Goal: Task Accomplishment & Management: Manage account settings

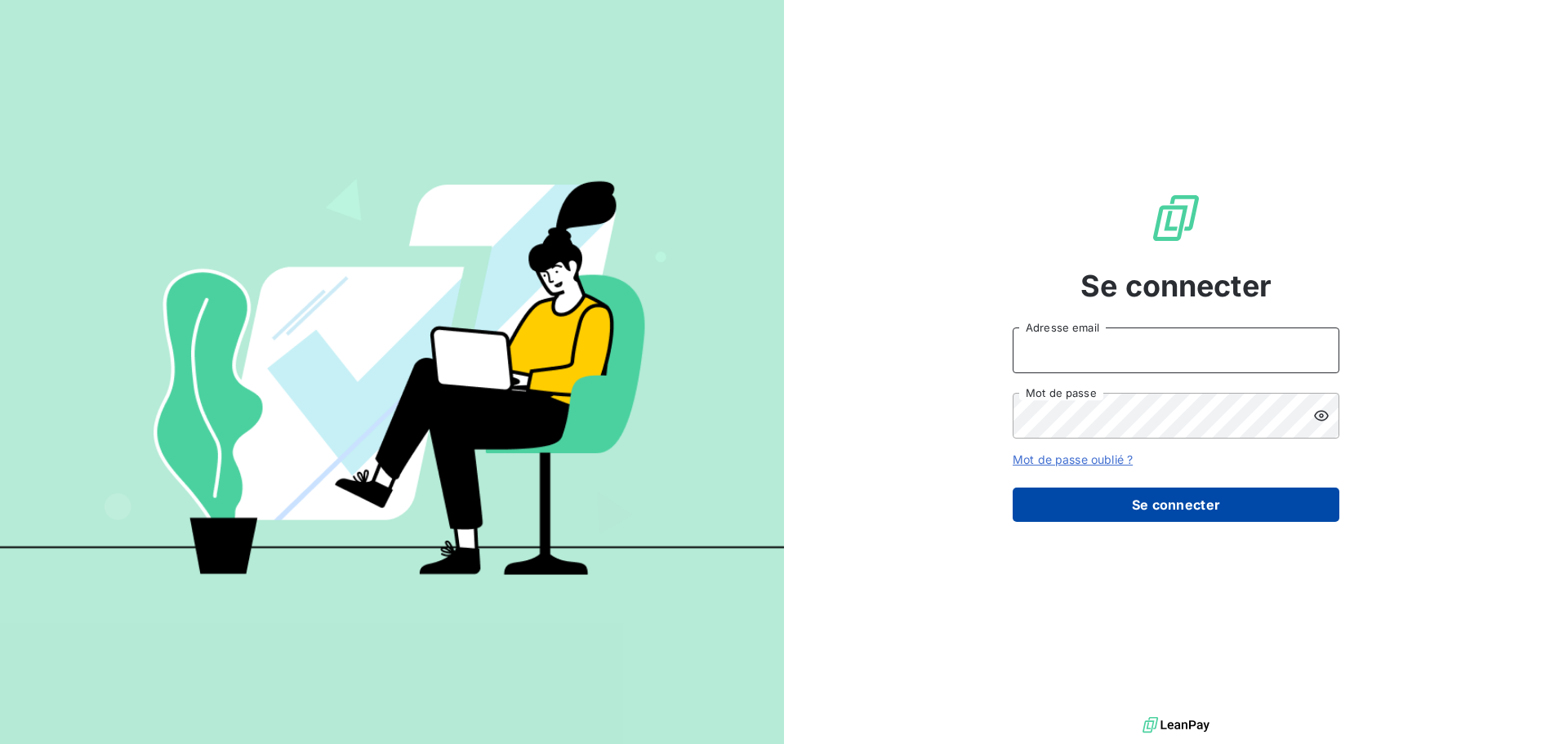
type input "[EMAIL_ADDRESS][DOMAIN_NAME]"
click at [1178, 508] on button "Se connecter" at bounding box center [1176, 504] width 327 height 34
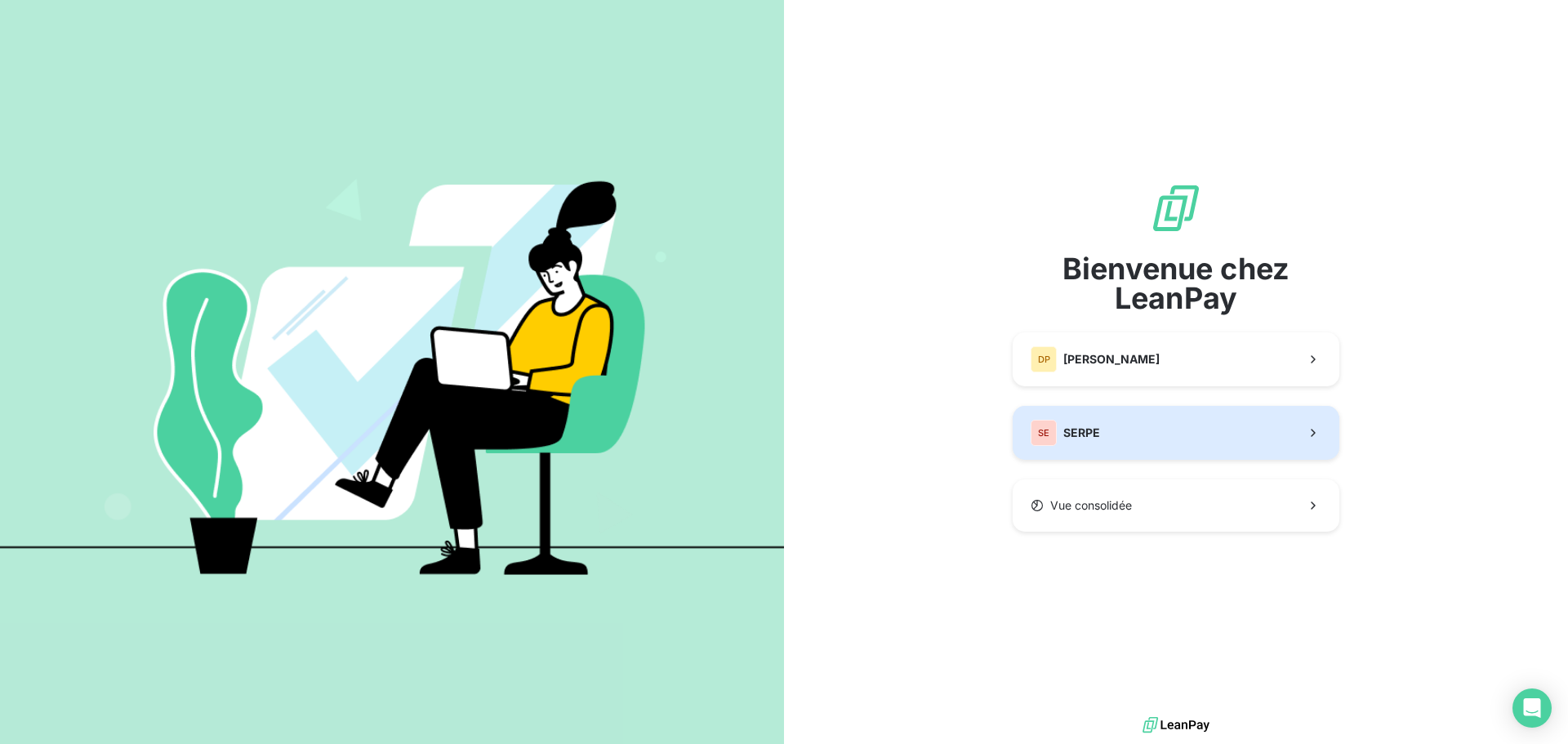
click at [1148, 429] on button "SE SERPE" at bounding box center [1176, 432] width 327 height 54
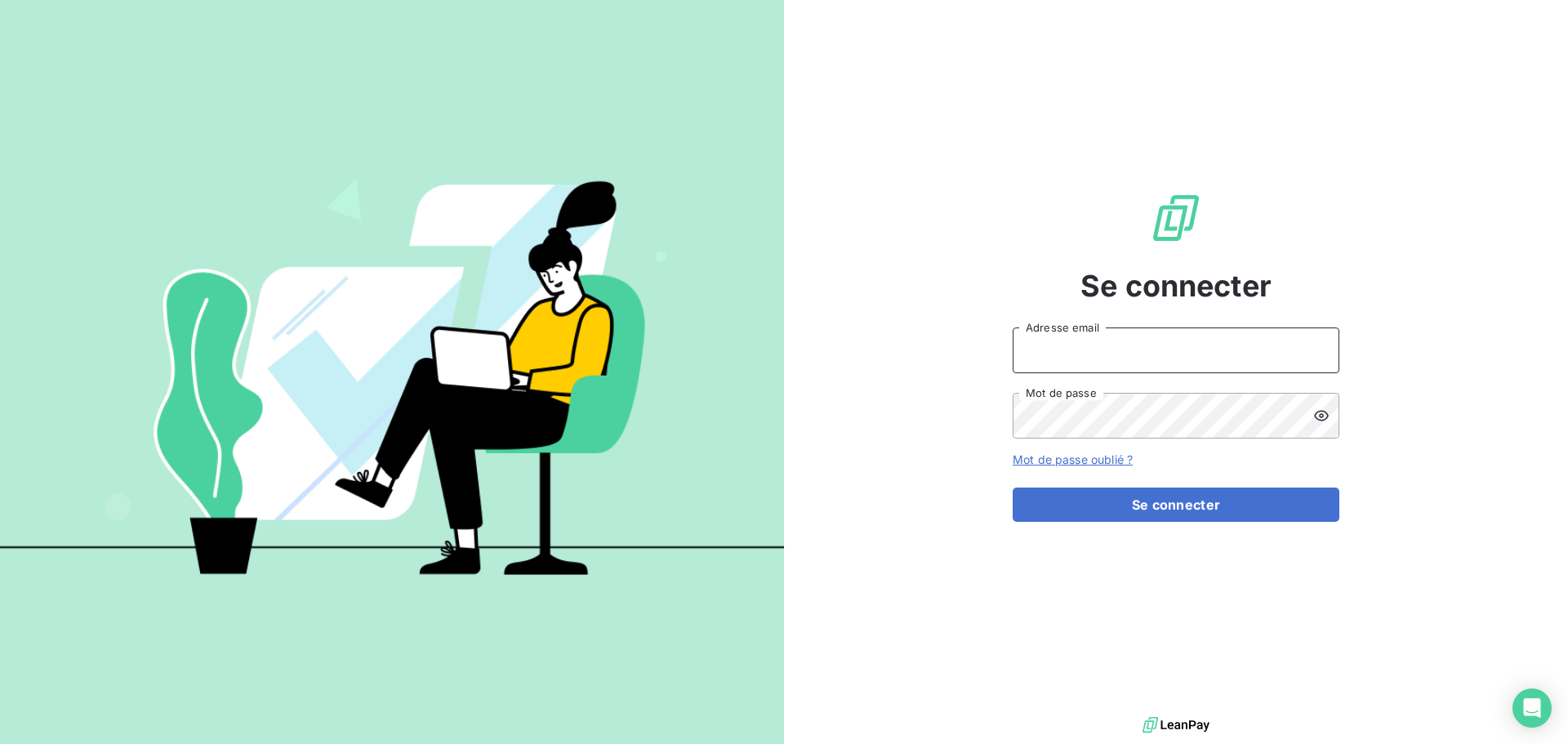
type input "[EMAIL_ADDRESS][DOMAIN_NAME]"
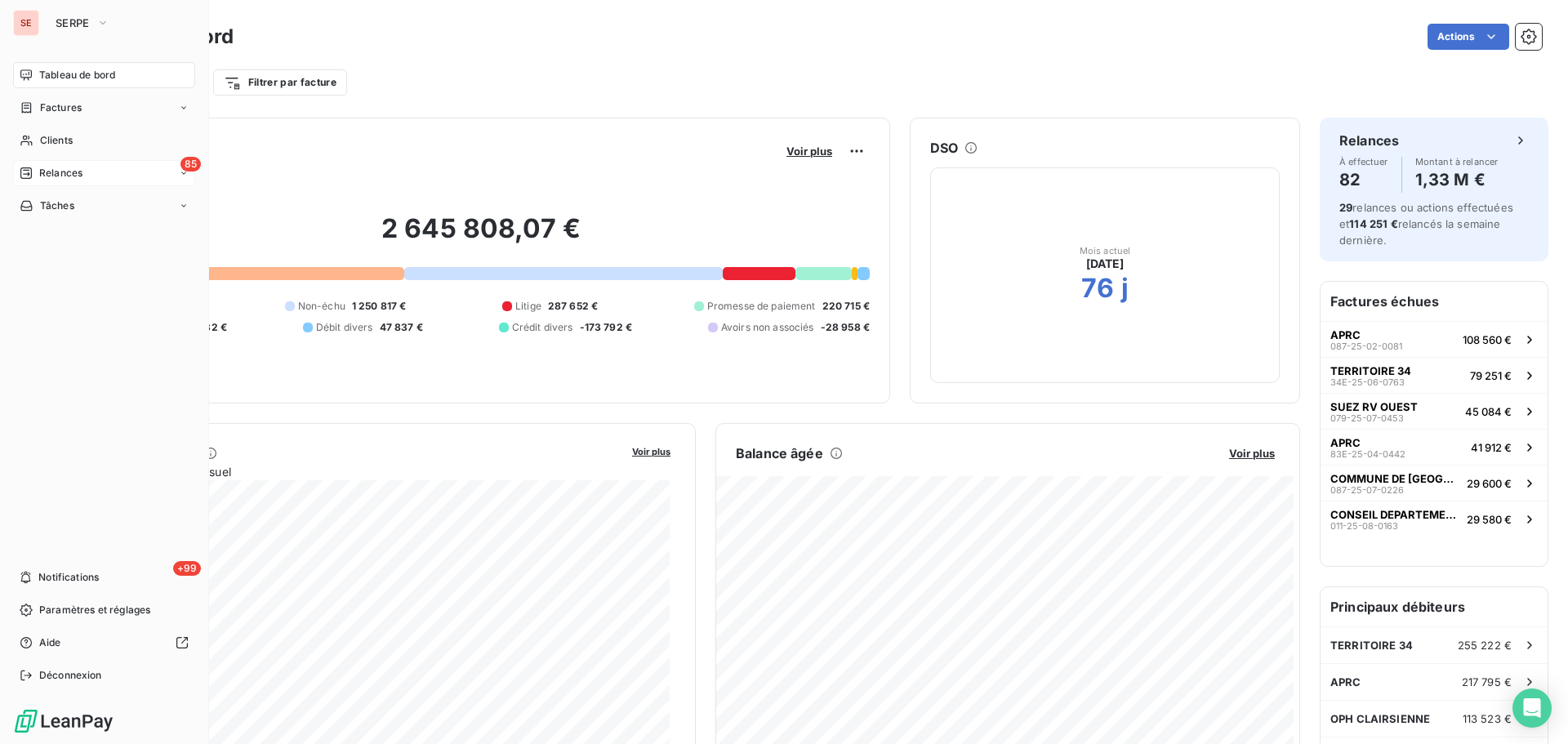
click at [32, 173] on div "Relances" at bounding box center [51, 173] width 63 height 15
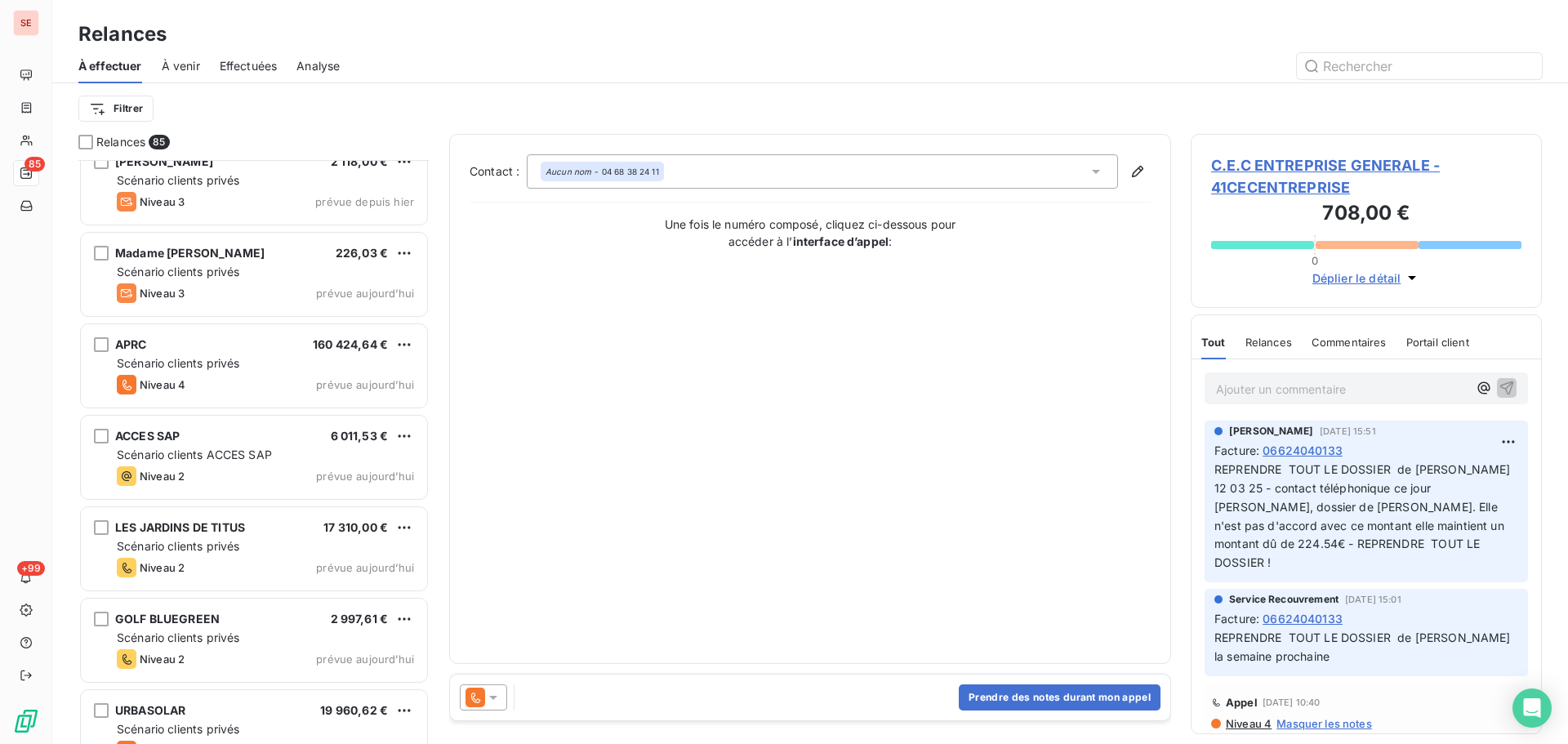
scroll to position [7194, 0]
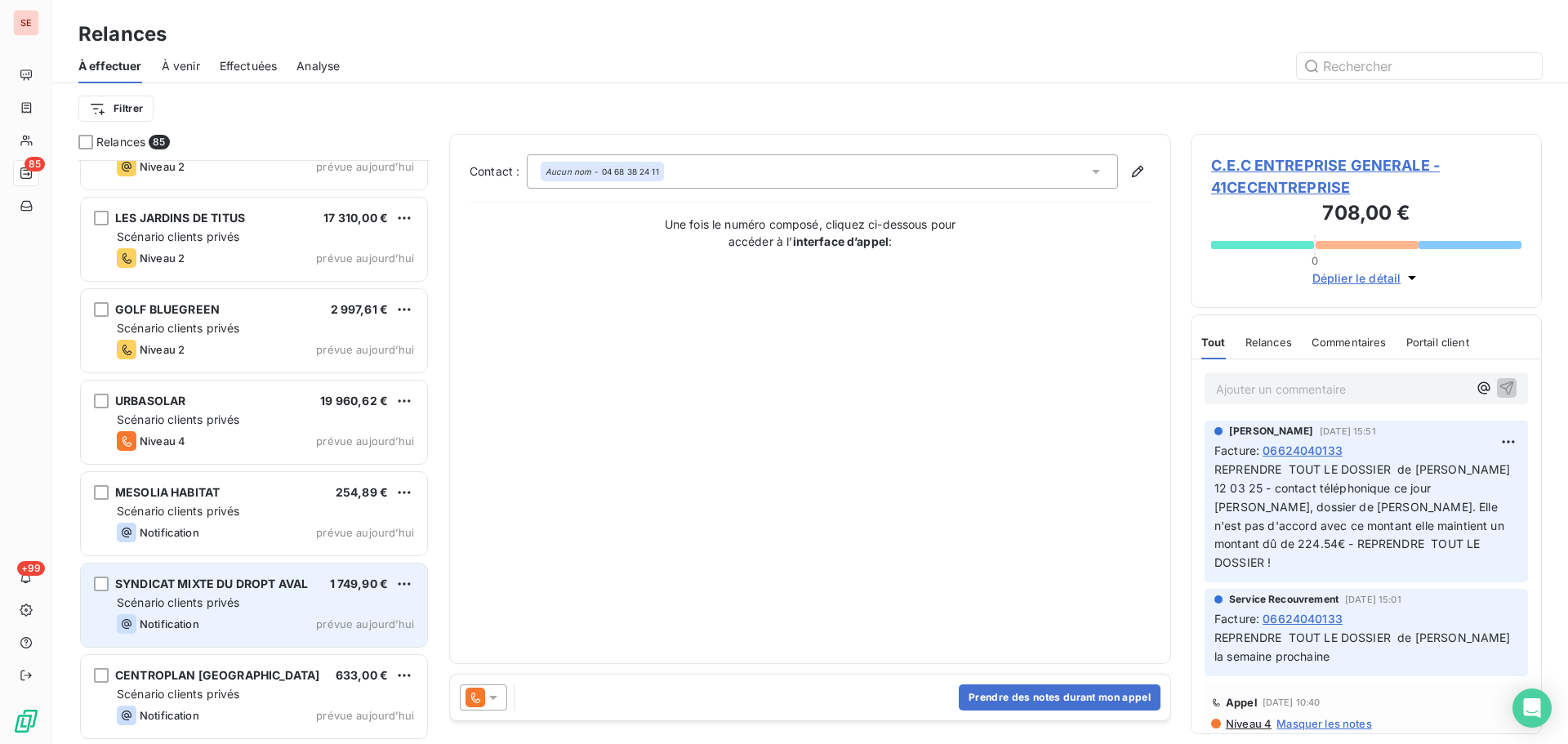
click at [252, 607] on div "Scénario clients privés" at bounding box center [265, 603] width 297 height 17
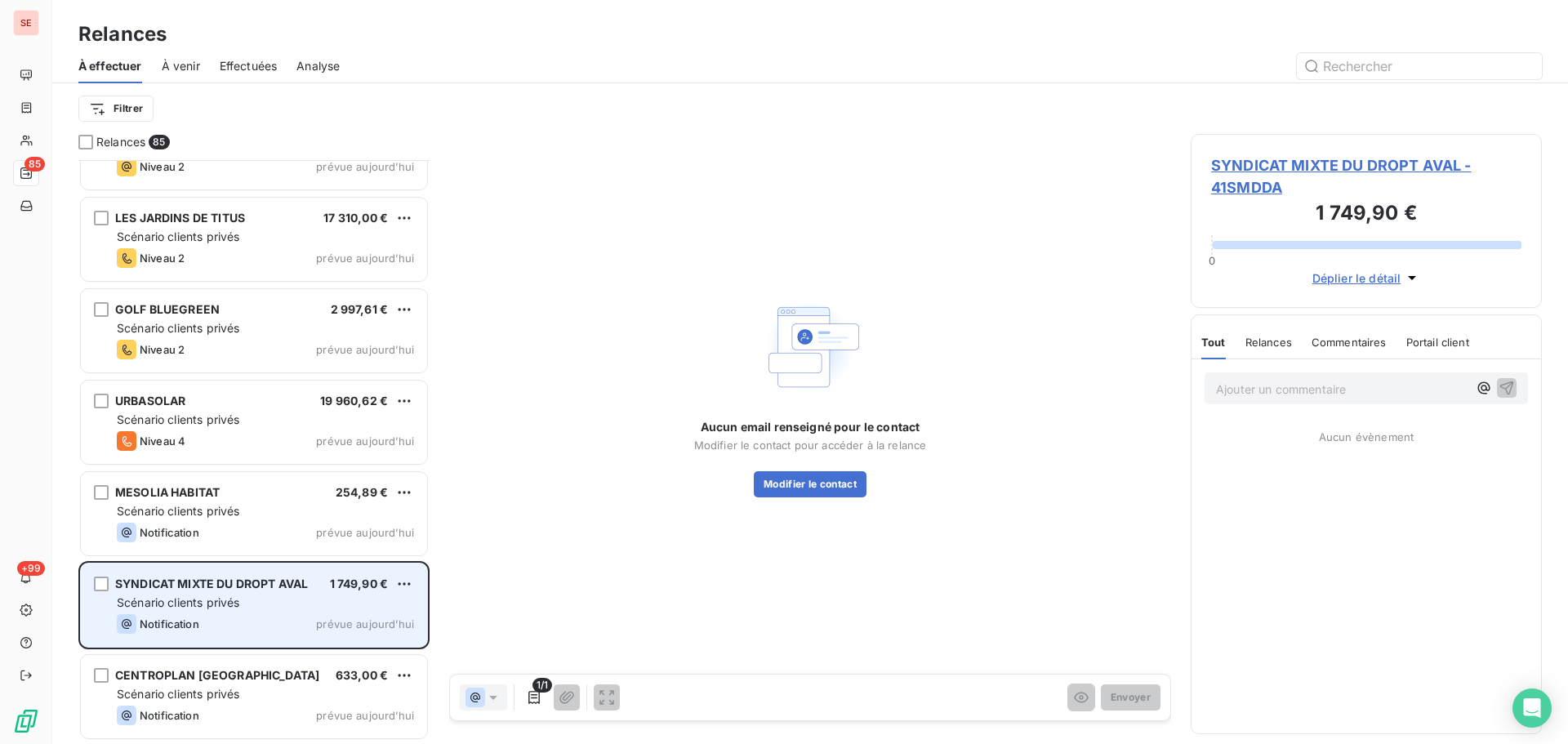
scroll to position [571, 339]
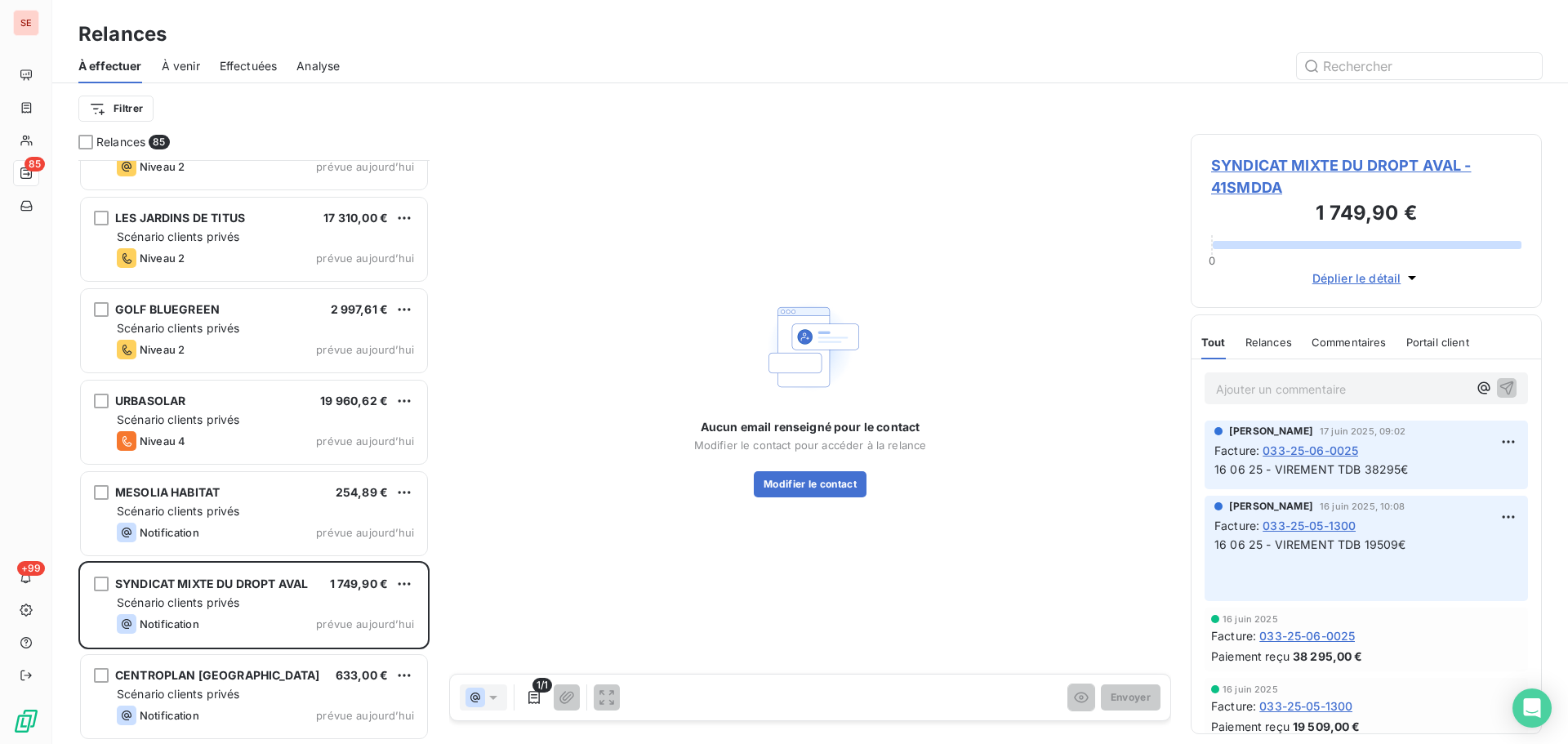
click at [1350, 161] on span "SYNDICAT MIXTE DU DROPT AVAL - 41SMDDA" at bounding box center [1367, 176] width 310 height 44
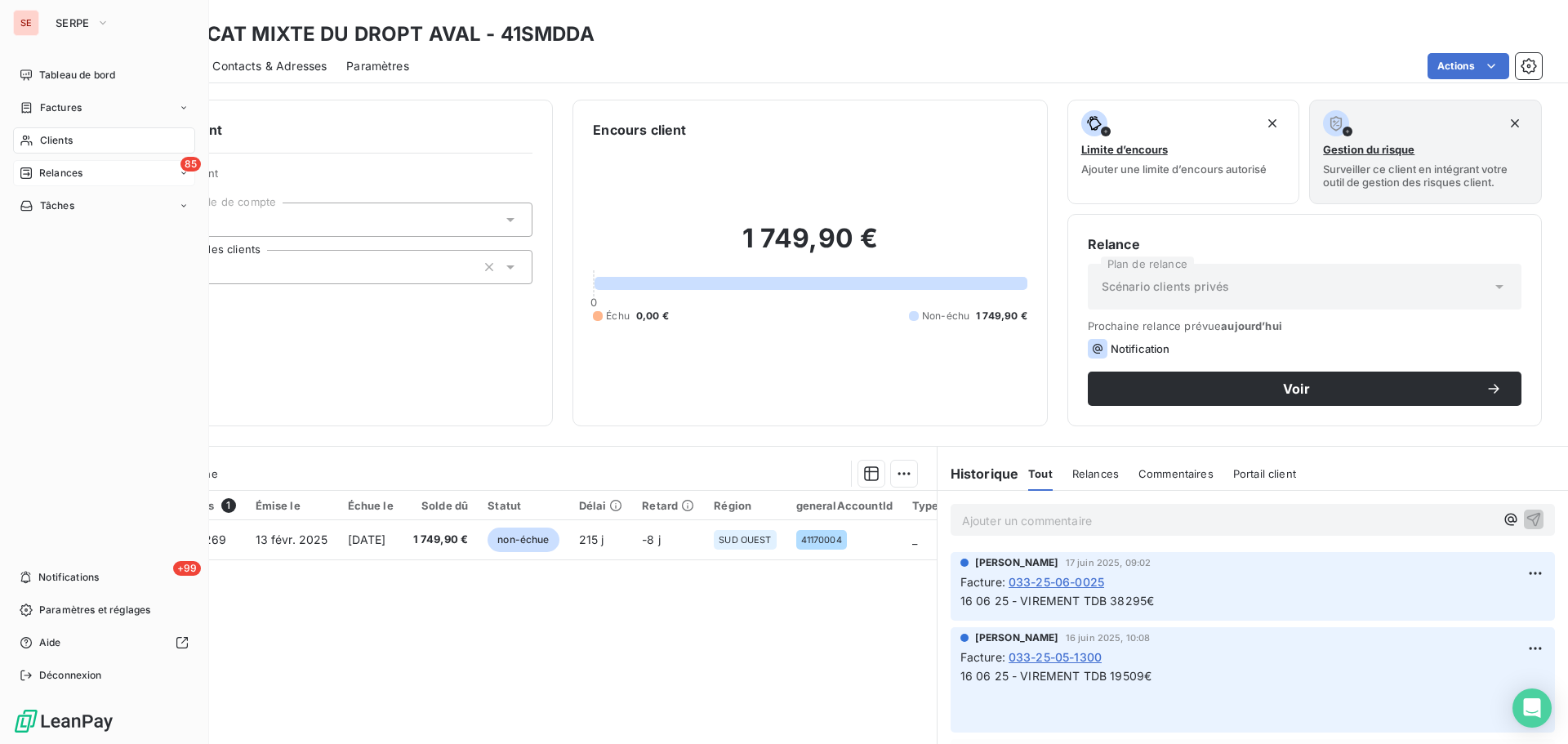
click at [33, 177] on div "Relances" at bounding box center [51, 173] width 63 height 15
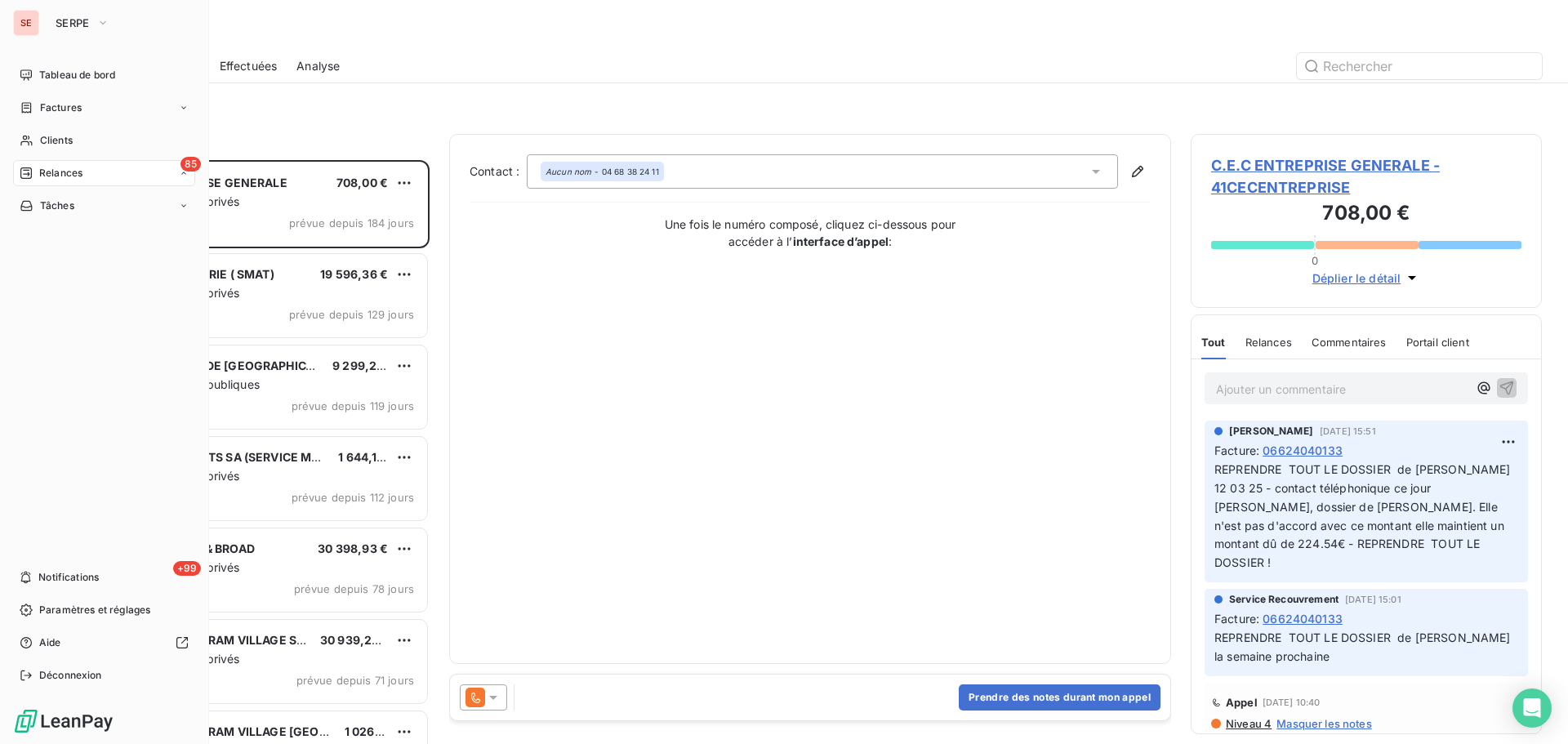
scroll to position [571, 339]
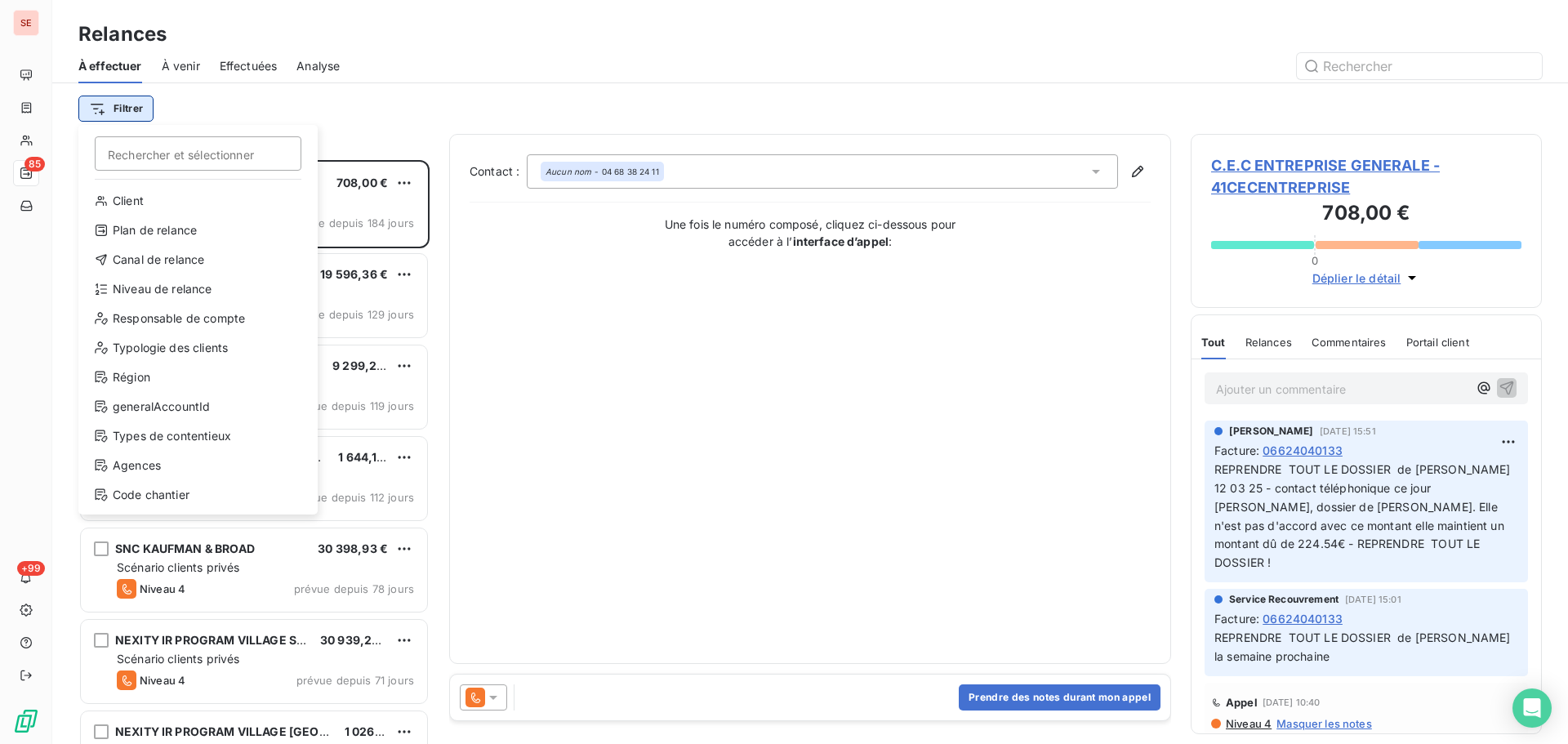
click at [139, 109] on html "SE 85 +99 Relances À effectuer À venir Effectuées Analyse Filtrer Rechercher et…" at bounding box center [784, 372] width 1568 height 744
click at [182, 300] on div "Niveau de relance" at bounding box center [197, 289] width 226 height 27
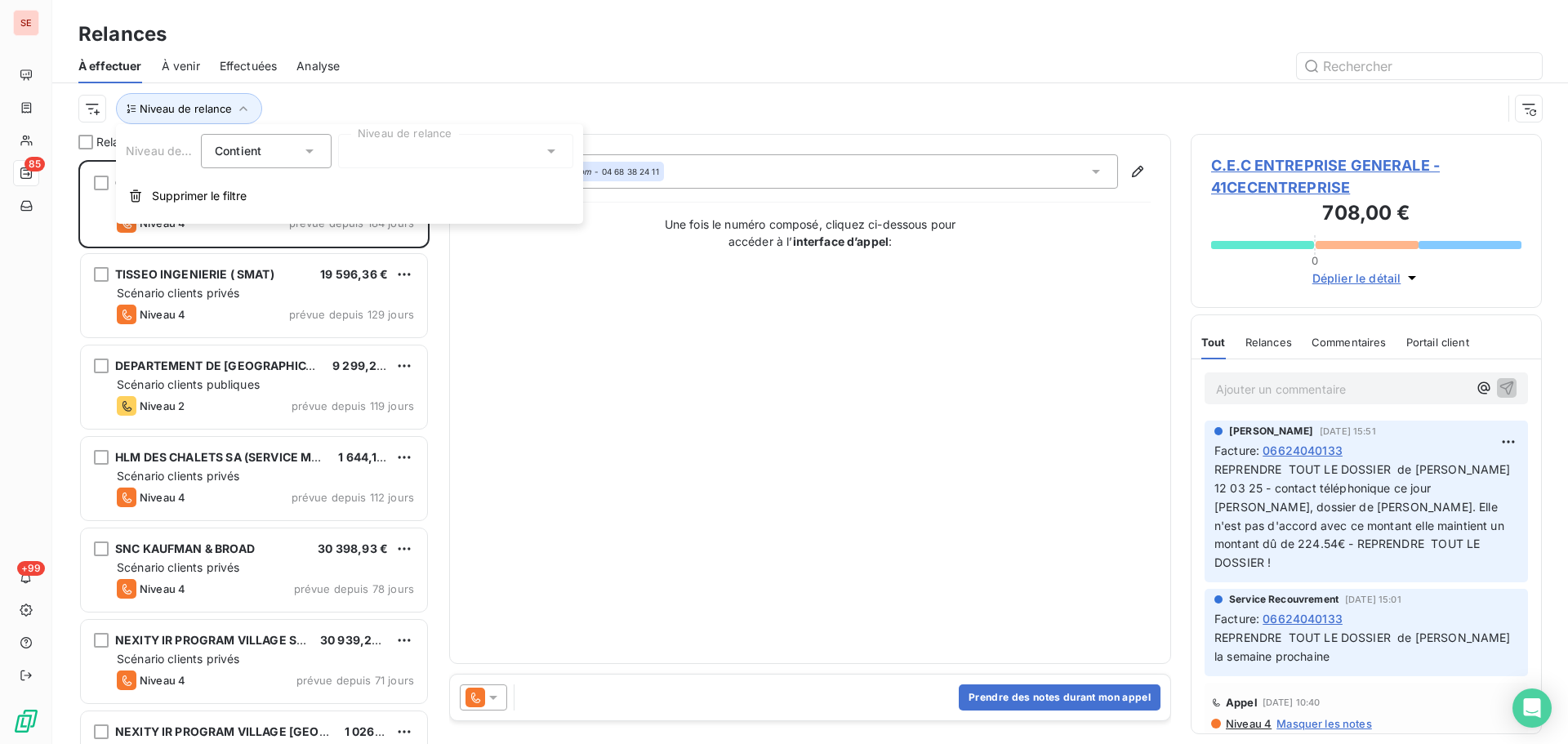
click at [513, 158] on div at bounding box center [456, 151] width 235 height 34
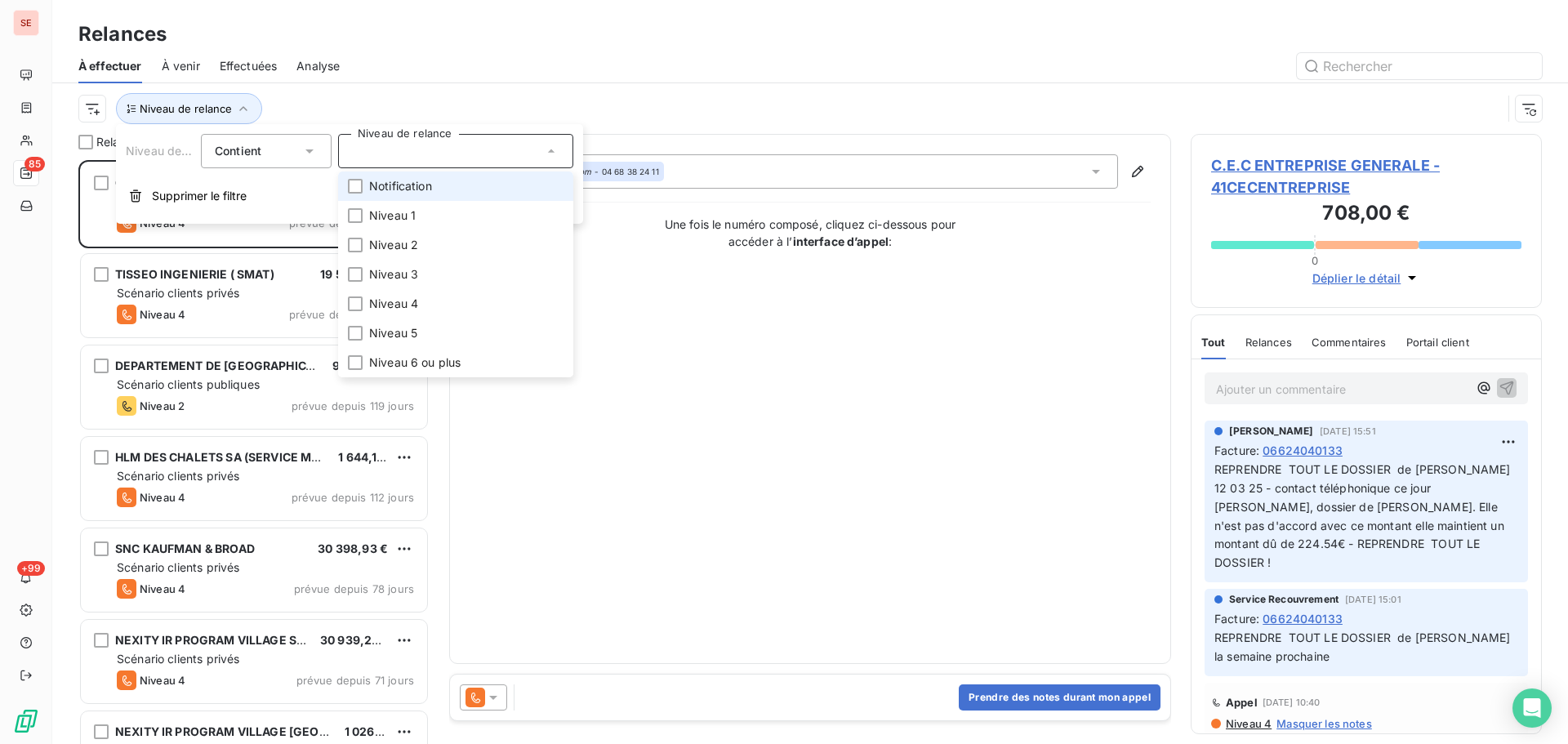
click at [492, 190] on li "Notification" at bounding box center [456, 186] width 235 height 29
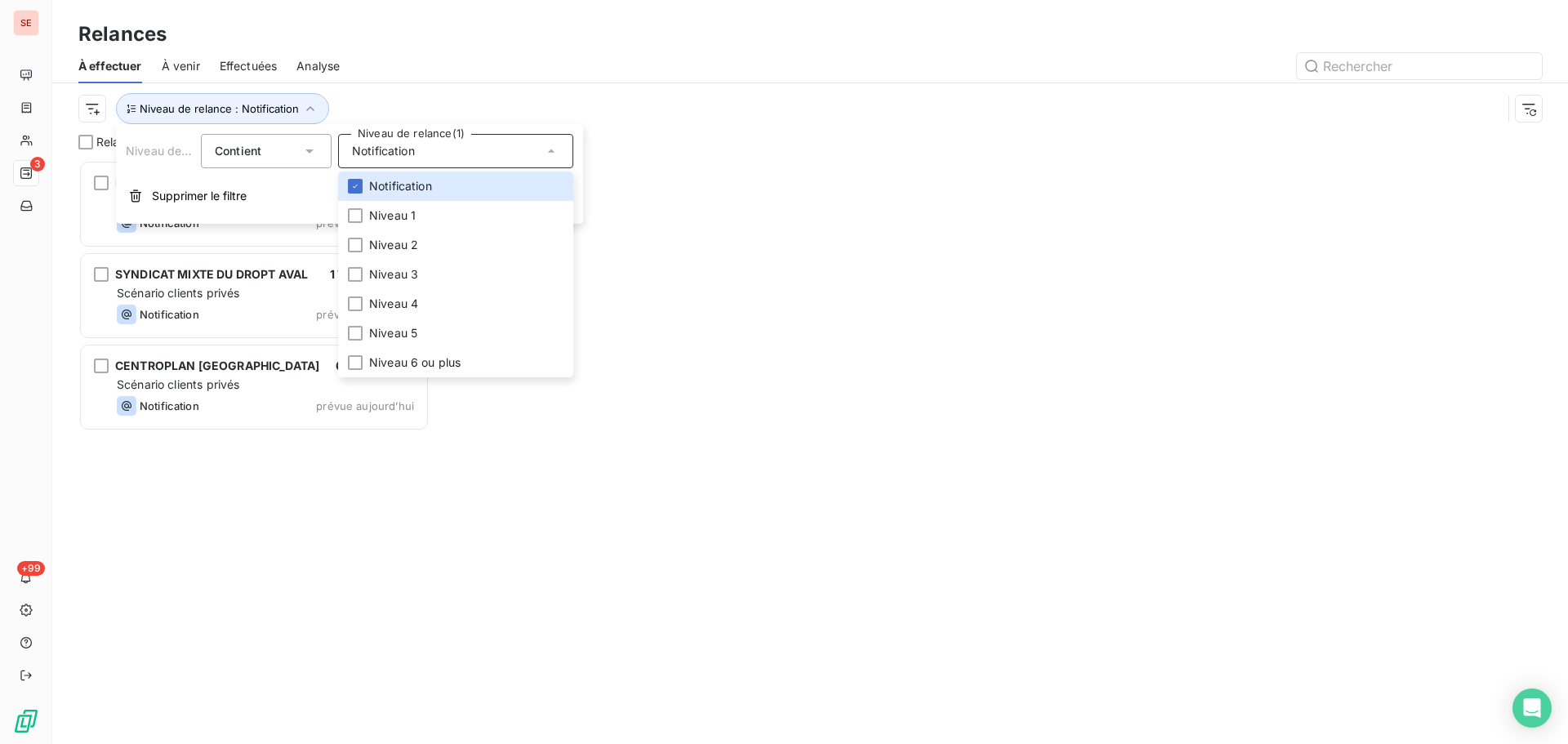
scroll to position [571, 339]
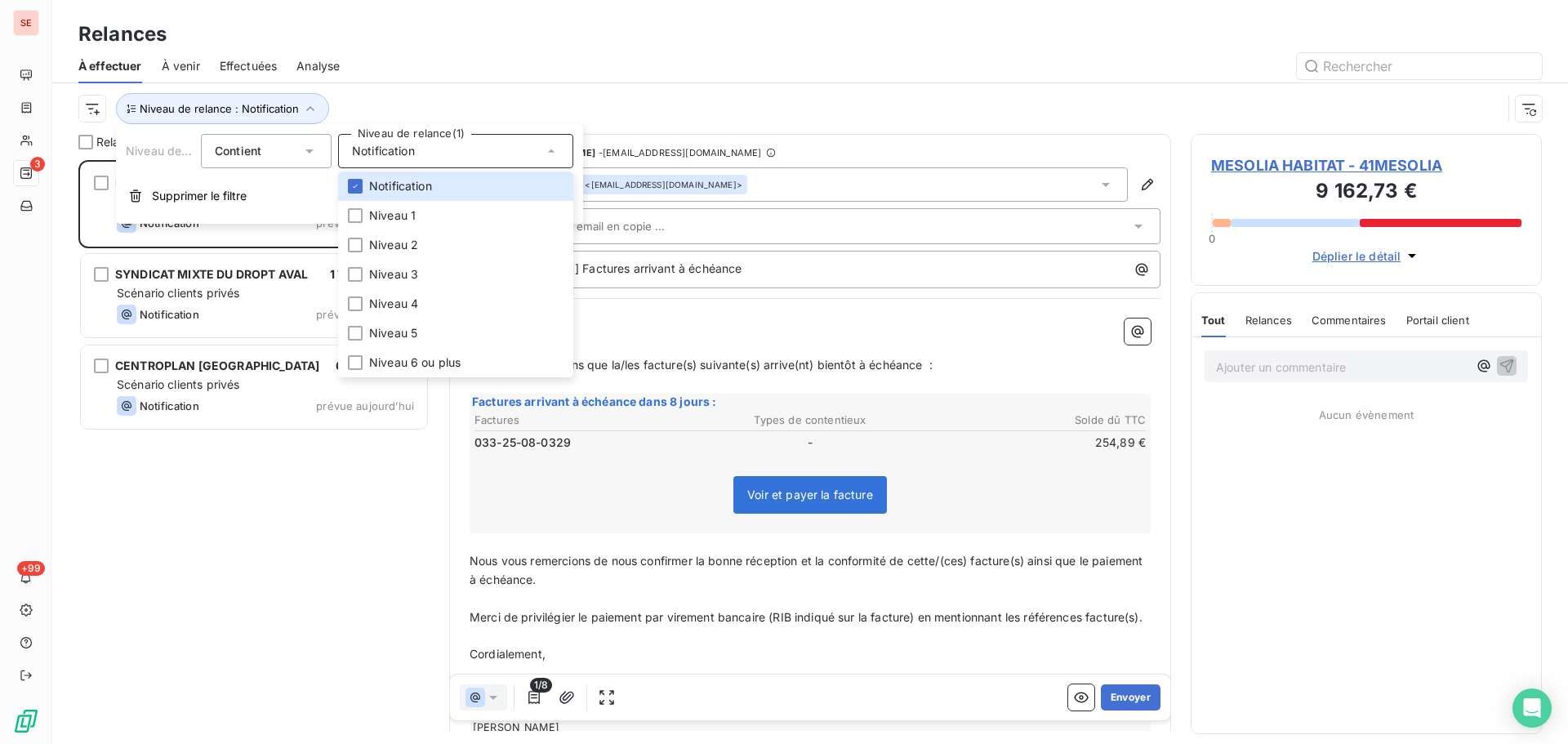
click at [724, 105] on div "Niveau de relance : Notification" at bounding box center [790, 108] width 1424 height 31
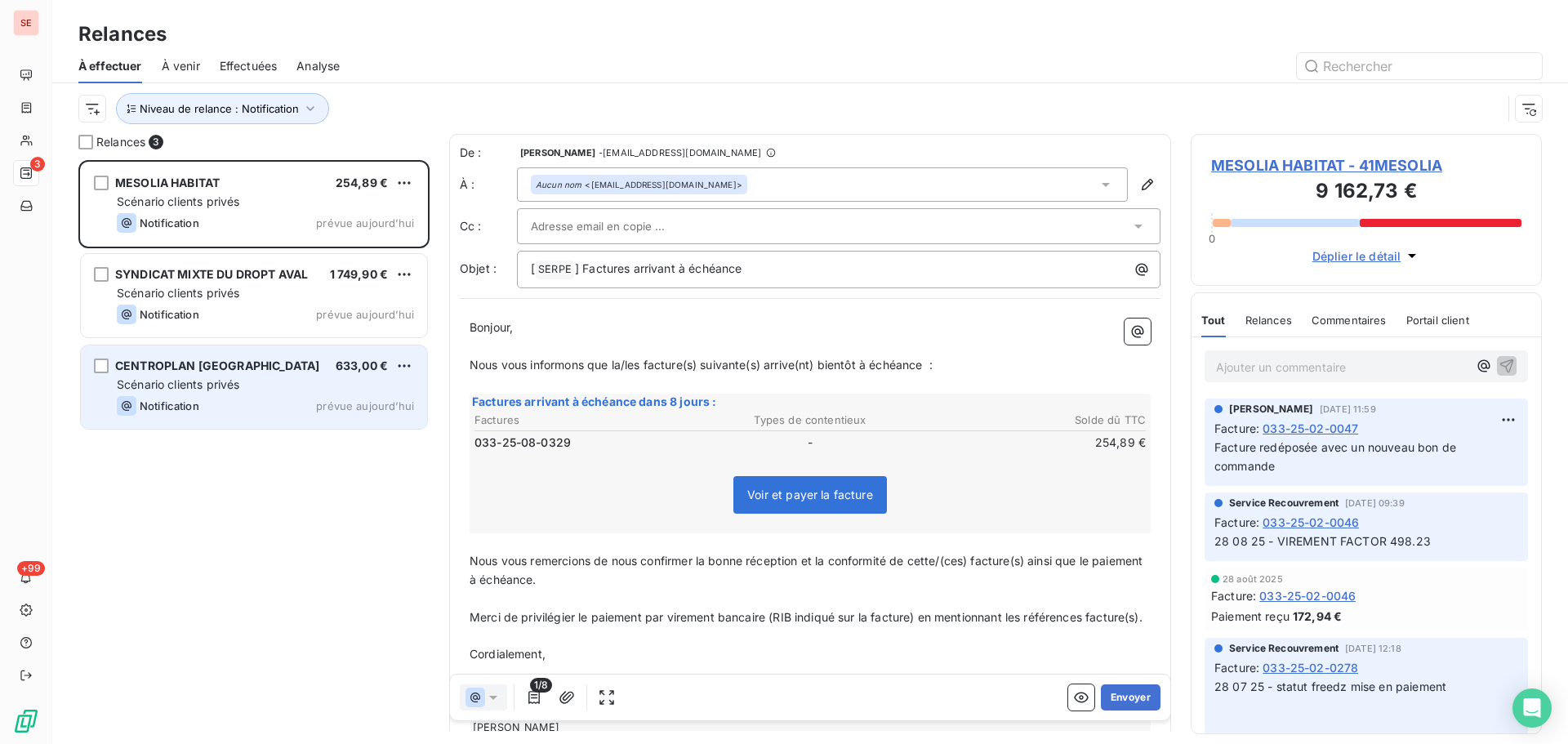
click at [335, 377] on div "Scénario clients privés" at bounding box center [265, 385] width 297 height 17
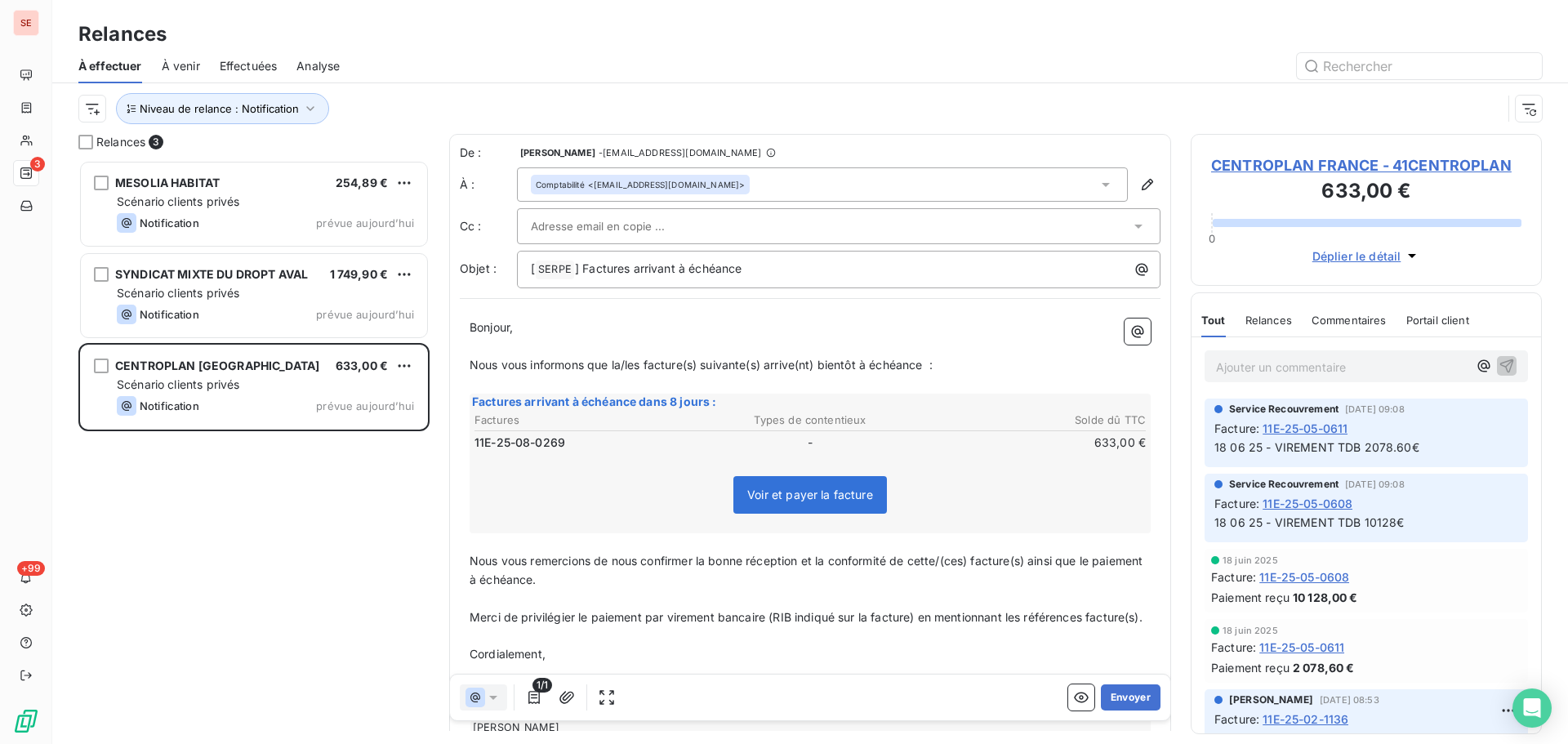
click at [1327, 169] on span "CENTROPLAN FRANCE - 41CENTROPLAN" at bounding box center [1367, 165] width 310 height 22
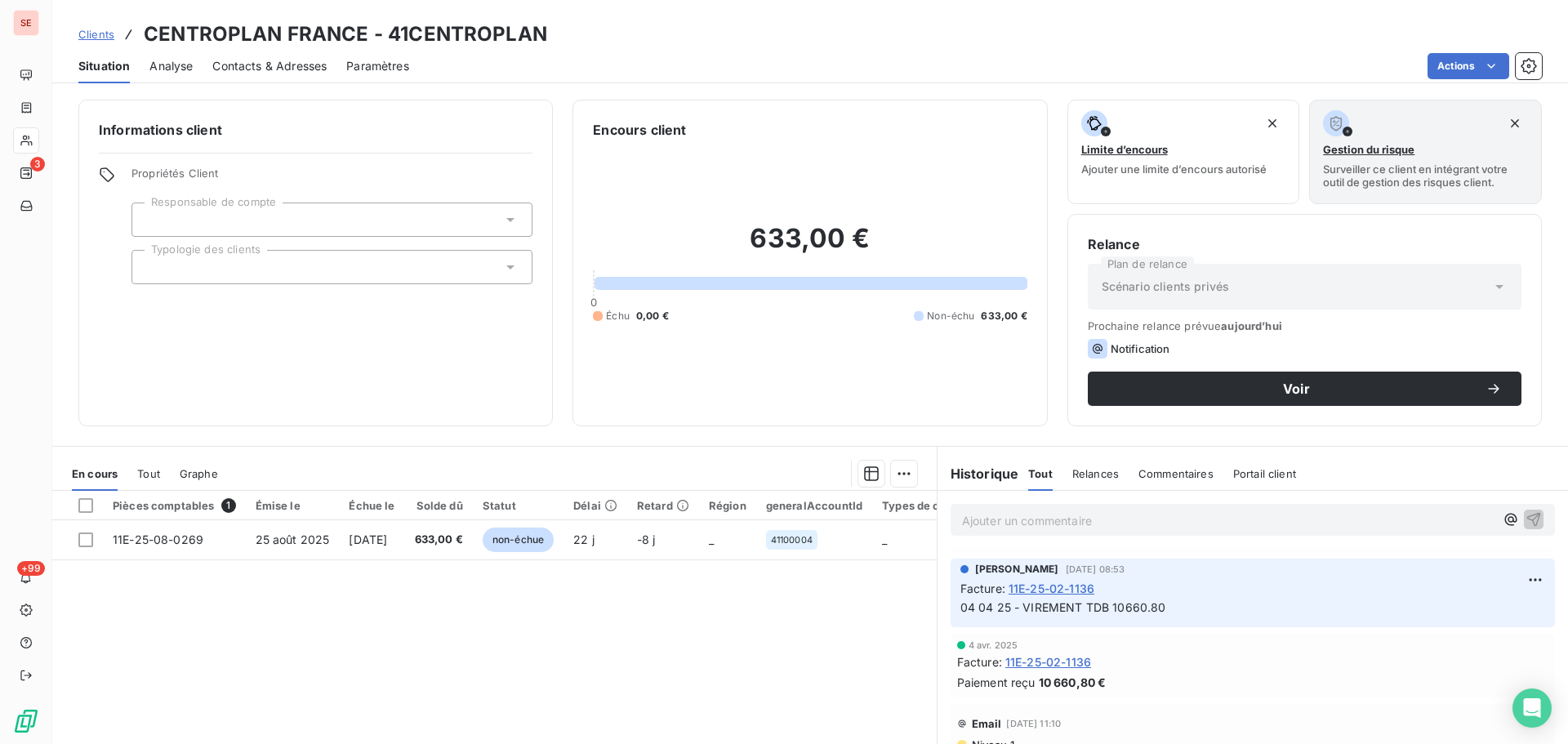
scroll to position [110, 0]
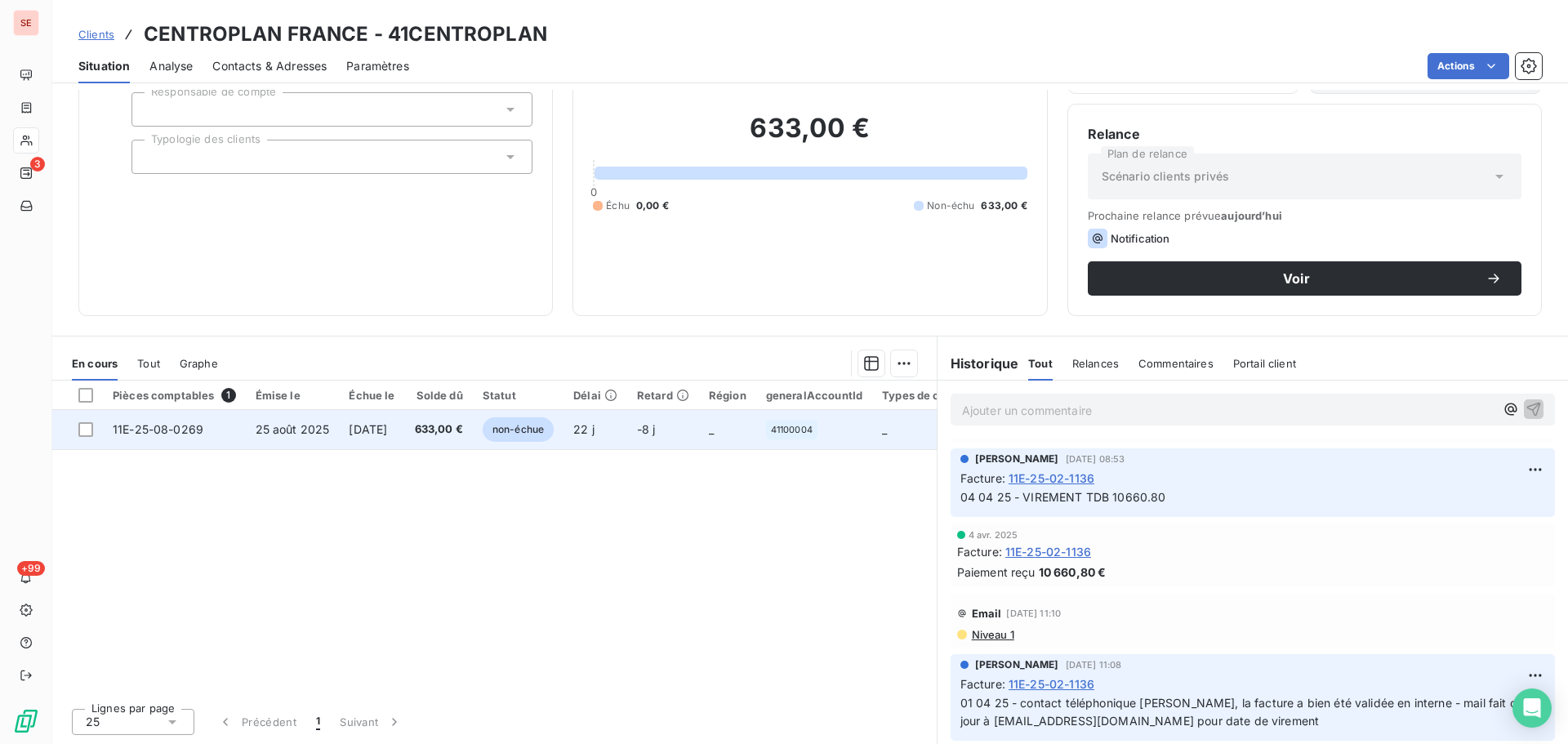
click at [405, 445] on td "[DATE]" at bounding box center [371, 429] width 66 height 39
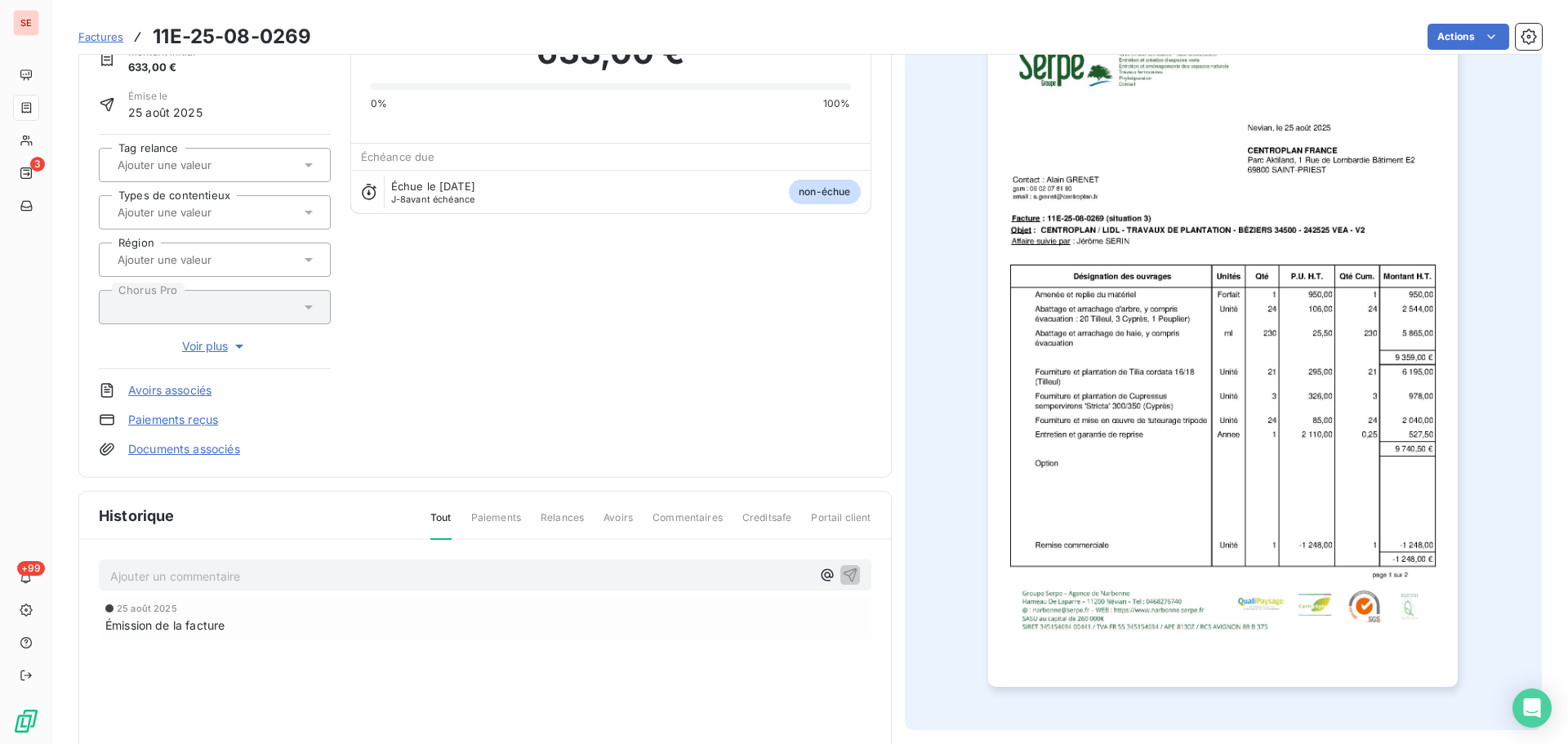
scroll to position [224, 0]
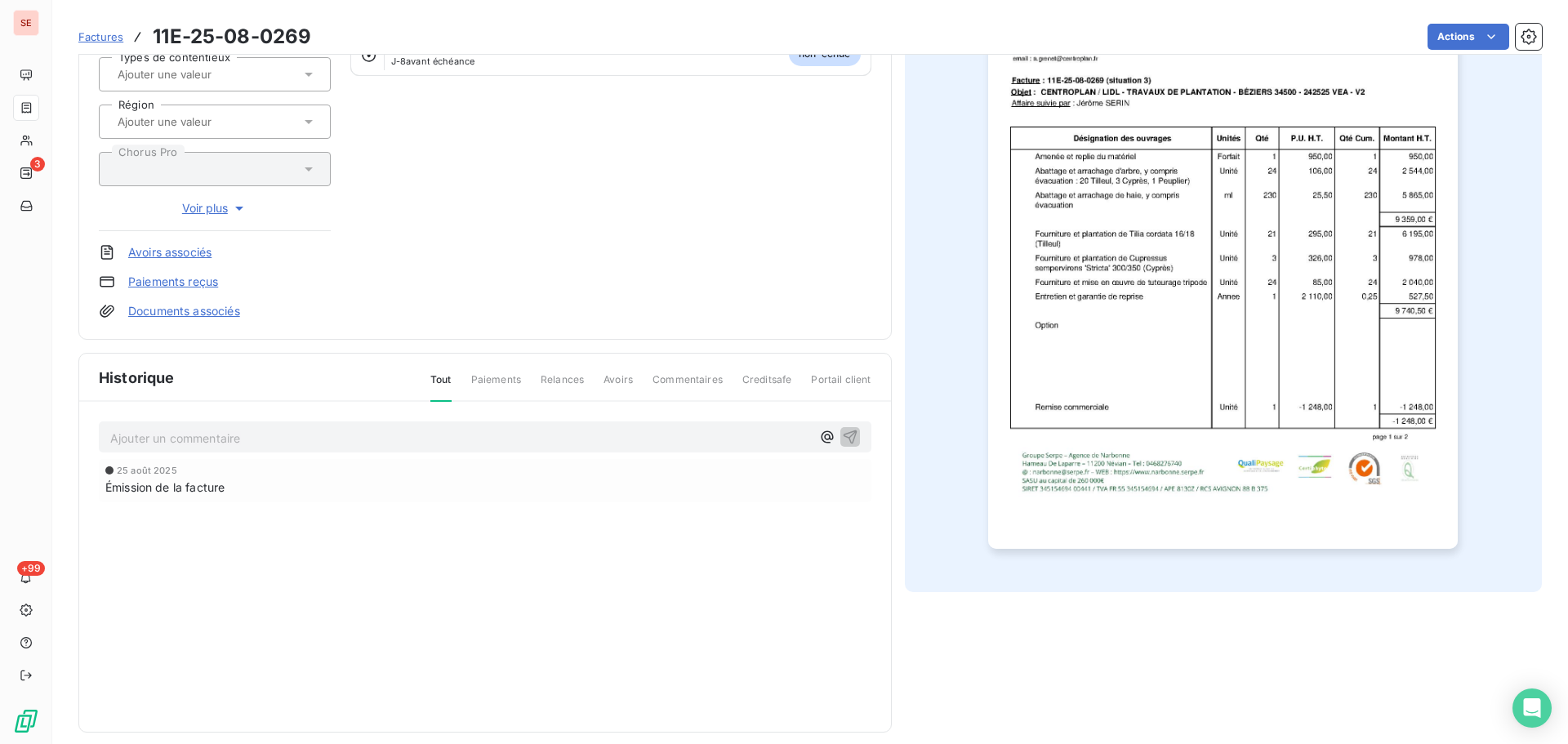
click at [291, 441] on p "Ajouter un commentaire ﻿" at bounding box center [460, 438] width 701 height 21
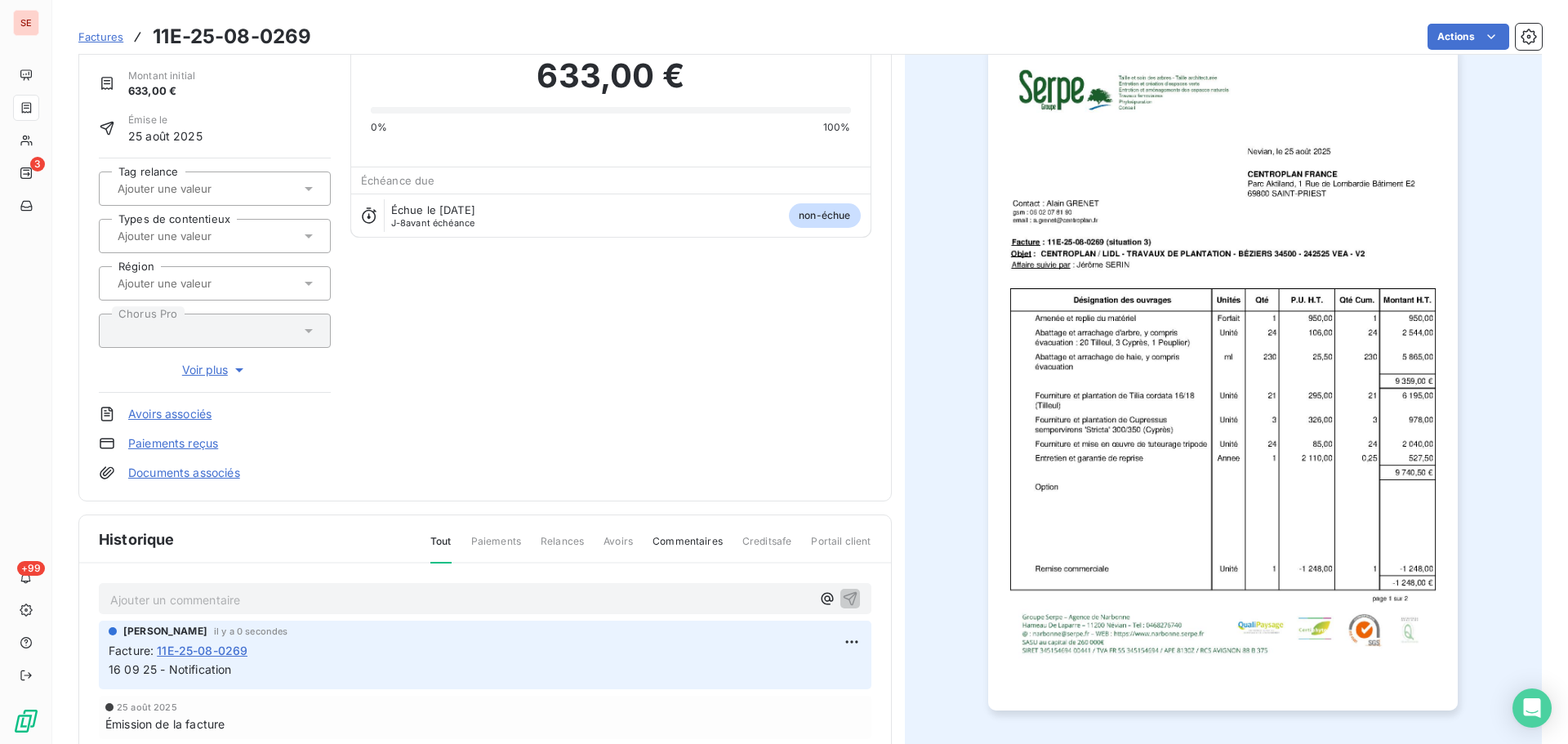
scroll to position [0, 0]
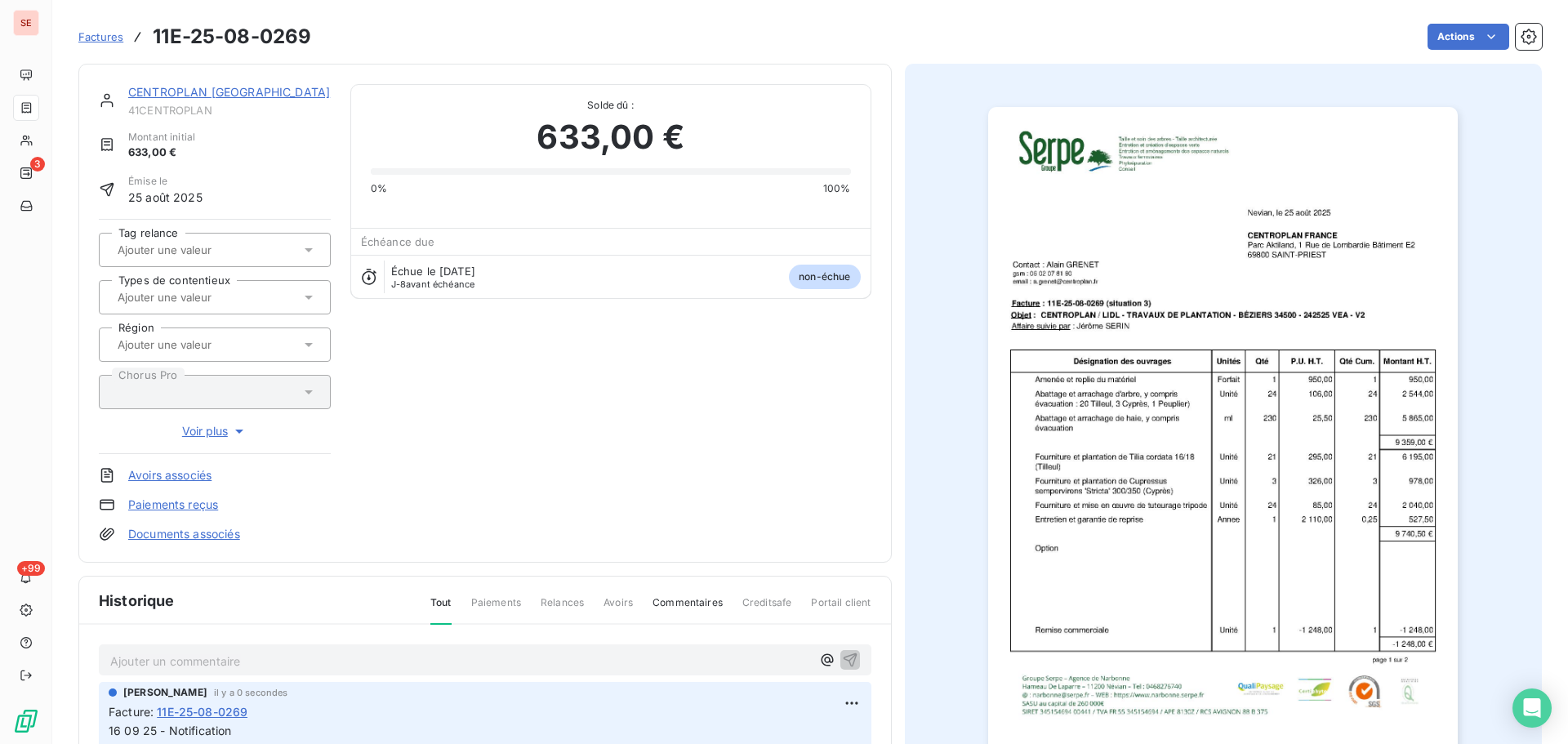
click at [235, 87] on link "CENTROPLAN [GEOGRAPHIC_DATA]" at bounding box center [229, 91] width 201 height 14
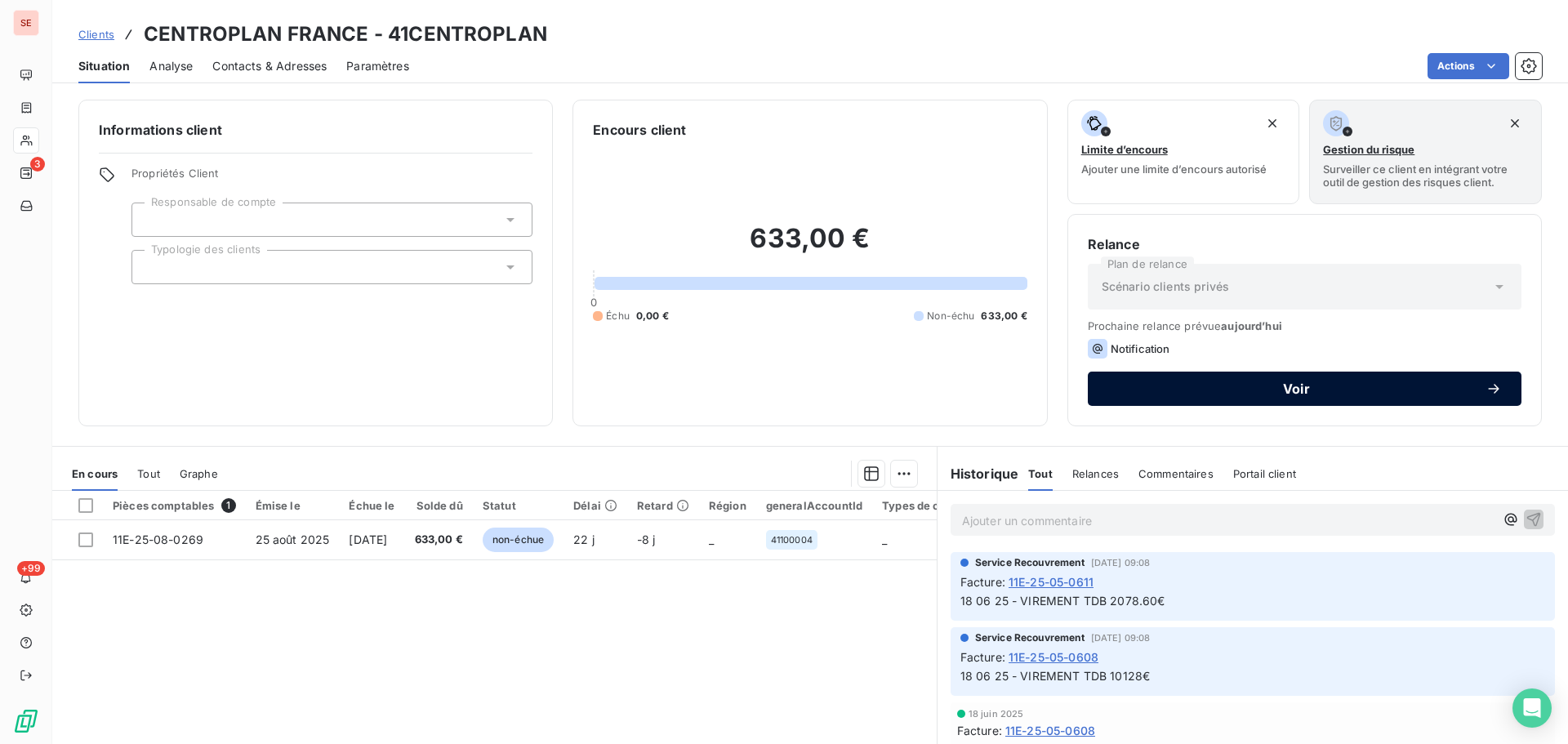
click at [1206, 401] on button "Voir" at bounding box center [1304, 388] width 434 height 34
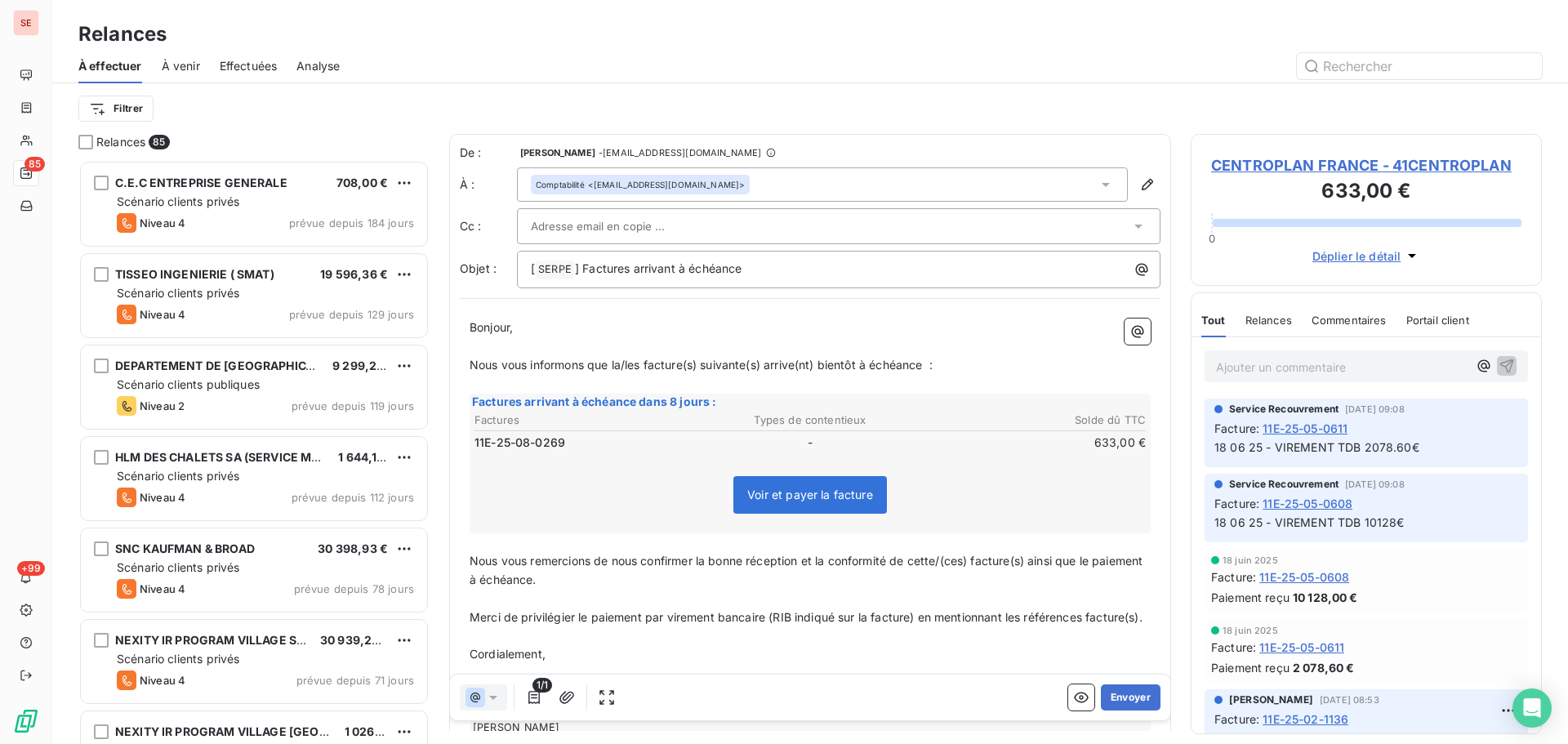
scroll to position [571, 339]
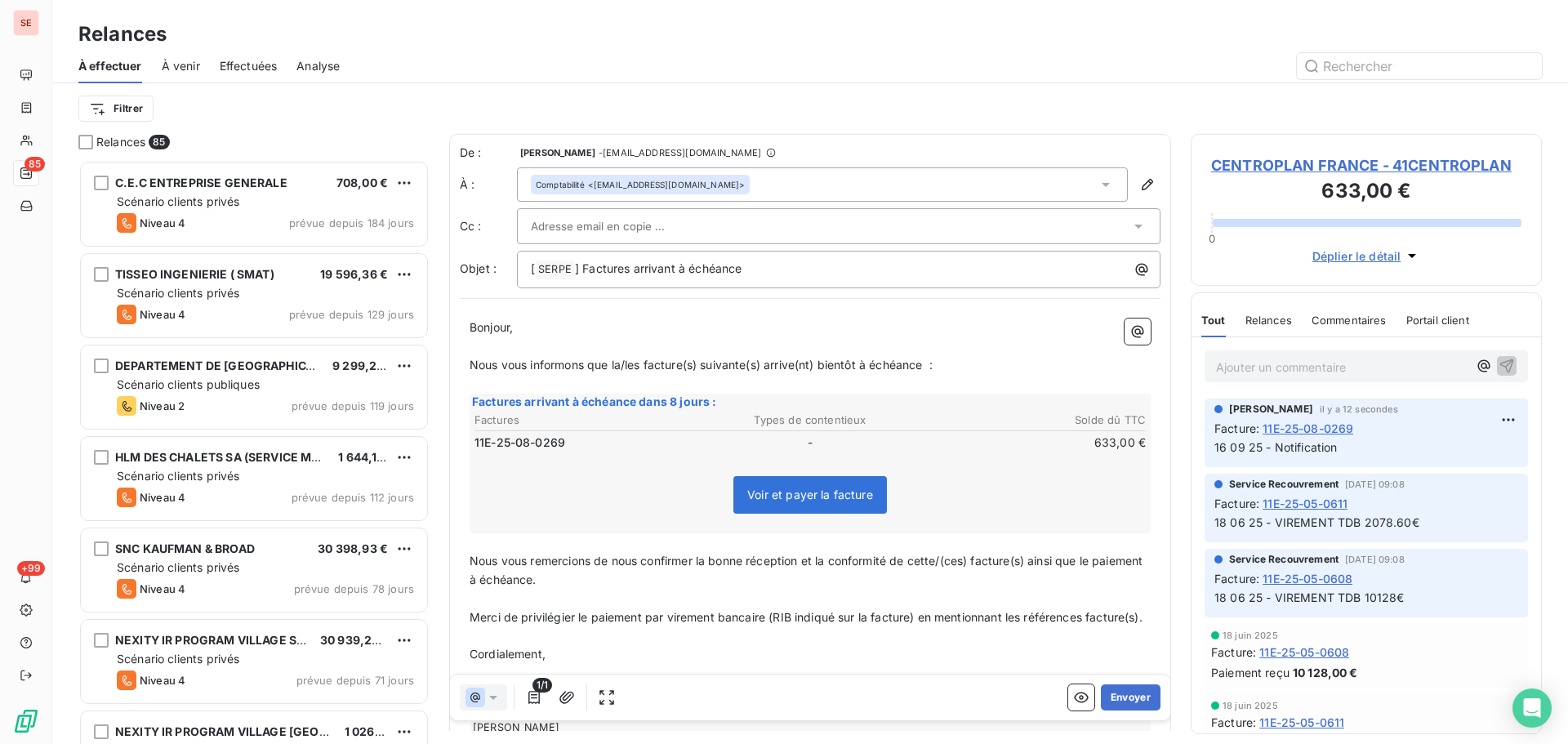
click at [570, 221] on input "text" at bounding box center [619, 226] width 176 height 25
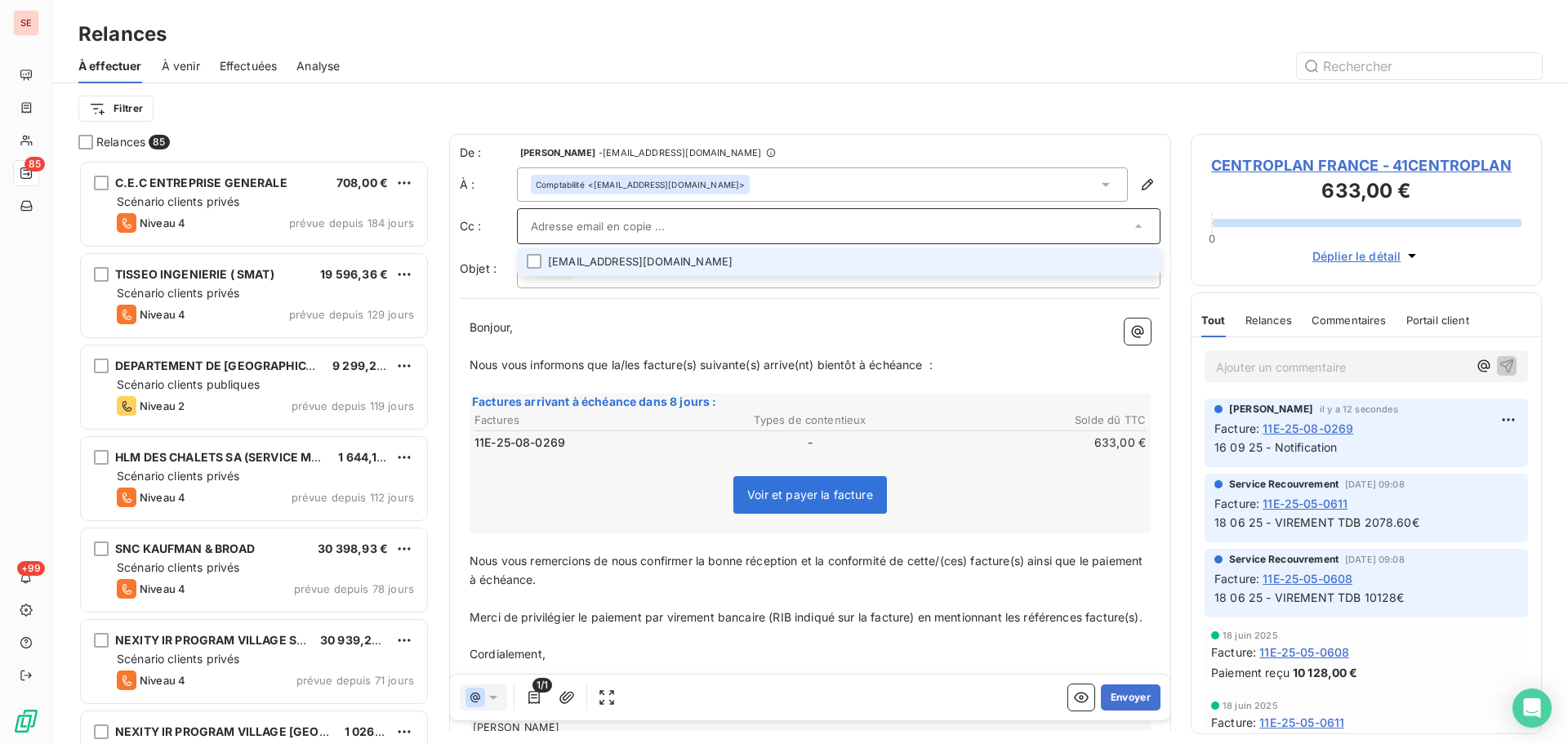
drag, startPoint x: 570, startPoint y: 221, endPoint x: 522, endPoint y: 289, distance: 83.2
click at [522, 289] on div "De : [PERSON_NAME] - [EMAIL_ADDRESS][DOMAIN_NAME] À : Comptabilité <[EMAIL_ADDR…" at bounding box center [810, 469] width 722 height 670
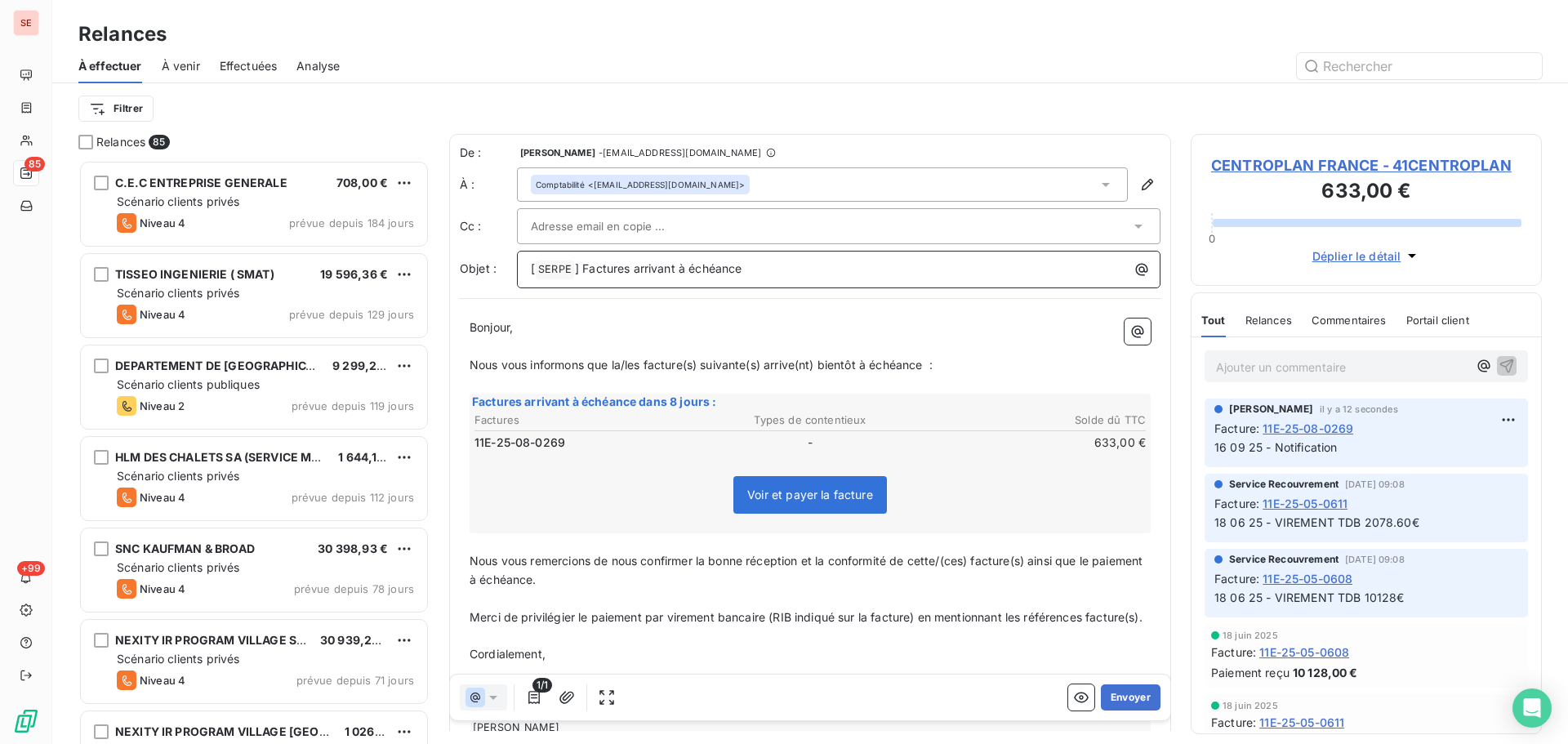
click at [581, 268] on span "] Factures arrivant à échéance" at bounding box center [658, 268] width 167 height 14
click at [784, 280] on div "[ SERPE ﻿ ] Factures arrivant à échéance" at bounding box center [838, 269] width 643 height 37
click at [782, 272] on p "[ SERPE ﻿ ] Factures arrivant à échéance" at bounding box center [842, 270] width 624 height 20
click at [638, 371] on span "Nous vous informons que la/les facture(s) suivante(s) arrive(nt) bientôt à éché…" at bounding box center [701, 364] width 463 height 14
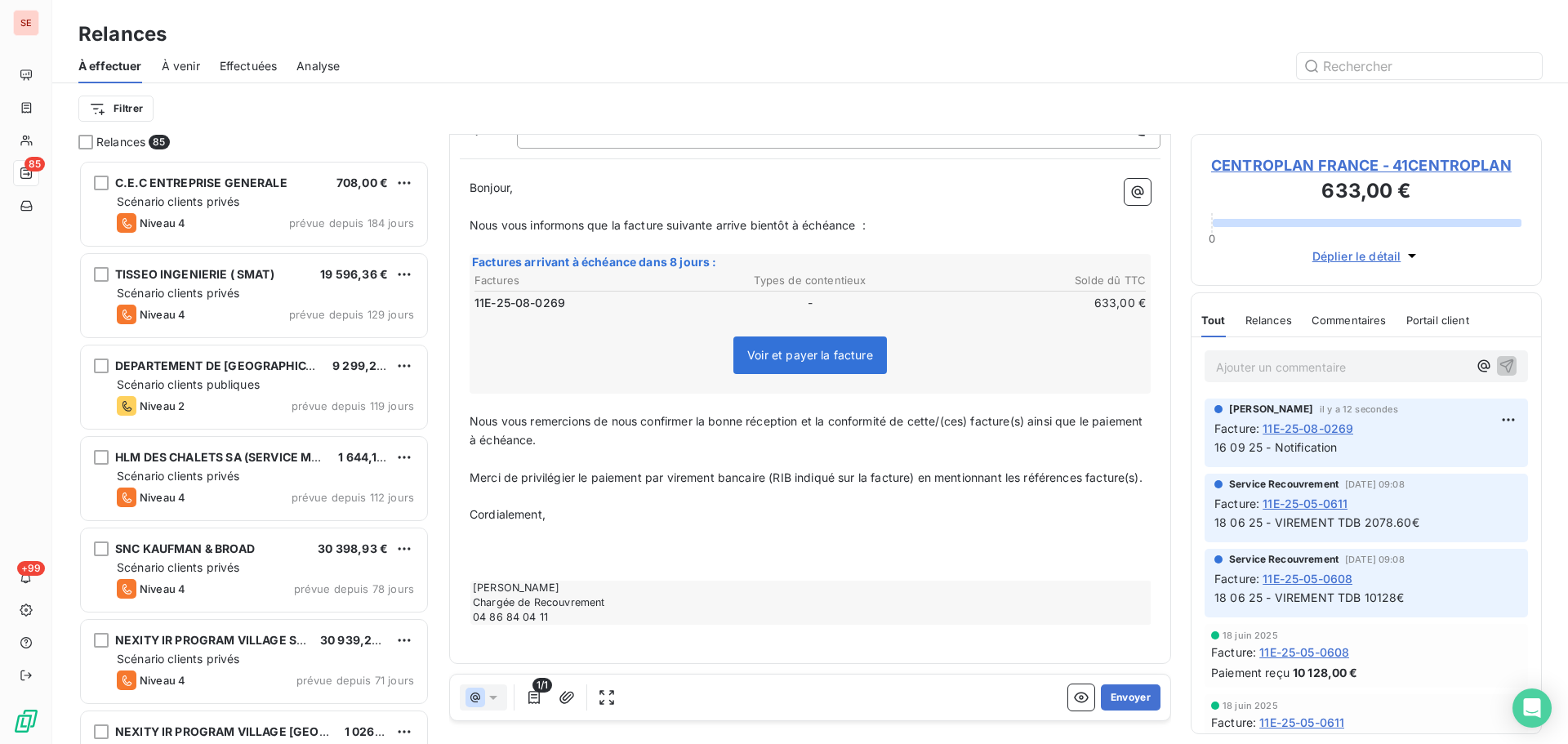
click at [973, 414] on span "Nous vous remercions de nous confirmer la bonne réception et la conformité de c…" at bounding box center [807, 430] width 676 height 32
click at [998, 414] on span "Nous vous remercions de nous confirmer la bonne réception et la conformité de c…" at bounding box center [797, 430] width 655 height 32
click at [567, 689] on icon "button" at bounding box center [567, 698] width 17 height 17
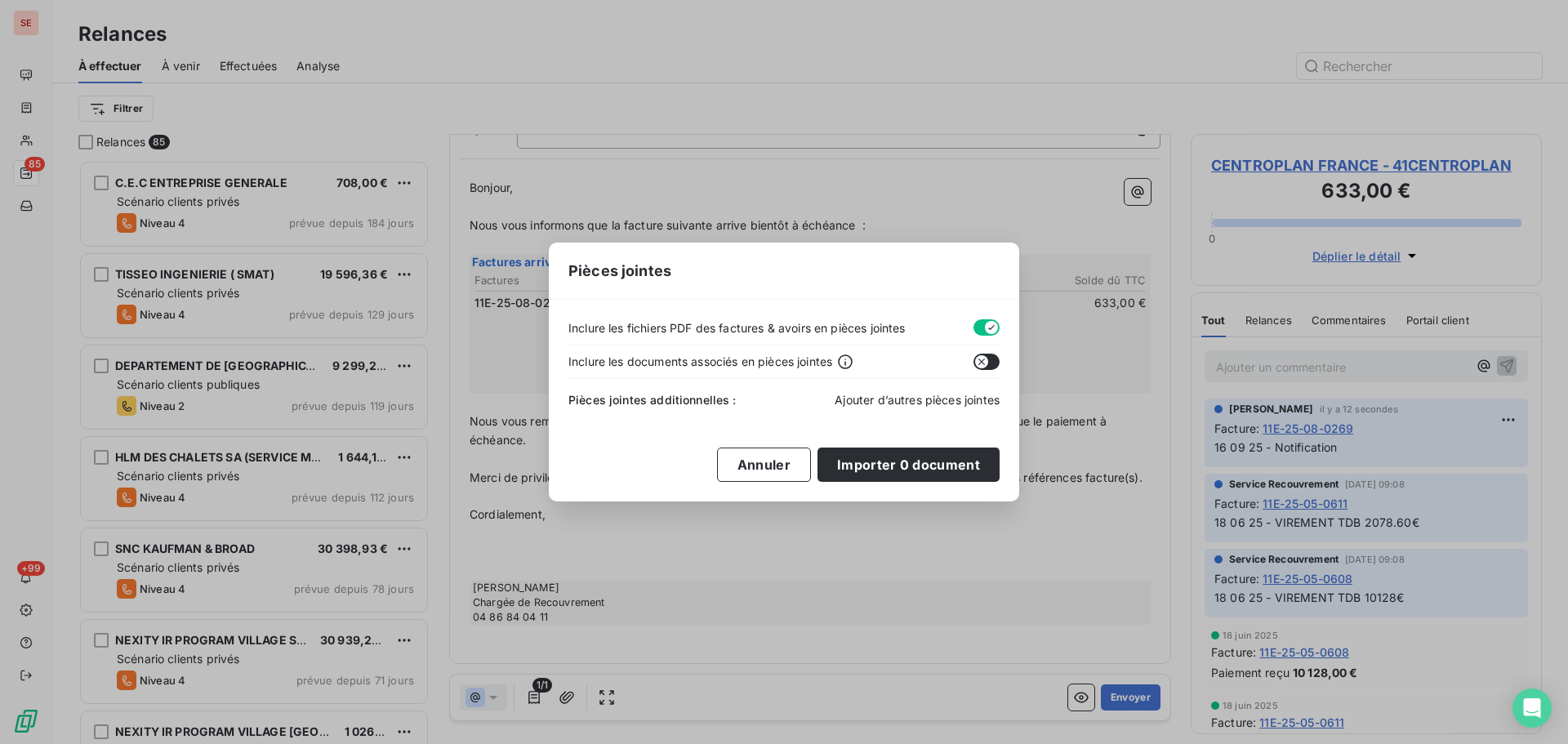
click at [879, 396] on span "Ajouter d’autres pièces jointes" at bounding box center [917, 400] width 165 height 14
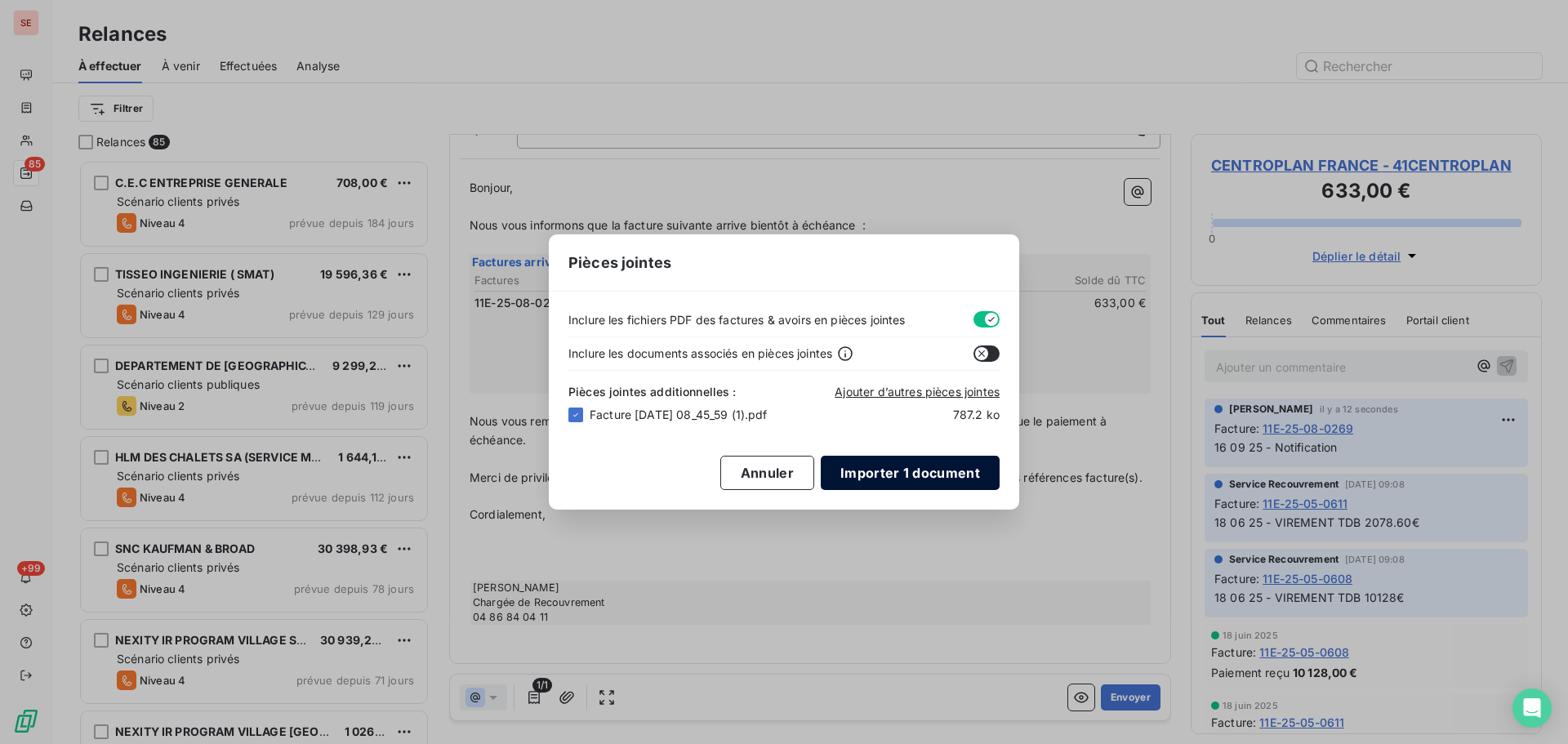
click at [958, 473] on button "Importer 1 document" at bounding box center [910, 473] width 179 height 34
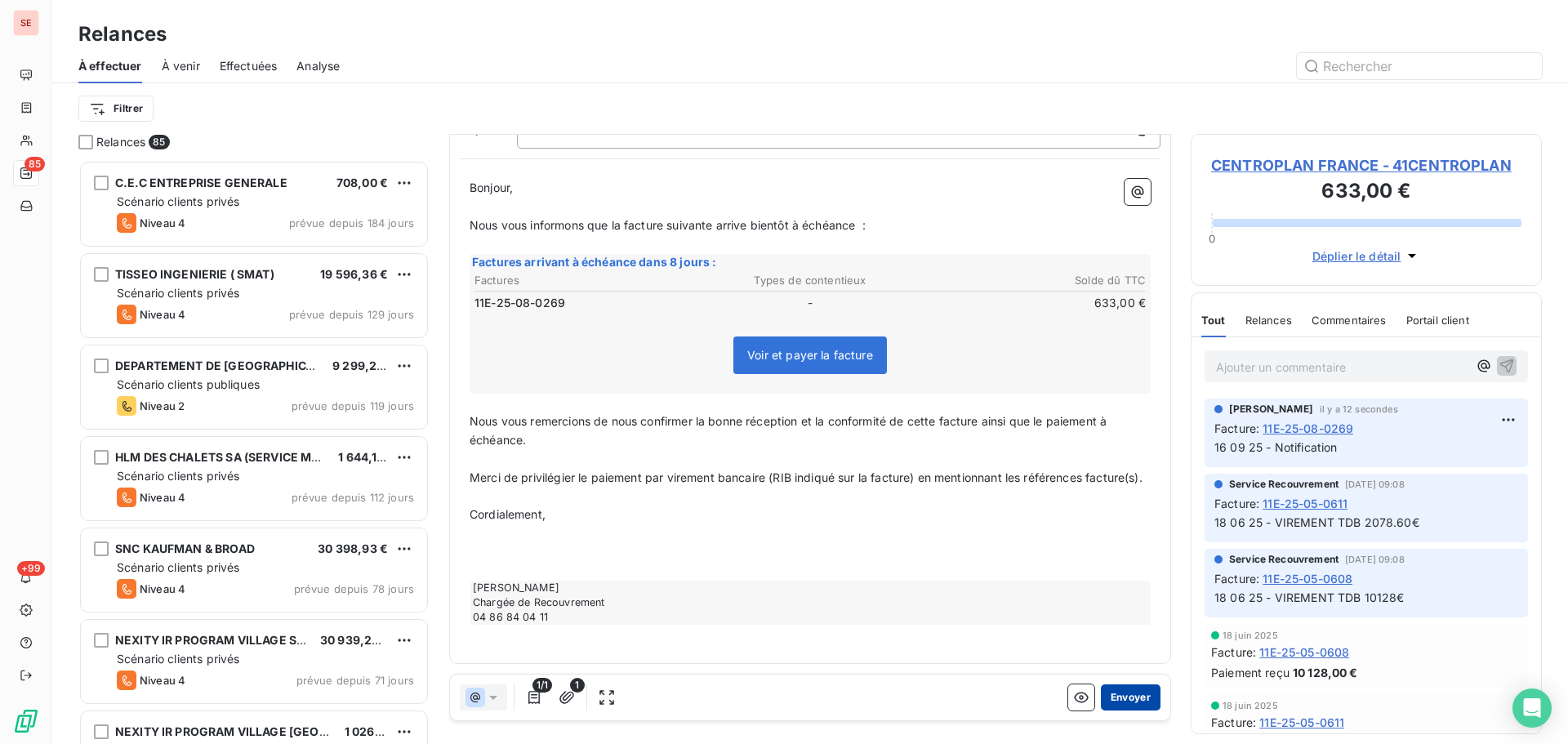
click at [1135, 701] on button "Envoyer" at bounding box center [1131, 698] width 60 height 27
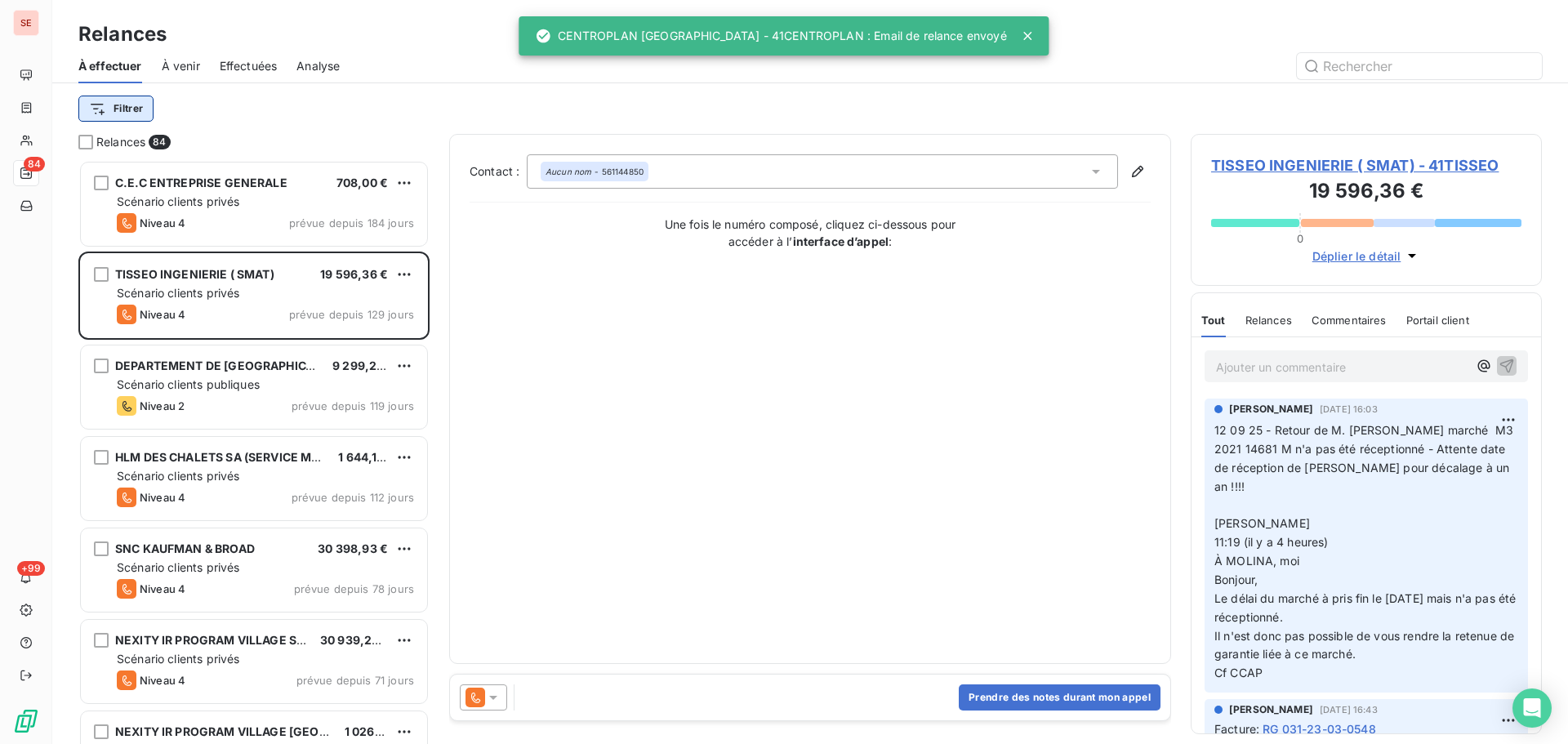
click at [105, 109] on html "SE 84 +99 Relances À effectuer À venir Effectuées Analyse Filtrer Relances 84 C…" at bounding box center [784, 372] width 1568 height 744
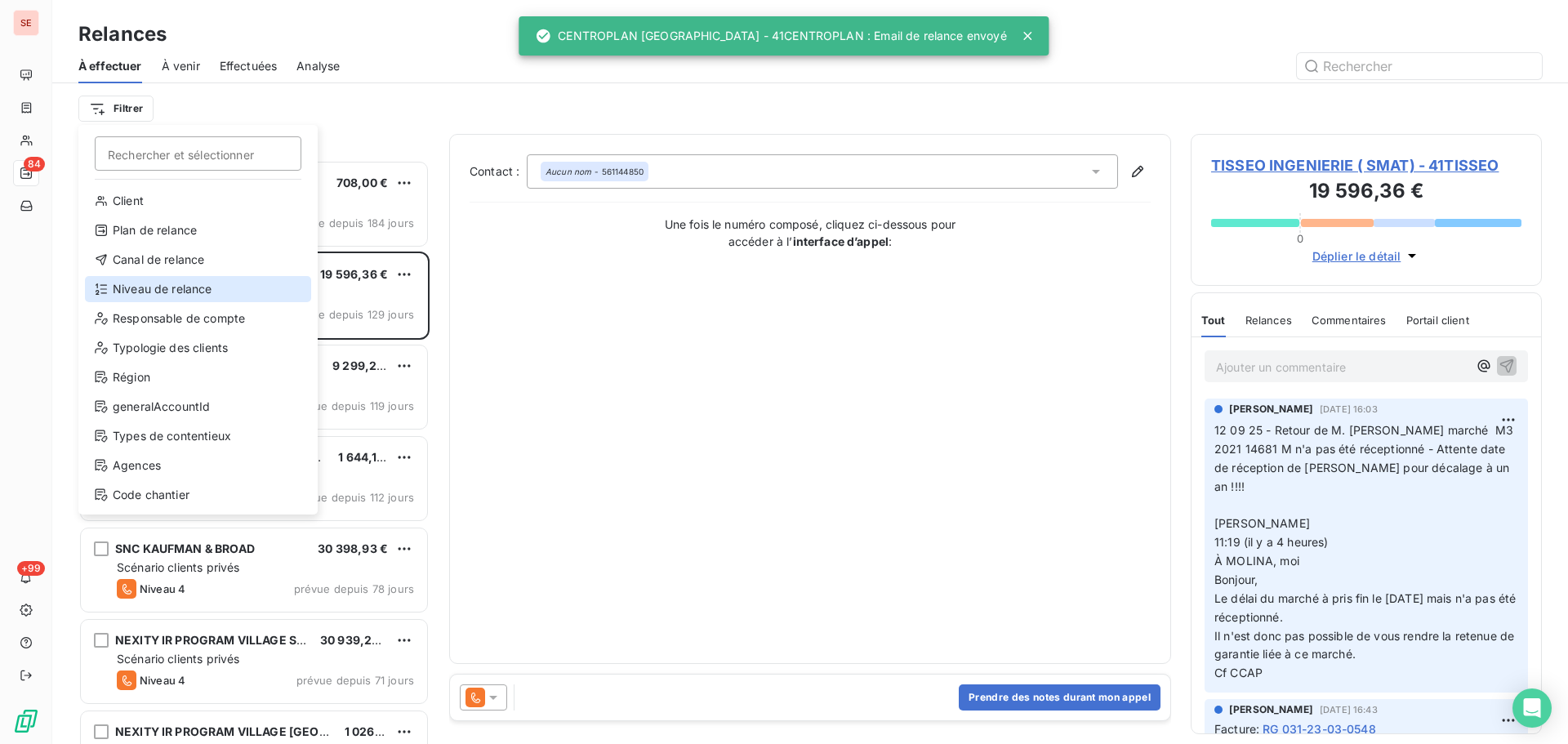
click at [172, 291] on div "Niveau de relance" at bounding box center [197, 289] width 226 height 27
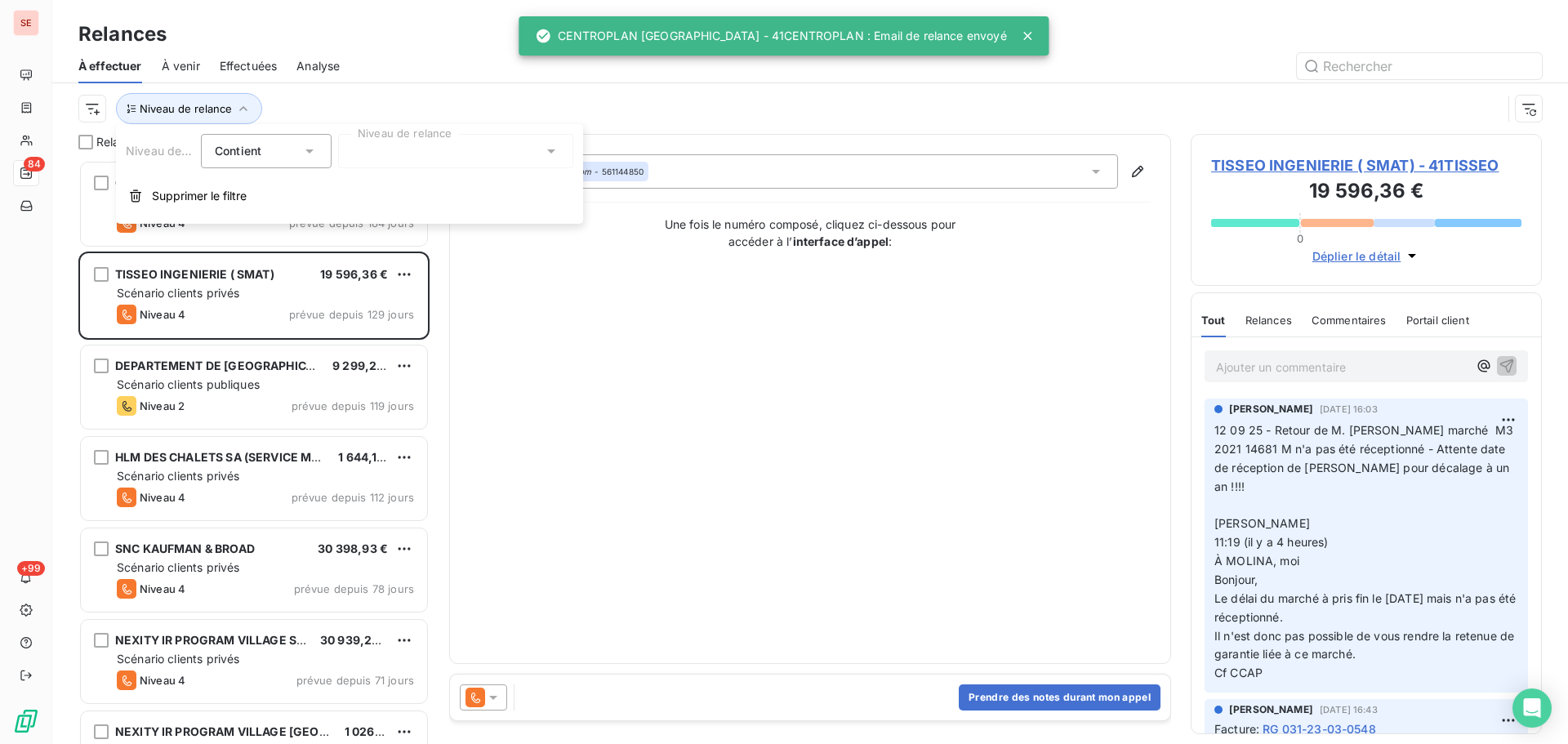
click at [519, 161] on div at bounding box center [456, 151] width 235 height 34
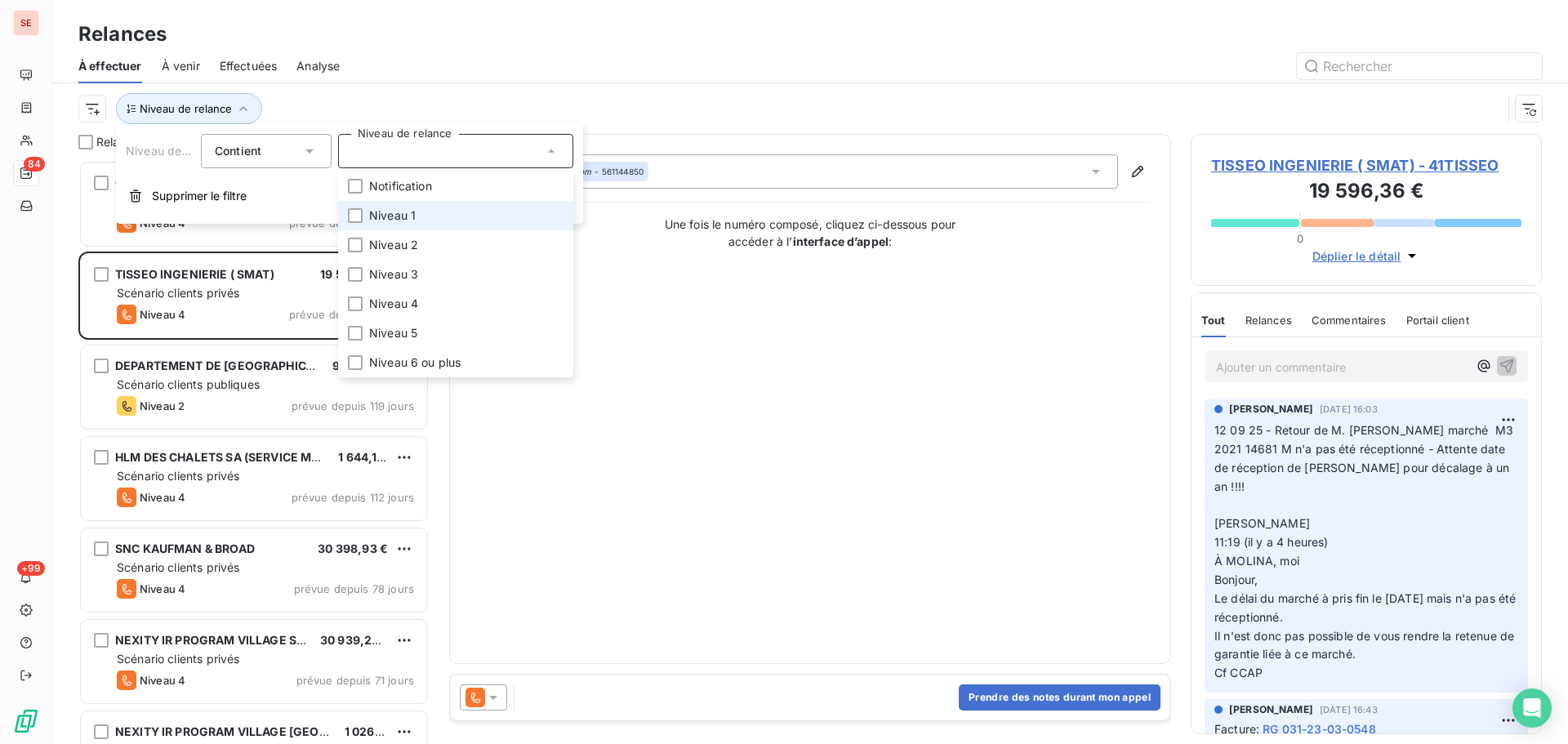
click at [473, 216] on li "Niveau 1" at bounding box center [456, 215] width 235 height 29
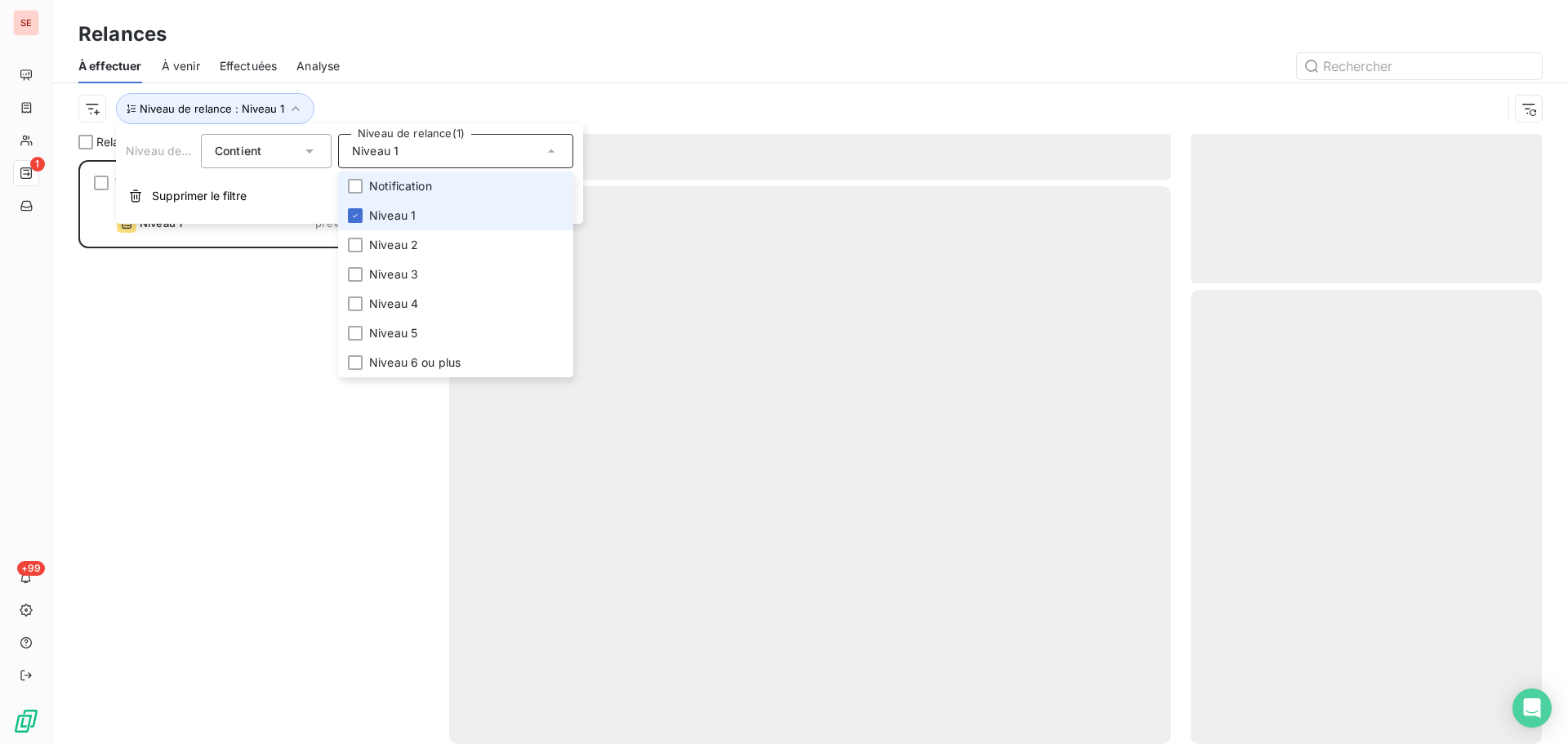
scroll to position [571, 339]
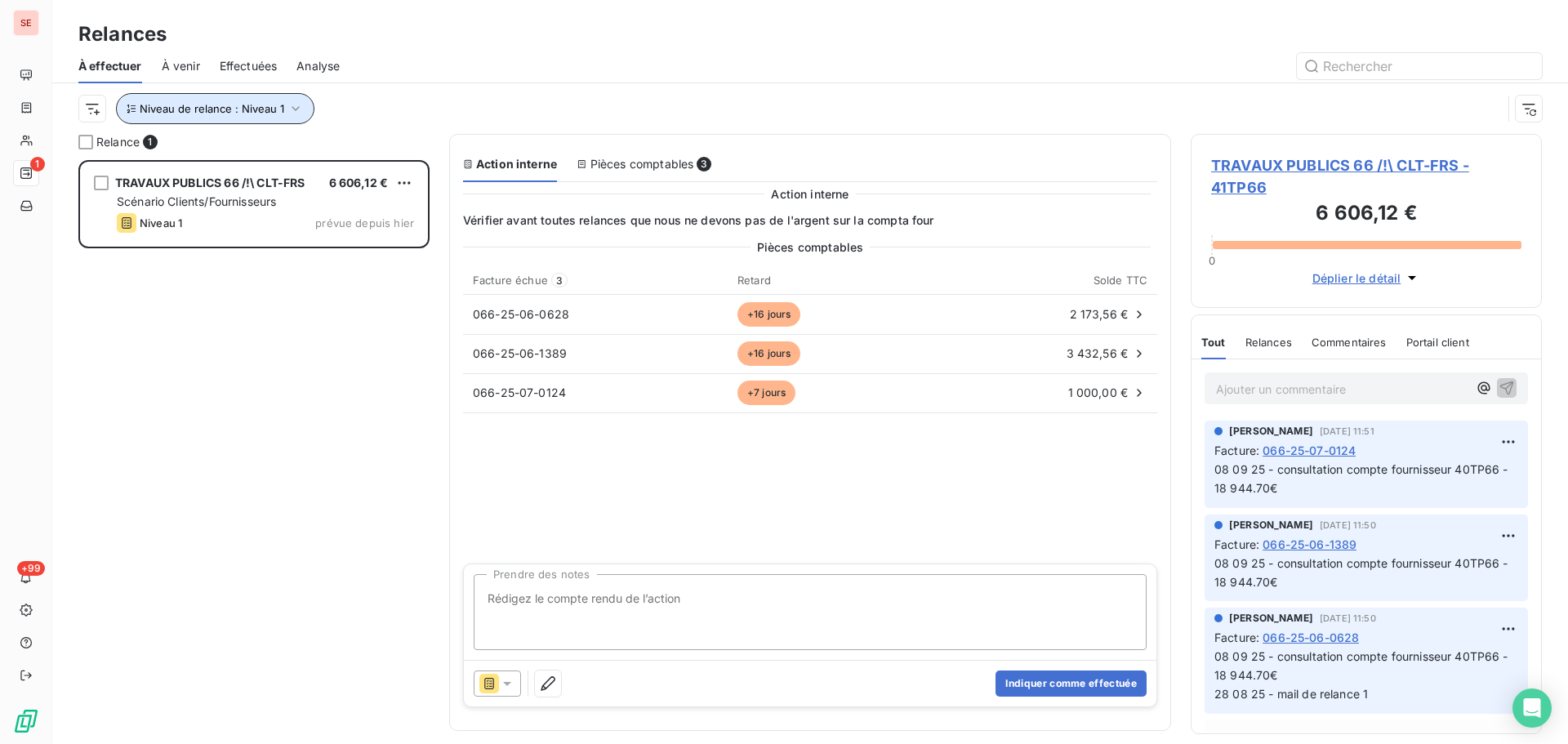
click at [292, 107] on icon "button" at bounding box center [296, 109] width 17 height 17
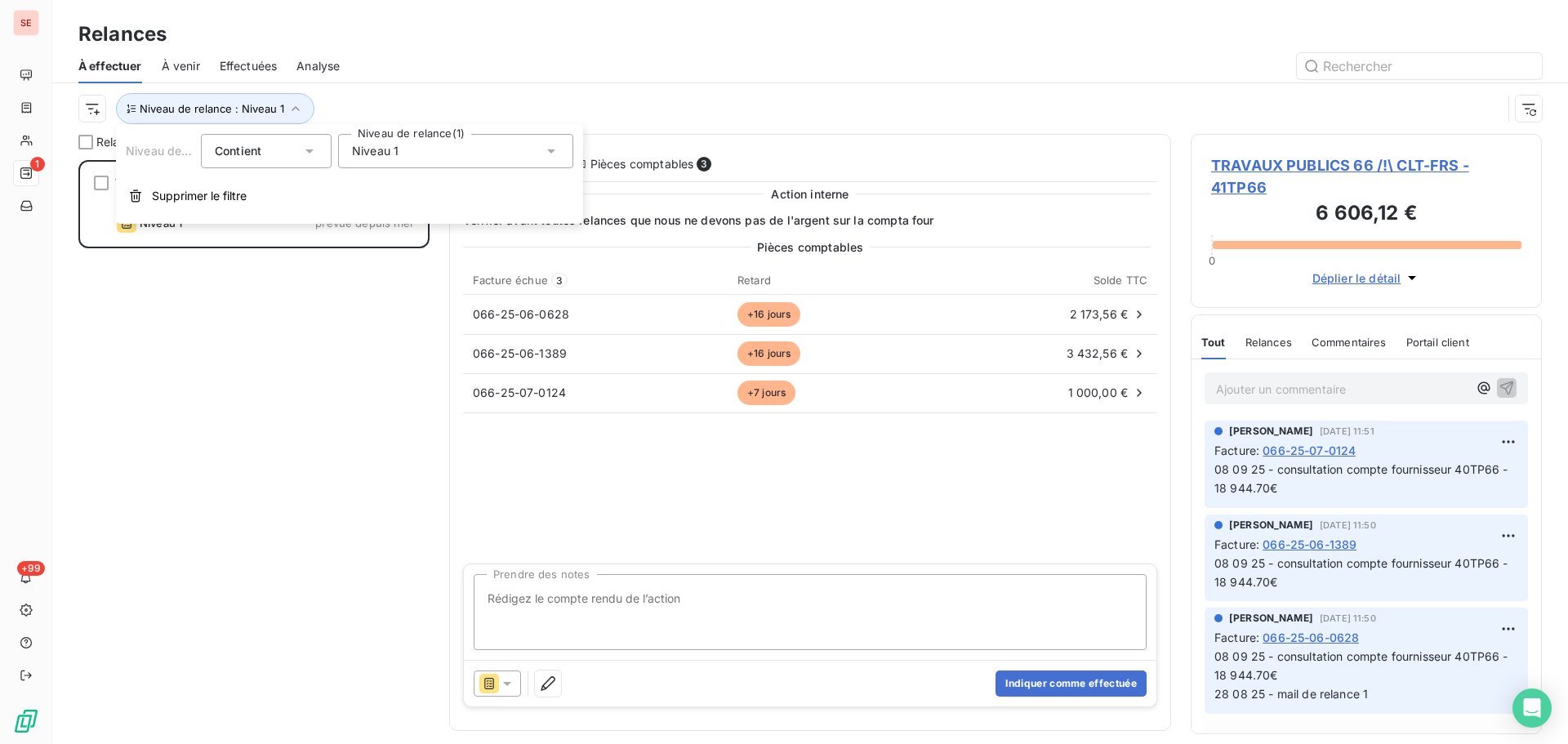
click at [358, 153] on span "Niveau 1" at bounding box center [375, 151] width 46 height 17
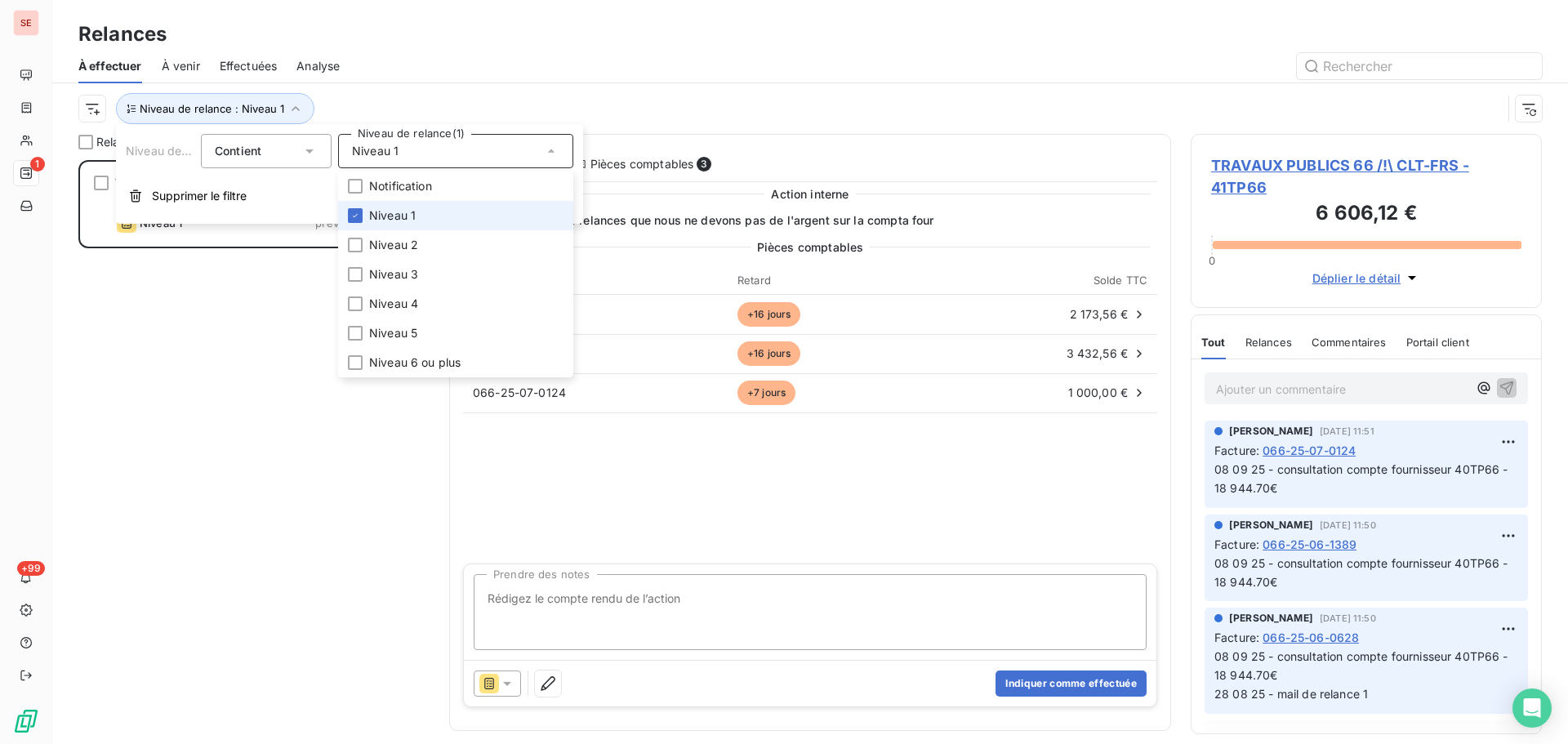
click at [378, 215] on span "Niveau 1" at bounding box center [392, 216] width 46 height 17
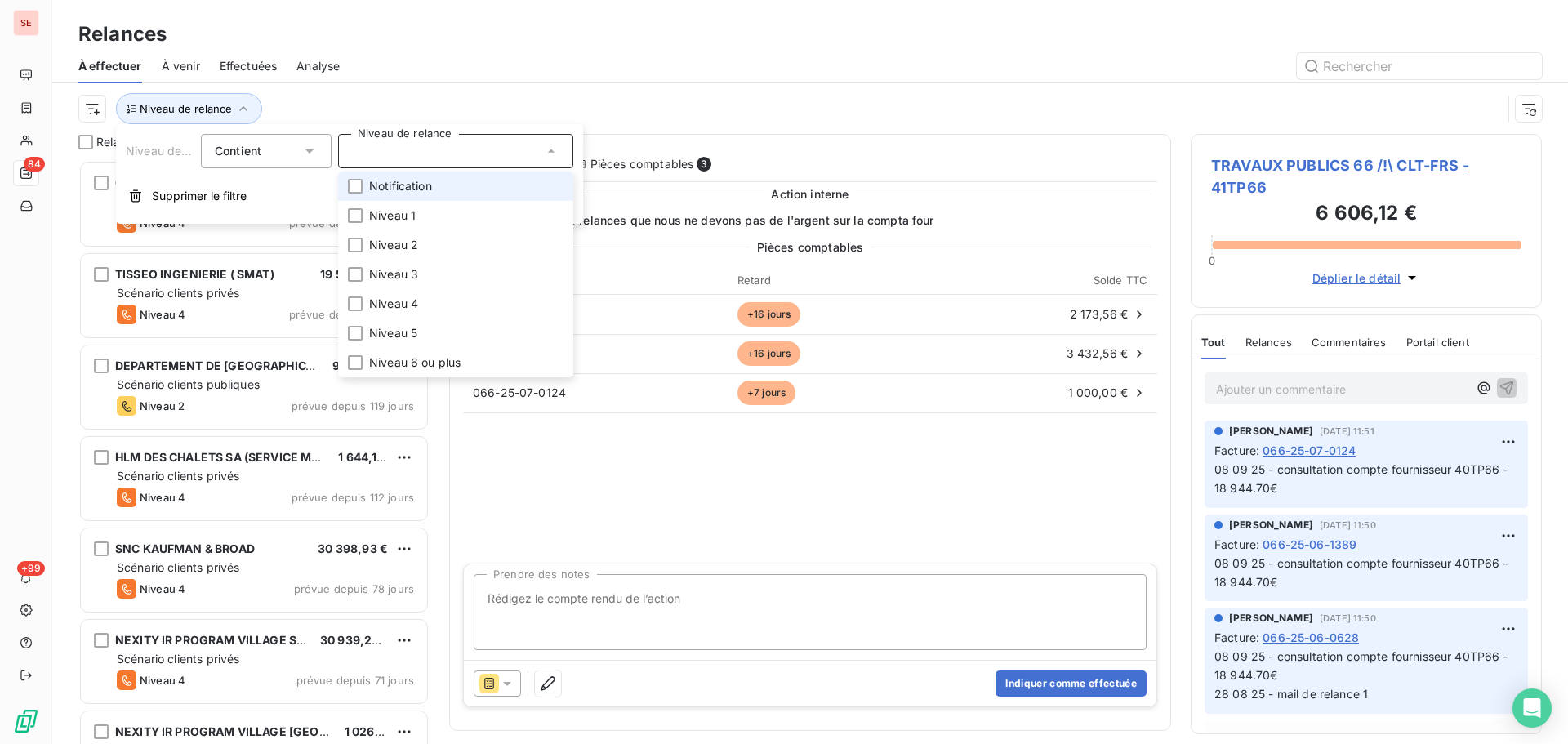
click at [371, 186] on span "Notification" at bounding box center [400, 187] width 63 height 17
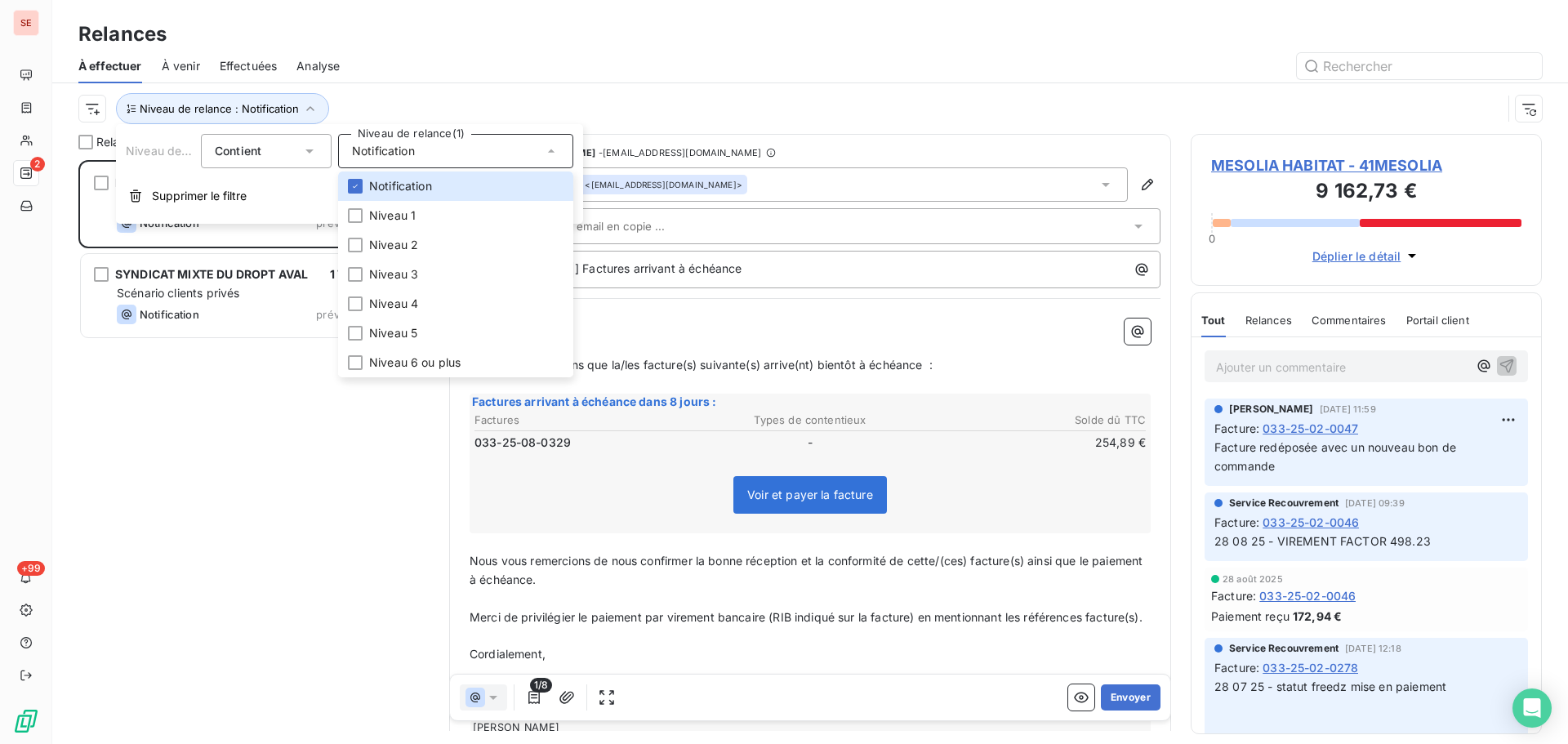
click at [396, 83] on div "Niveau de relance : Notification" at bounding box center [810, 108] width 1464 height 51
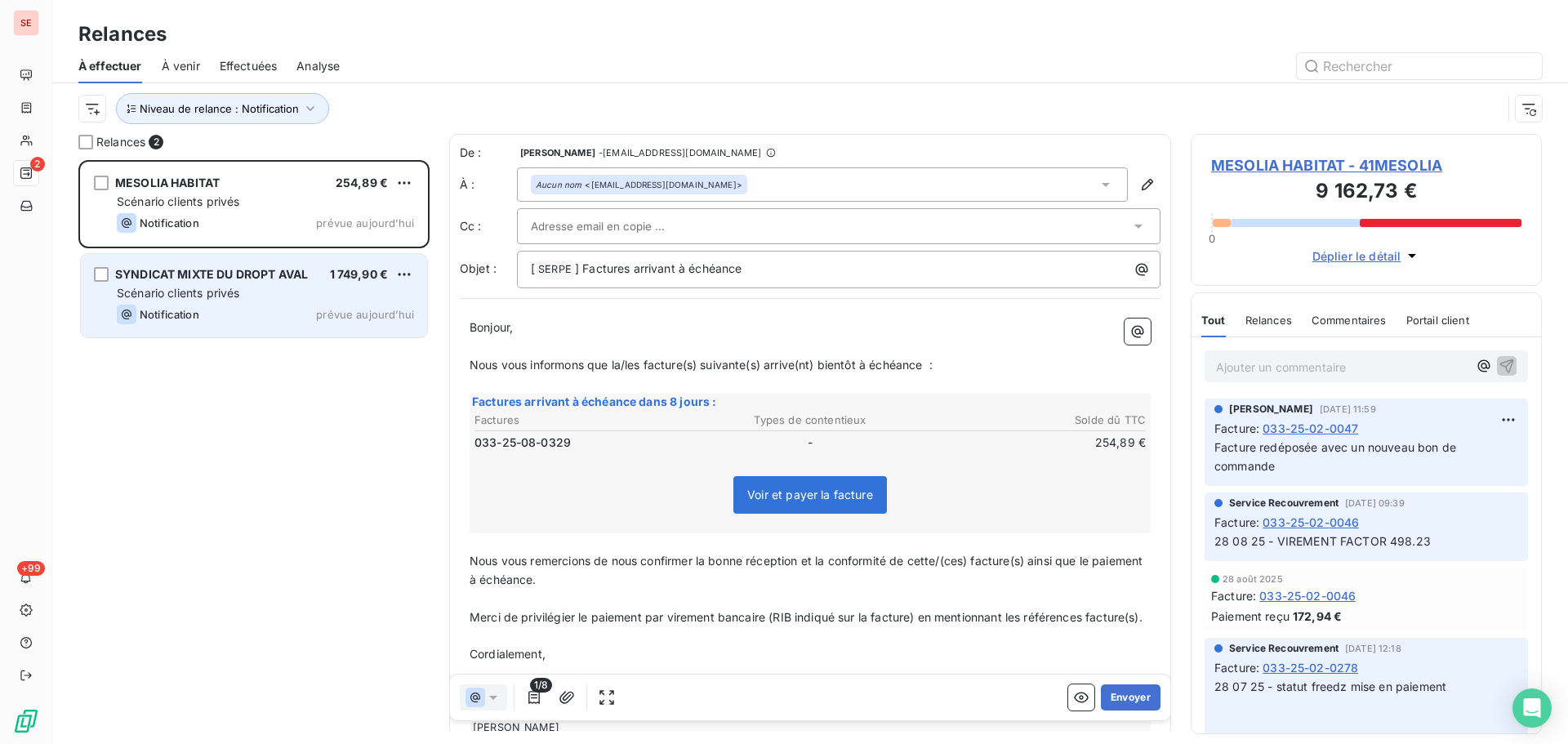
click at [320, 275] on div "SYNDICAT MIXTE DU DROPT AVAL 1 749,90 €" at bounding box center [265, 275] width 297 height 15
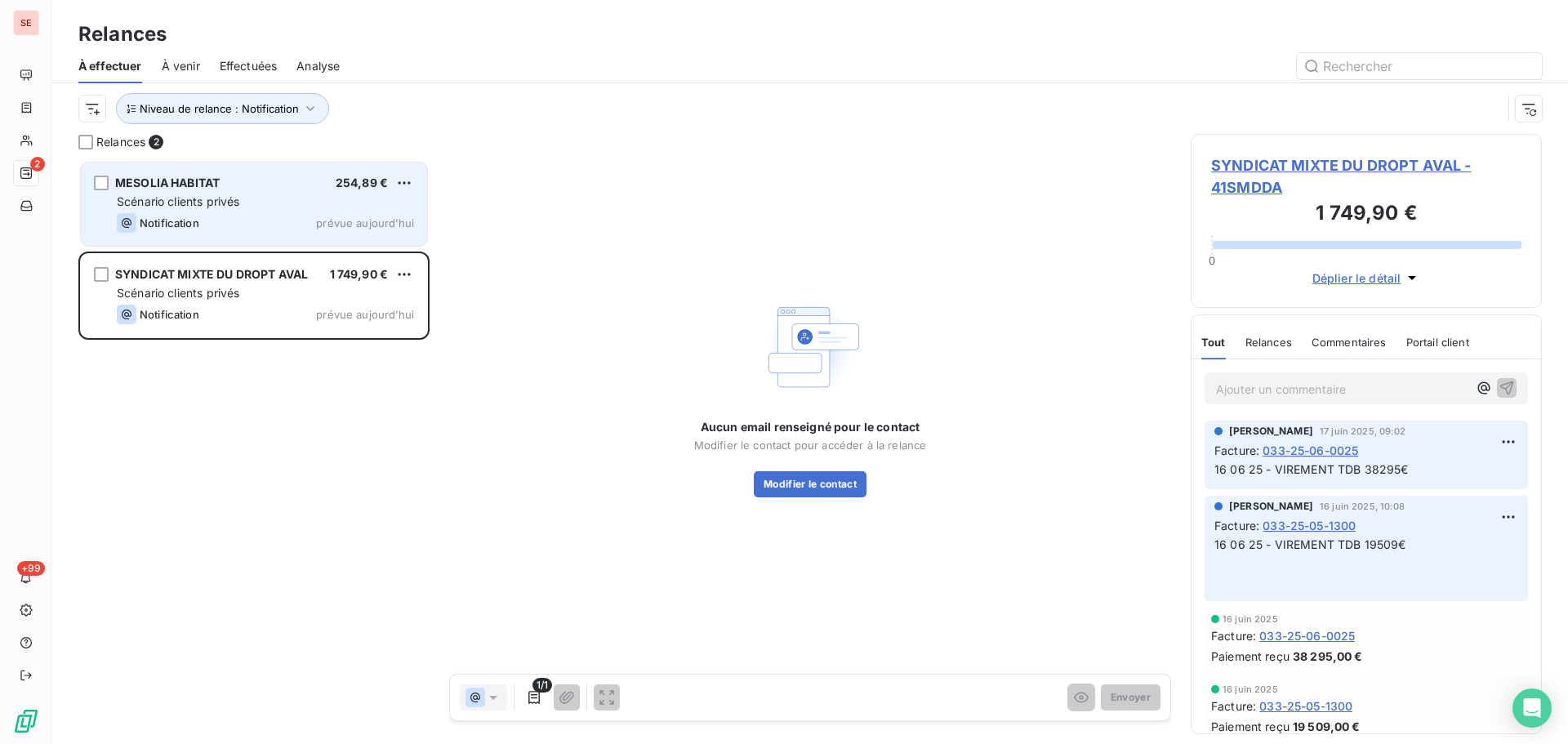
click at [306, 194] on div "Scénario clients privés" at bounding box center [265, 202] width 297 height 17
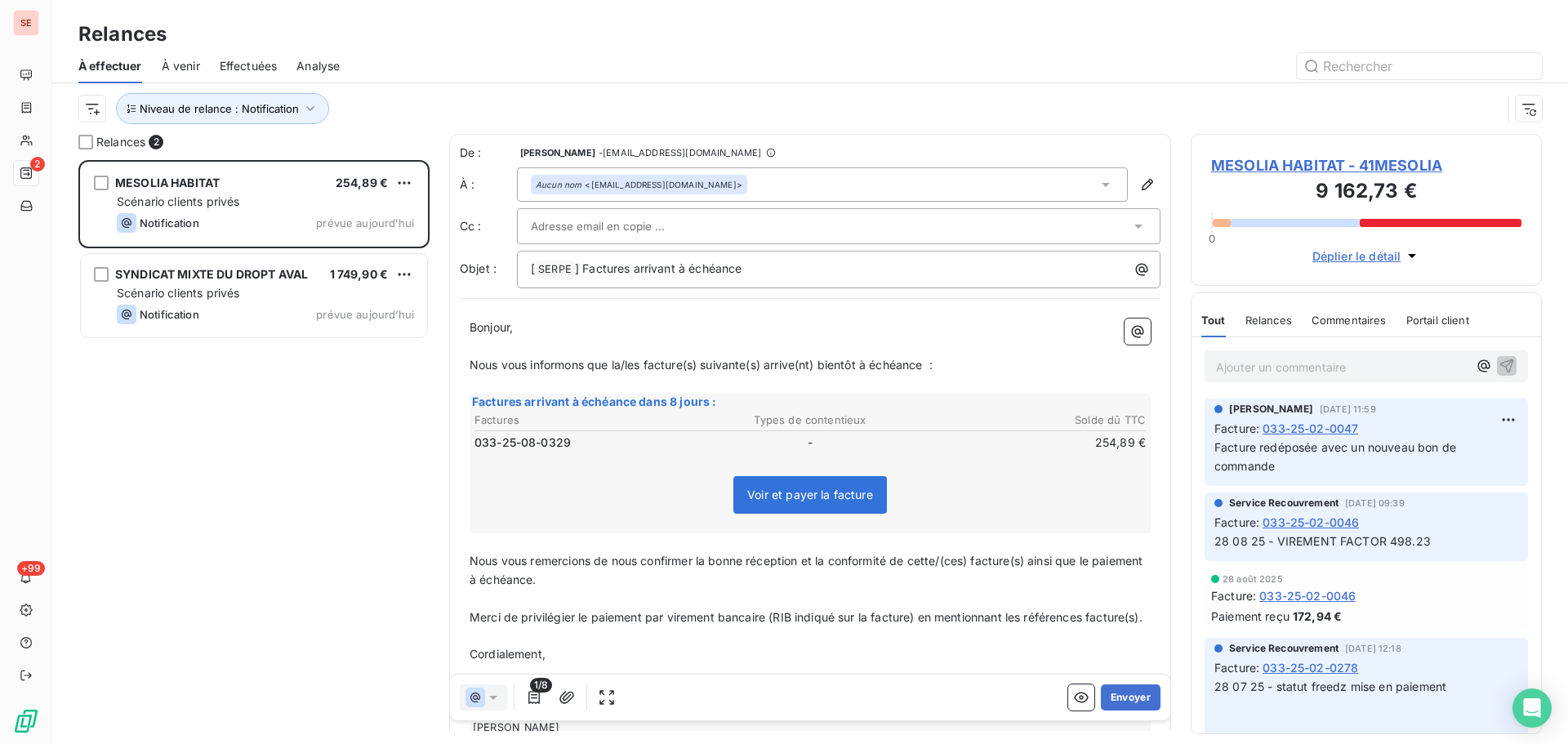
click at [718, 194] on div "Aucun nom <[EMAIL_ADDRESS][DOMAIN_NAME]>" at bounding box center [822, 184] width 611 height 34
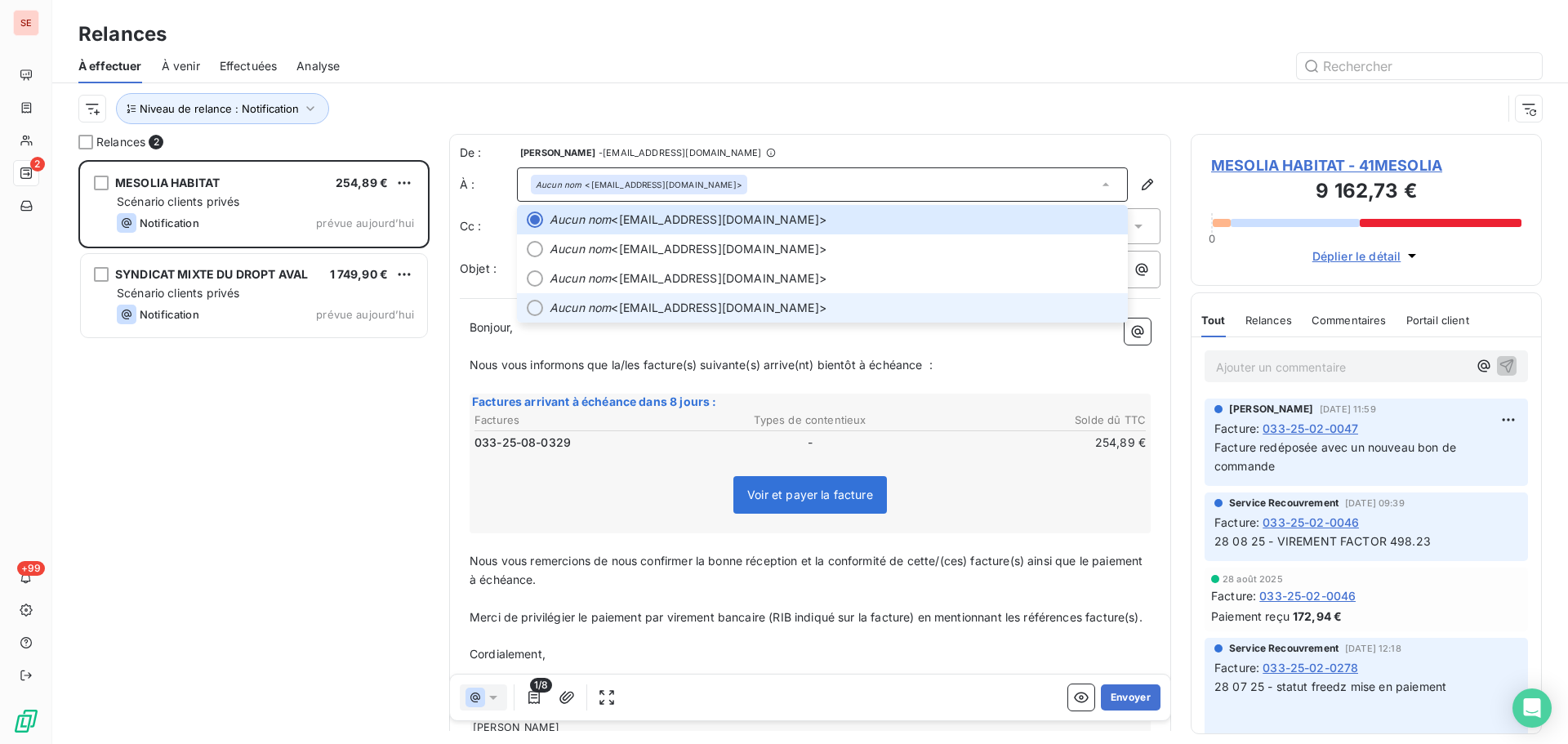
click at [766, 312] on span "Aucun nom <[EMAIL_ADDRESS][DOMAIN_NAME]>" at bounding box center [833, 308] width 568 height 17
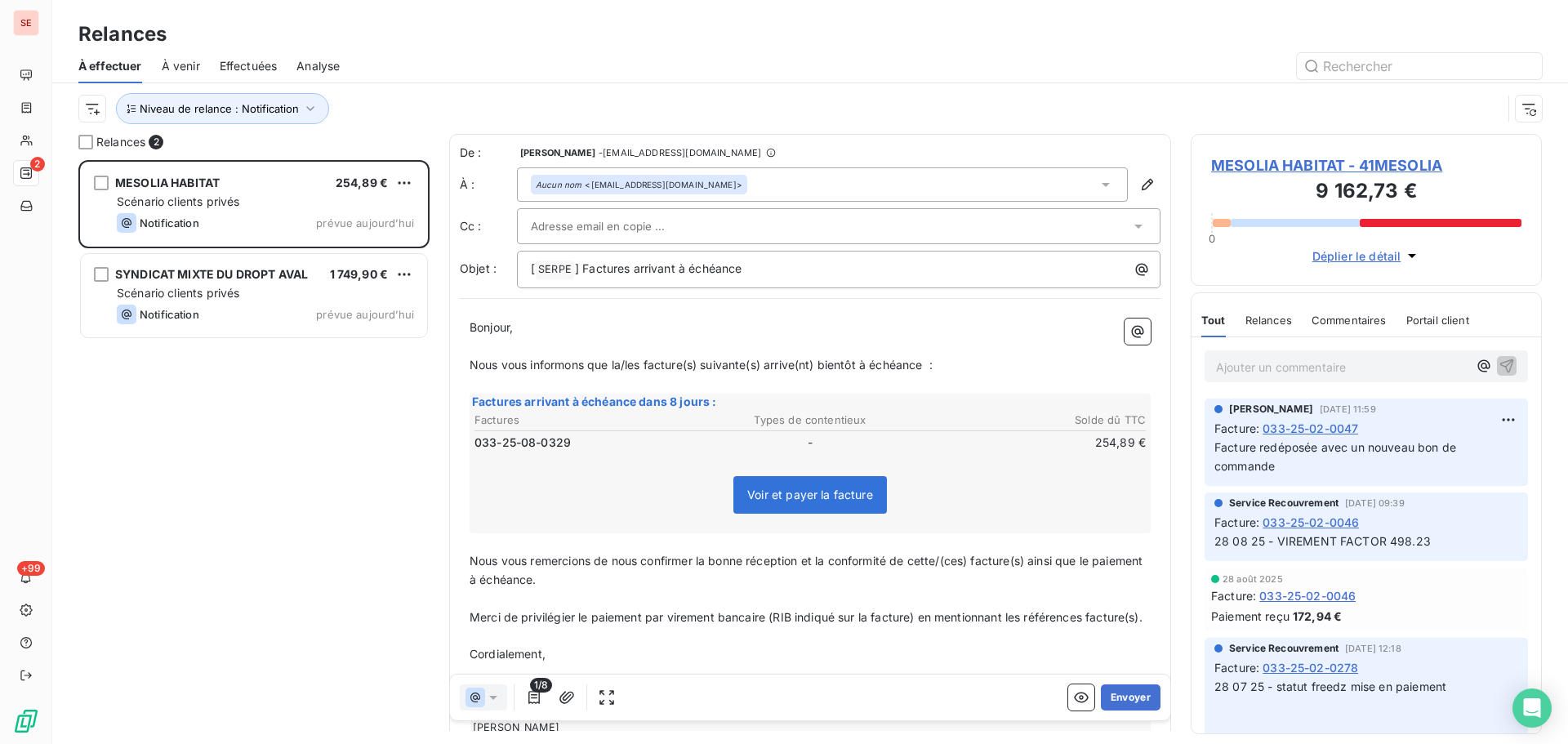
click at [721, 221] on div at bounding box center [830, 226] width 600 height 25
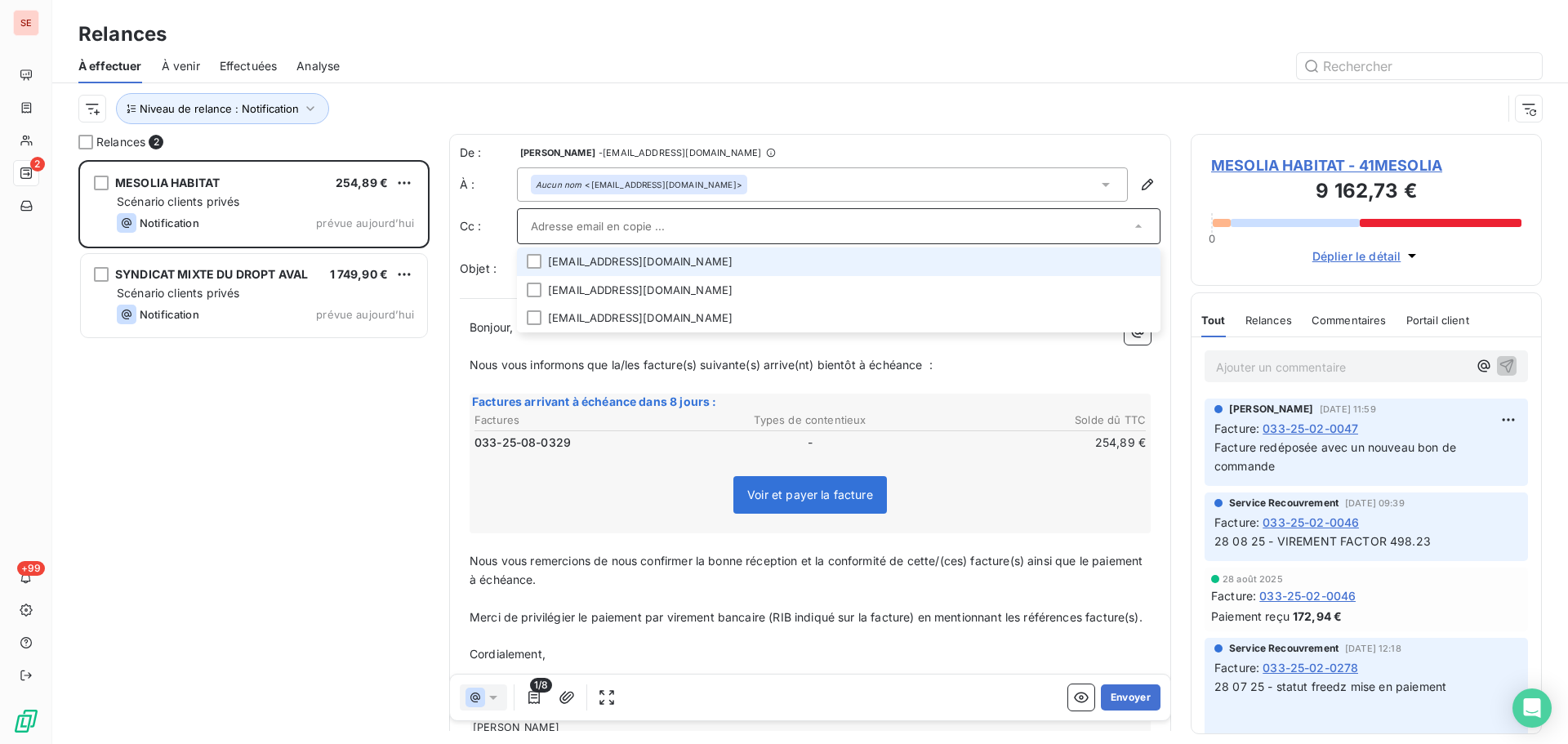
click at [733, 250] on li "[EMAIL_ADDRESS][DOMAIN_NAME]" at bounding box center [838, 261] width 643 height 28
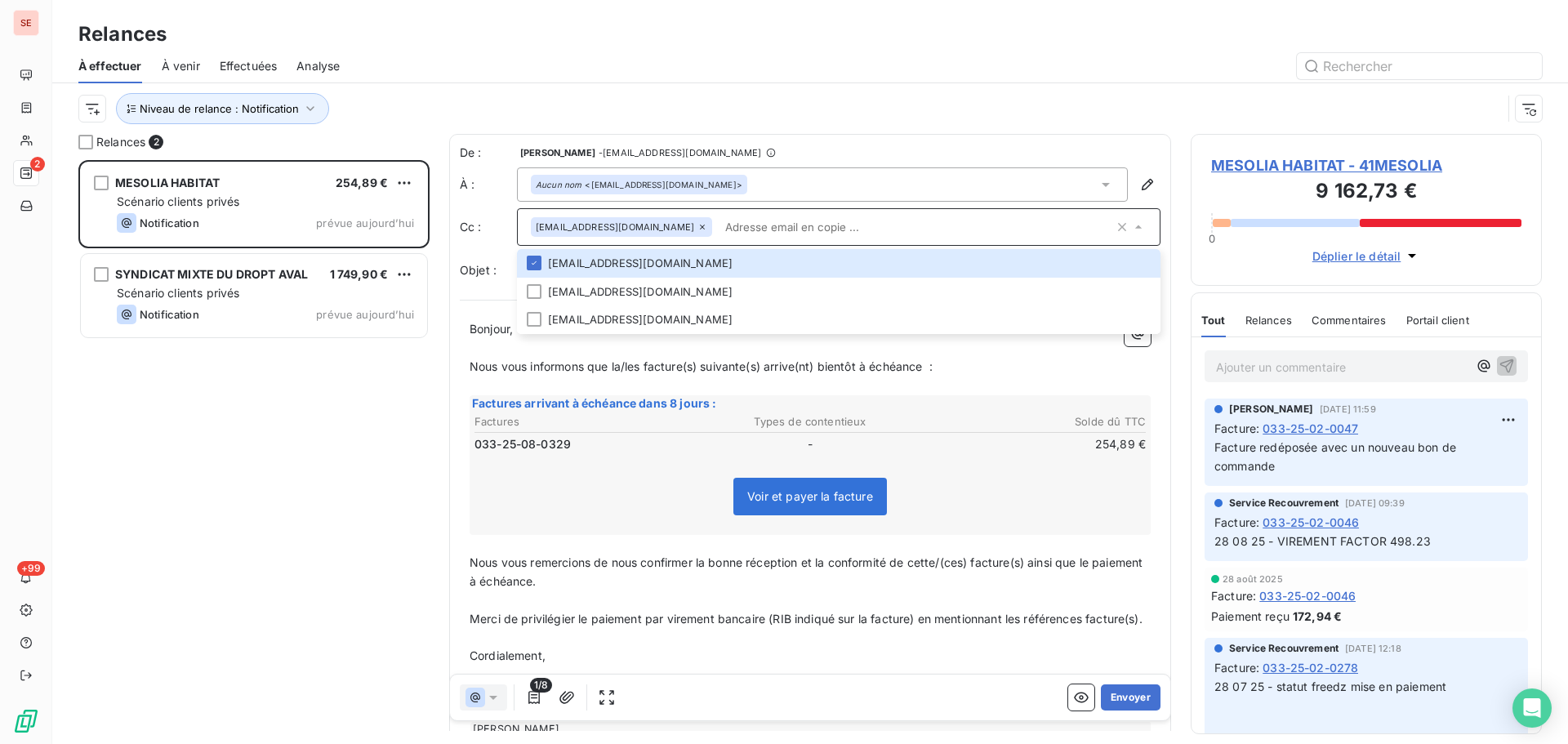
click at [465, 285] on div "Objet : [ SERPE ﻿ ] Factures arrivant à échéance" at bounding box center [809, 270] width 701 height 37
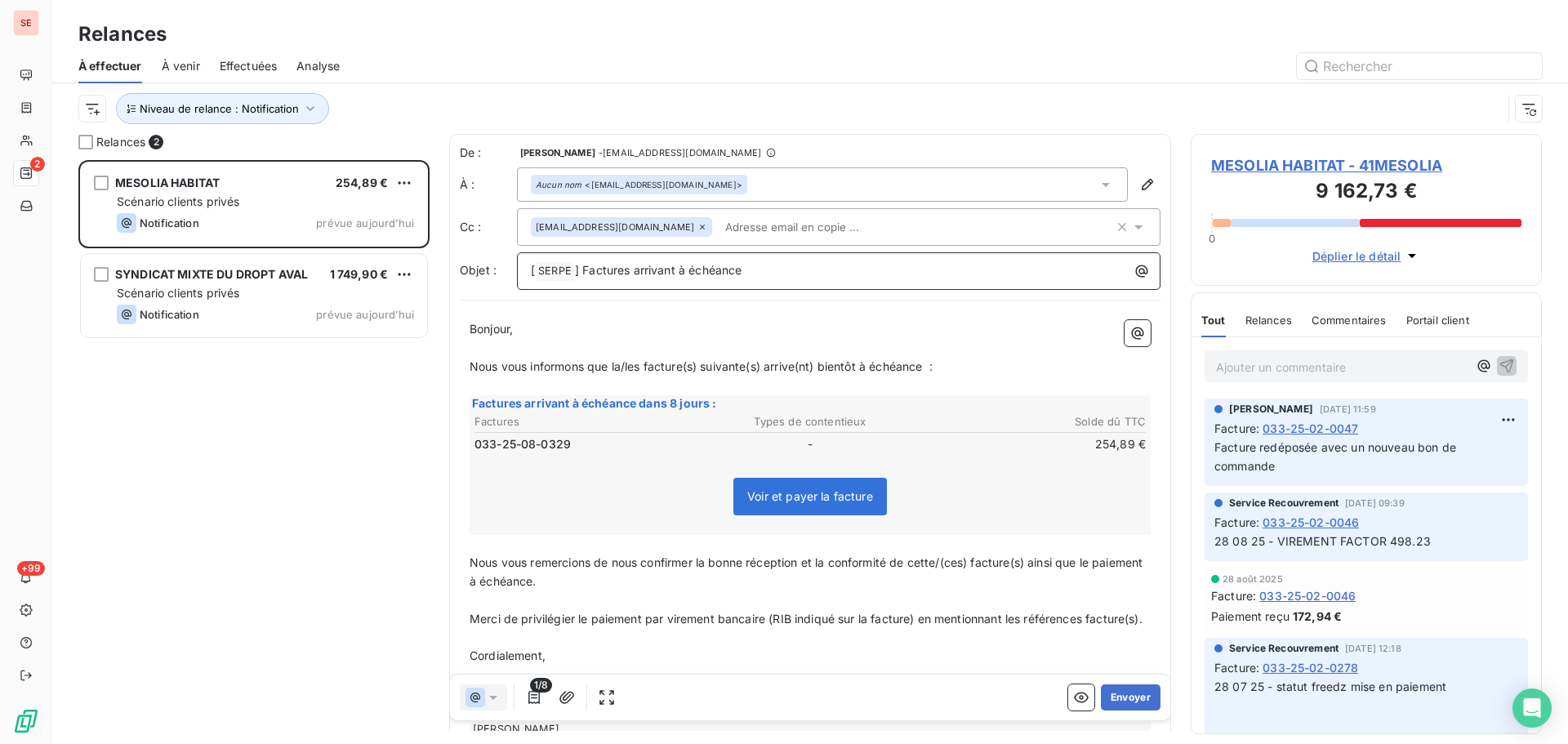
click at [580, 272] on span "] Factures arrivant à échéance" at bounding box center [658, 270] width 167 height 14
click at [1292, 164] on span "MESOLIA HABITAT - 41MESOLIA" at bounding box center [1367, 165] width 310 height 22
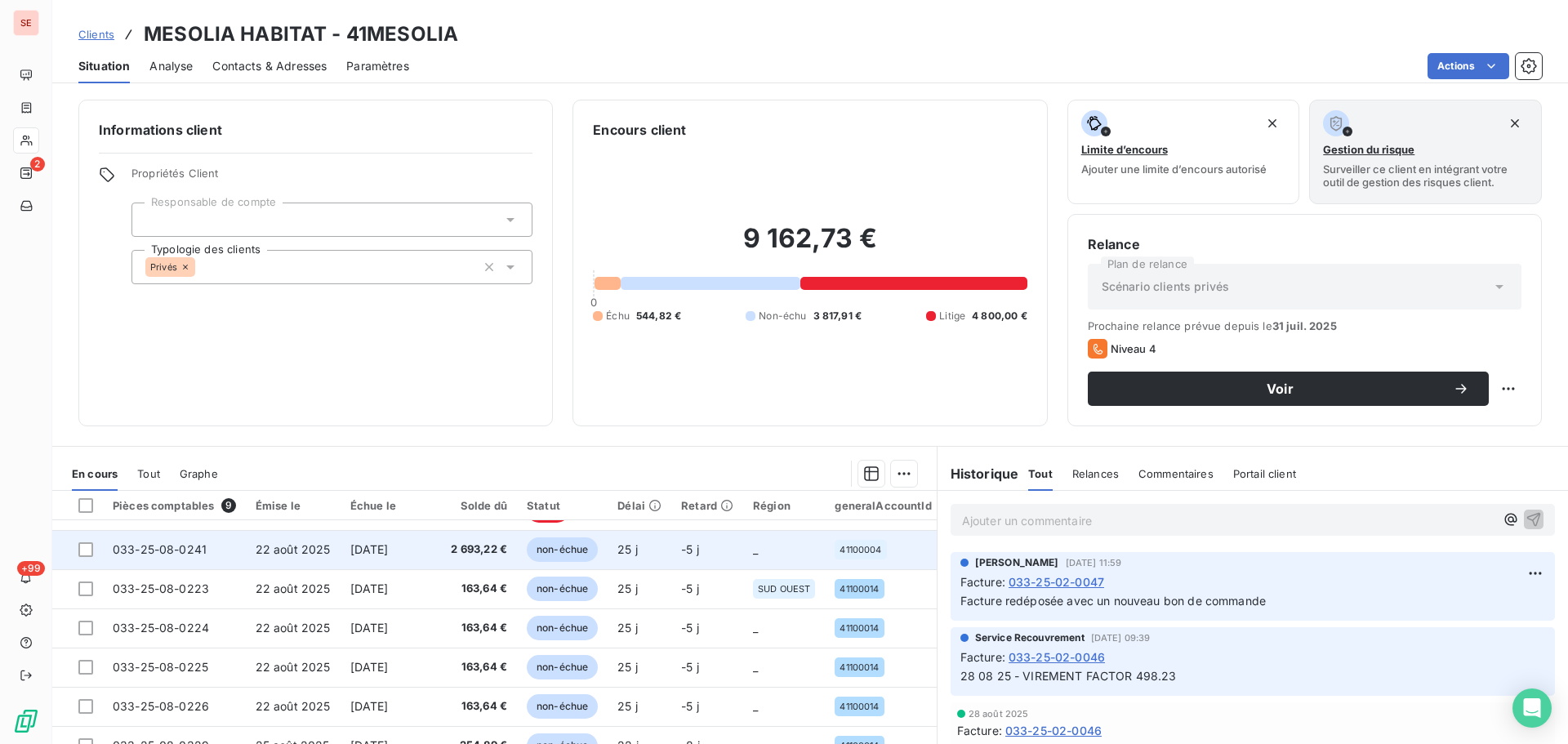
scroll to position [110, 0]
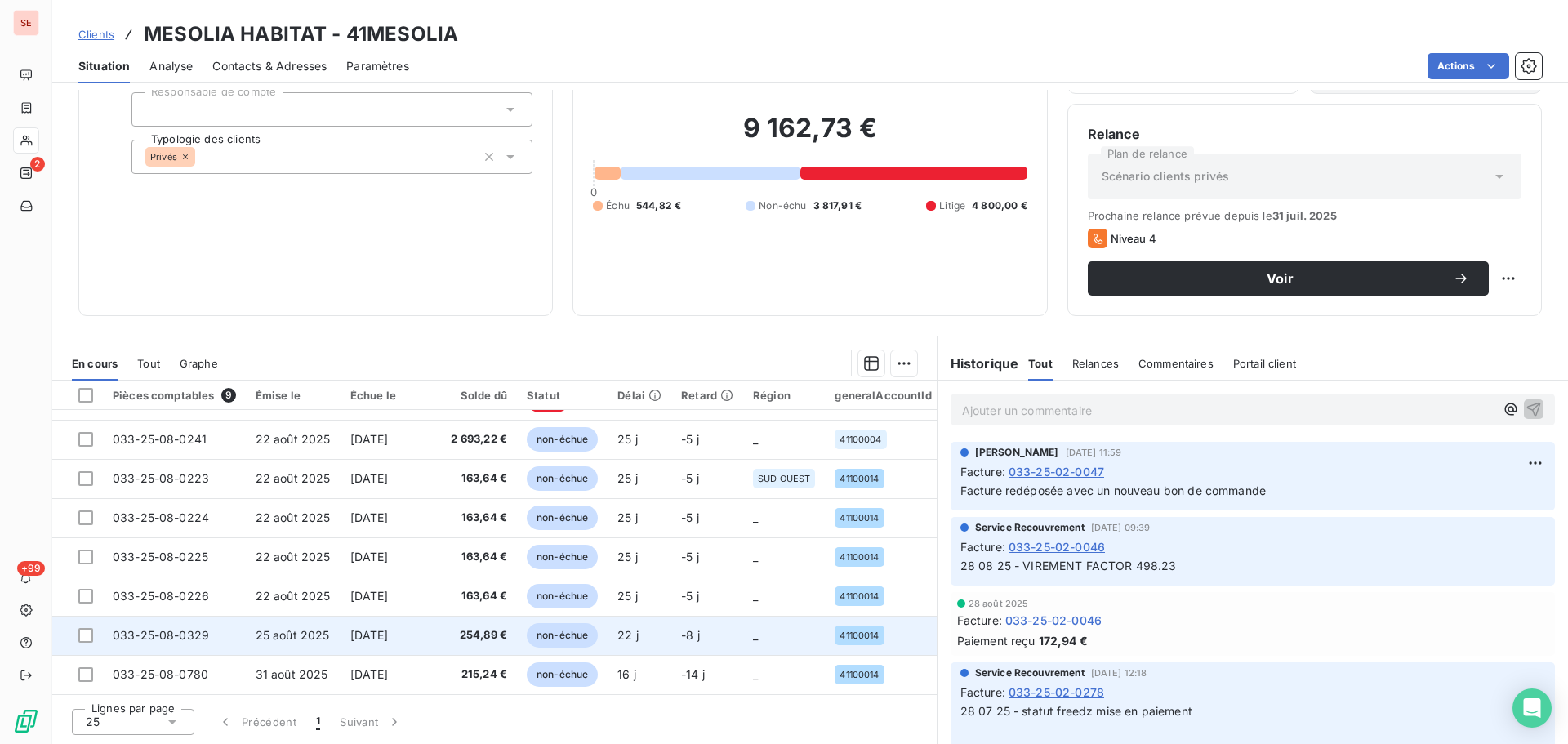
click at [425, 643] on td "[DATE]" at bounding box center [389, 635] width 97 height 39
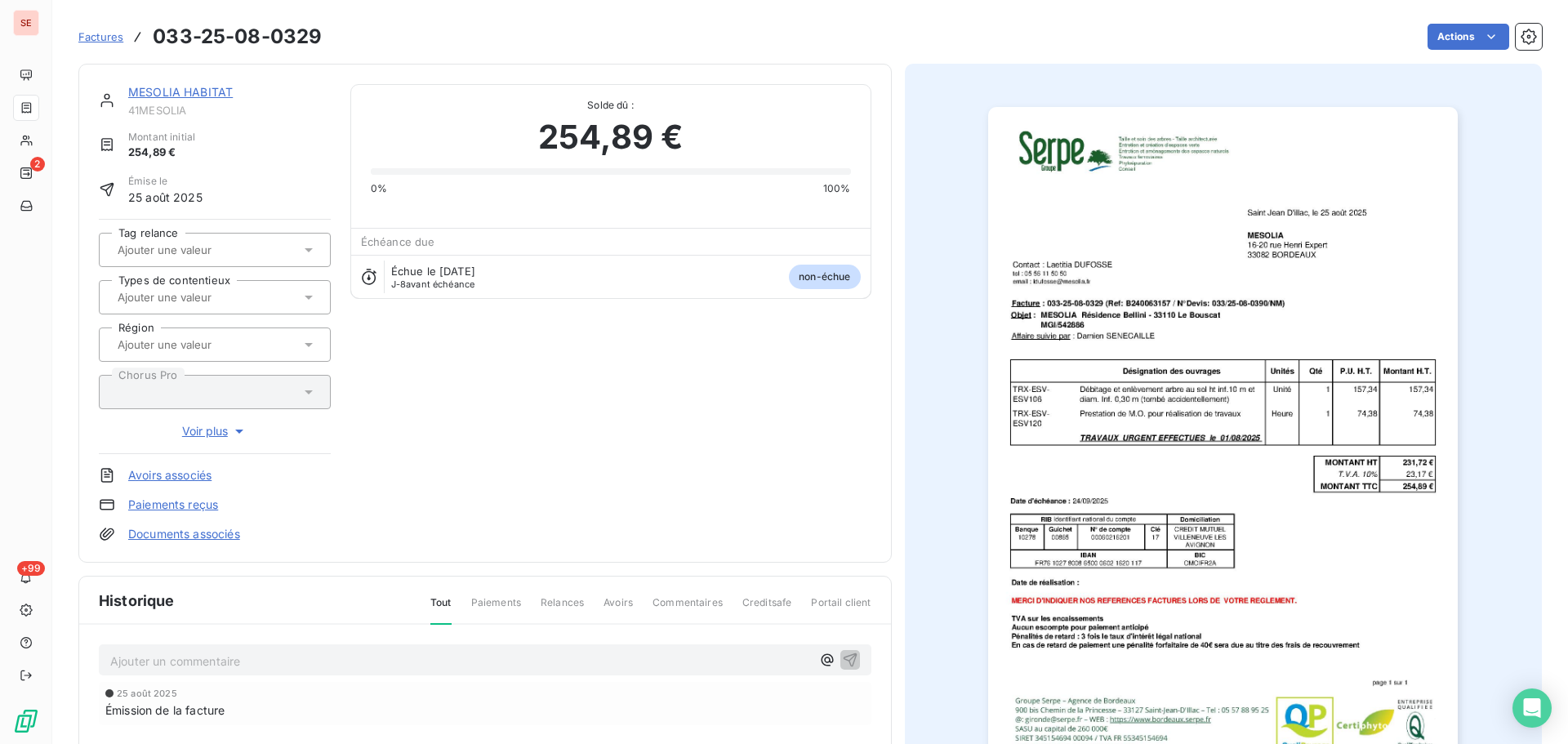
click at [297, 660] on p "Ajouter un commentaire ﻿" at bounding box center [460, 661] width 701 height 21
click at [848, 659] on icon "button" at bounding box center [849, 659] width 14 height 14
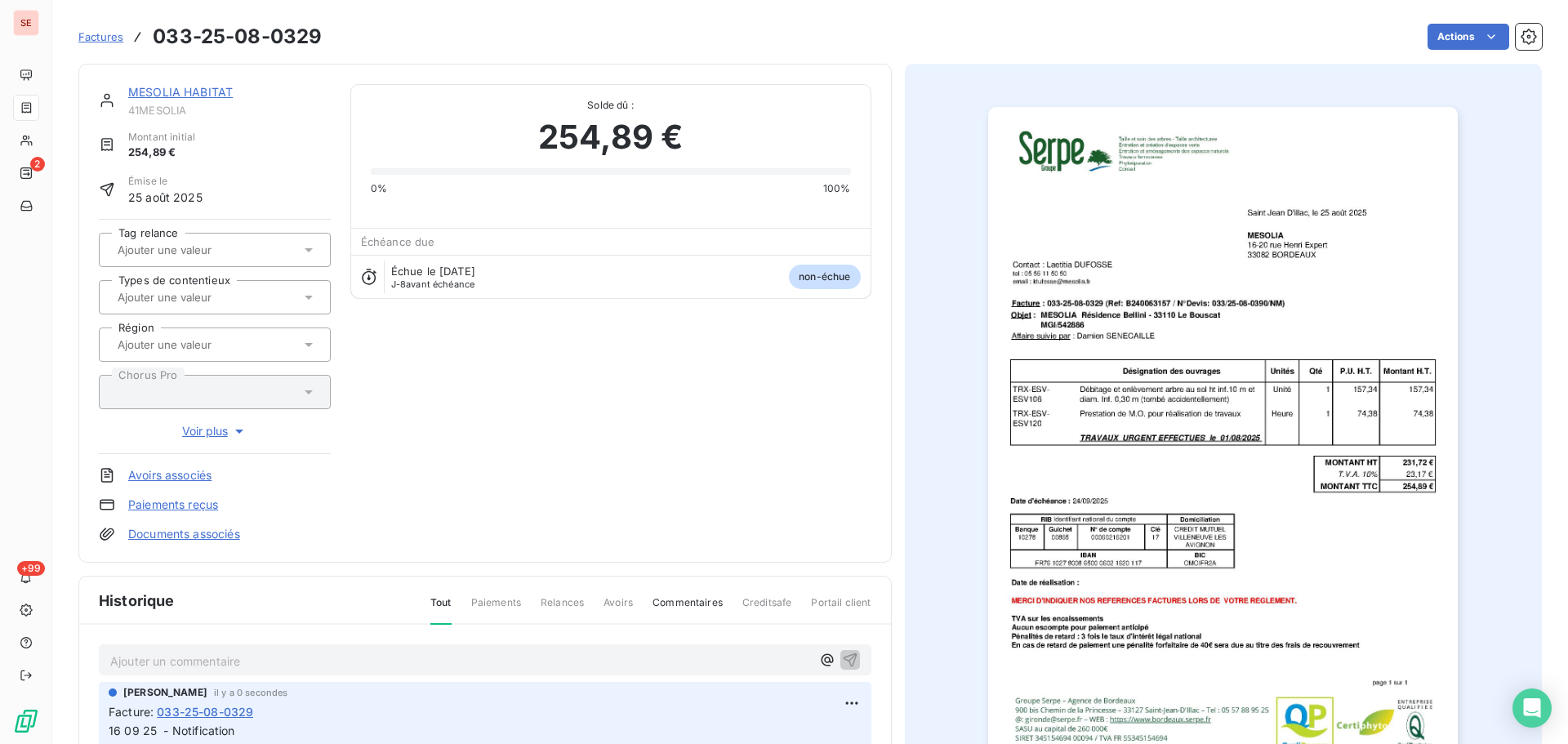
click at [220, 89] on link "MESOLIA HABITAT" at bounding box center [181, 91] width 104 height 14
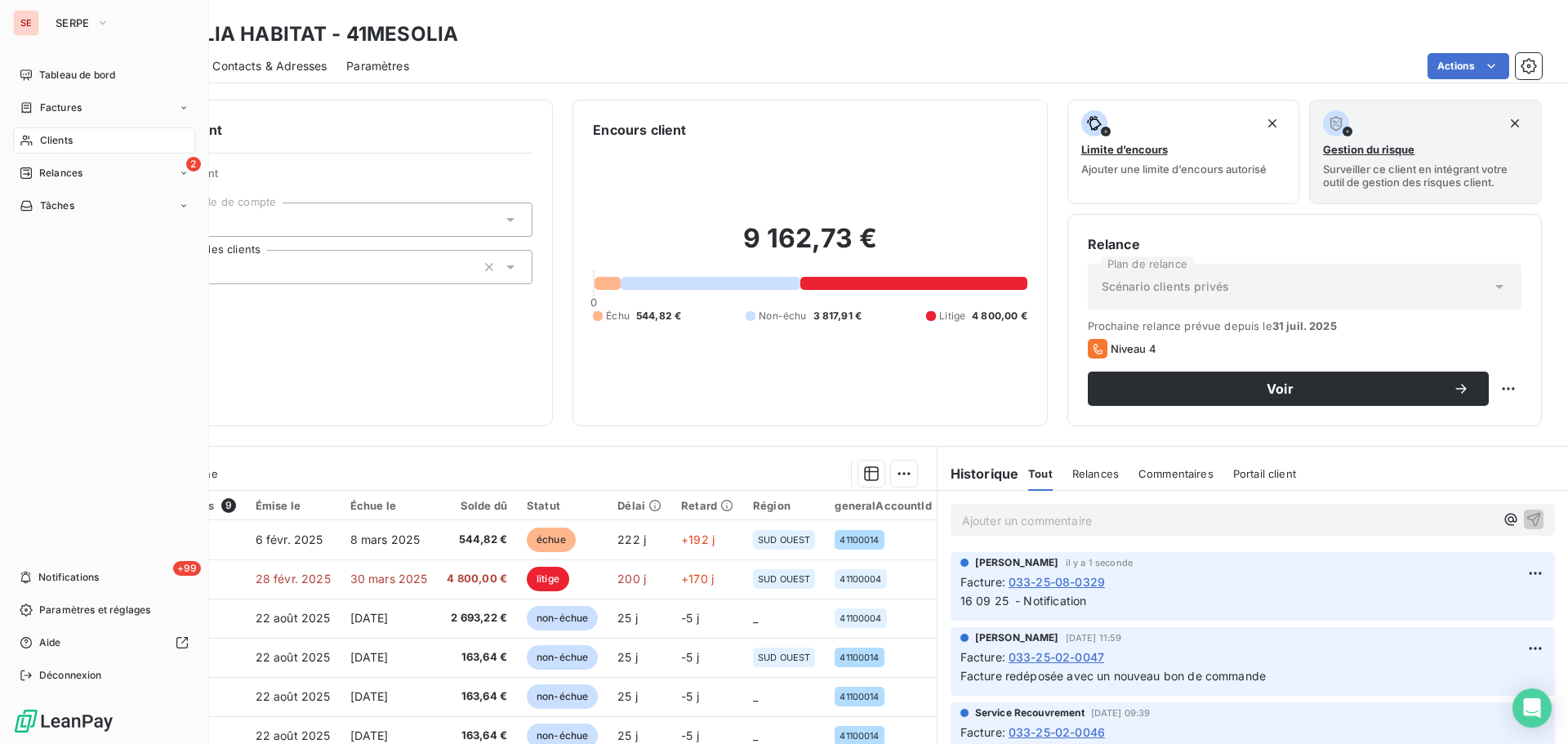
click at [35, 159] on nav "Tableau de bord Factures Clients 2 Relances Tâches" at bounding box center [104, 140] width 182 height 157
click at [46, 173] on span "Relances" at bounding box center [61, 173] width 43 height 15
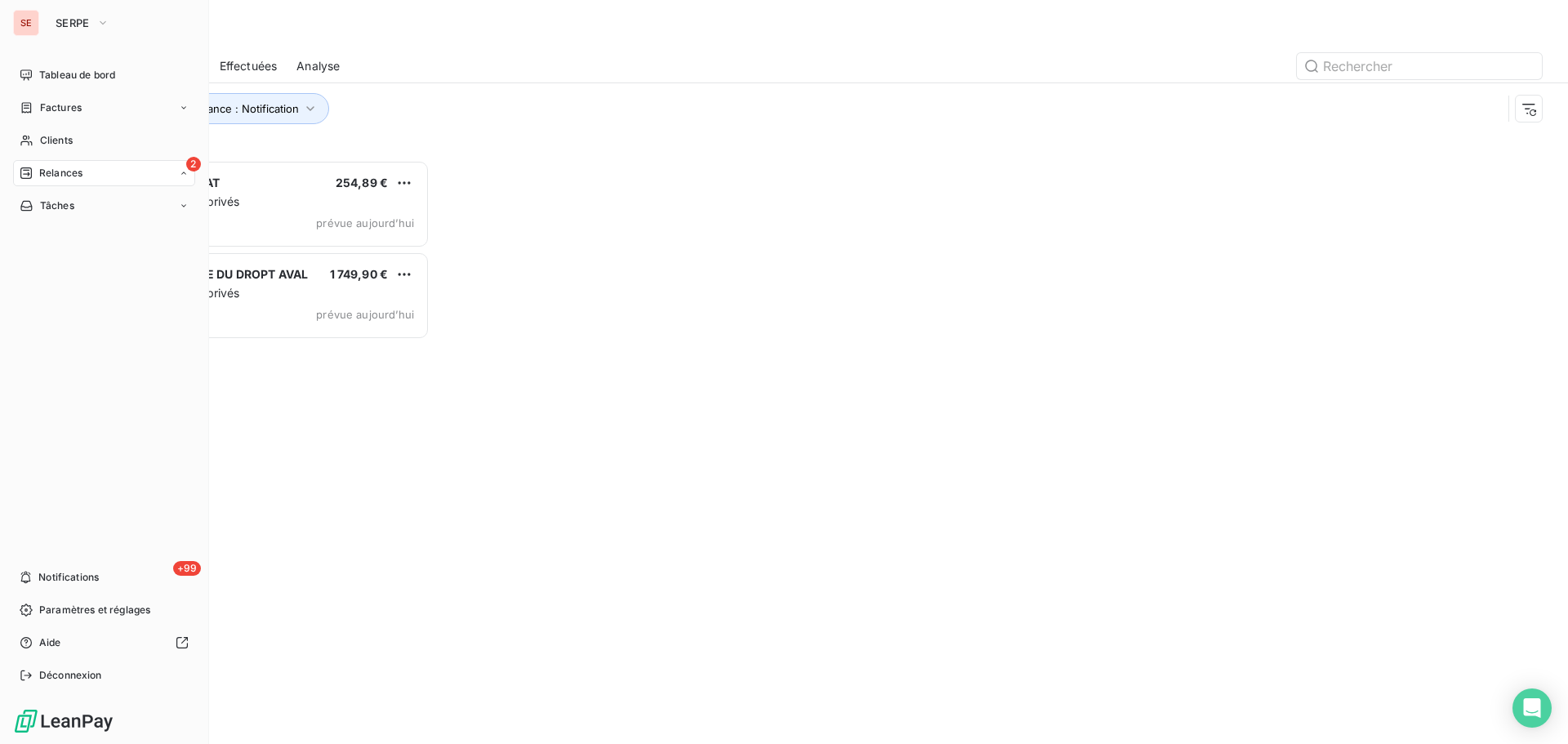
scroll to position [571, 339]
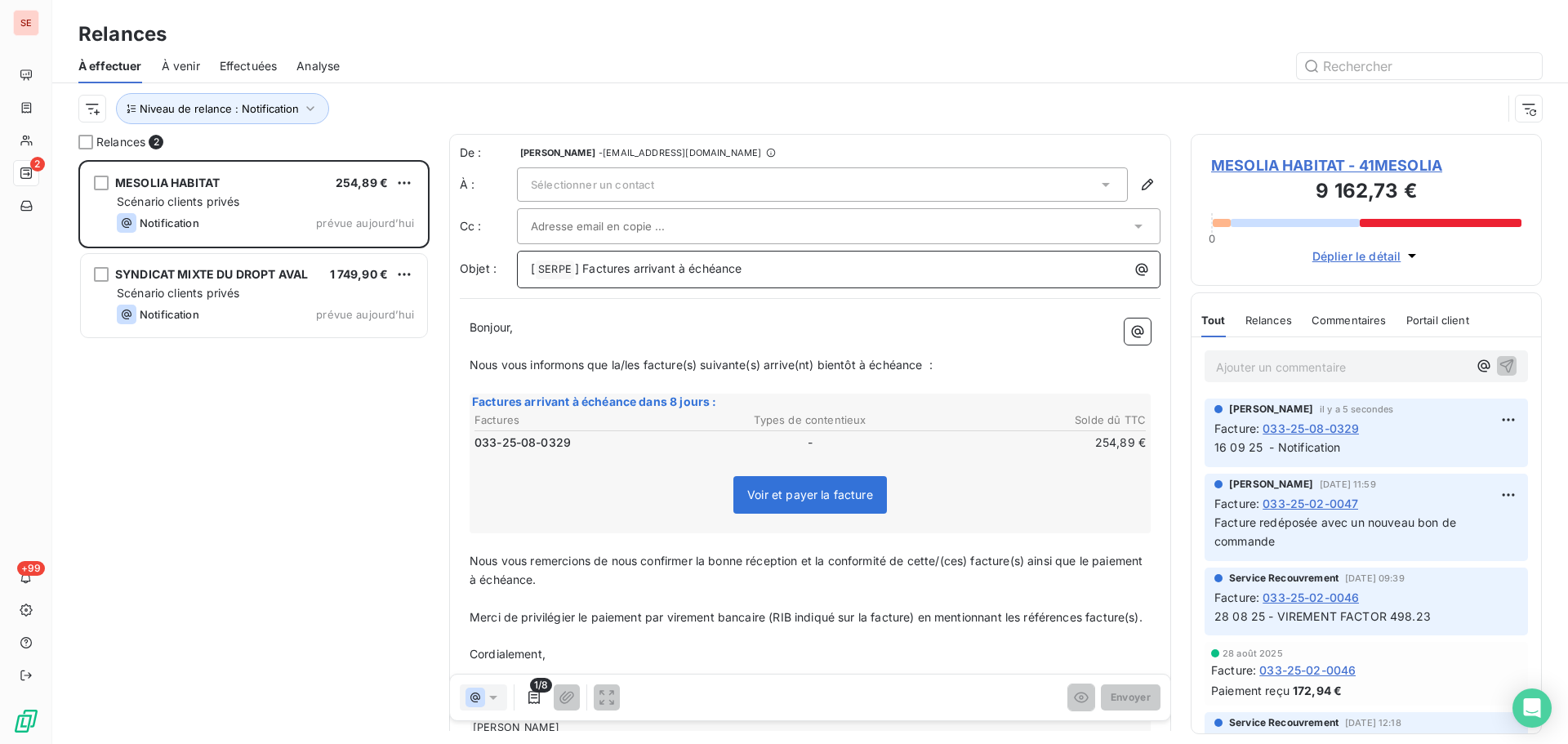
click at [781, 272] on p "[ SERPE ﻿ ] Factures arrivant à échéance" at bounding box center [842, 270] width 624 height 20
click at [643, 367] on span "Nous vous informons que la/les facture(s) suivante(s) arrive(nt) bientôt à éché…" at bounding box center [701, 364] width 463 height 14
click at [679, 367] on span "Nous vous informons que la facture(s) suivante(s) arrive(nt) bientôt à échéance…" at bounding box center [691, 364] width 444 height 14
click at [729, 369] on span "Nous vous informons que la facture suivante(s) arrive(nt) bientôt à échéance :" at bounding box center [684, 364] width 430 height 14
click at [770, 367] on span "Nous vous informons que la facture suivante arrive(nt) bientôt à échéance :" at bounding box center [677, 364] width 415 height 14
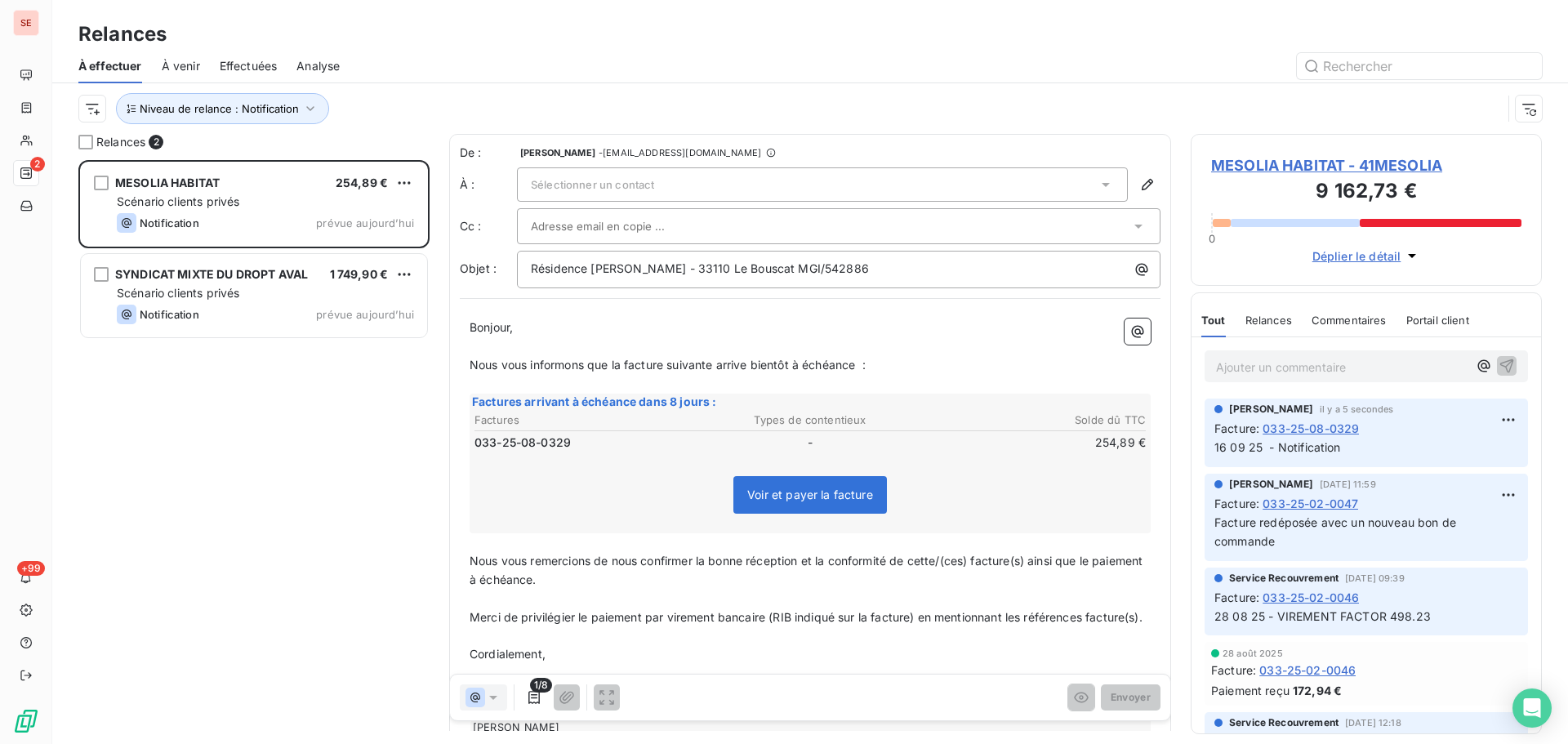
scroll to position [4, 0]
click at [954, 562] on span "Nous vous remercions de nous confirmer la bonne réception et la conformité de c…" at bounding box center [807, 567] width 676 height 32
click at [938, 560] on span "Nous vous remercions de nous confirmer la bonne réception et la conformité de c…" at bounding box center [794, 567] width 650 height 32
click at [982, 563] on span "Nous vous remercions de nous confirmer la bonne réception et la conformité de c…" at bounding box center [792, 567] width 646 height 32
click at [988, 561] on span "Nous vous remercions de nous confirmer la bonne réception et la conformité de c…" at bounding box center [789, 567] width 641 height 32
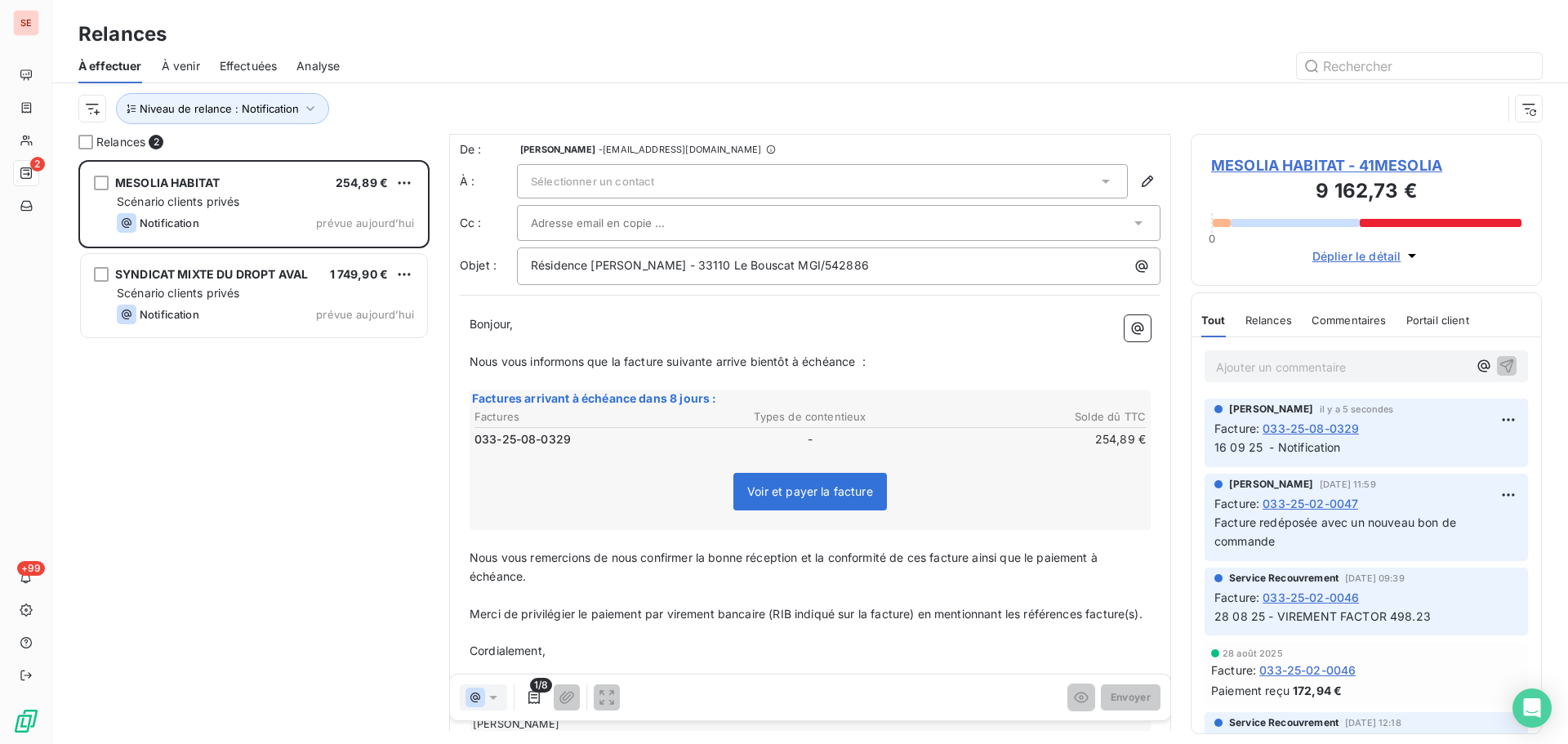
click at [934, 557] on span "Nous vous remercions de nous confirmer la bonne réception et la conformité de c…" at bounding box center [784, 567] width 631 height 32
click at [873, 624] on p "Merci de privilégier le paiement par virement bancaire (RIB indiqué sur la fact…" at bounding box center [809, 615] width 681 height 19
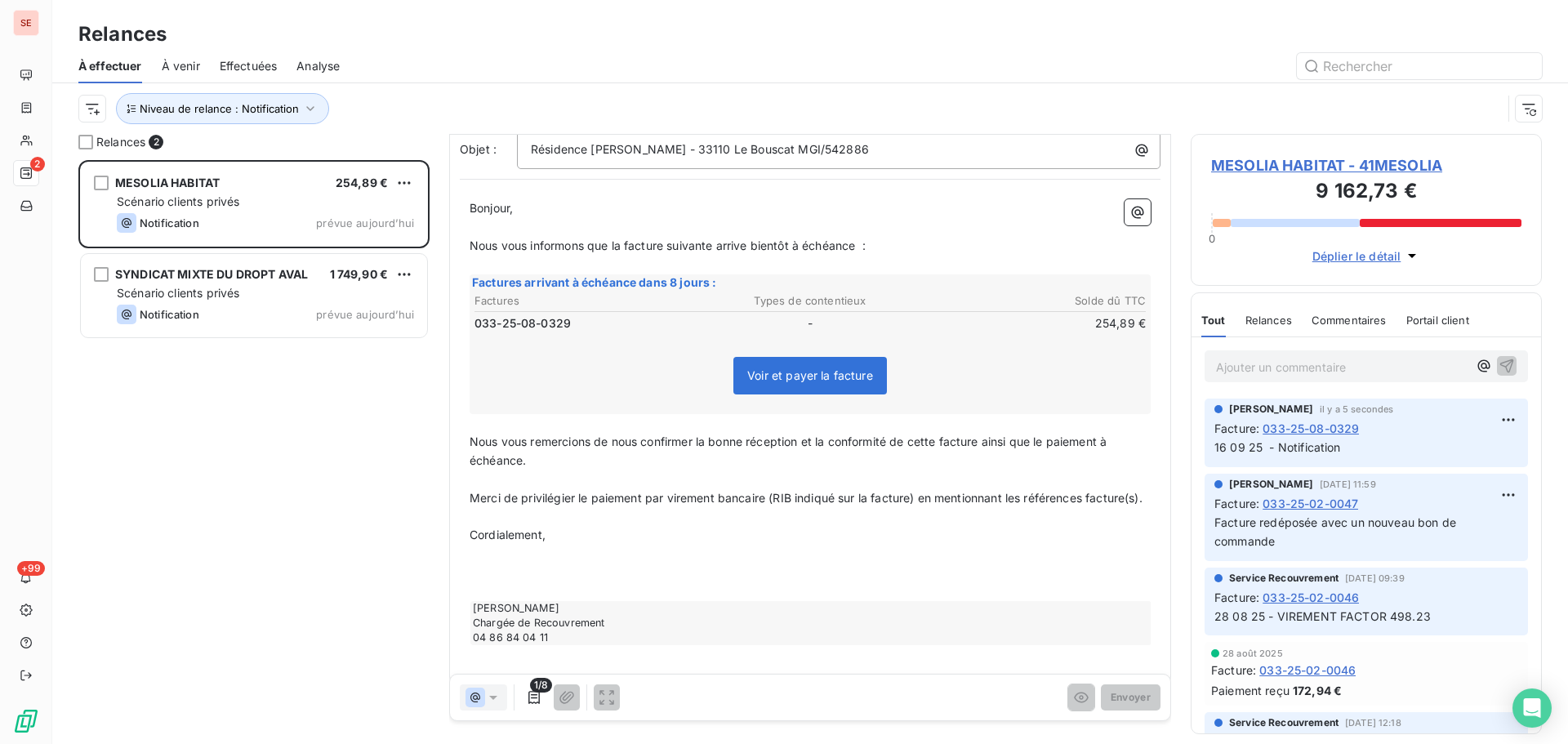
scroll to position [159, 0]
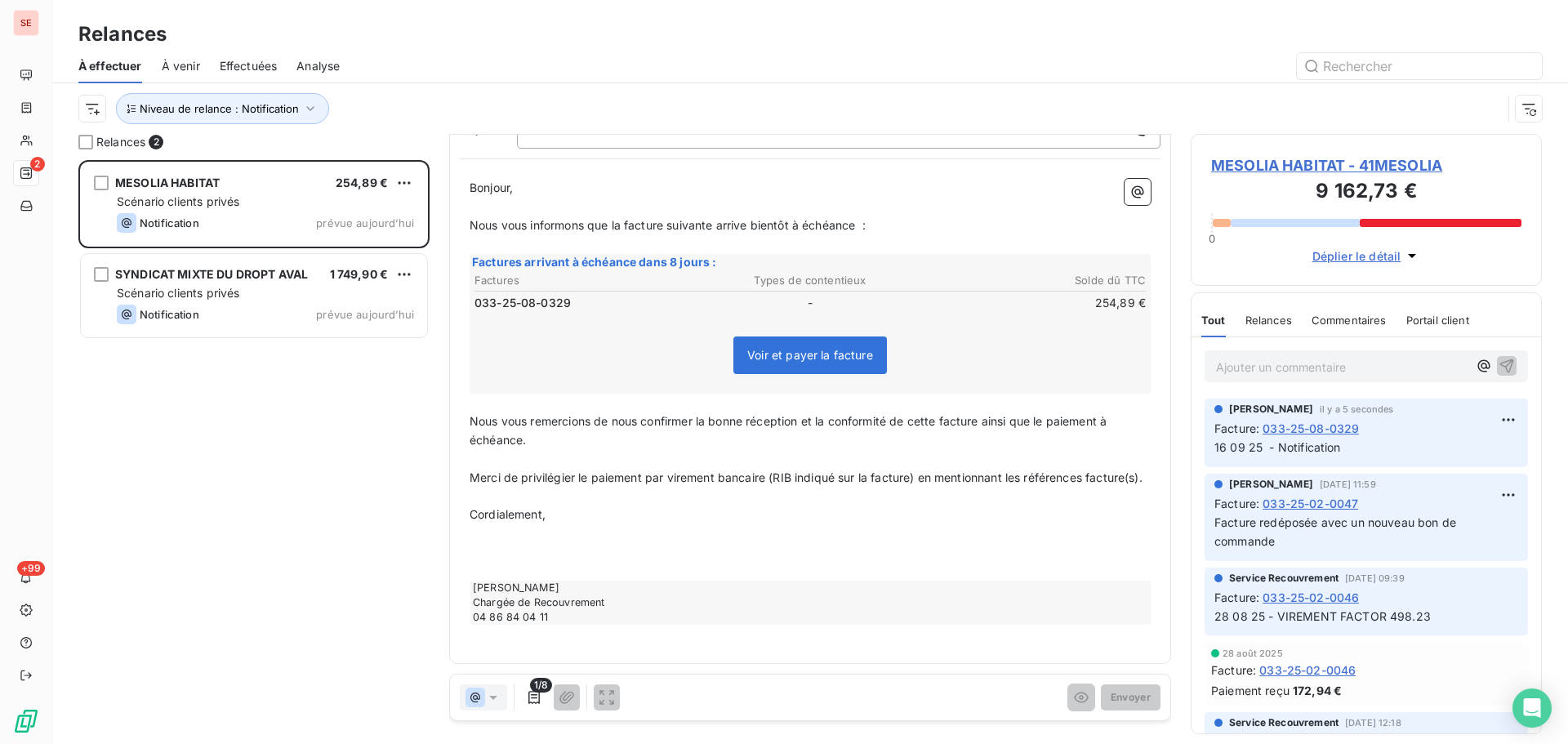
click at [604, 521] on p "Cordialement," at bounding box center [809, 515] width 681 height 19
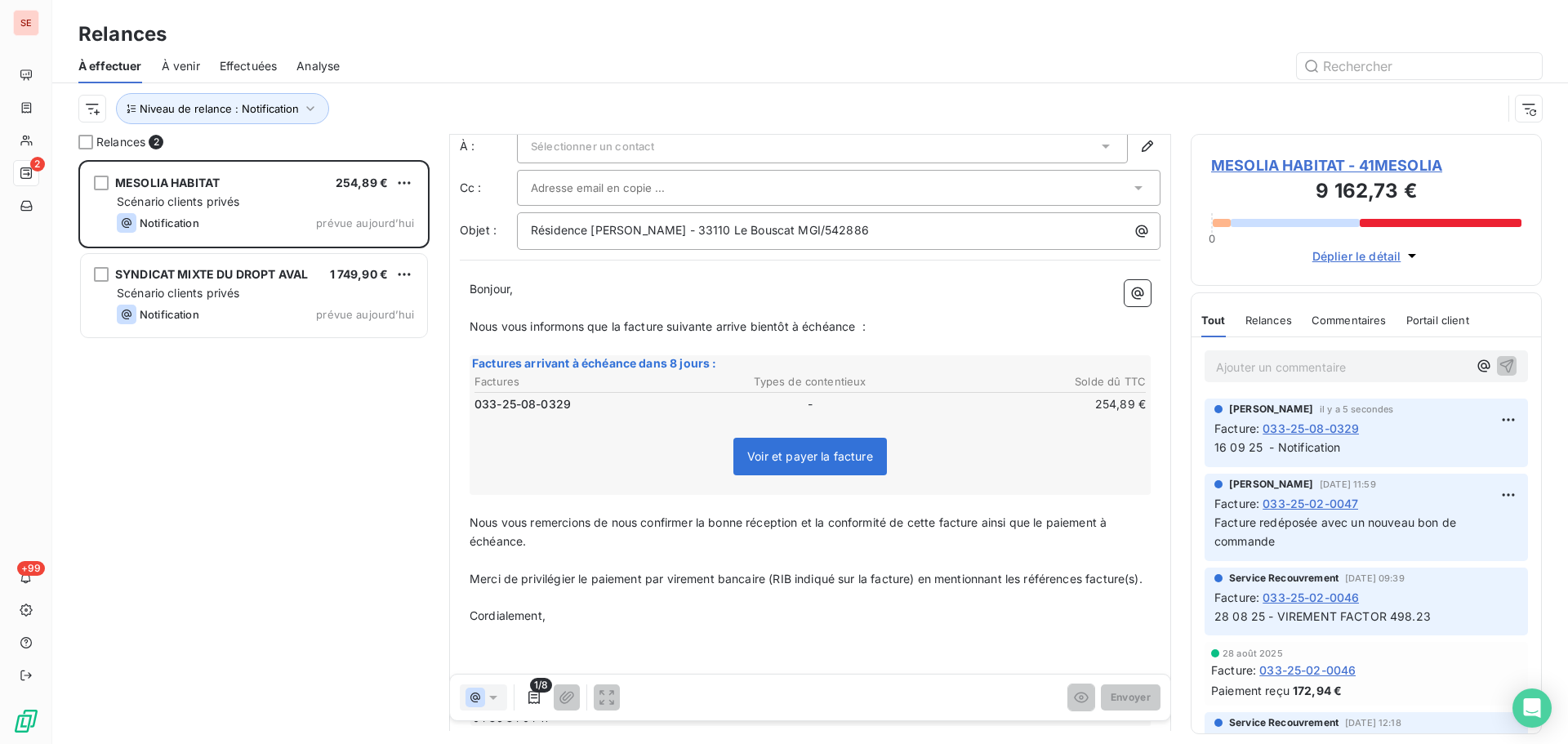
scroll to position [0, 0]
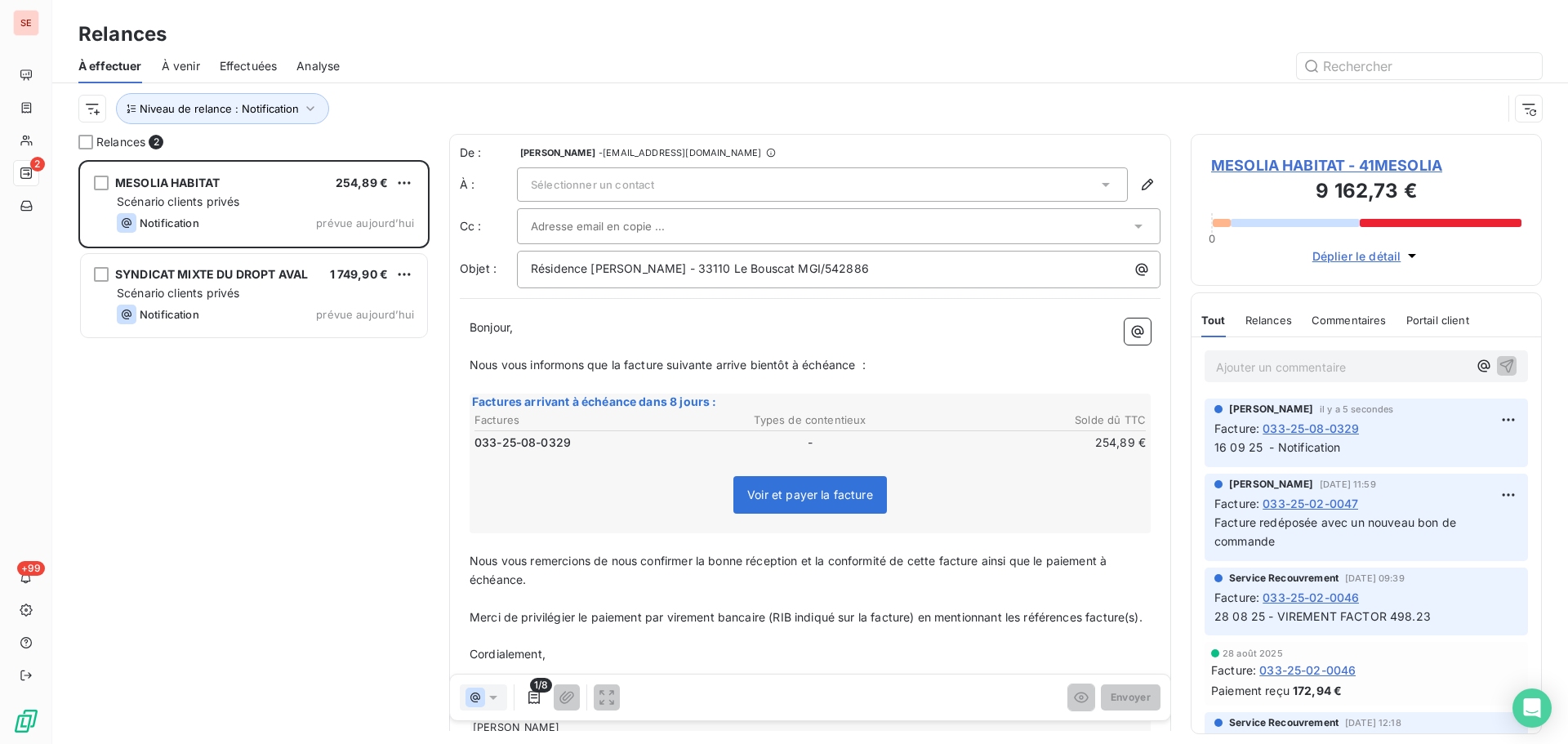
click at [578, 368] on span "Nous vous informons que la facture suivante arrive bientôt à échéance :" at bounding box center [667, 364] width 396 height 14
click at [750, 186] on div "Sélectionner un contact" at bounding box center [822, 184] width 611 height 34
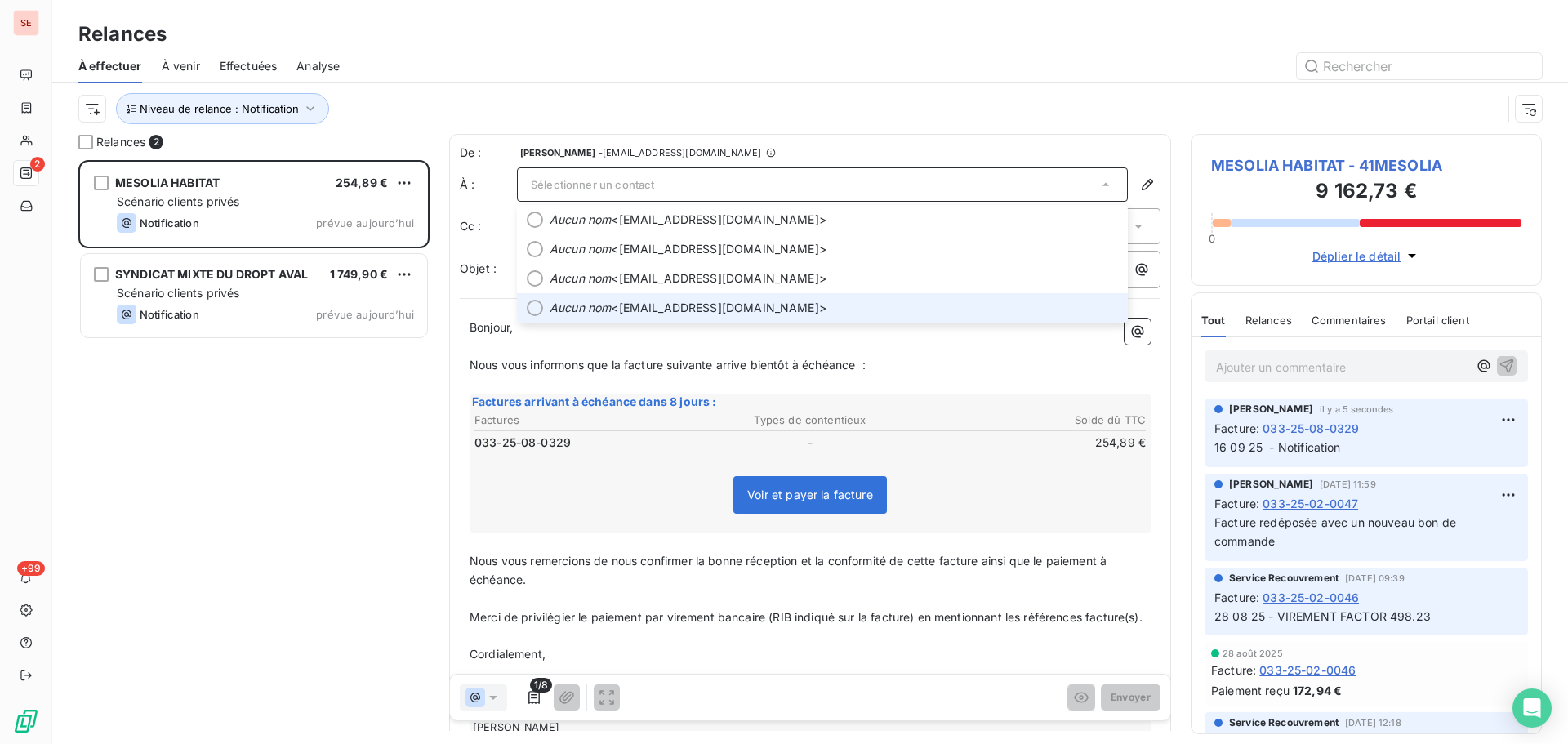
click at [734, 322] on li "Aucun nom <[EMAIL_ADDRESS][DOMAIN_NAME]>" at bounding box center [822, 308] width 611 height 29
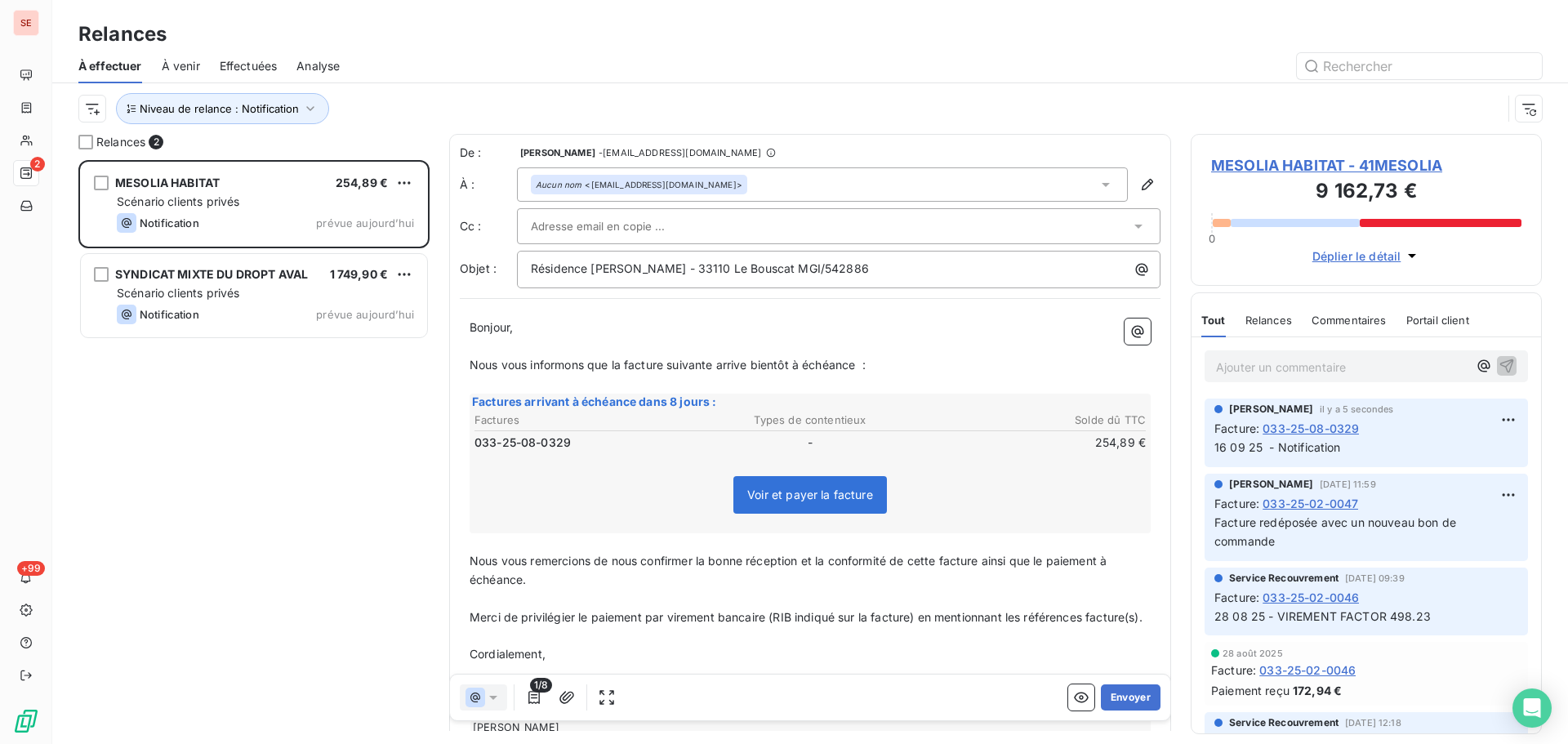
click at [737, 221] on div at bounding box center [830, 226] width 600 height 25
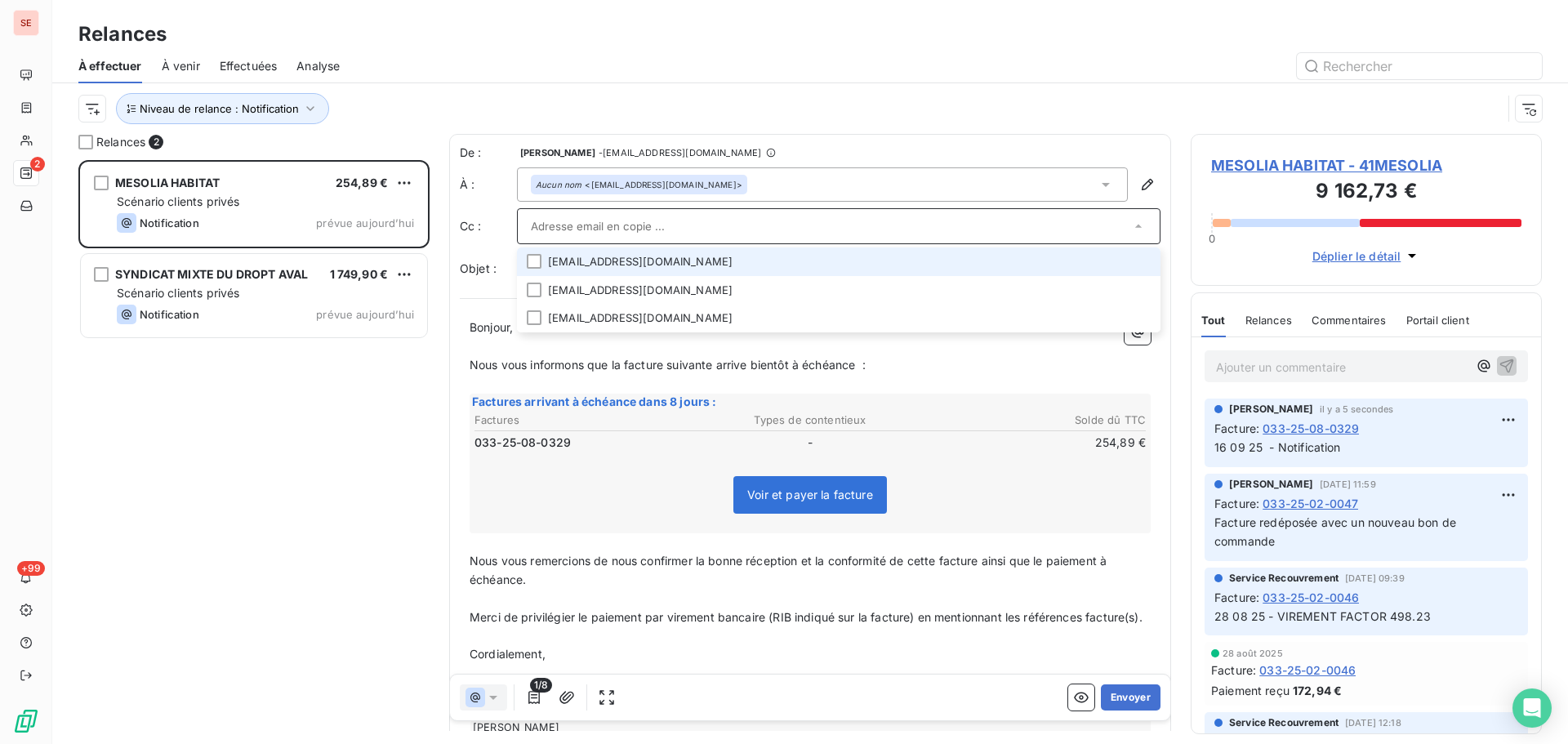
click at [745, 264] on li "[EMAIL_ADDRESS][DOMAIN_NAME]" at bounding box center [838, 261] width 643 height 28
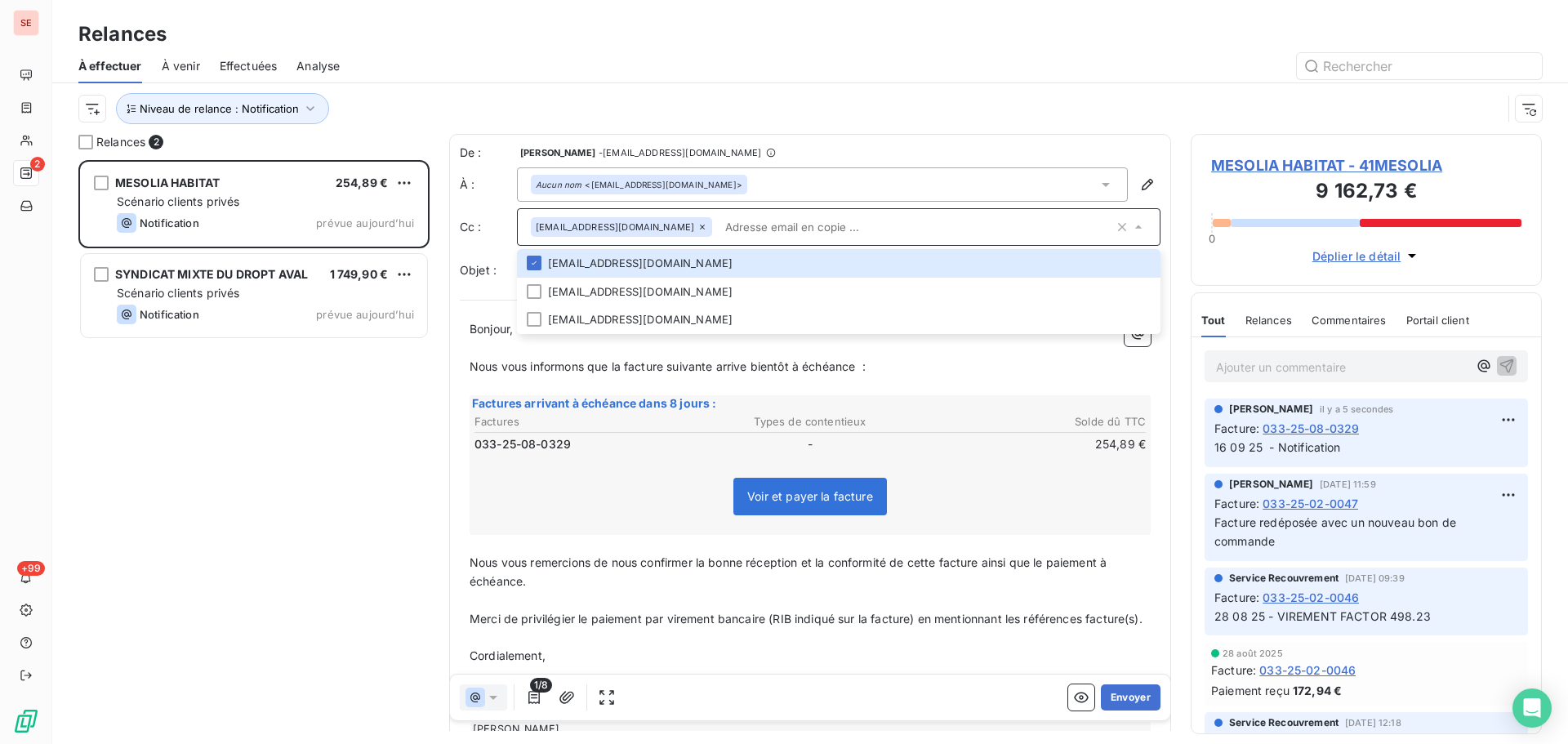
scroll to position [4, 0]
click at [761, 620] on span "Merci de privilégier le paiement par virement bancaire (RIB indiqué sur la fact…" at bounding box center [806, 615] width 673 height 14
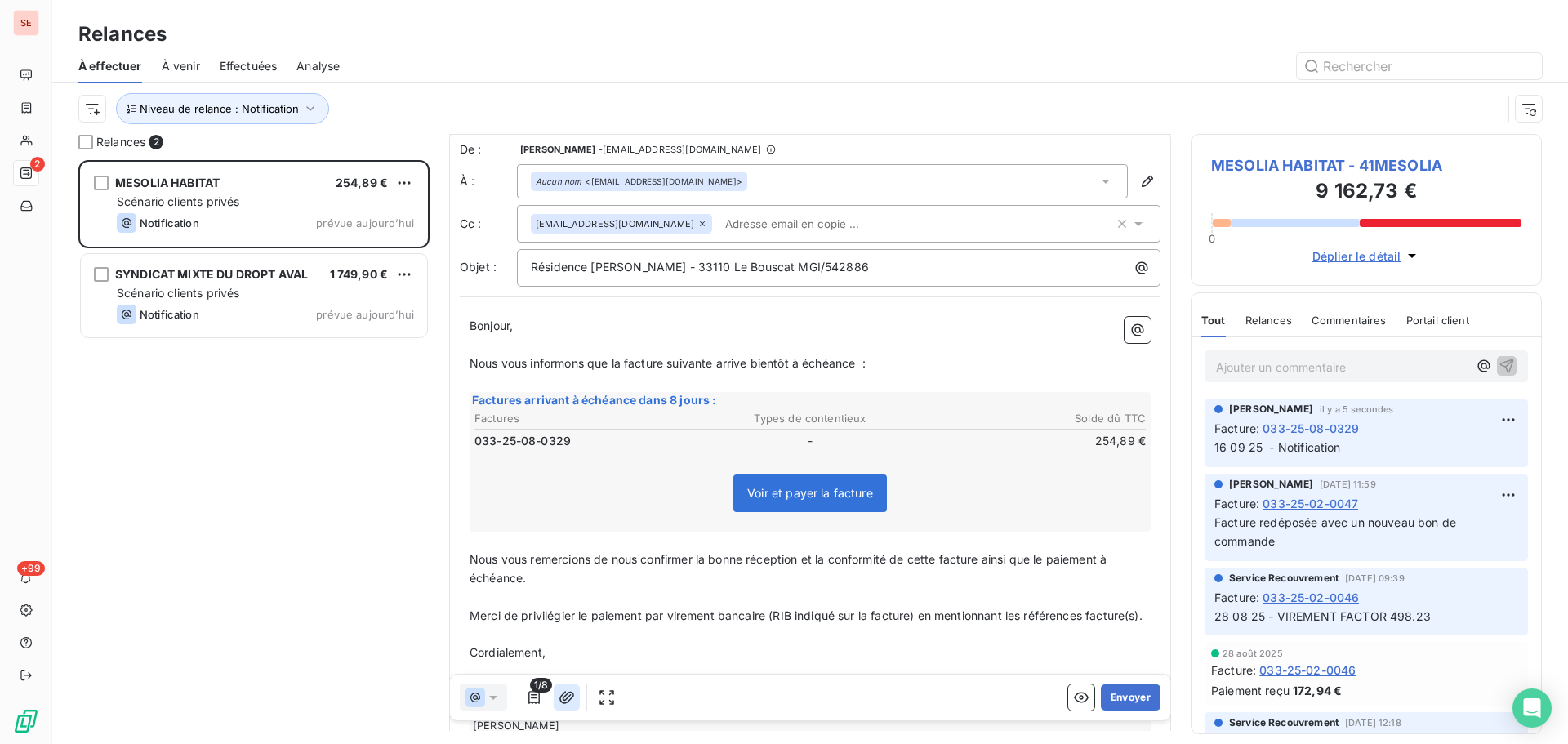
click at [566, 691] on icon "button" at bounding box center [567, 698] width 17 height 17
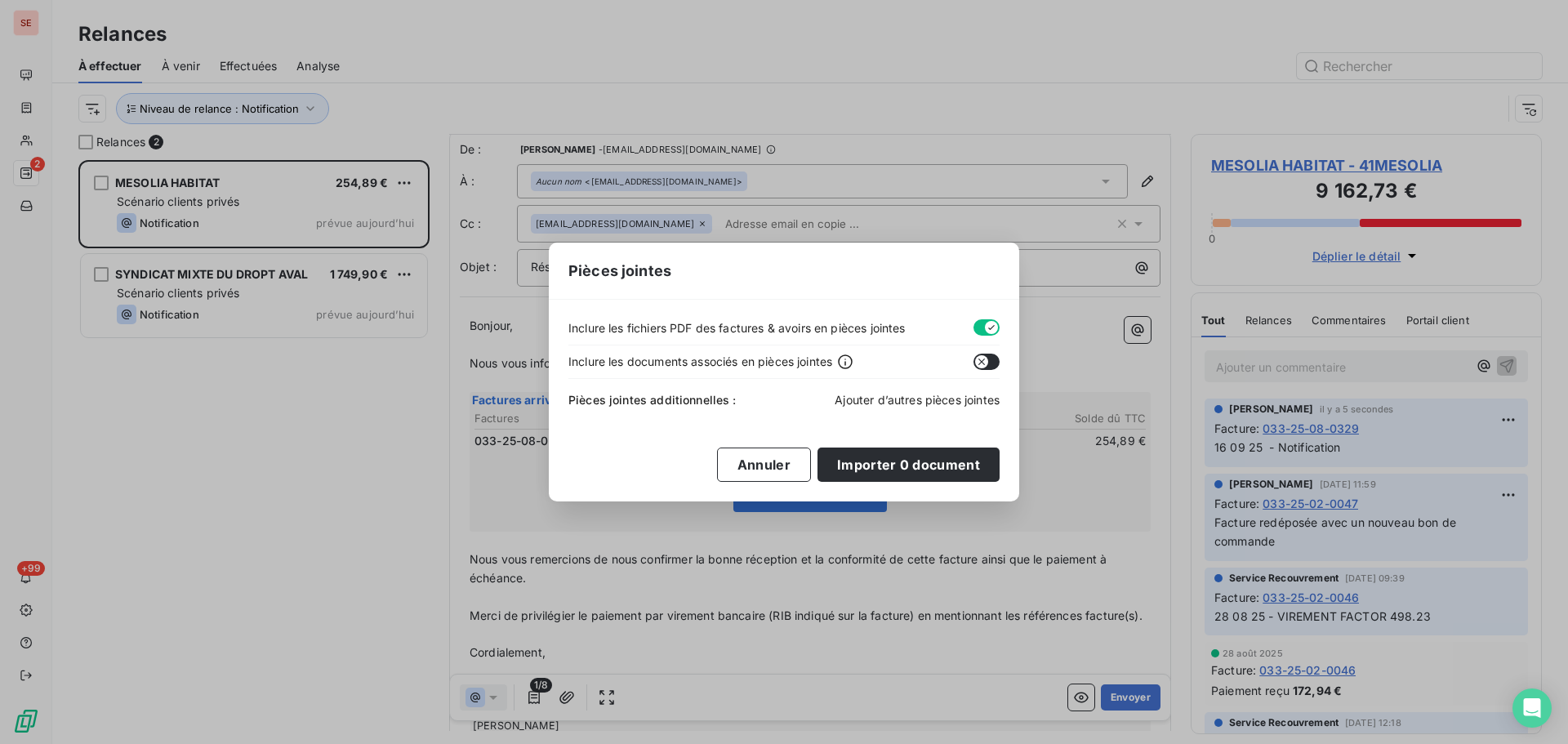
click at [931, 401] on span "Ajouter d’autres pièces jointes" at bounding box center [917, 400] width 165 height 14
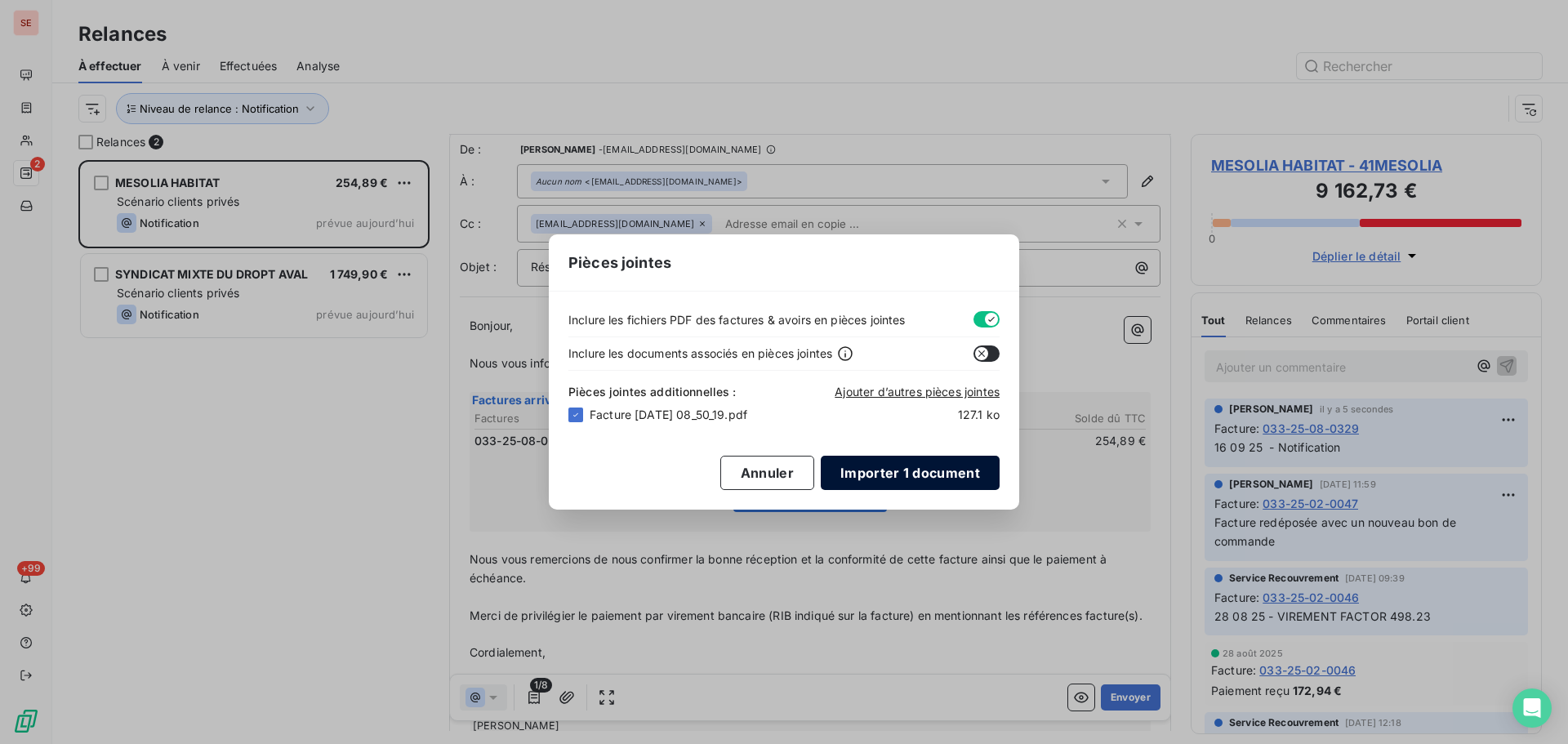
click at [969, 481] on button "Importer 1 document" at bounding box center [910, 473] width 179 height 34
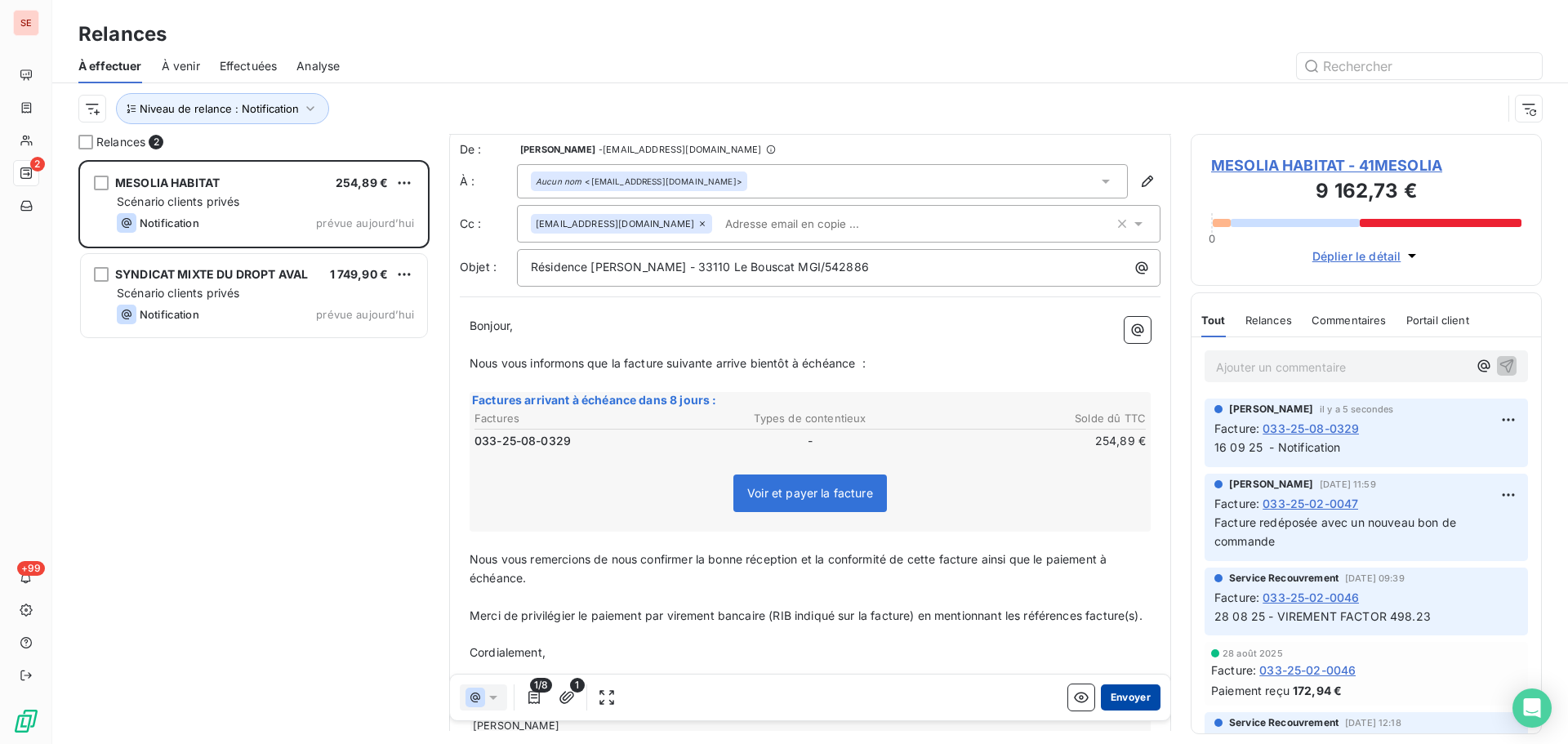
click at [1113, 704] on button "Envoyer" at bounding box center [1131, 698] width 60 height 27
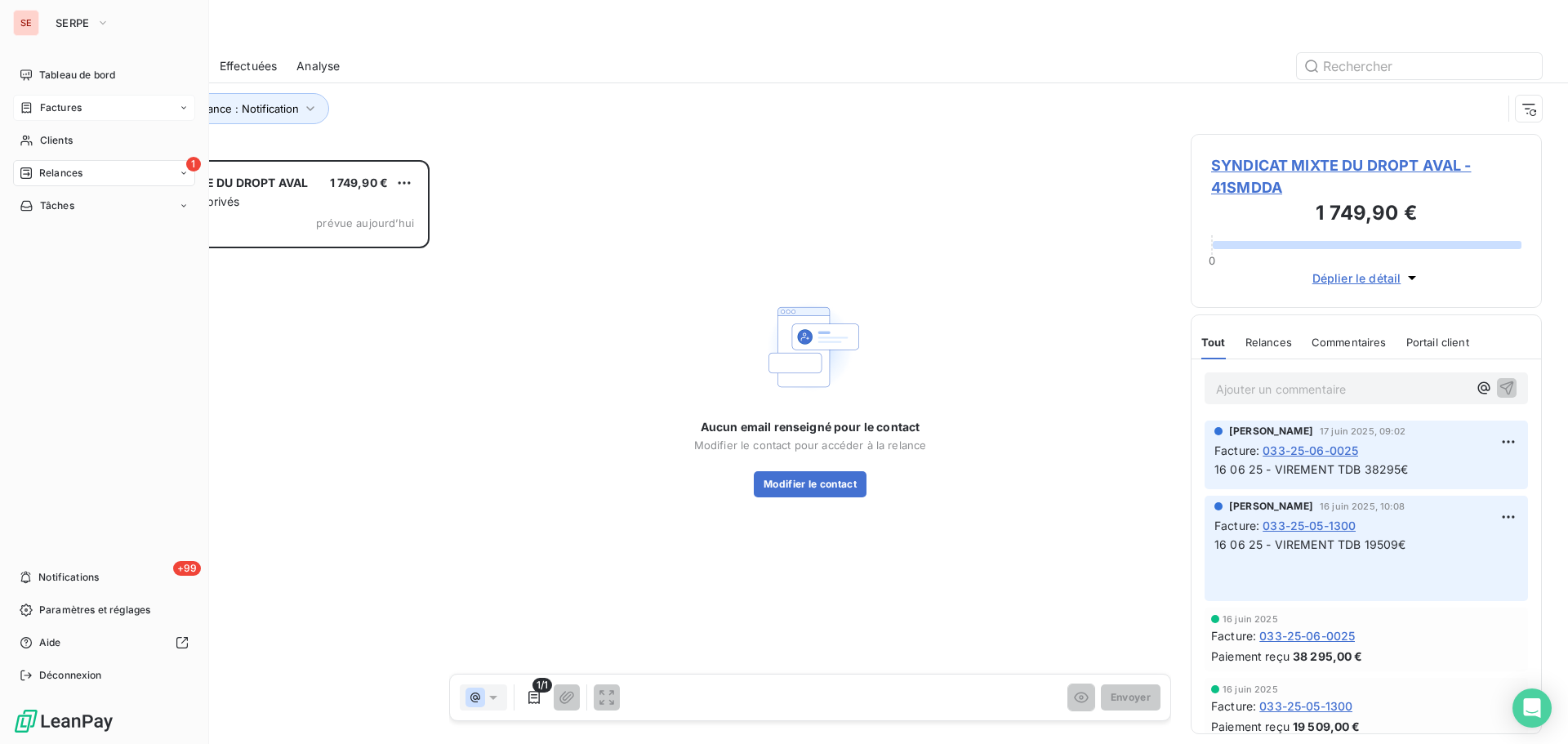
click at [44, 109] on span "Factures" at bounding box center [61, 108] width 41 height 15
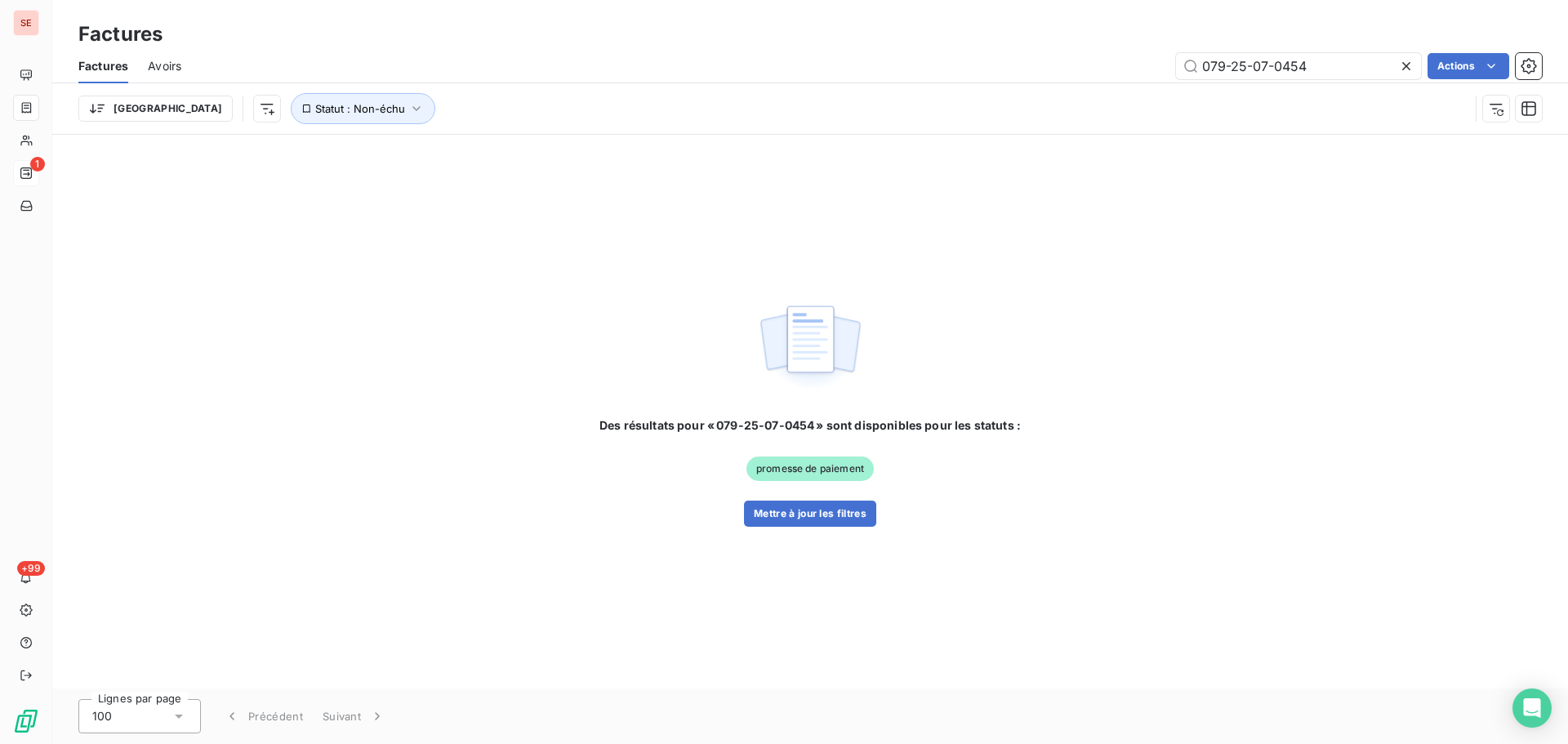
type input "079-25-07-0454"
click at [797, 525] on button "Mettre à jour les filtres" at bounding box center [810, 514] width 133 height 27
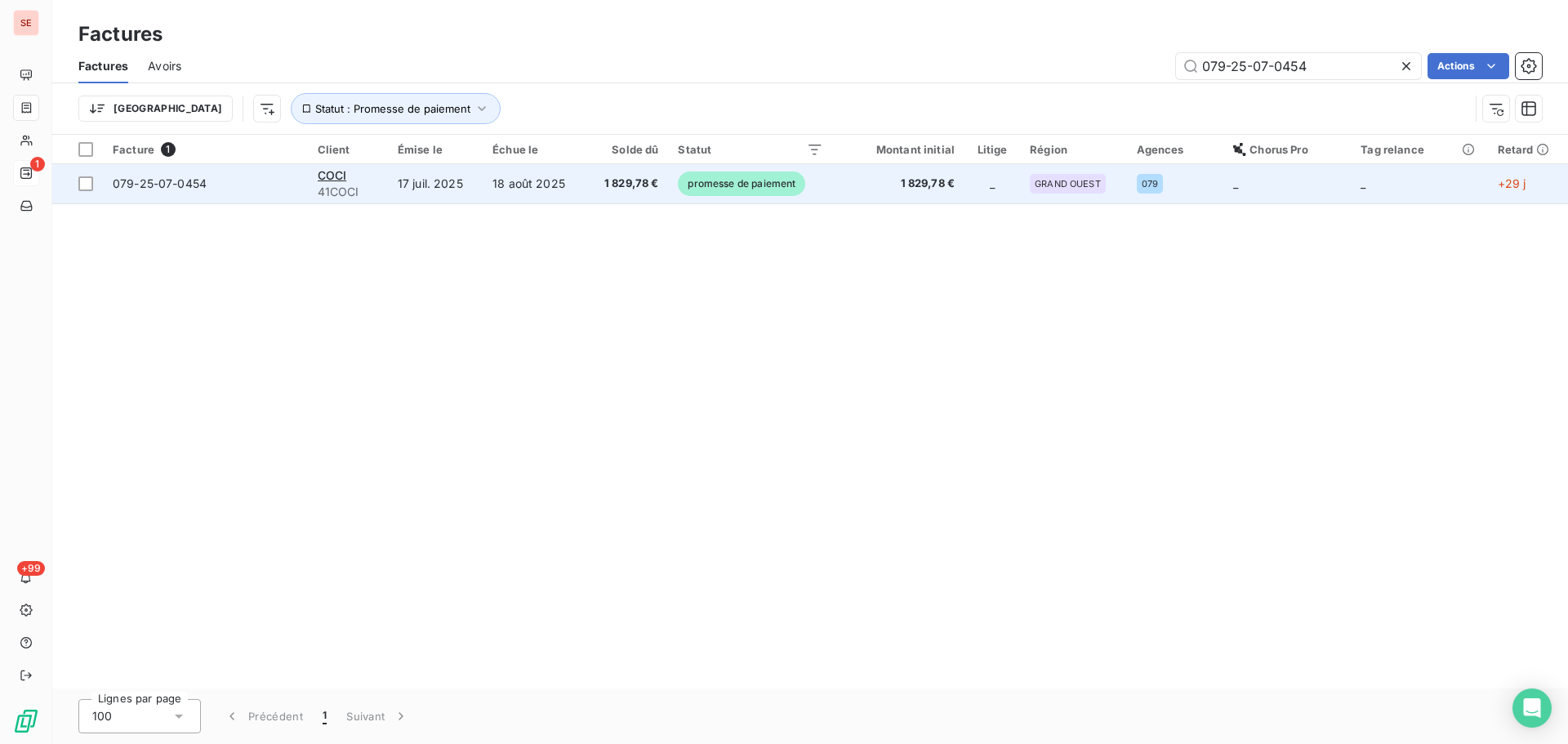
click at [650, 190] on span "1 829,78 €" at bounding box center [627, 184] width 63 height 17
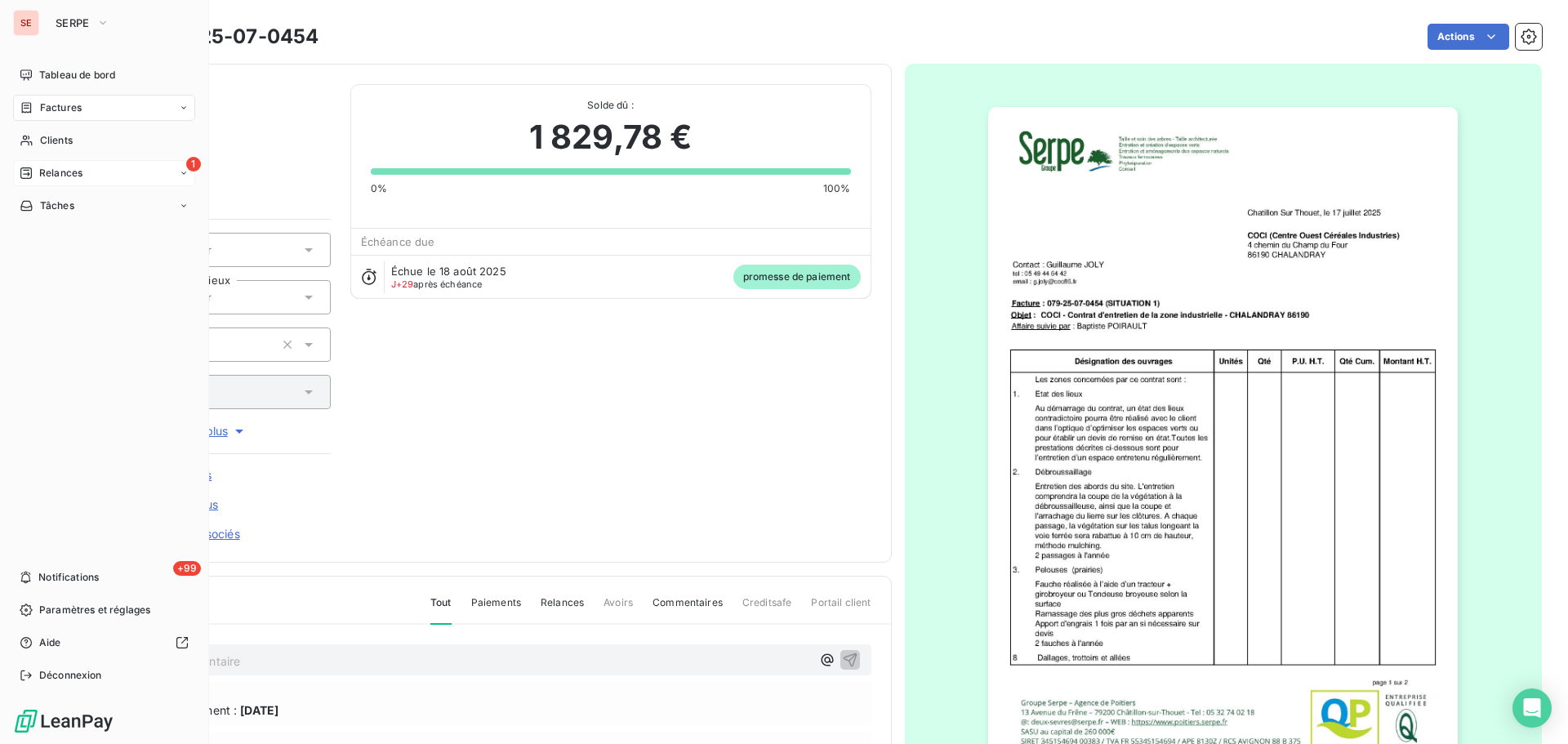
click at [46, 115] on div "Factures" at bounding box center [104, 108] width 182 height 27
click at [55, 169] on span "Relances" at bounding box center [61, 173] width 43 height 15
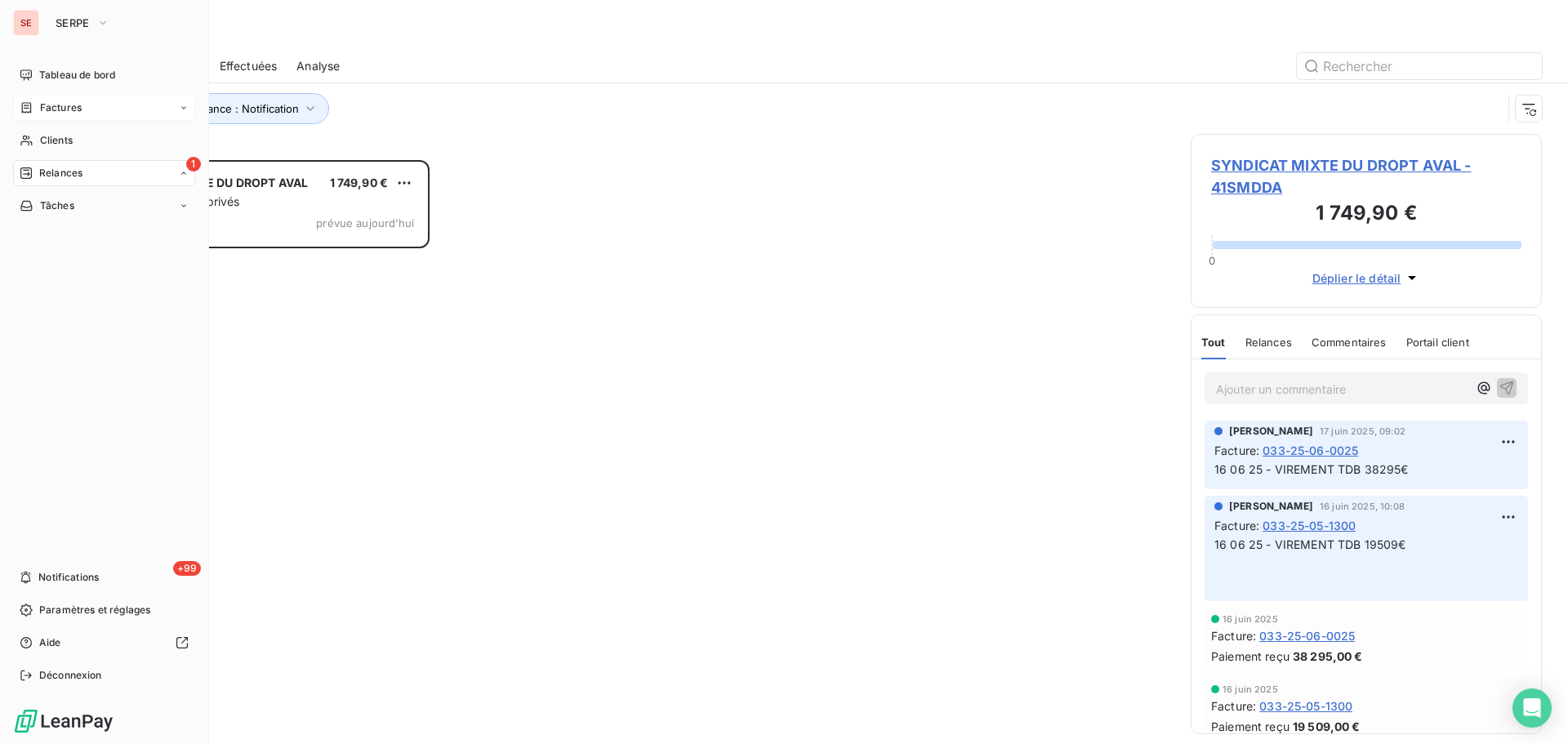
scroll to position [571, 339]
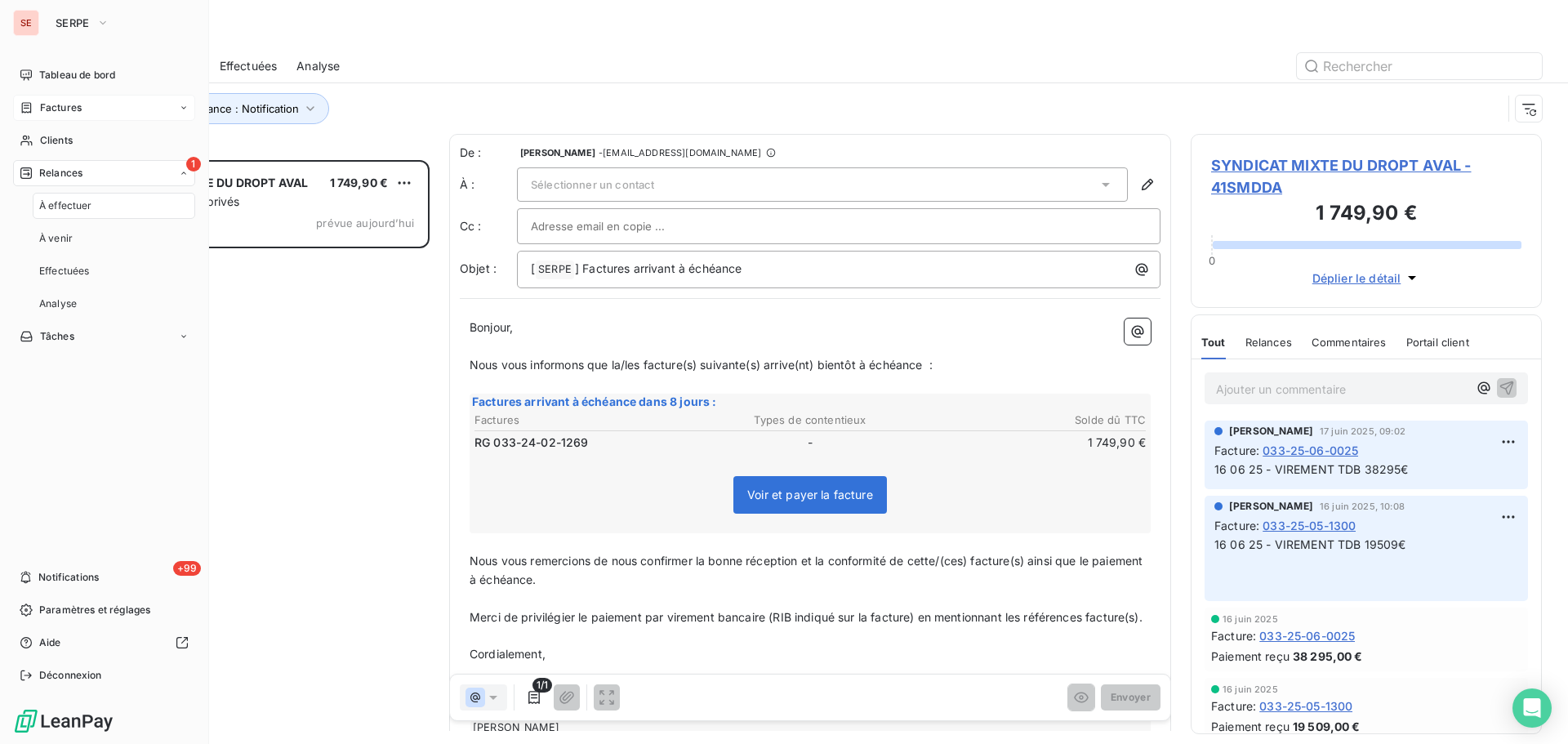
click at [92, 116] on div "Factures" at bounding box center [104, 108] width 182 height 27
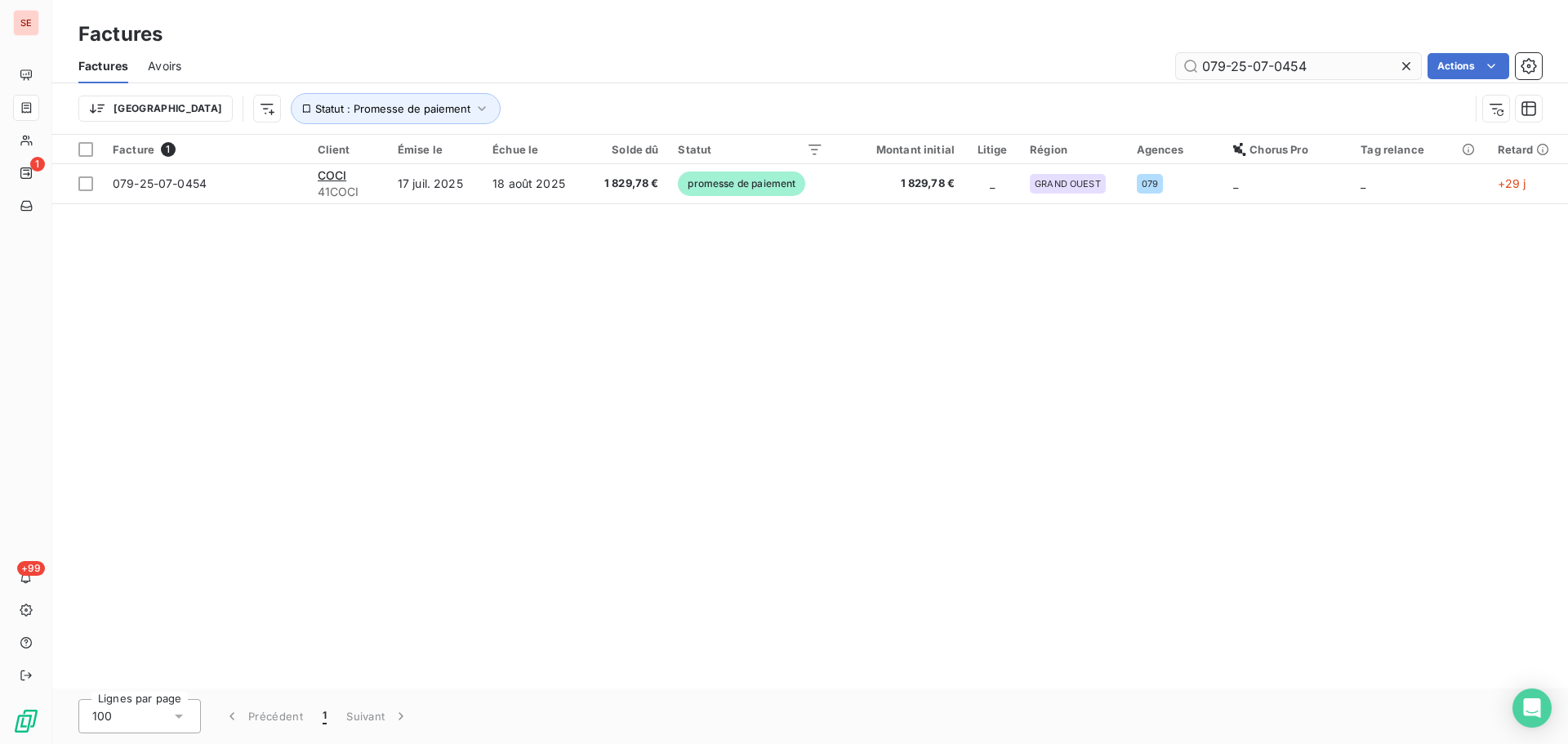
click at [1321, 71] on input "079-25-07-0454" at bounding box center [1298, 66] width 245 height 27
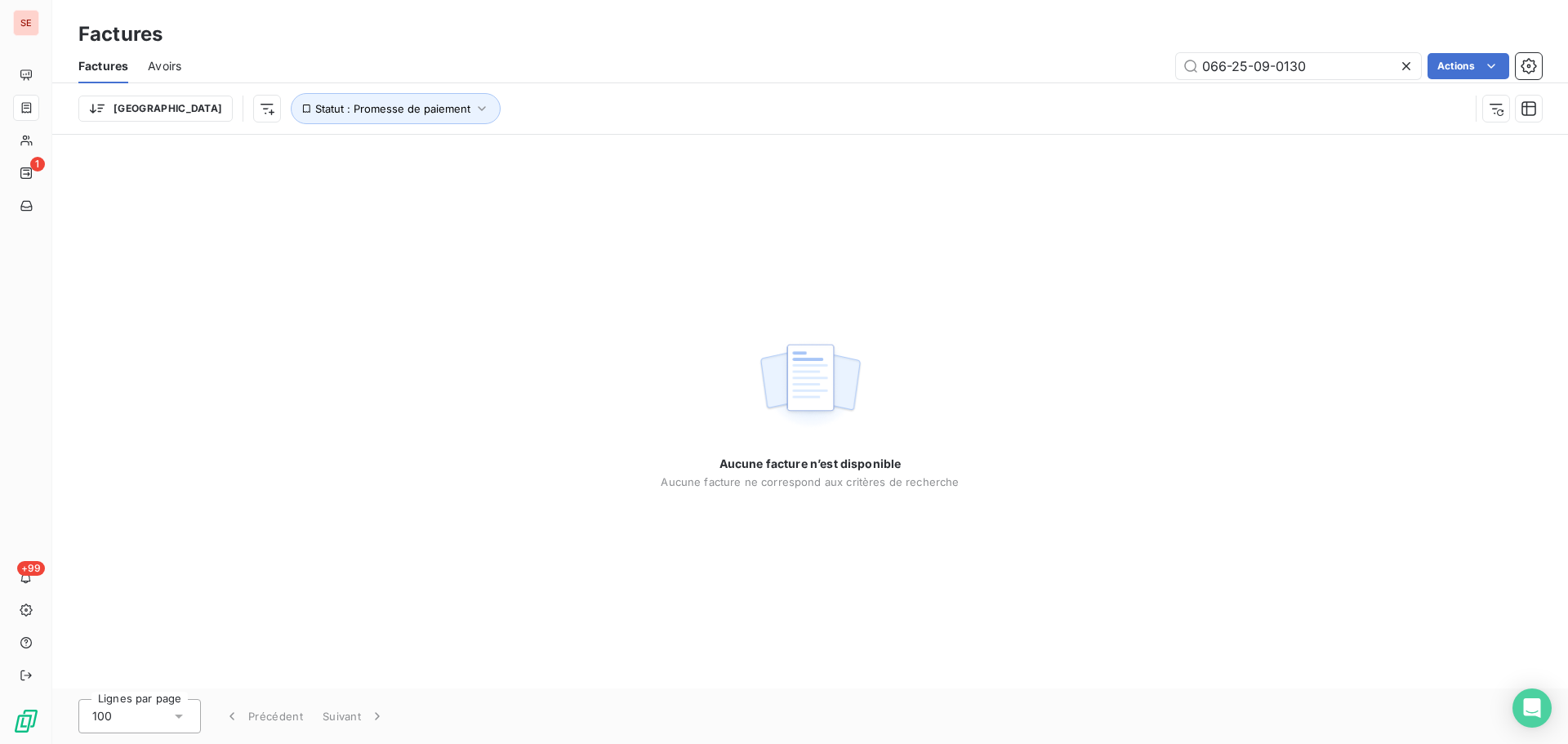
type input "066-25-09-0130"
click at [347, 126] on div "Trier Statut : Promesse de paiement" at bounding box center [810, 108] width 1464 height 51
click at [349, 114] on span "Statut : Promesse de paiement" at bounding box center [392, 109] width 155 height 13
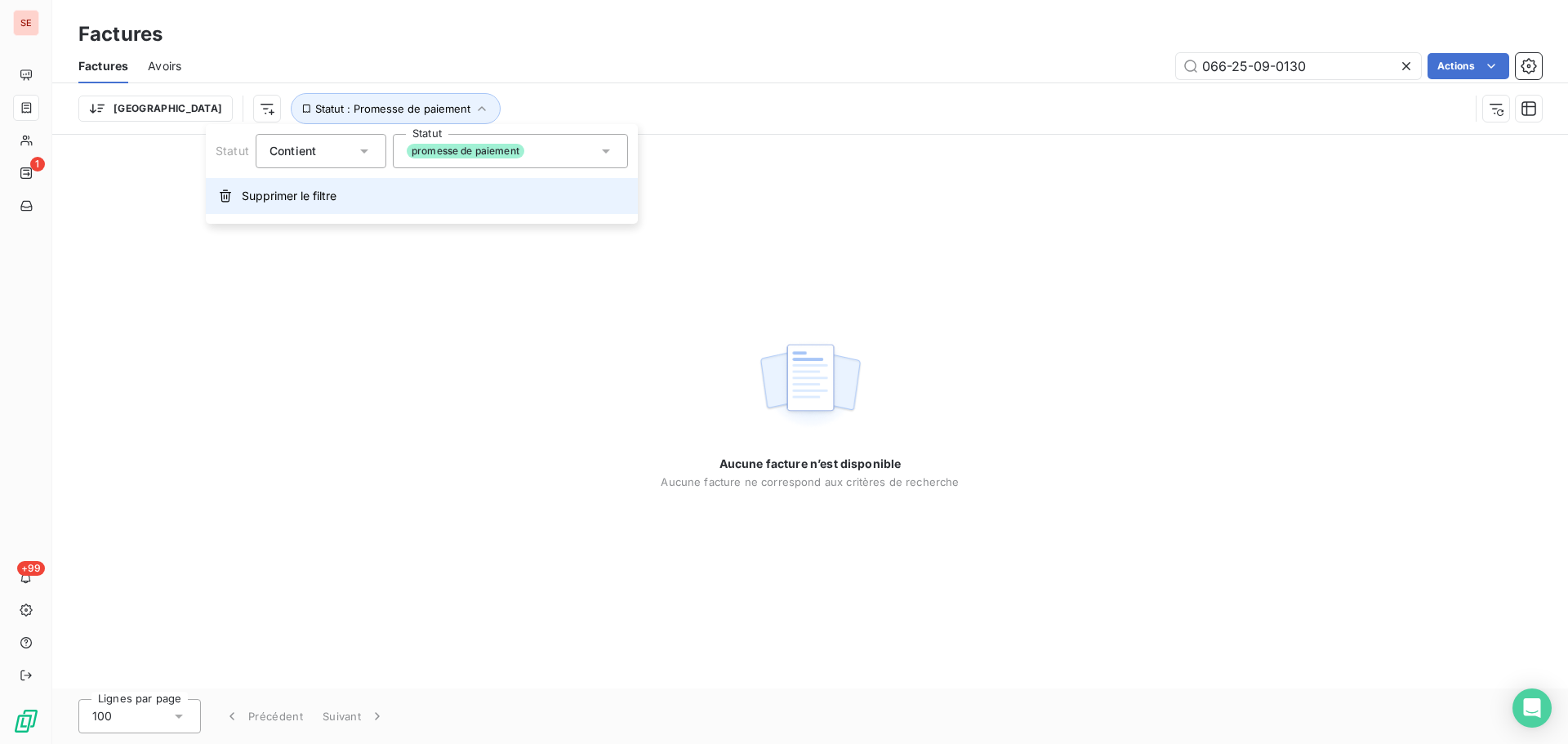
click at [346, 202] on button "Supprimer le filtre" at bounding box center [421, 196] width 432 height 36
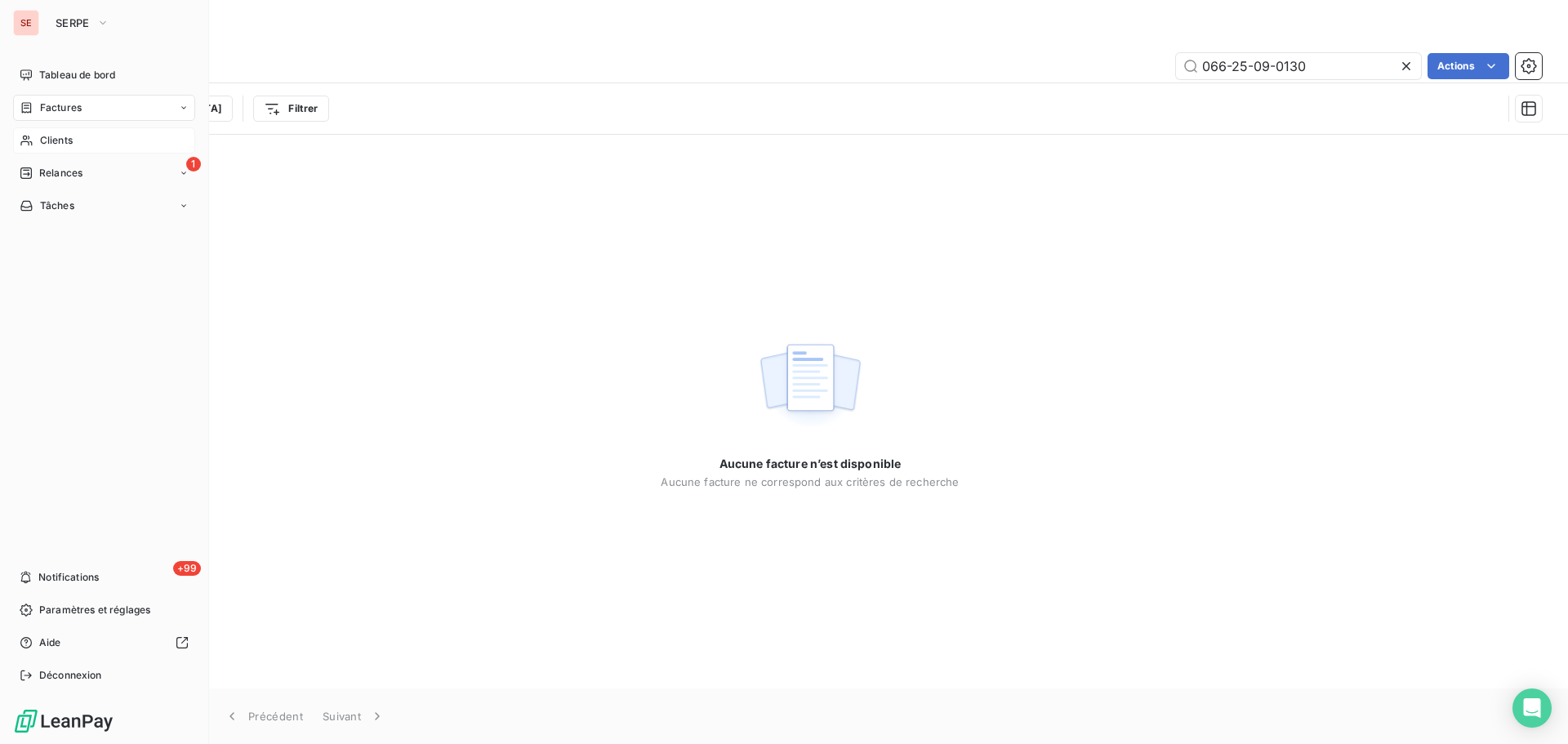
click at [50, 131] on div "Clients" at bounding box center [104, 141] width 182 height 27
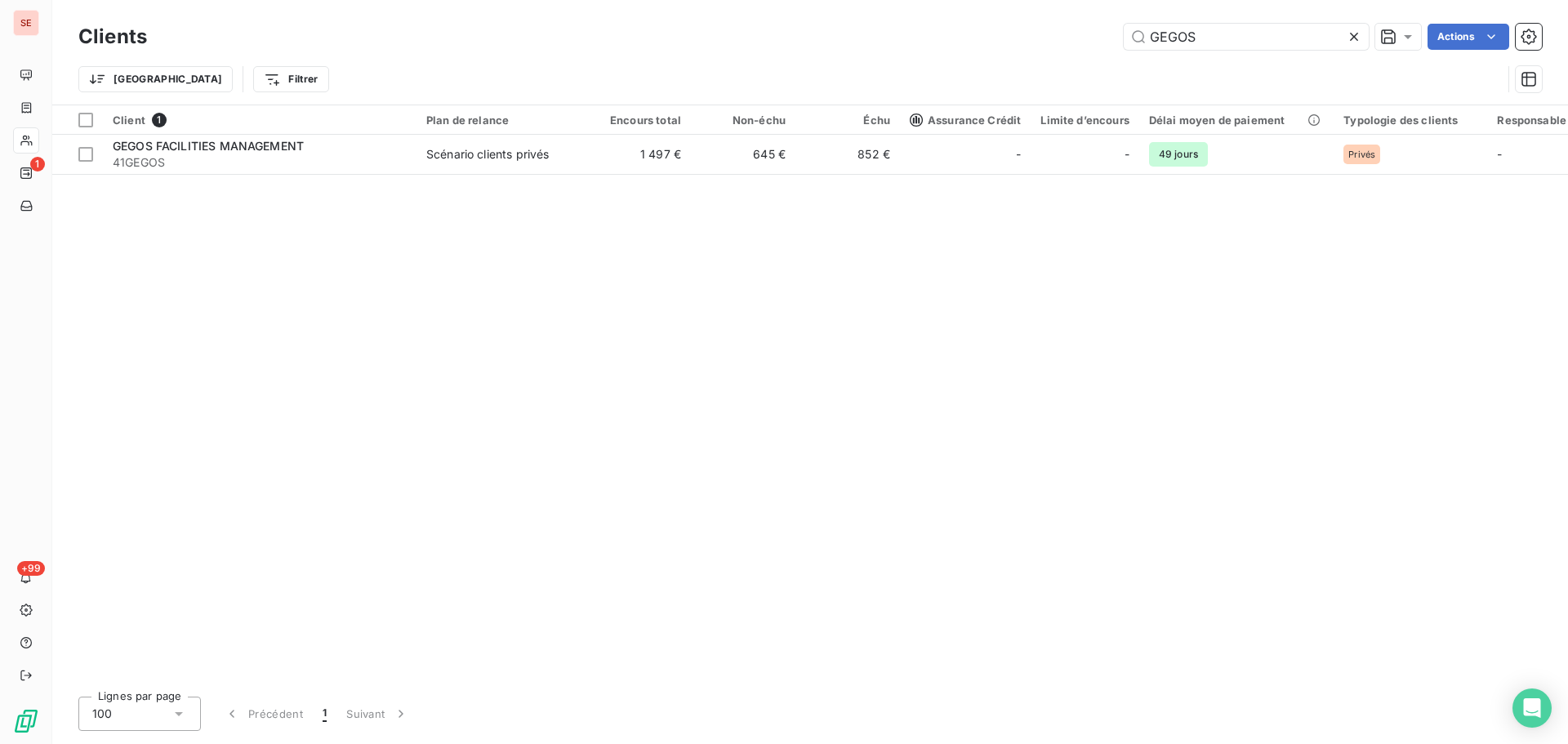
type input "GEGOS"
click at [481, 180] on div "Client 1 Plan de relance Encours total Non-échu Échu Assurance Crédit Limite d’…" at bounding box center [810, 394] width 1516 height 578
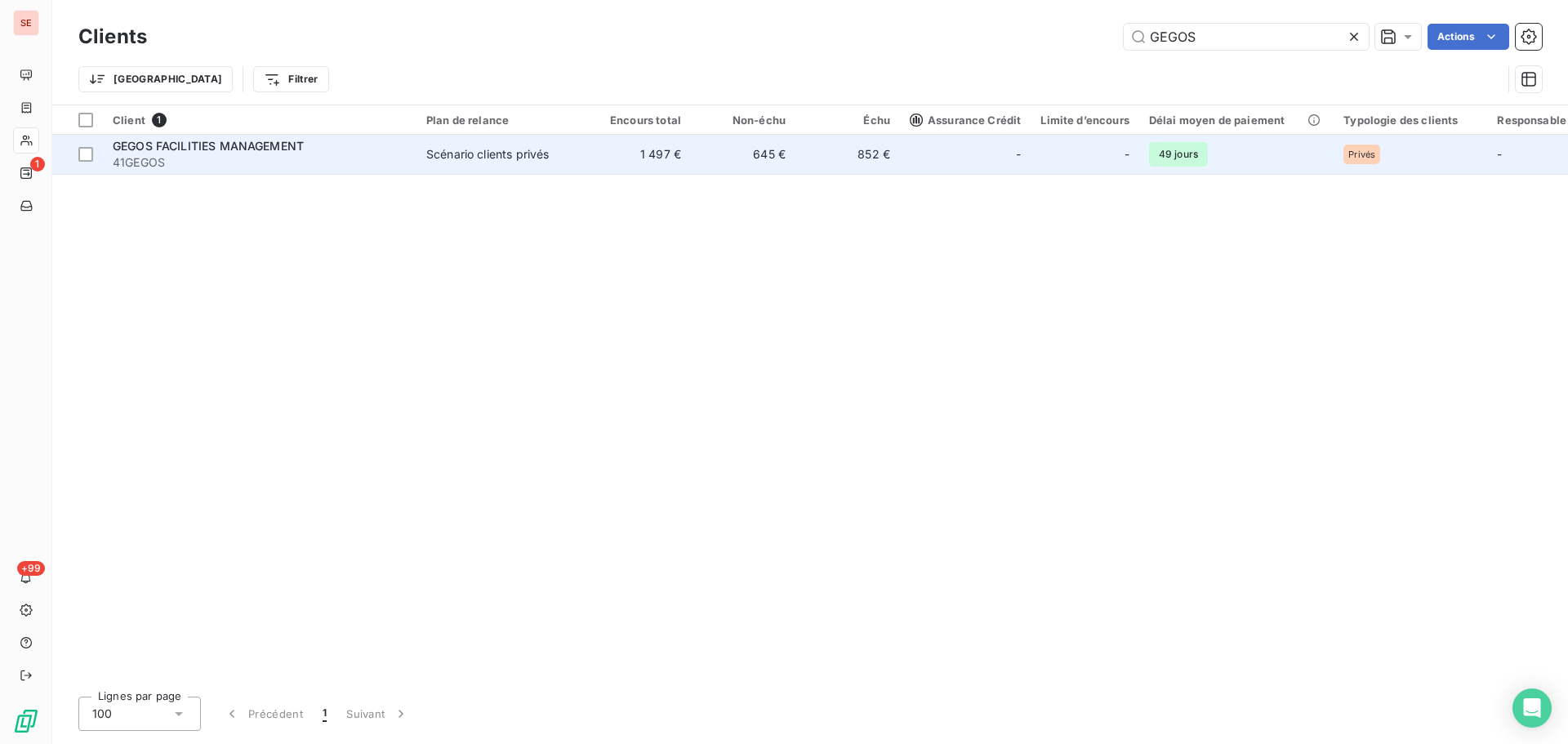
click at [491, 170] on td "Scénario clients privés" at bounding box center [501, 154] width 170 height 39
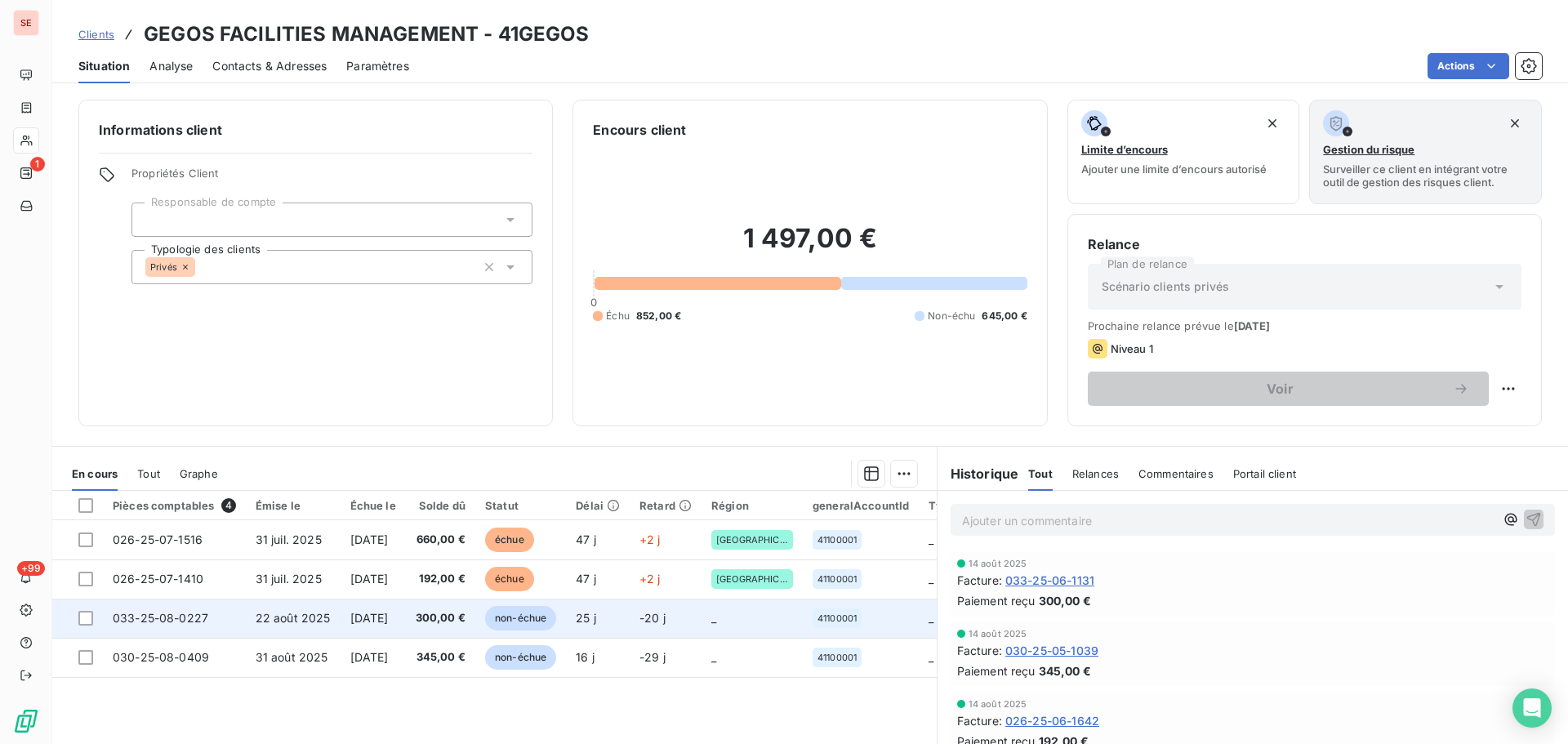
click at [432, 633] on td "300,00 €" at bounding box center [440, 618] width 70 height 39
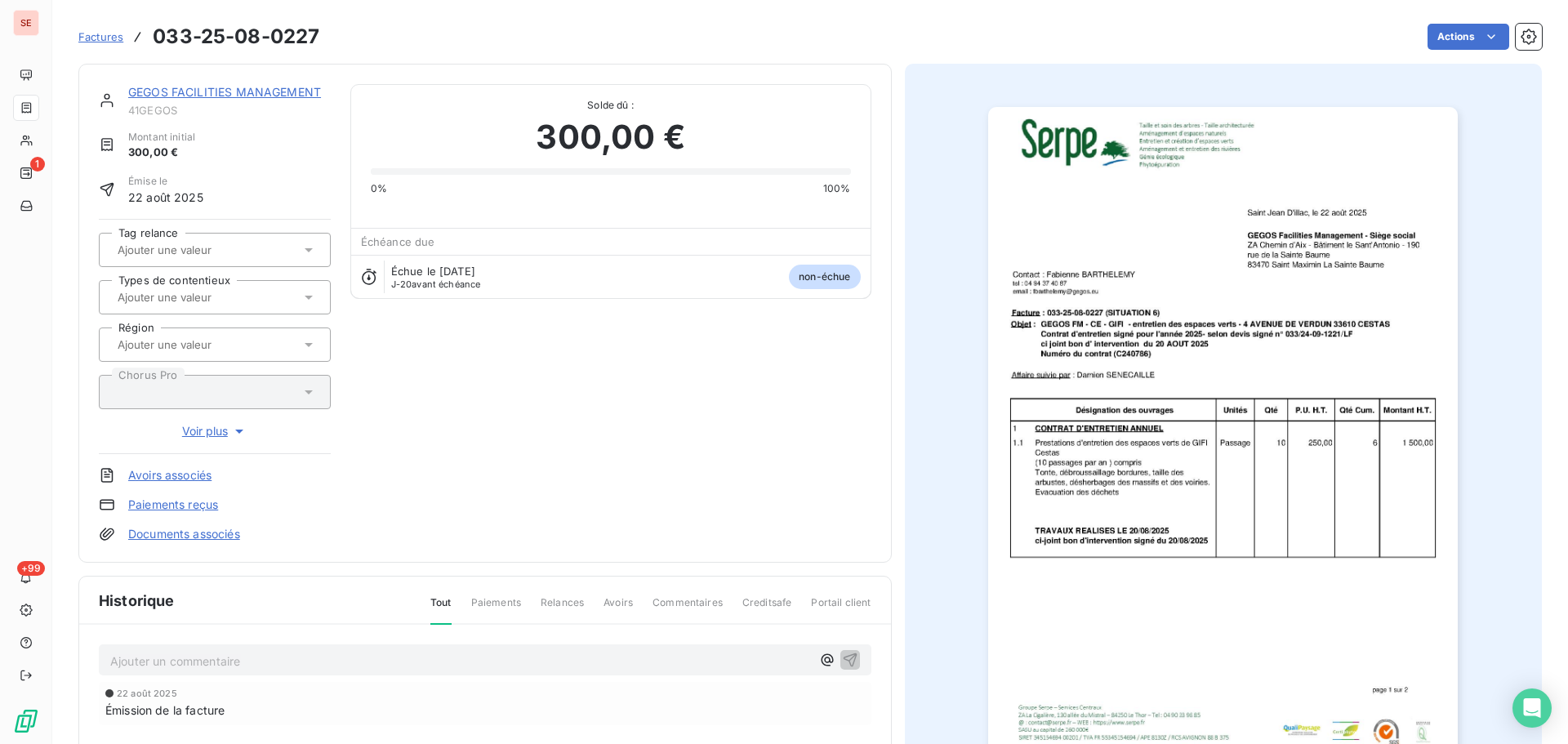
click at [563, 660] on p "Ajouter un commentaire ﻿" at bounding box center [460, 661] width 701 height 21
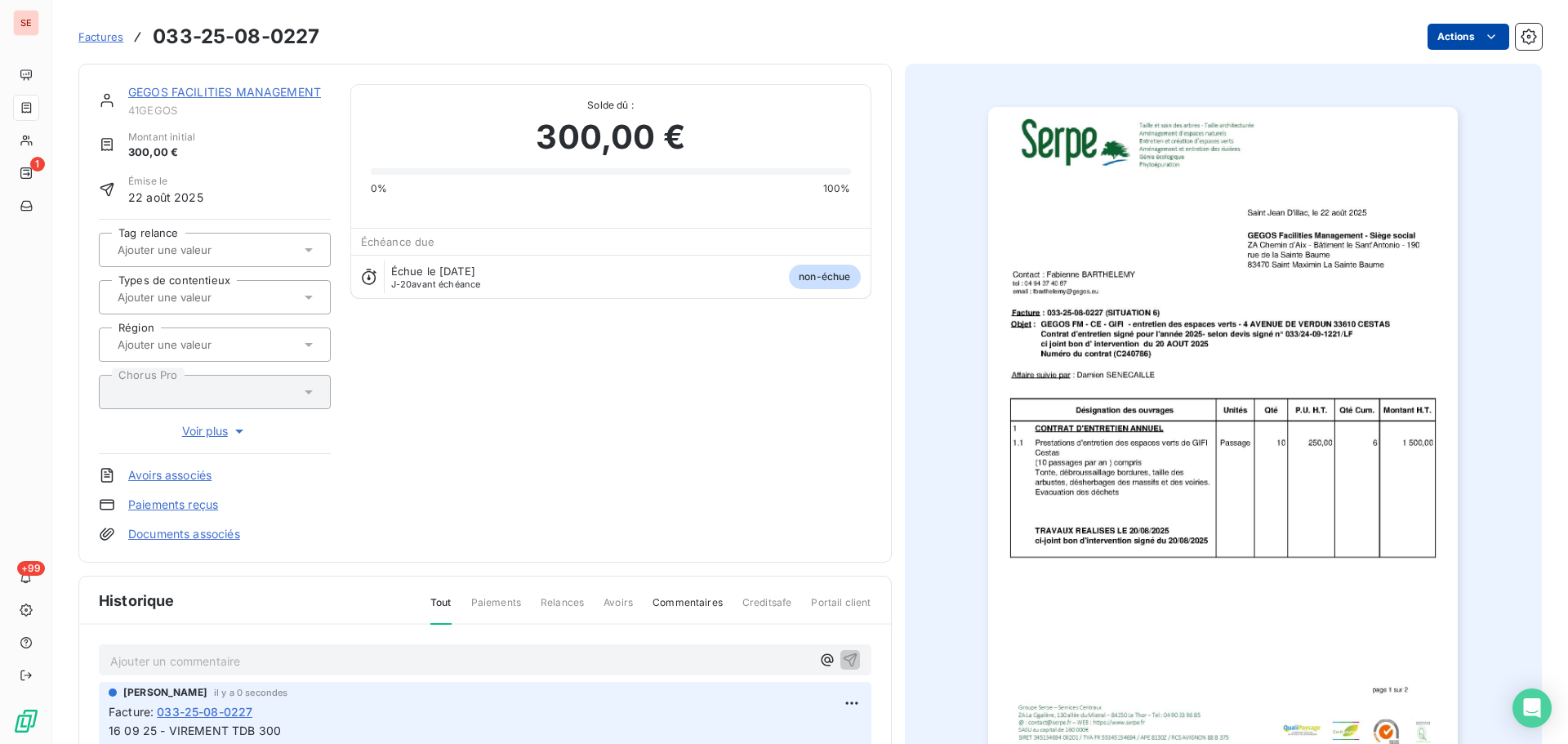
click at [1449, 46] on html "SE 1 +99 Factures 033-25-08-0227 Actions GEGOS FACILITIES MANAGEMENT 41GEGOS Mo…" at bounding box center [784, 372] width 1568 height 744
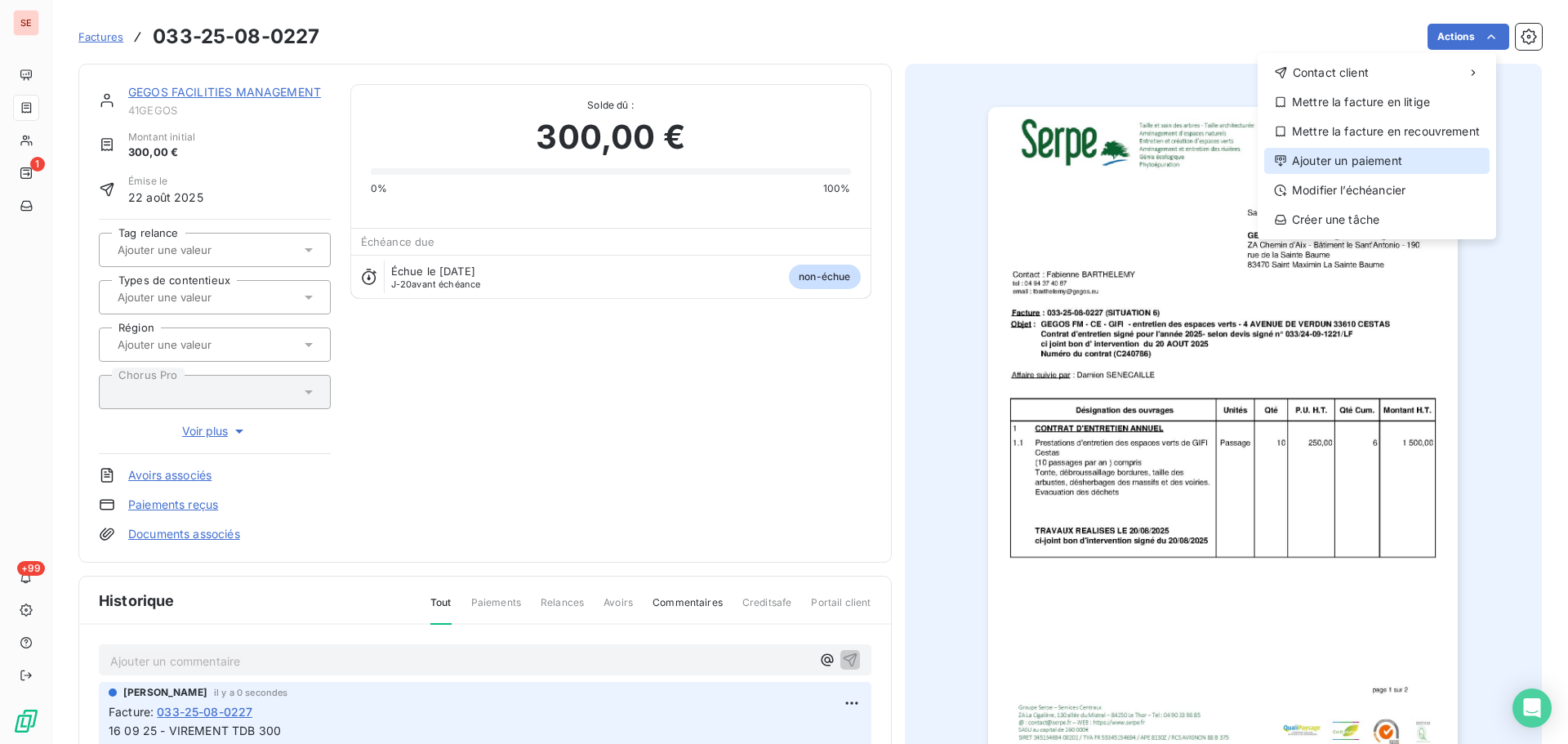
click at [1404, 153] on div "Ajouter un paiement" at bounding box center [1377, 161] width 226 height 27
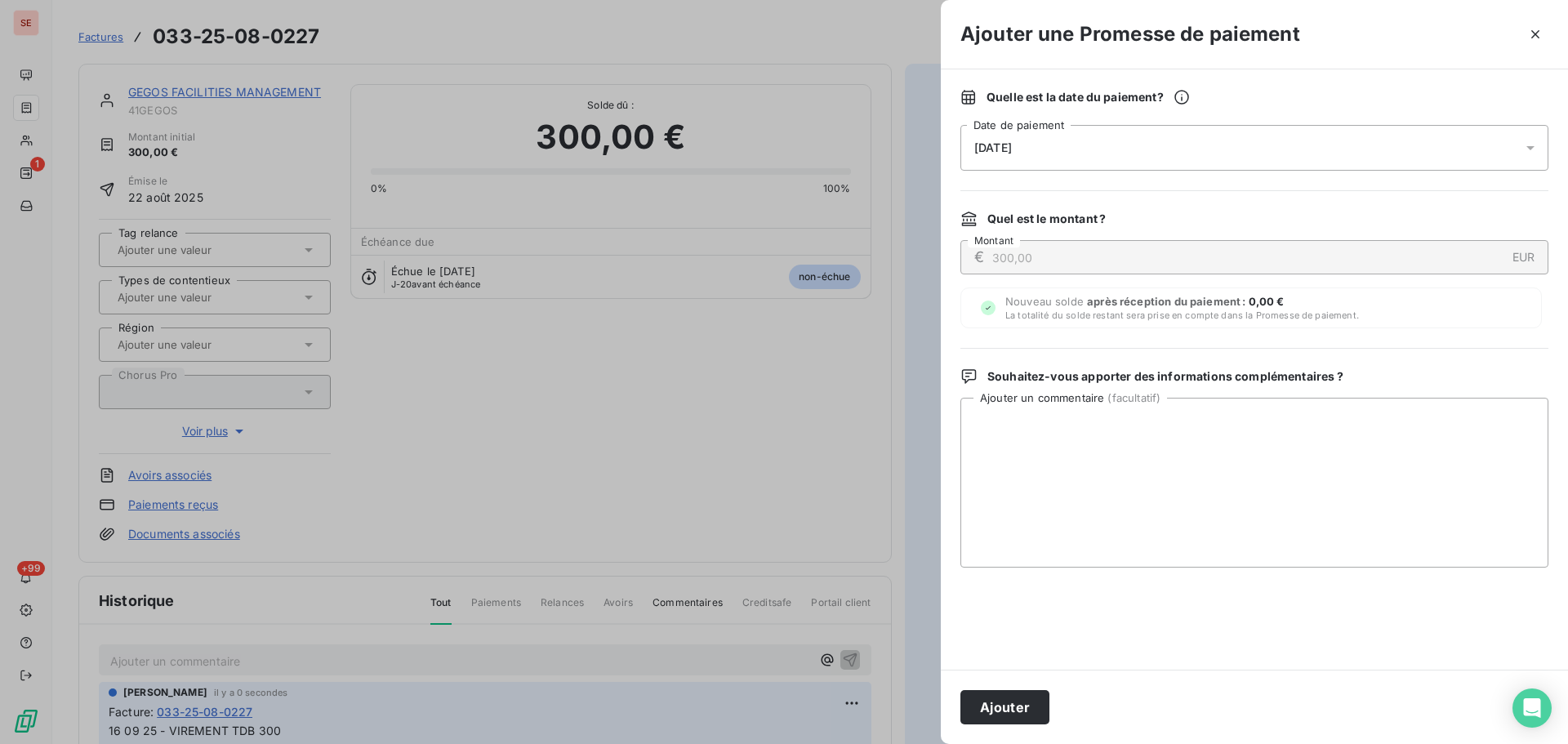
click at [1186, 136] on div "[DATE]" at bounding box center [1254, 148] width 588 height 46
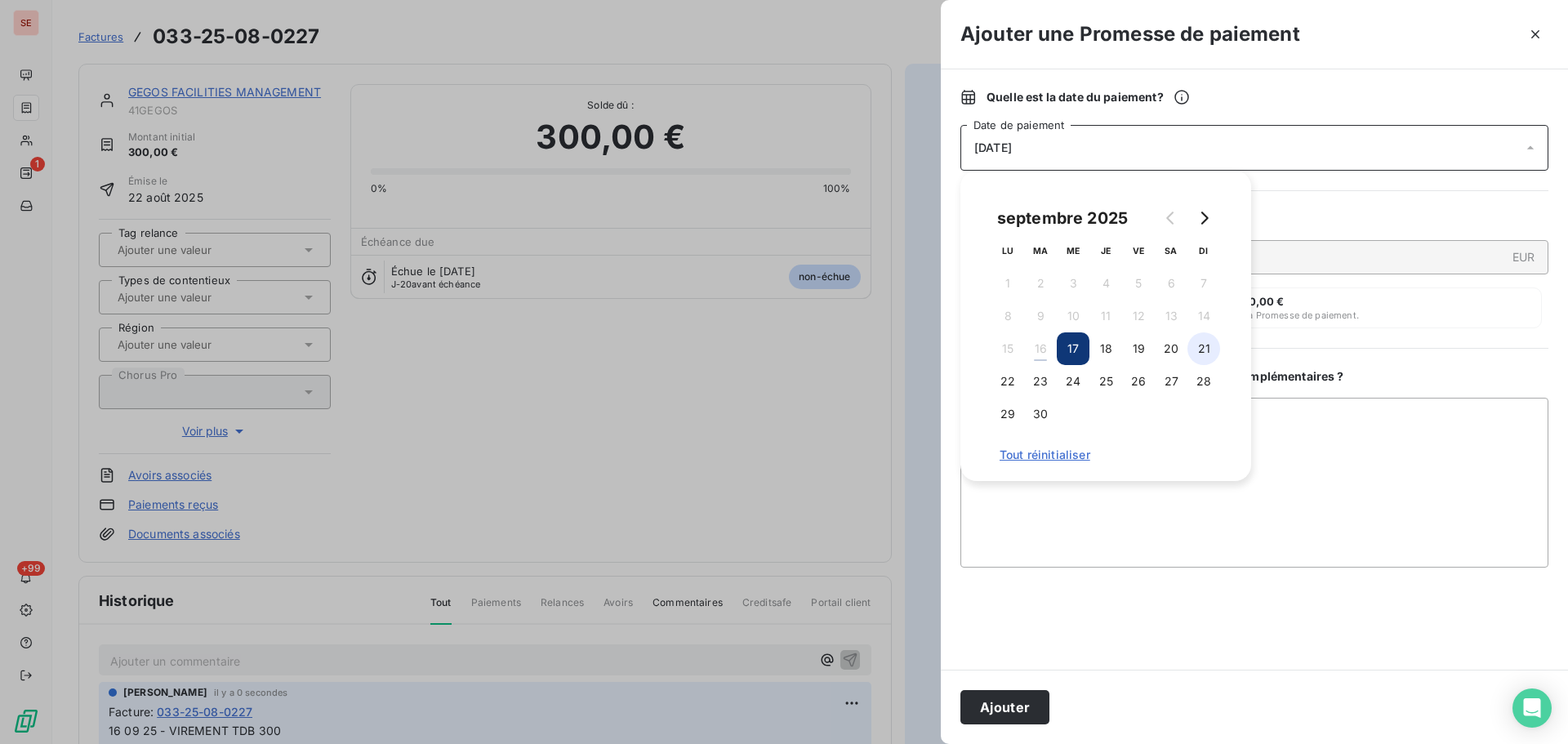
click at [1210, 351] on button "21" at bounding box center [1203, 348] width 32 height 32
click at [985, 708] on button "Ajouter" at bounding box center [1004, 707] width 89 height 34
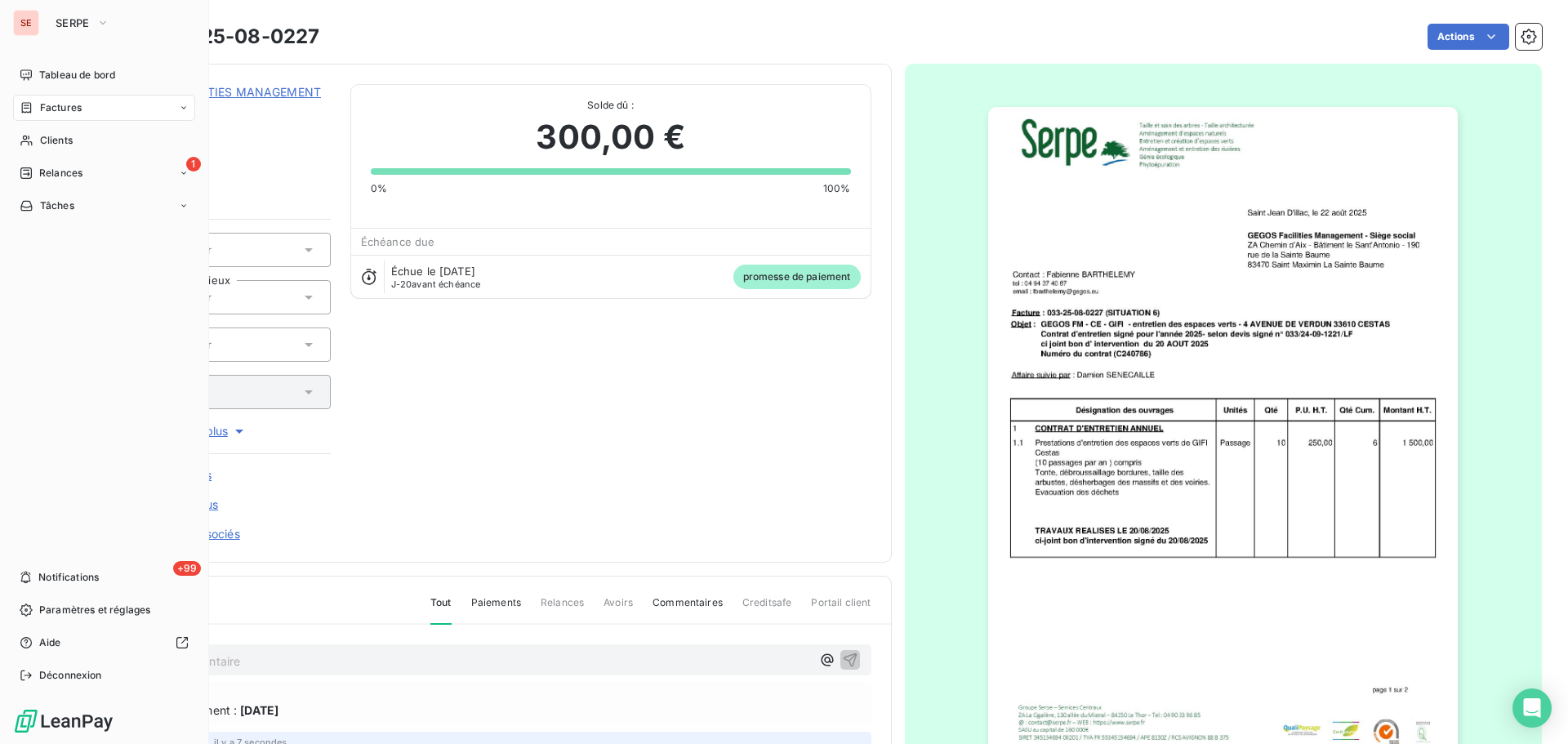
click at [32, 113] on icon at bounding box center [27, 108] width 14 height 13
click at [37, 145] on div "Clients" at bounding box center [104, 141] width 182 height 27
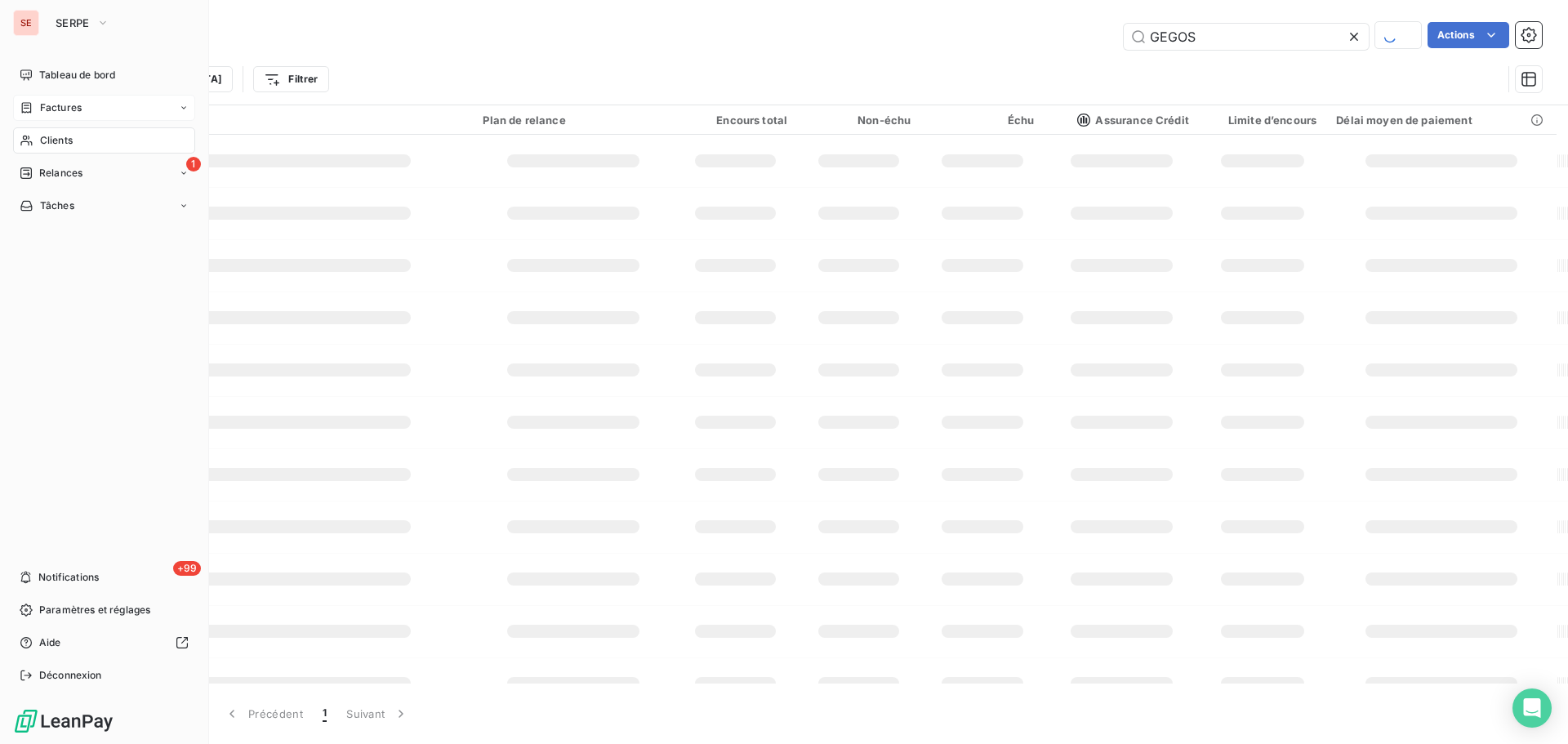
click at [65, 109] on span "Factures" at bounding box center [61, 108] width 41 height 15
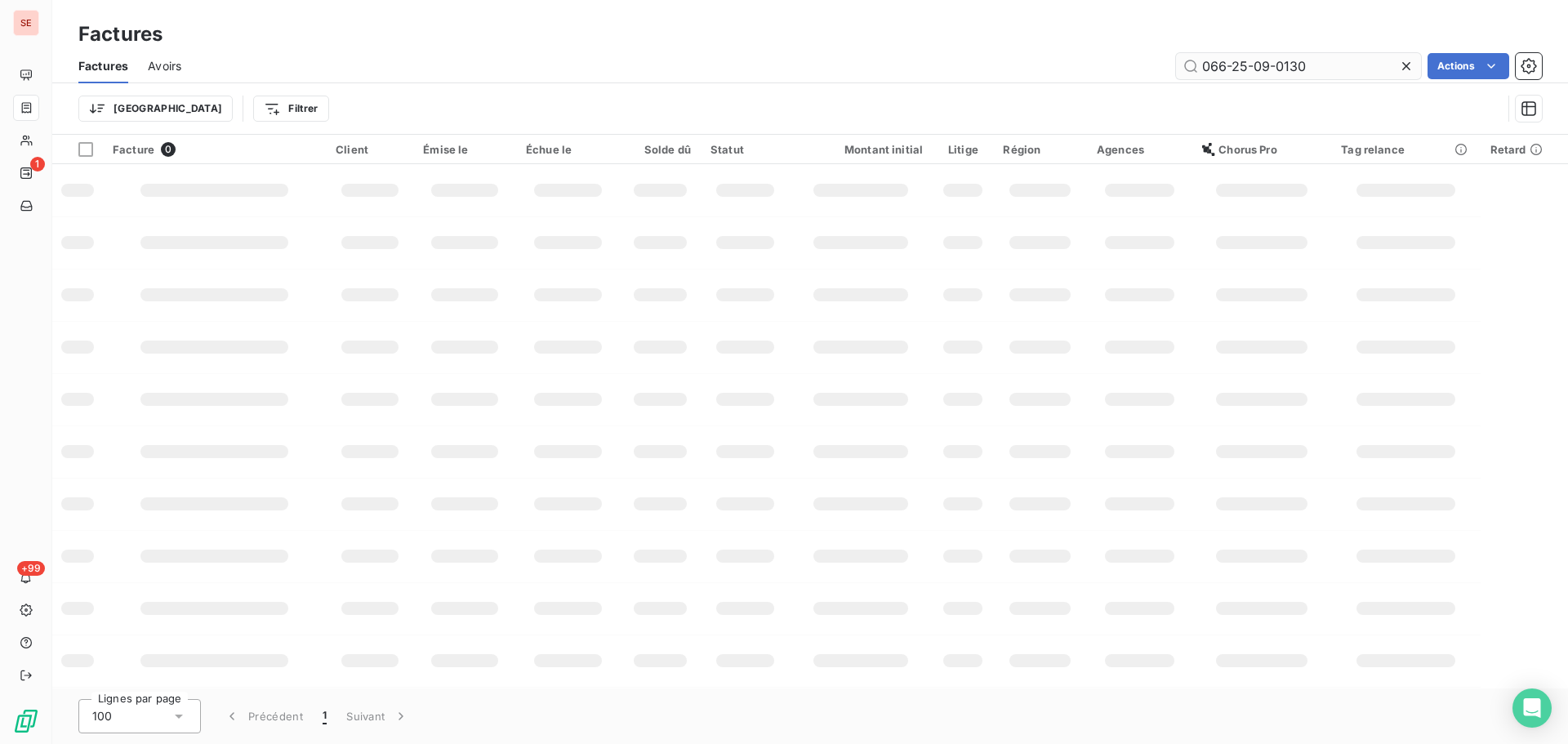
click at [1338, 71] on input "066-25-09-0130" at bounding box center [1298, 66] width 245 height 27
type input "066-25-09-0130"
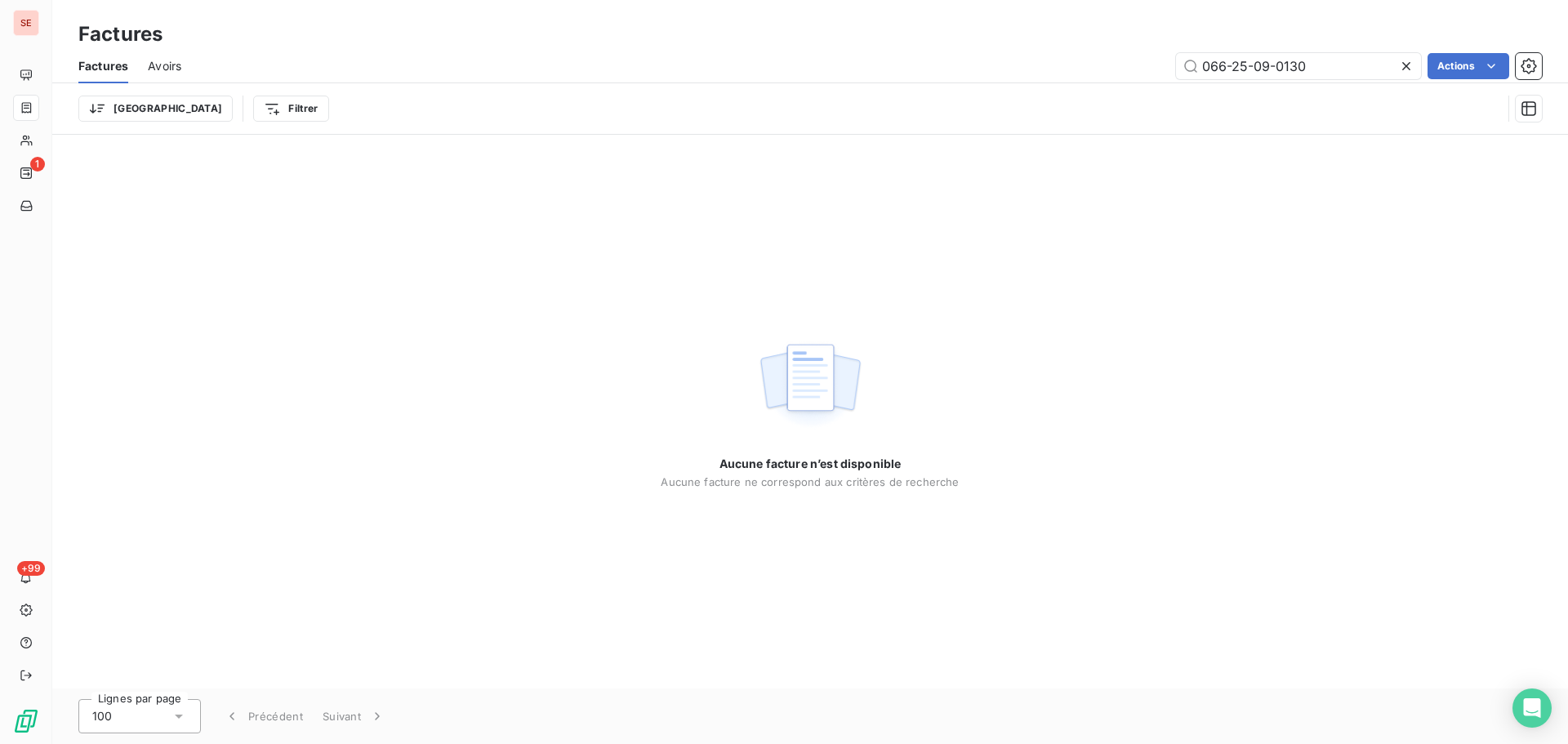
click at [1401, 67] on icon at bounding box center [1406, 66] width 17 height 17
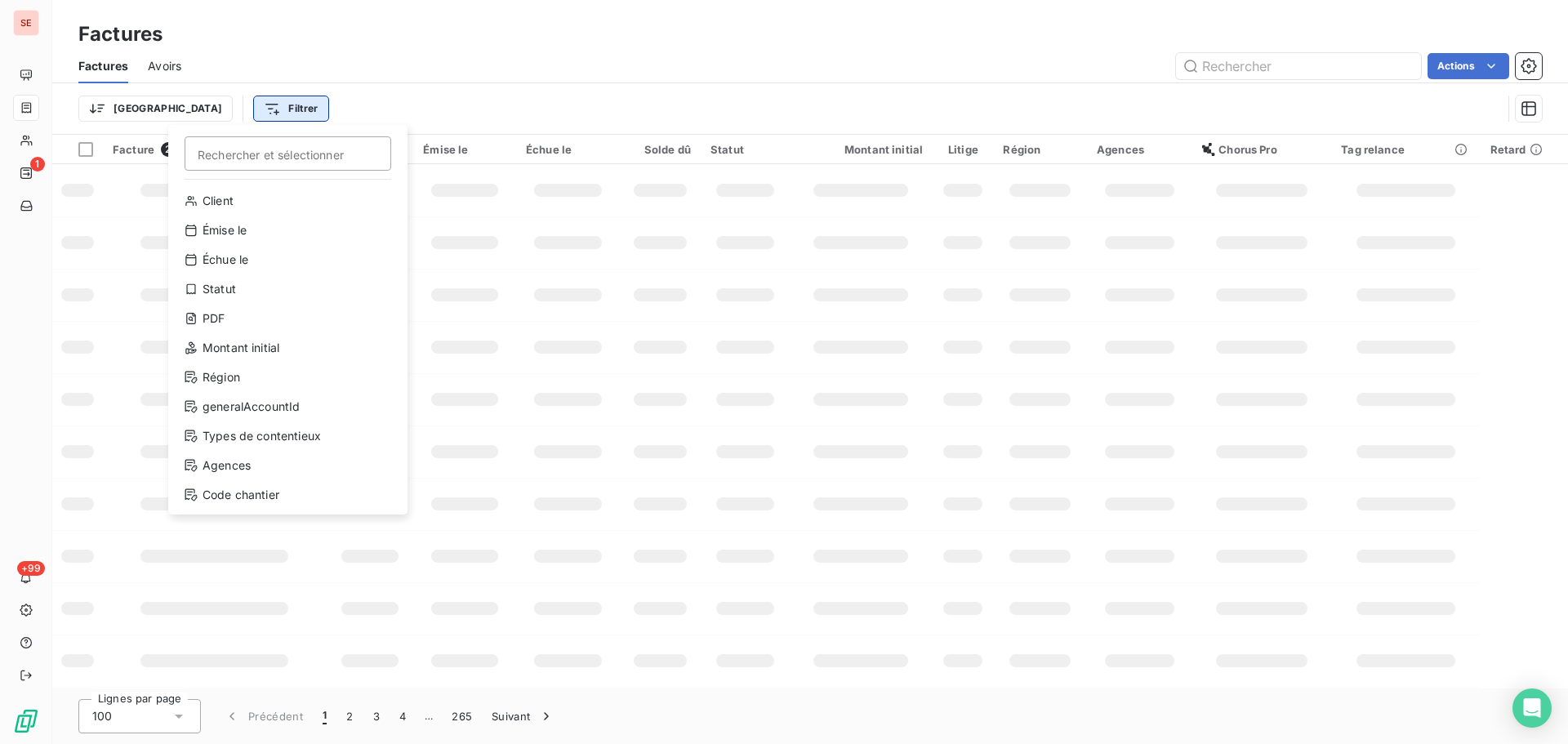
click at [209, 108] on html "SE 1 +99 Factures Factures Avoirs Actions Trier Filtrer Rechercher et sélection…" at bounding box center [784, 372] width 1568 height 744
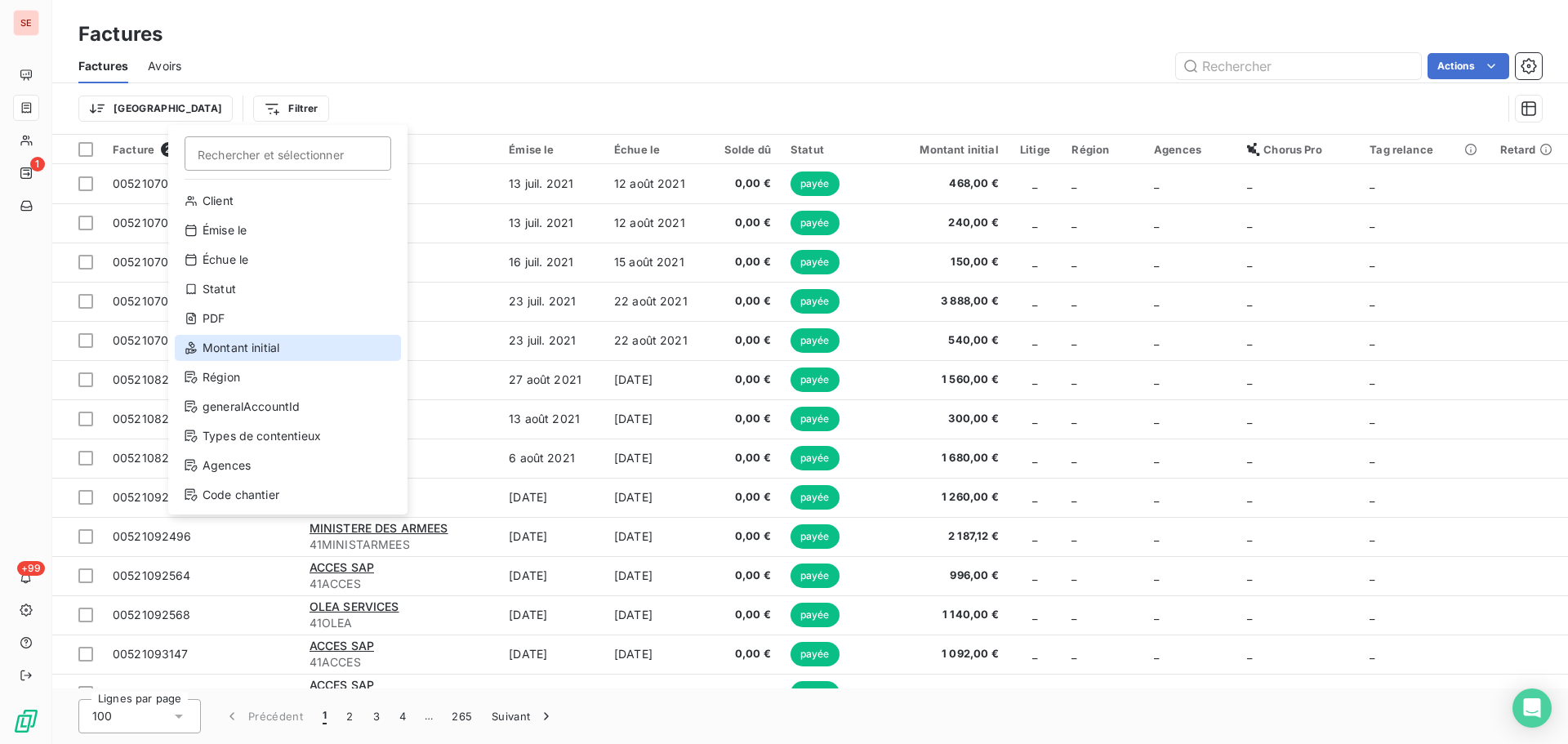
click at [237, 350] on div "Montant initial" at bounding box center [288, 348] width 226 height 27
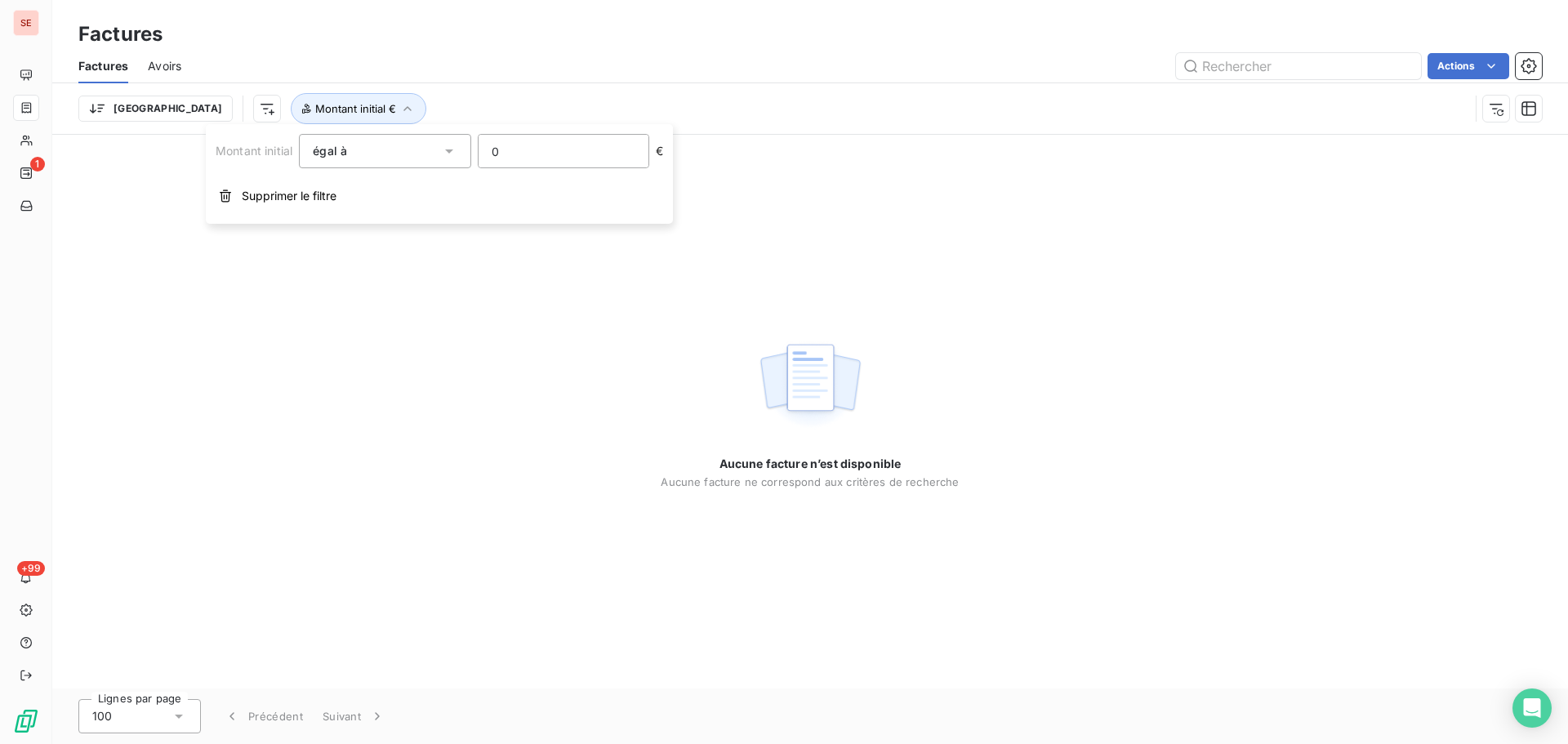
click at [559, 149] on input "0" at bounding box center [563, 151] width 170 height 32
type input "22824.23"
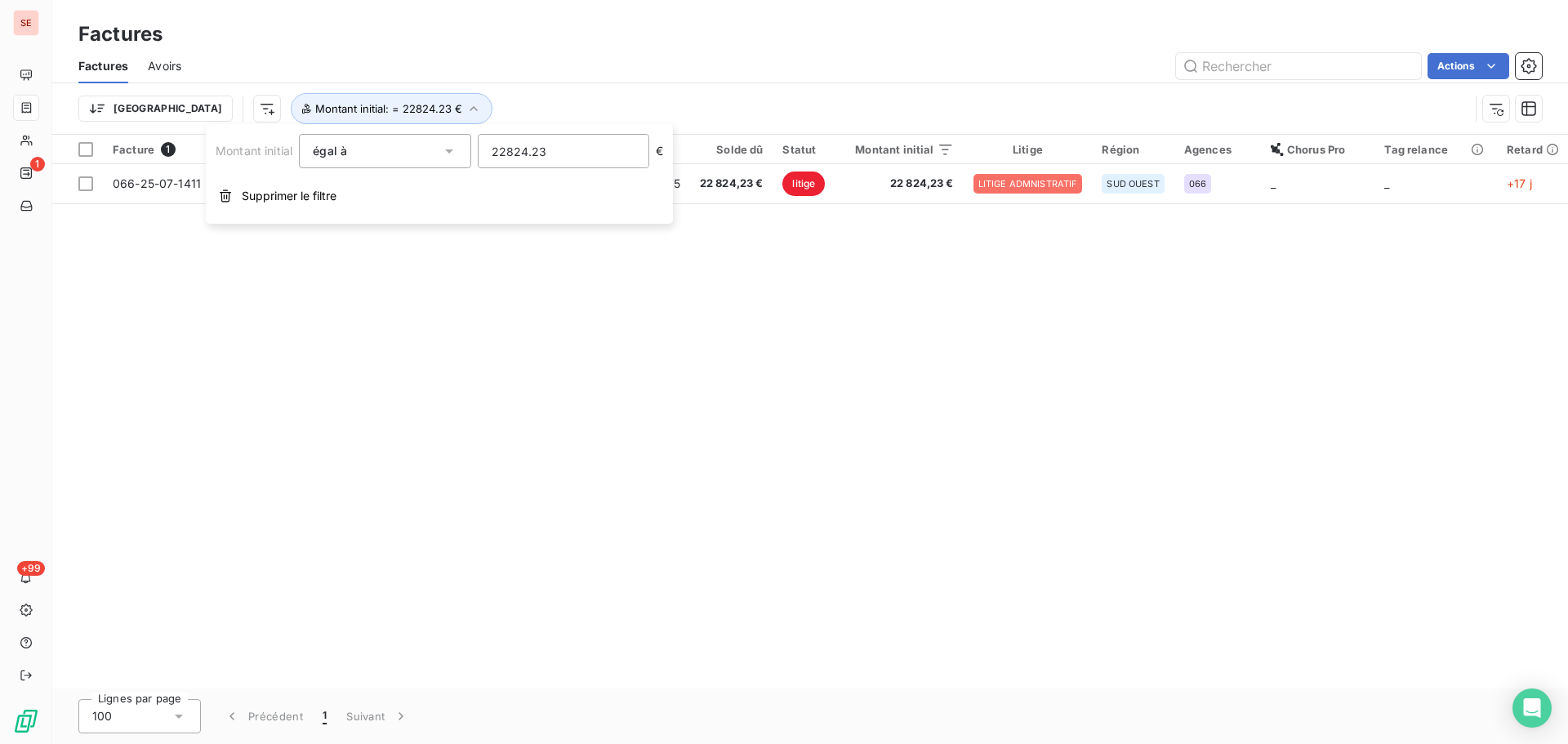
click at [640, 447] on div "Facture 1 Client Émise le Échue le Solde dû Statut Montant initial Litige Régio…" at bounding box center [810, 412] width 1516 height 554
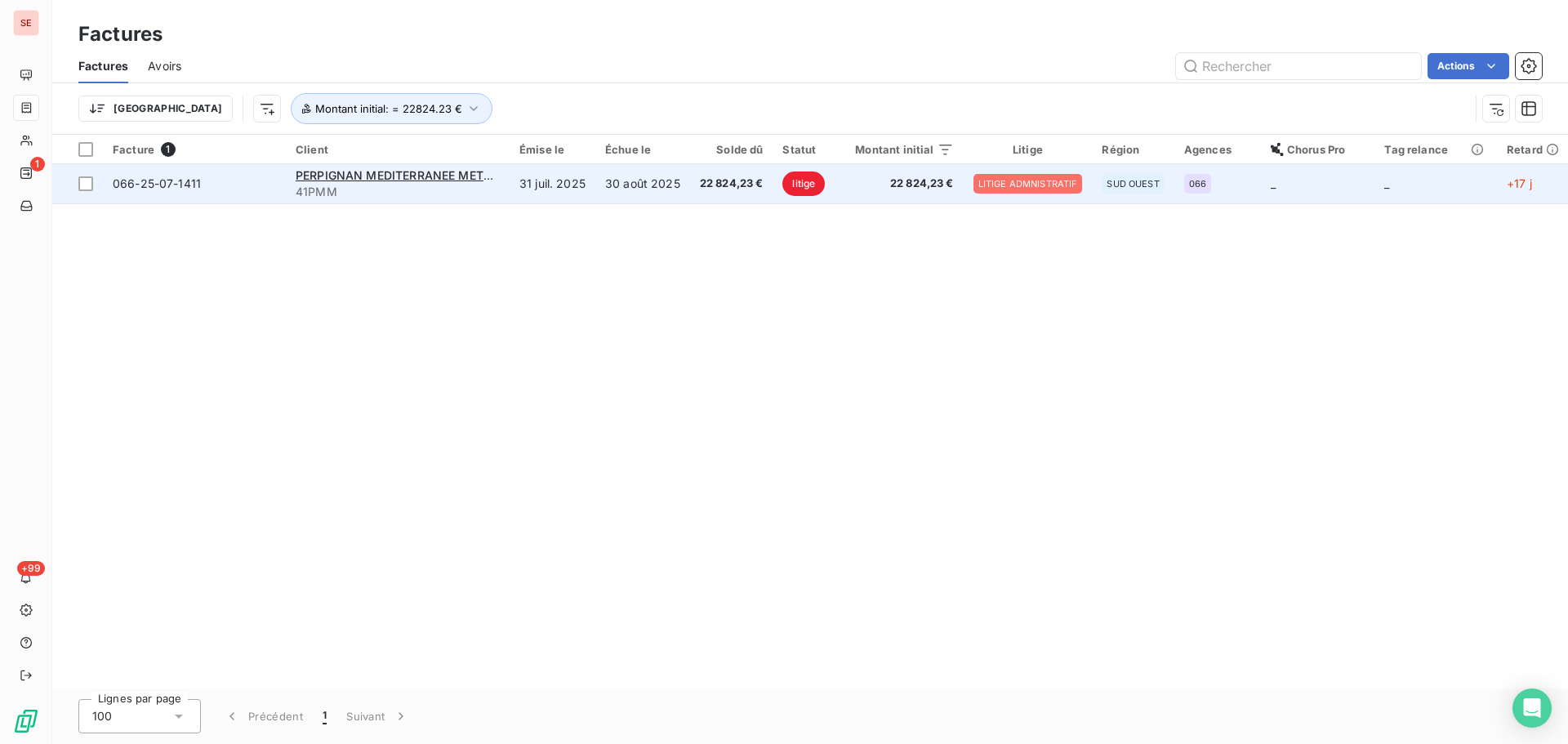
click at [640, 197] on td "30 août 2025" at bounding box center [643, 183] width 95 height 39
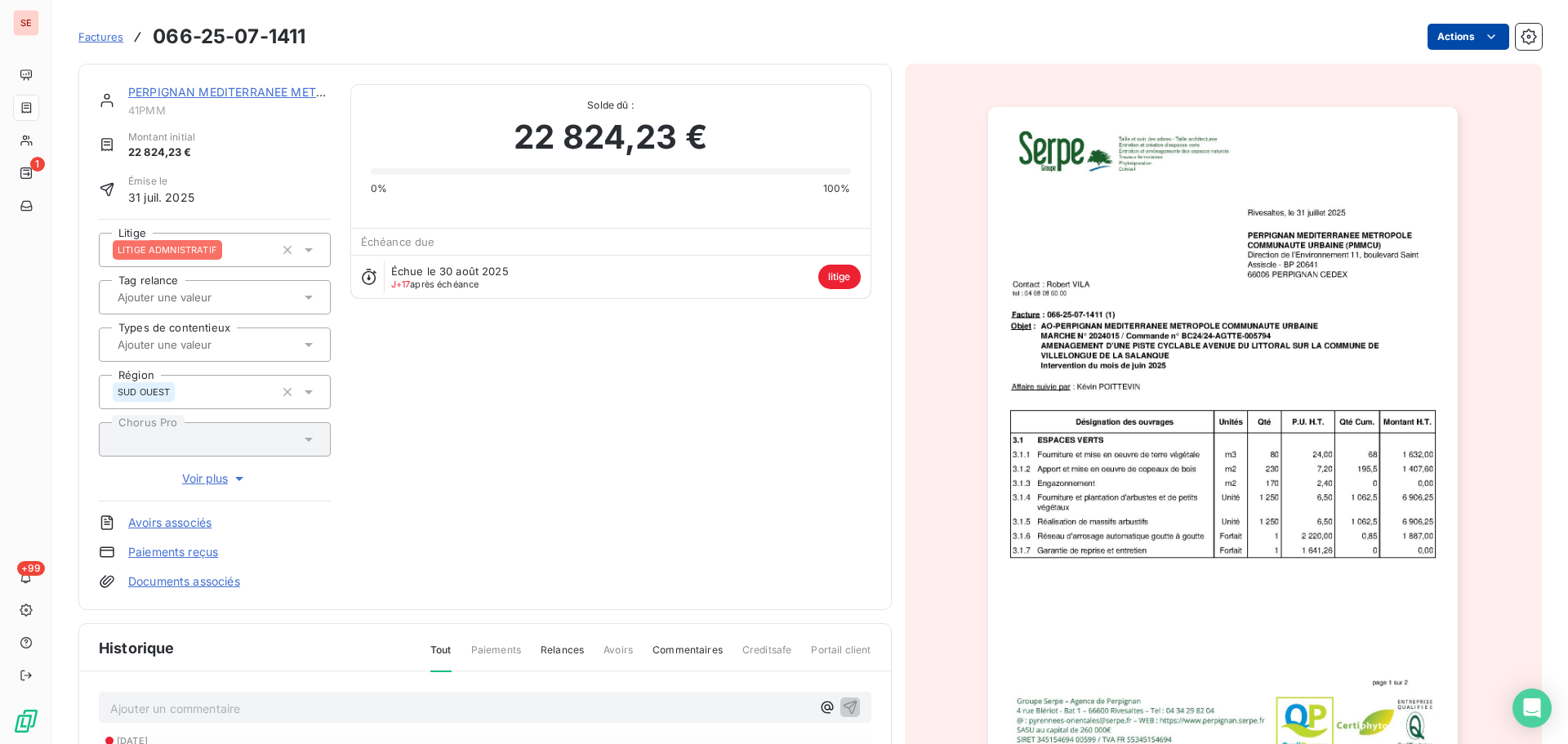
click at [1439, 39] on html "SE 1 +99 Factures 066-25-07-1411 Actions PERPIGNAN MEDITERRANEE METROPOLE 41PMM…" at bounding box center [784, 372] width 1568 height 744
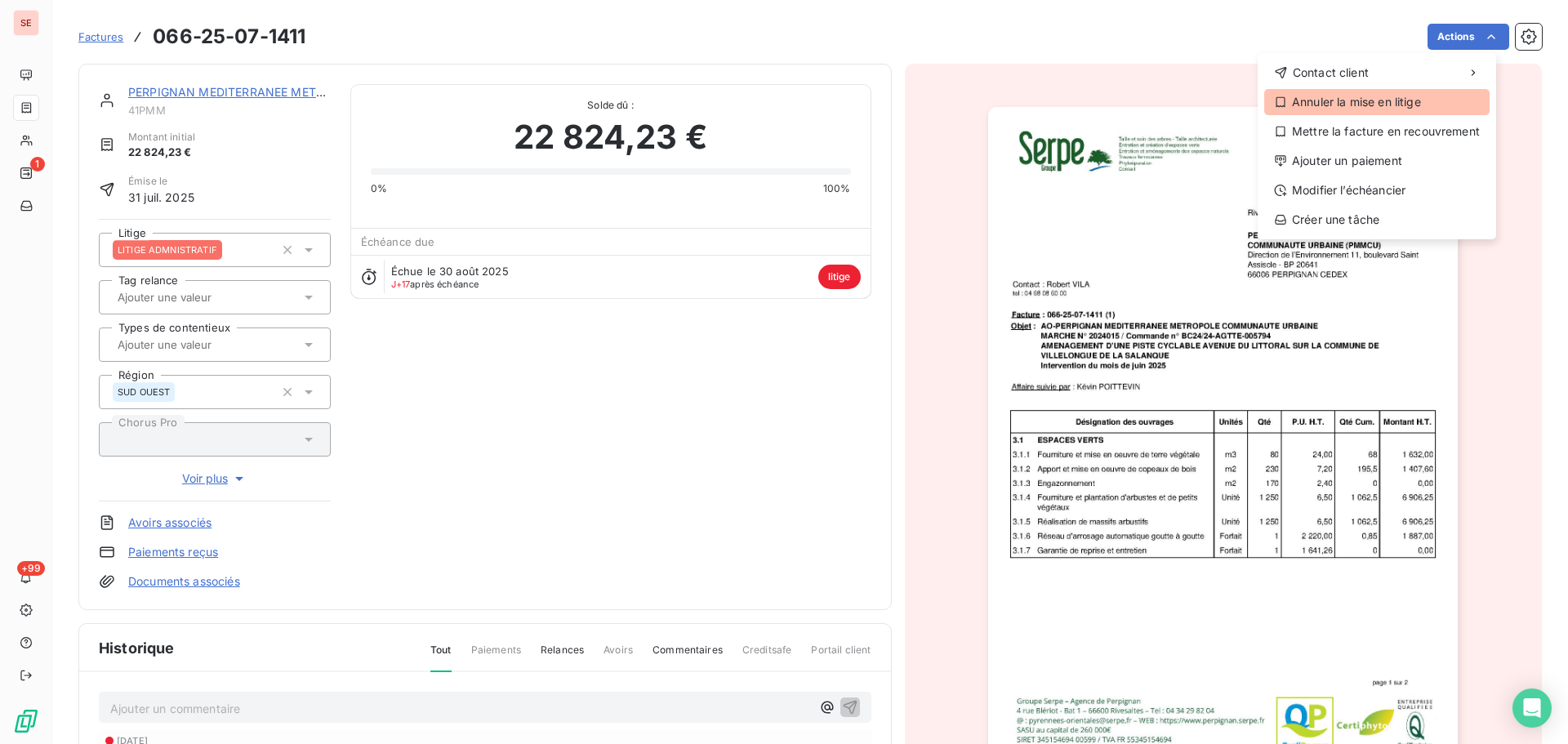
click at [1355, 113] on div "Annuler la mise en litige" at bounding box center [1377, 102] width 226 height 27
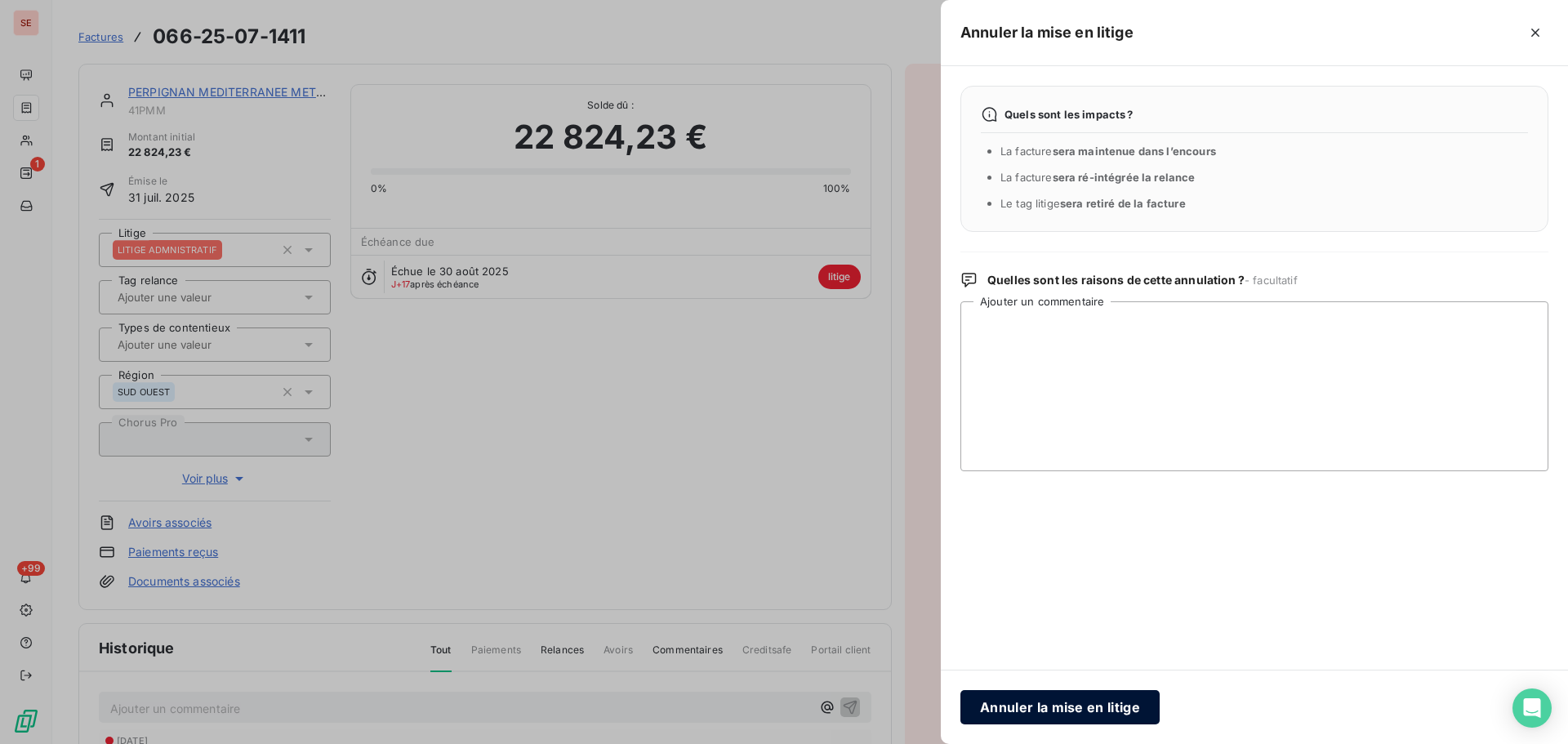
click at [1046, 712] on button "Annuler la mise en litige" at bounding box center [1060, 707] width 199 height 34
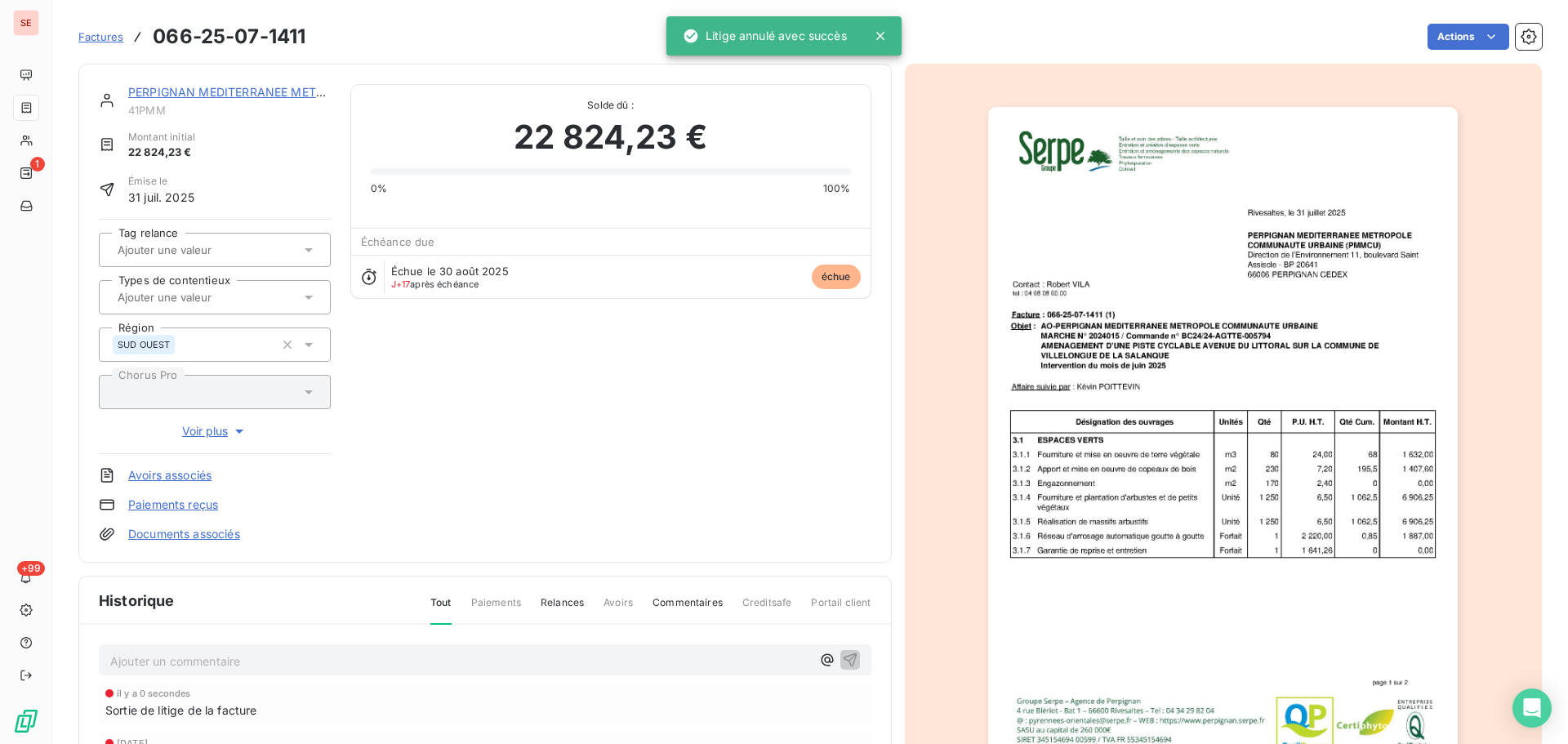
click at [536, 647] on div "Ajouter un commentaire ﻿" at bounding box center [485, 660] width 773 height 32
click at [539, 668] on p "Ajouter un commentaire ﻿" at bounding box center [460, 661] width 701 height 21
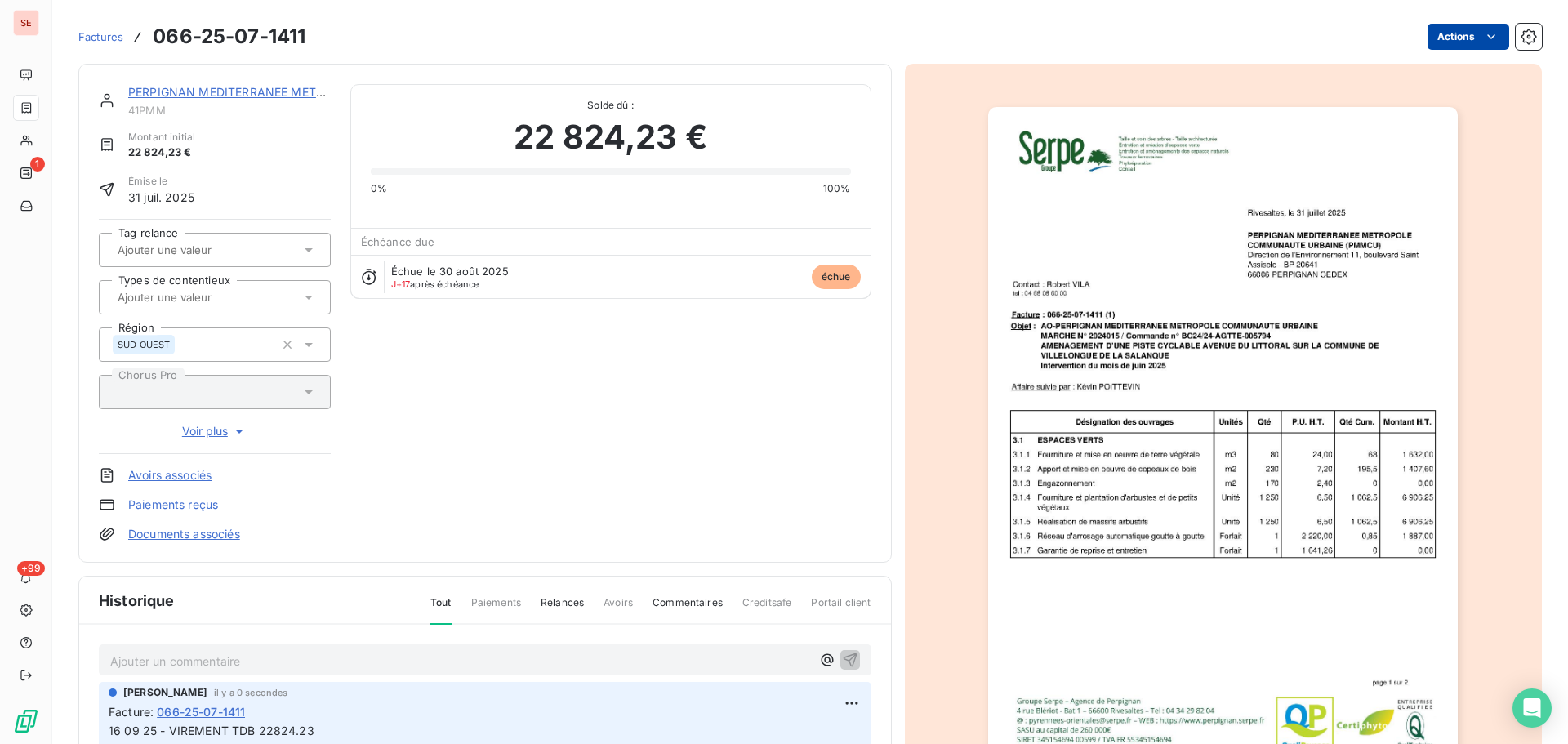
click at [1436, 35] on html "SE 1 +99 Factures 066-25-07-1411 Actions PERPIGNAN MEDITERRANEE METROPOLE 41PMM…" at bounding box center [784, 372] width 1568 height 744
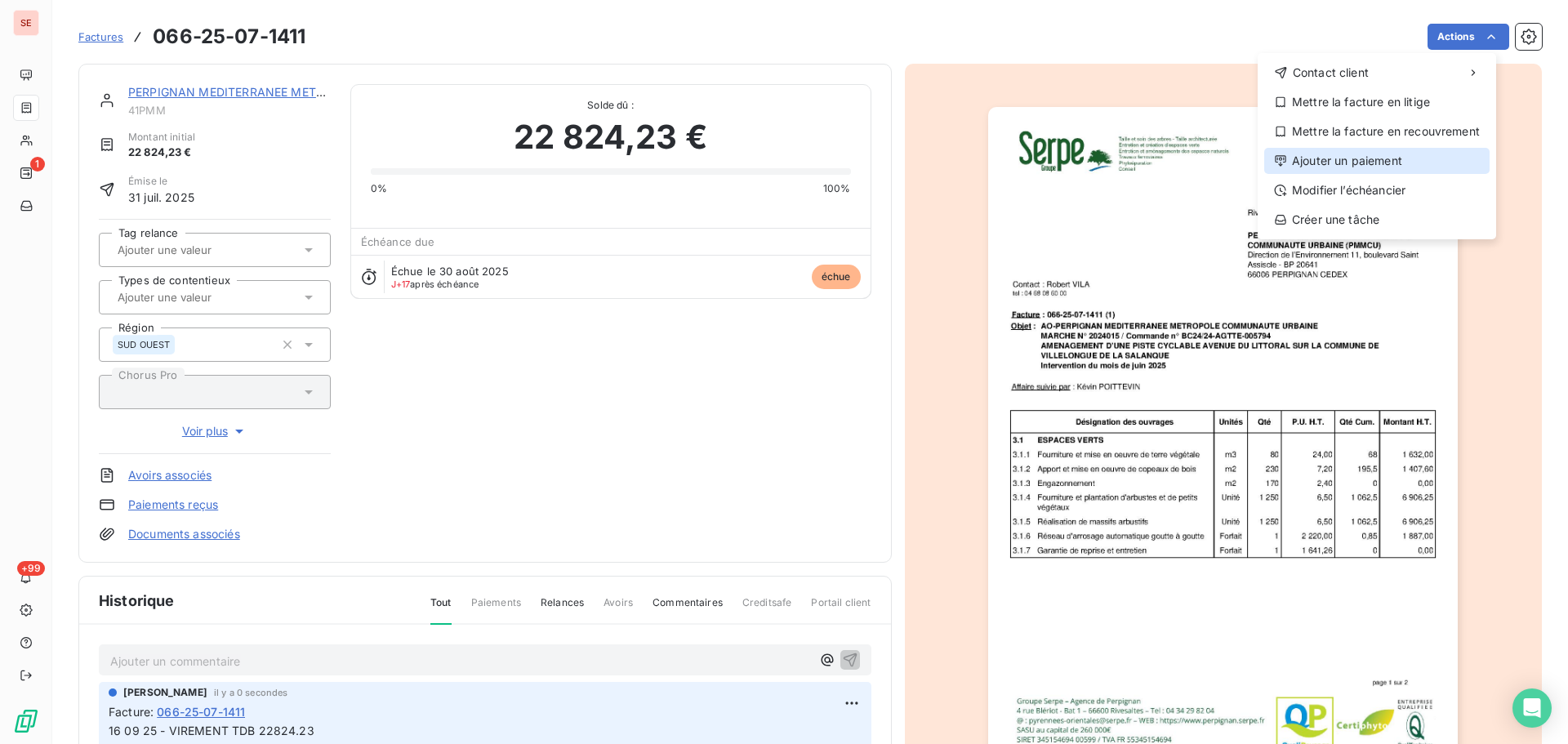
click at [1364, 151] on div "Ajouter un paiement" at bounding box center [1377, 161] width 226 height 27
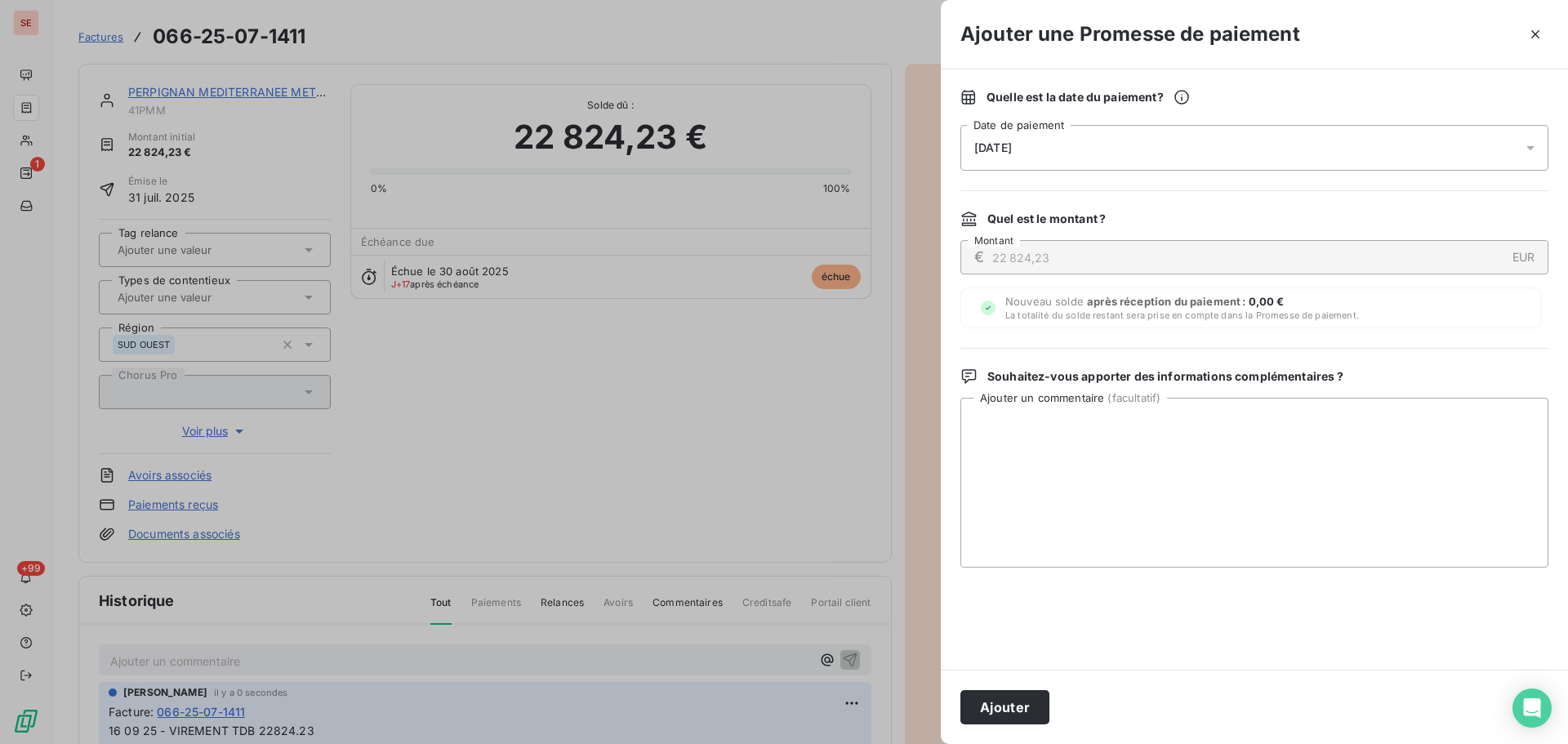
click at [1148, 157] on div "[DATE]" at bounding box center [1254, 148] width 588 height 46
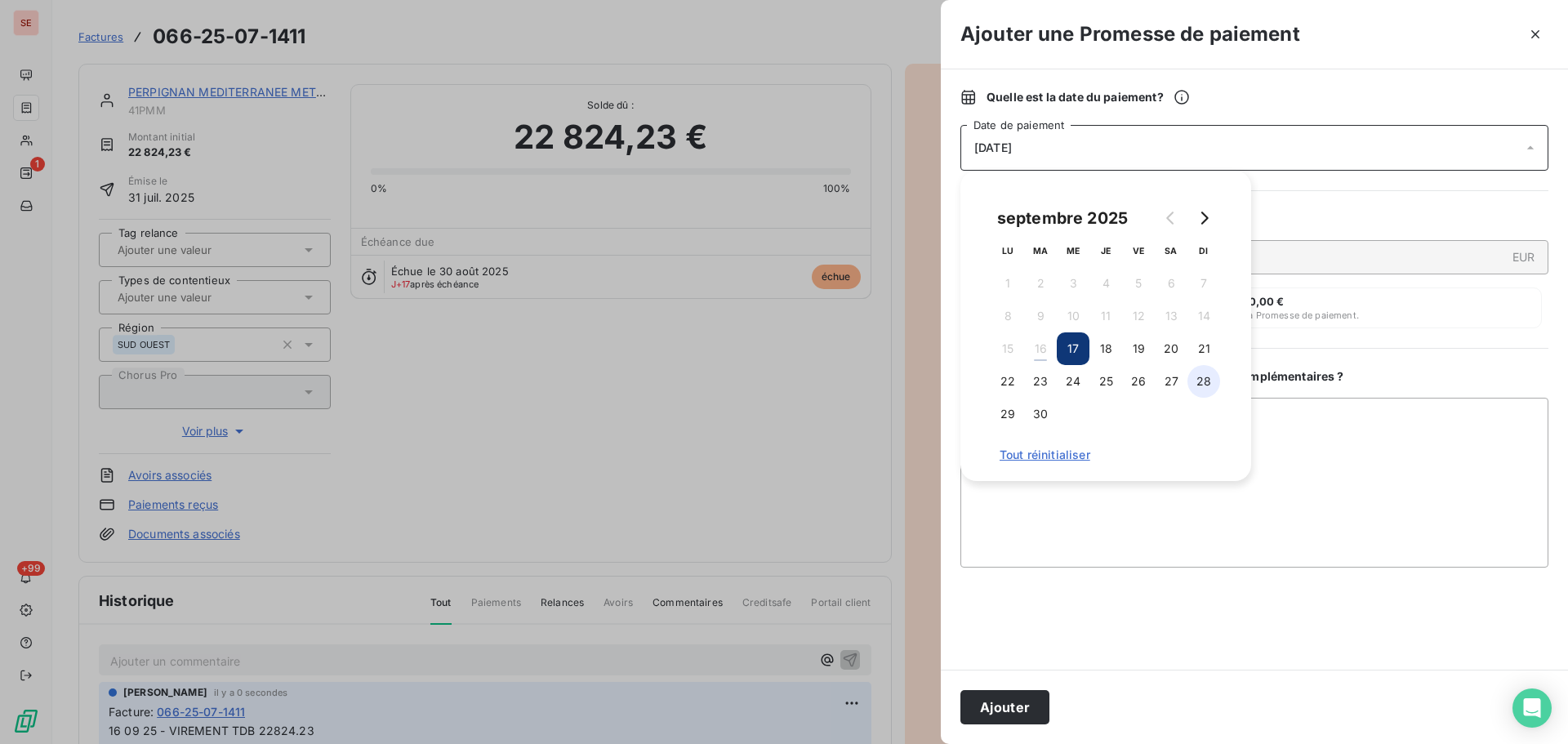
click at [1196, 367] on button "28" at bounding box center [1203, 381] width 32 height 32
click at [1201, 347] on button "21" at bounding box center [1203, 348] width 32 height 32
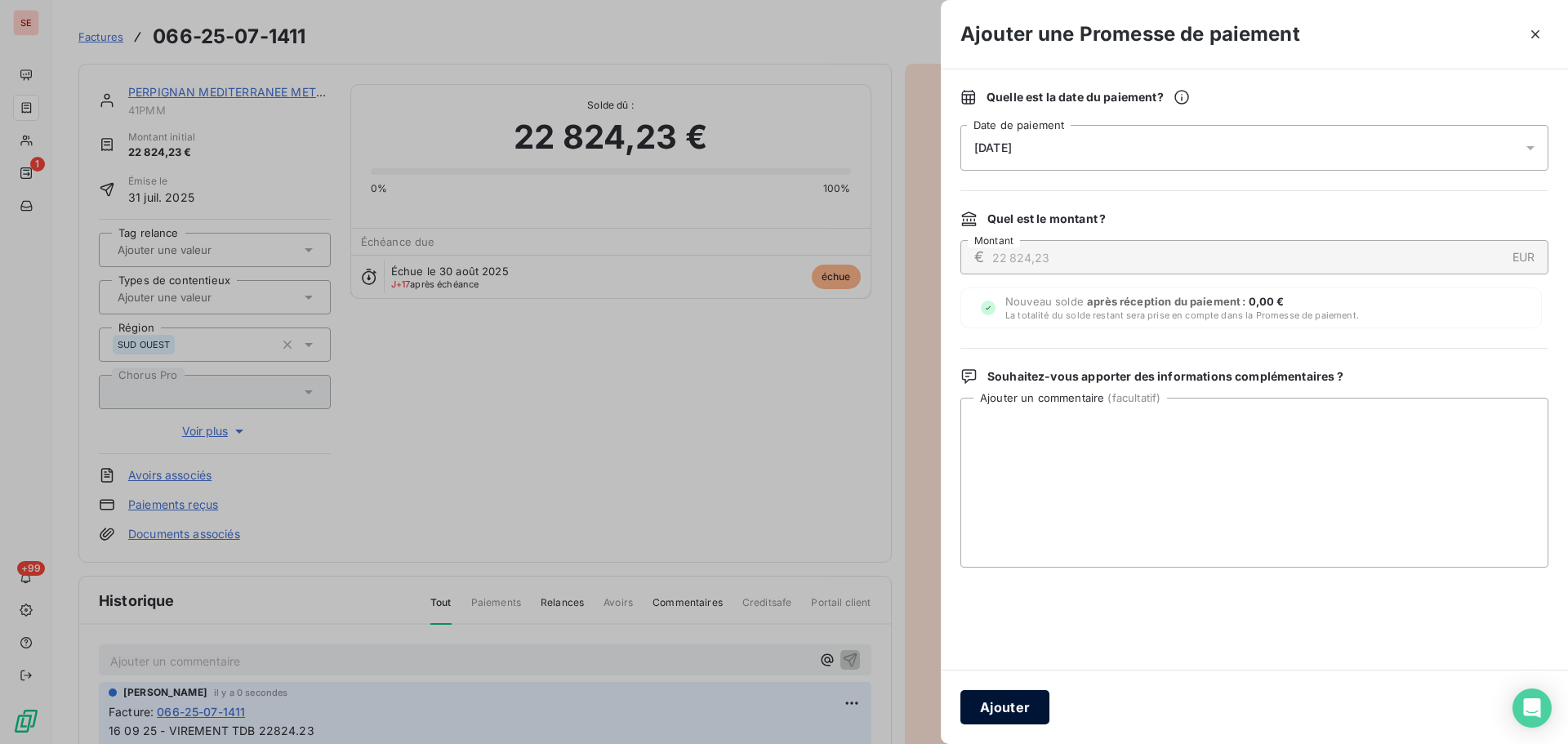
click at [1027, 698] on button "Ajouter" at bounding box center [1004, 707] width 89 height 34
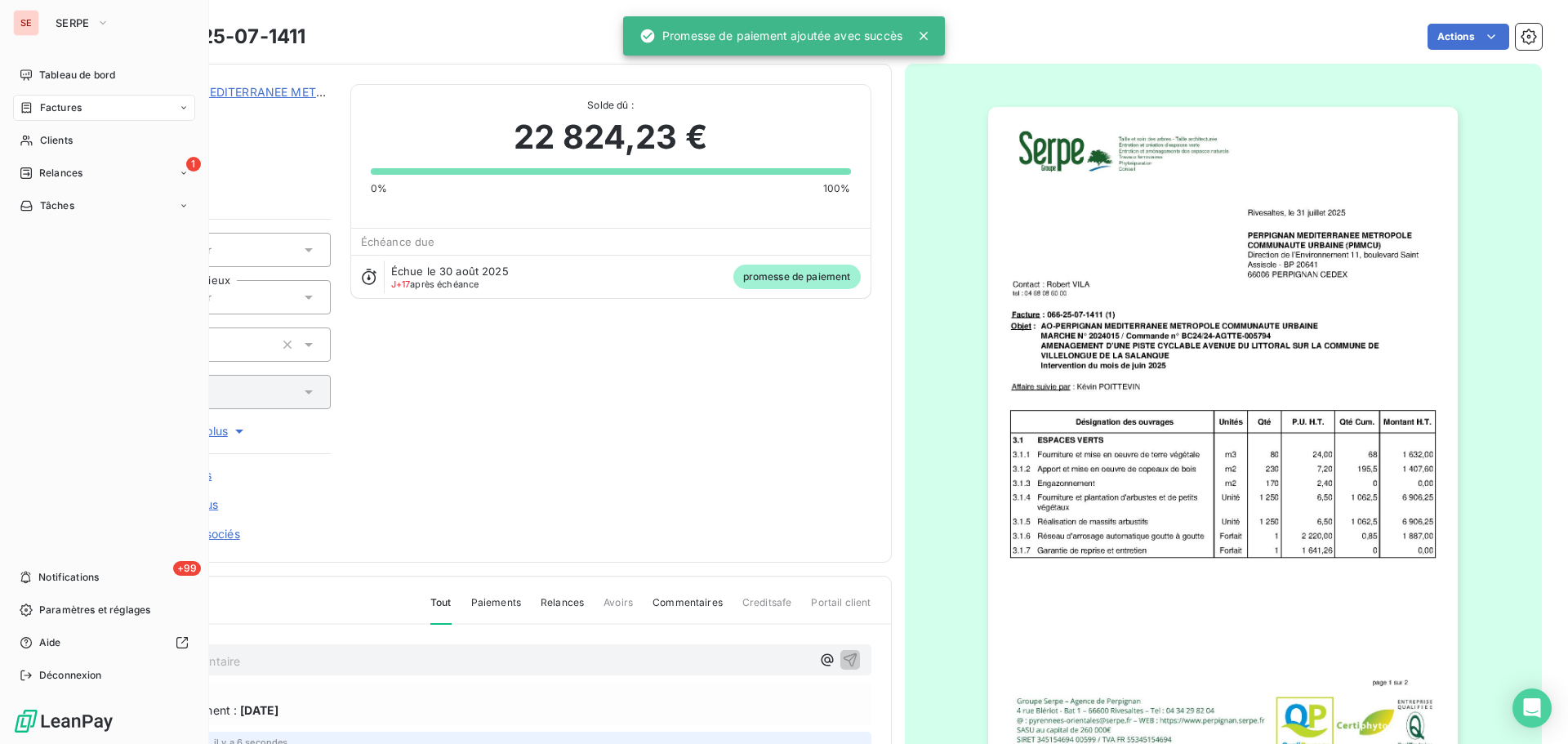
drag, startPoint x: 51, startPoint y: 102, endPoint x: 42, endPoint y: 101, distance: 9.1
click at [41, 101] on span "Factures" at bounding box center [61, 108] width 41 height 15
click at [81, 241] on span "Relances" at bounding box center [61, 239] width 43 height 15
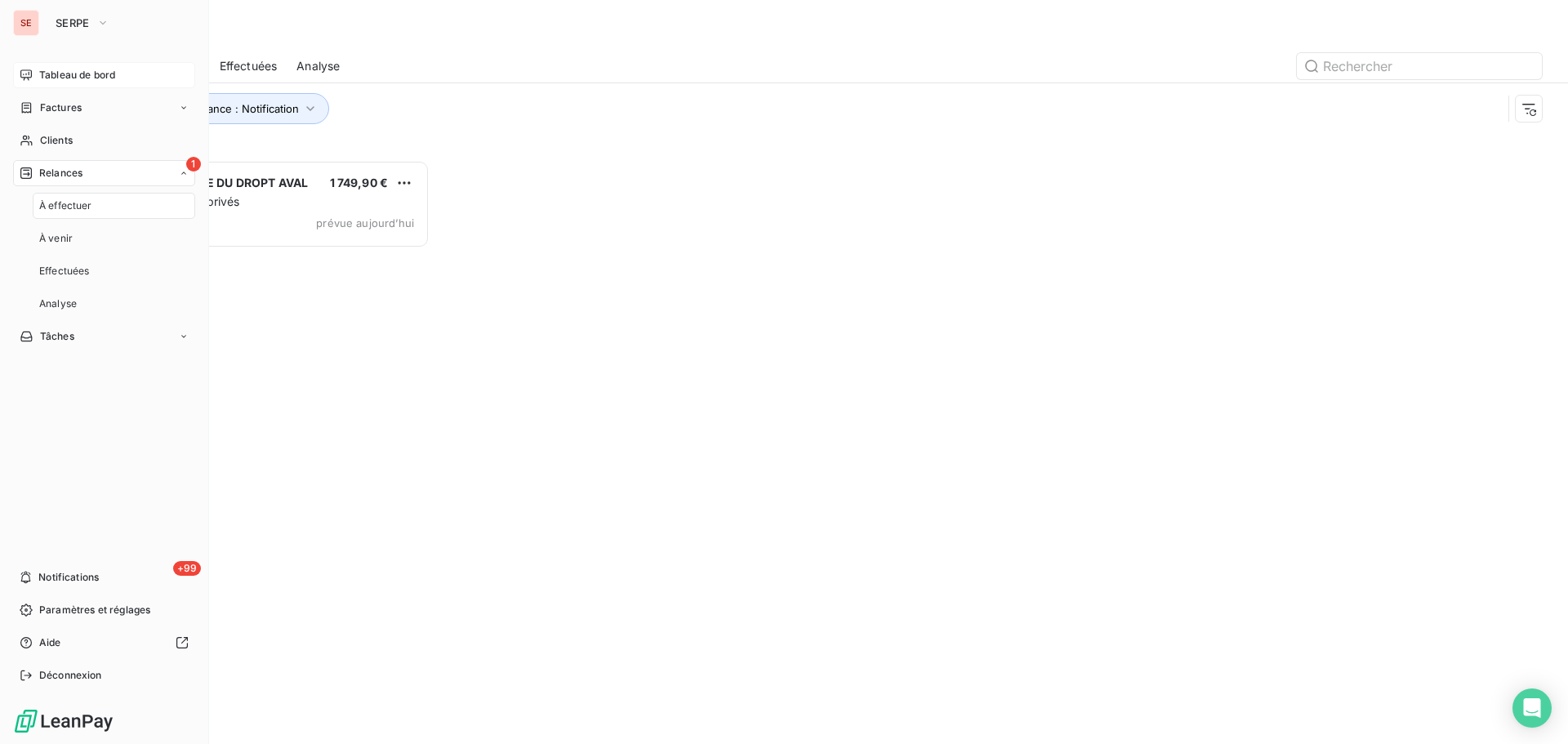
scroll to position [571, 339]
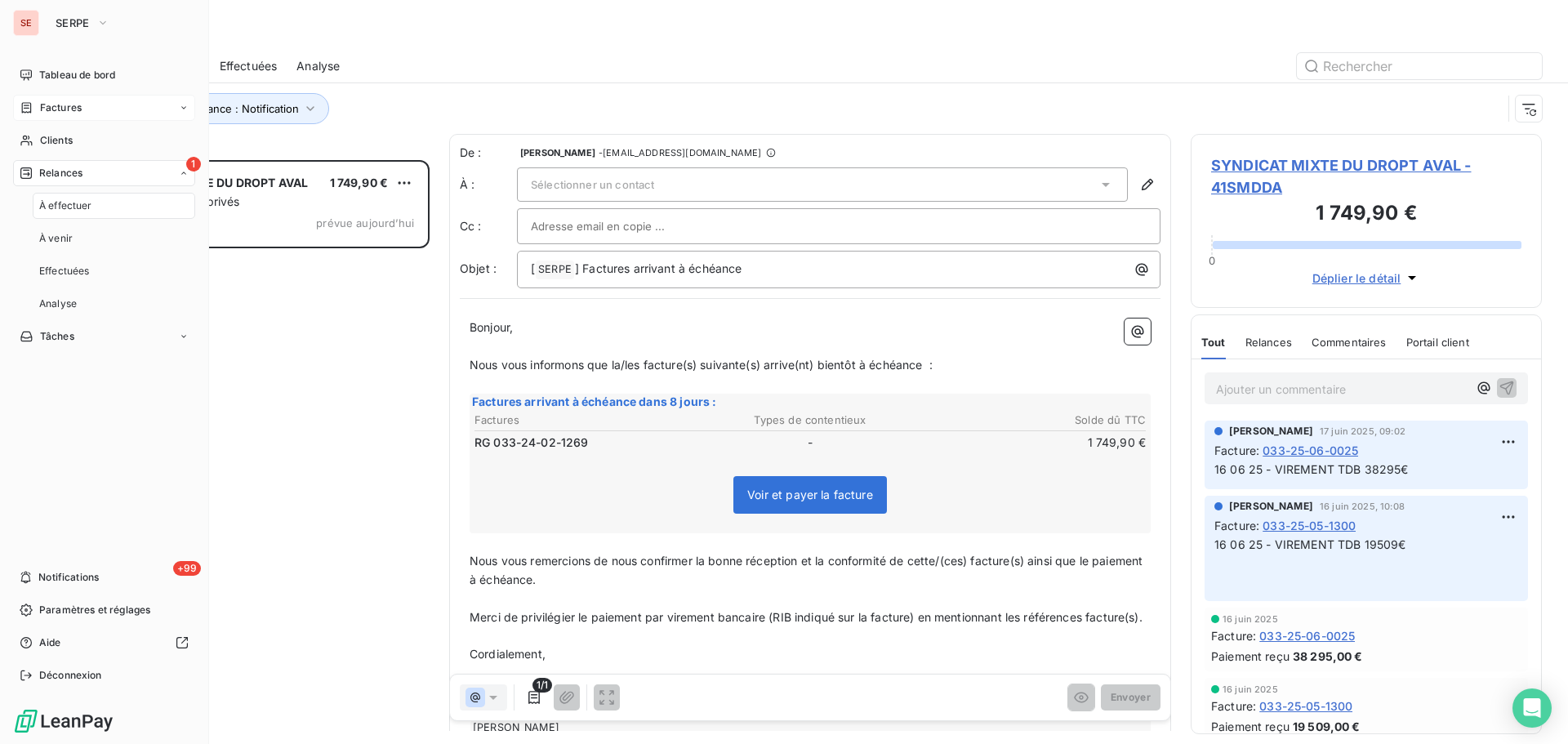
click at [104, 101] on div "Factures" at bounding box center [104, 108] width 182 height 27
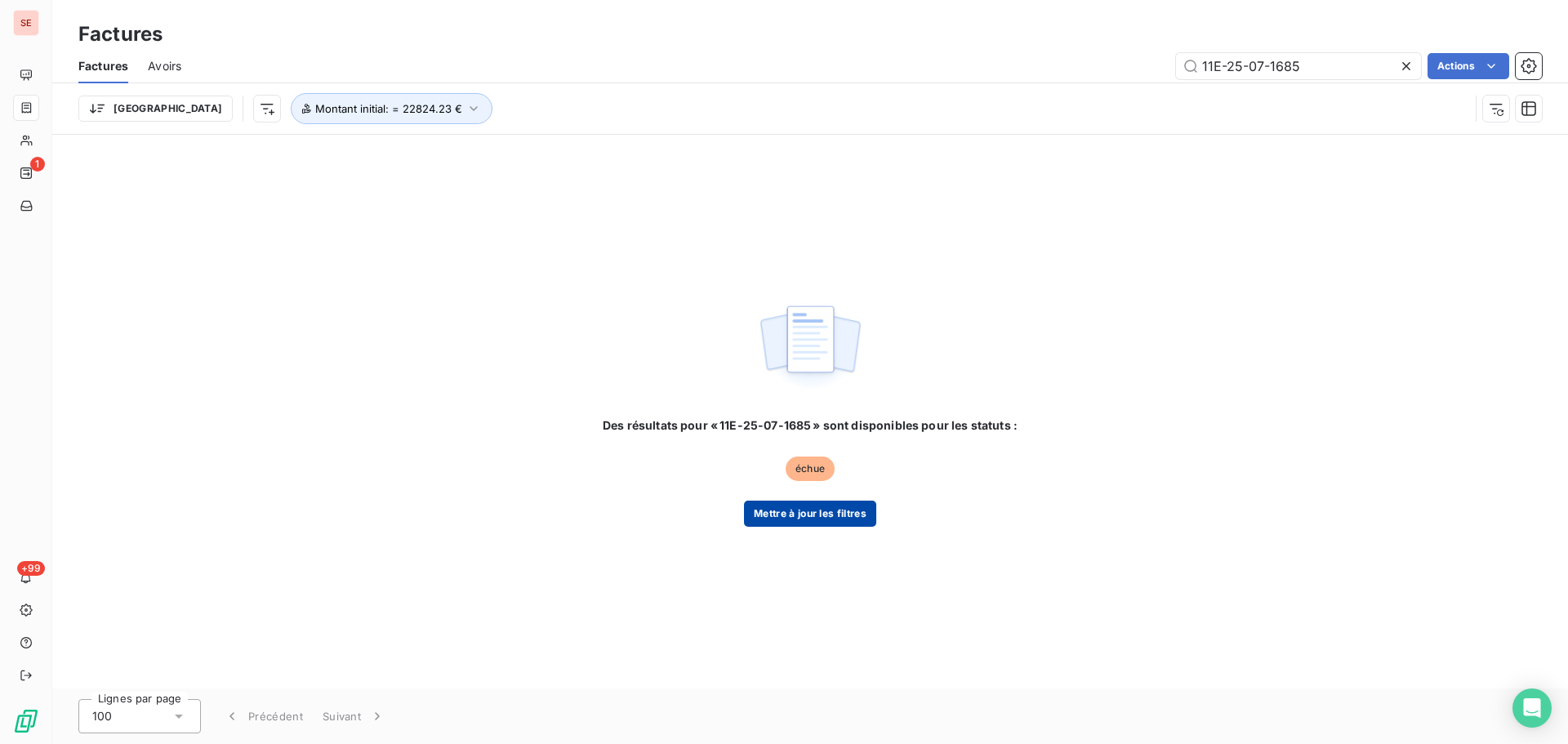
type input "11E-25-07-1685"
click at [828, 513] on button "Mettre à jour les filtres" at bounding box center [810, 514] width 133 height 27
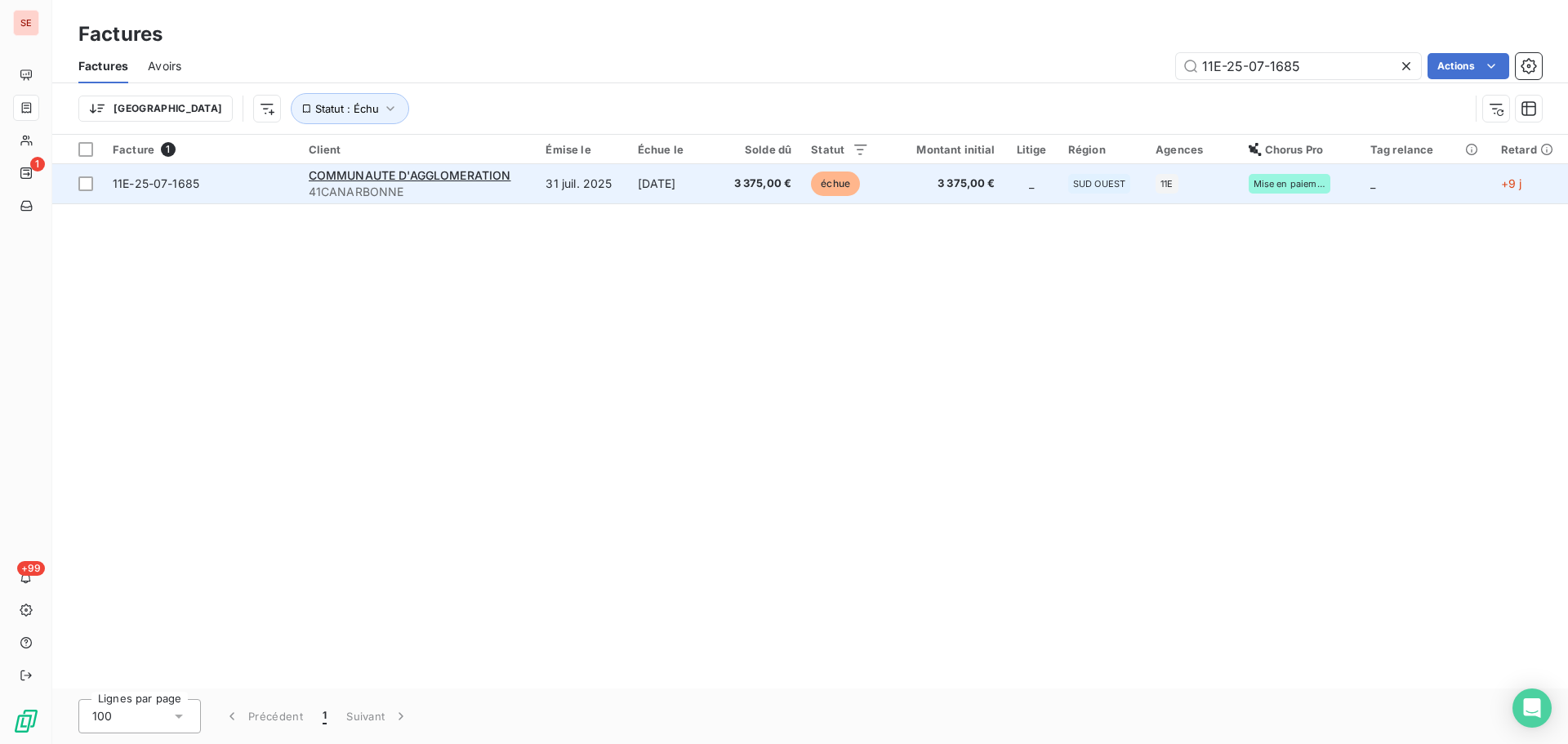
click at [713, 189] on td "[DATE]" at bounding box center [672, 183] width 90 height 39
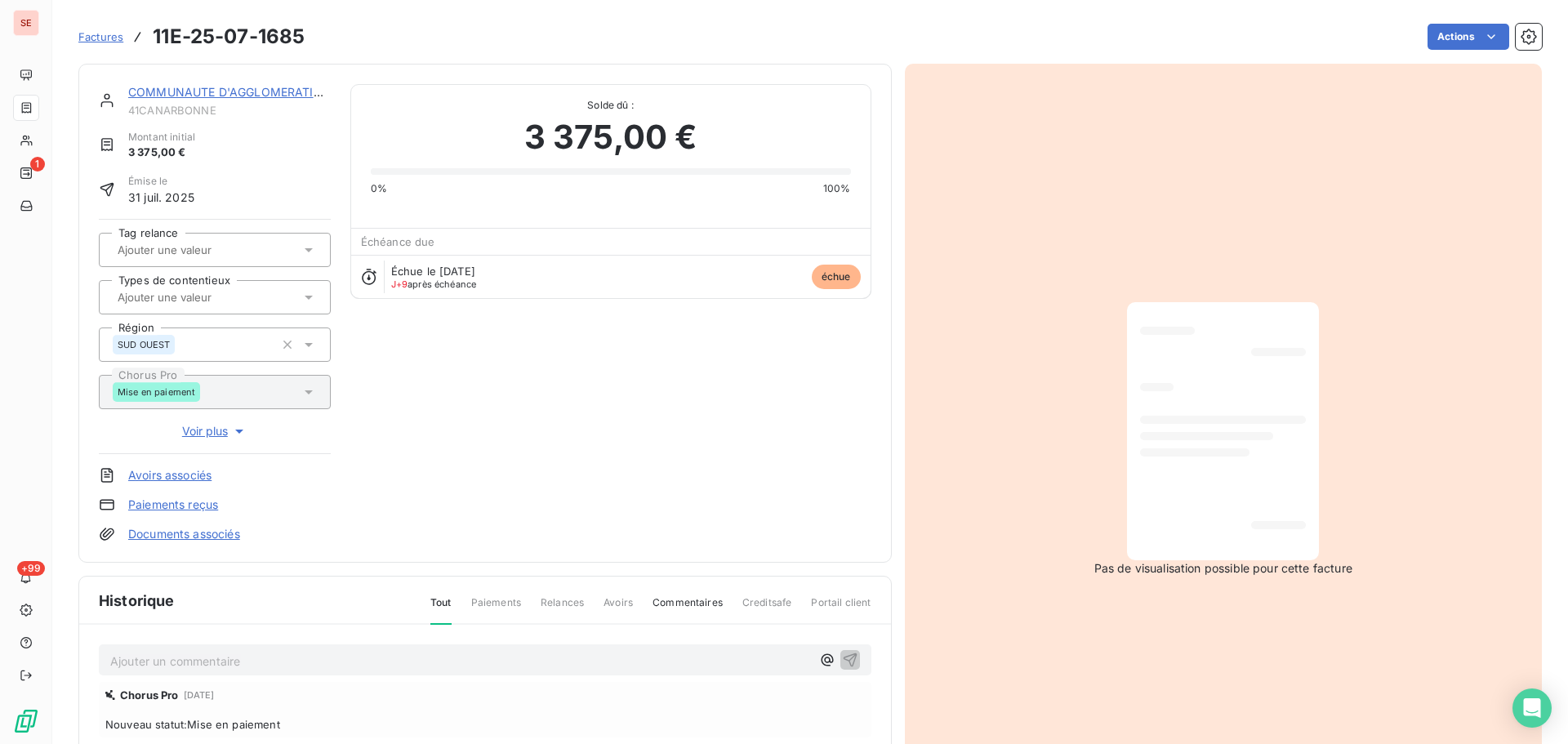
click at [461, 666] on p "Ajouter un commentaire ﻿" at bounding box center [460, 661] width 701 height 21
click at [842, 652] on icon "button" at bounding box center [850, 659] width 17 height 17
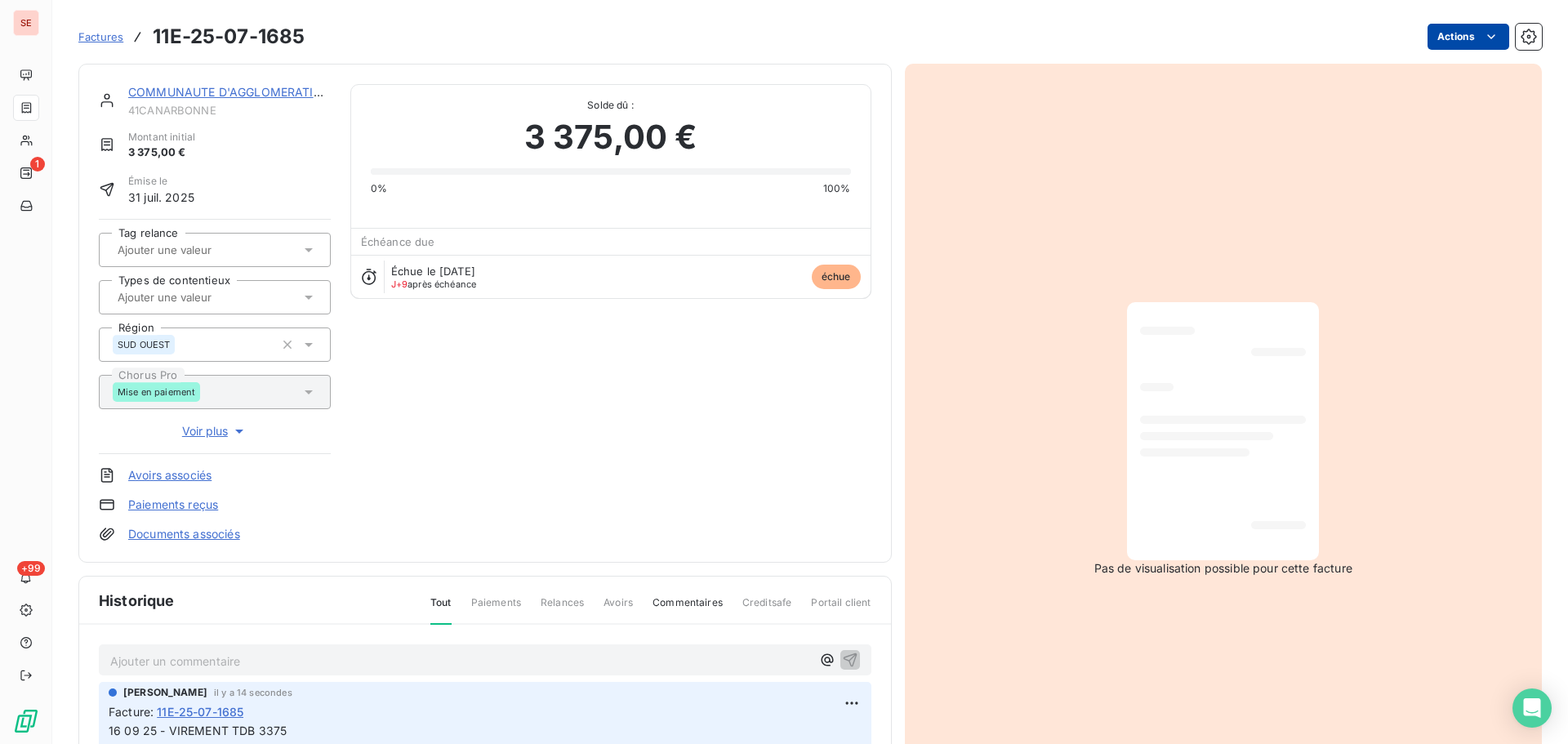
click at [1442, 35] on html "SE 1 +99 Factures 11E-25-07-1685 Actions COMMUNAUTE D'AGGLOMERATION 41CANARBONN…" at bounding box center [784, 372] width 1568 height 744
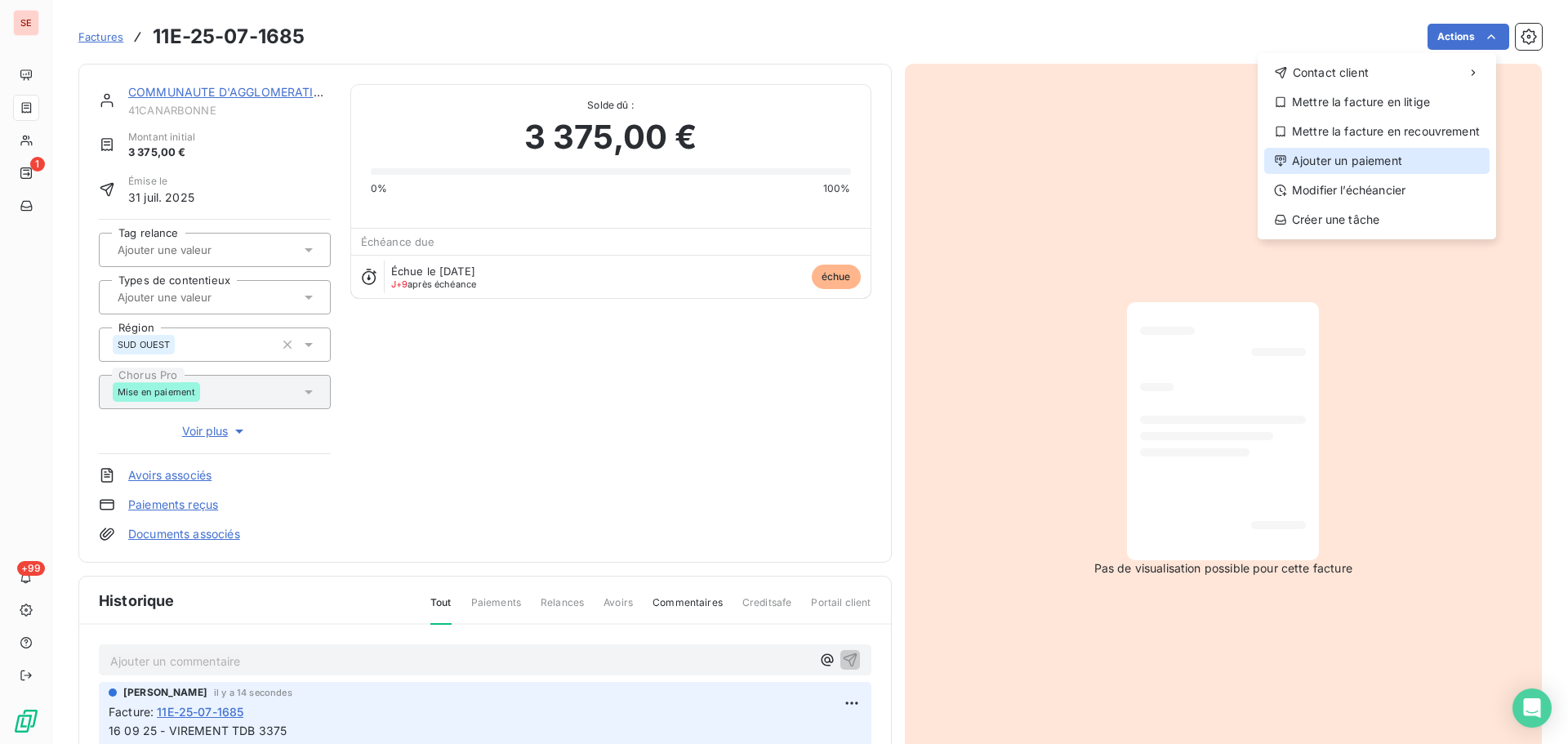
click at [1391, 163] on div "Ajouter un paiement" at bounding box center [1377, 161] width 226 height 27
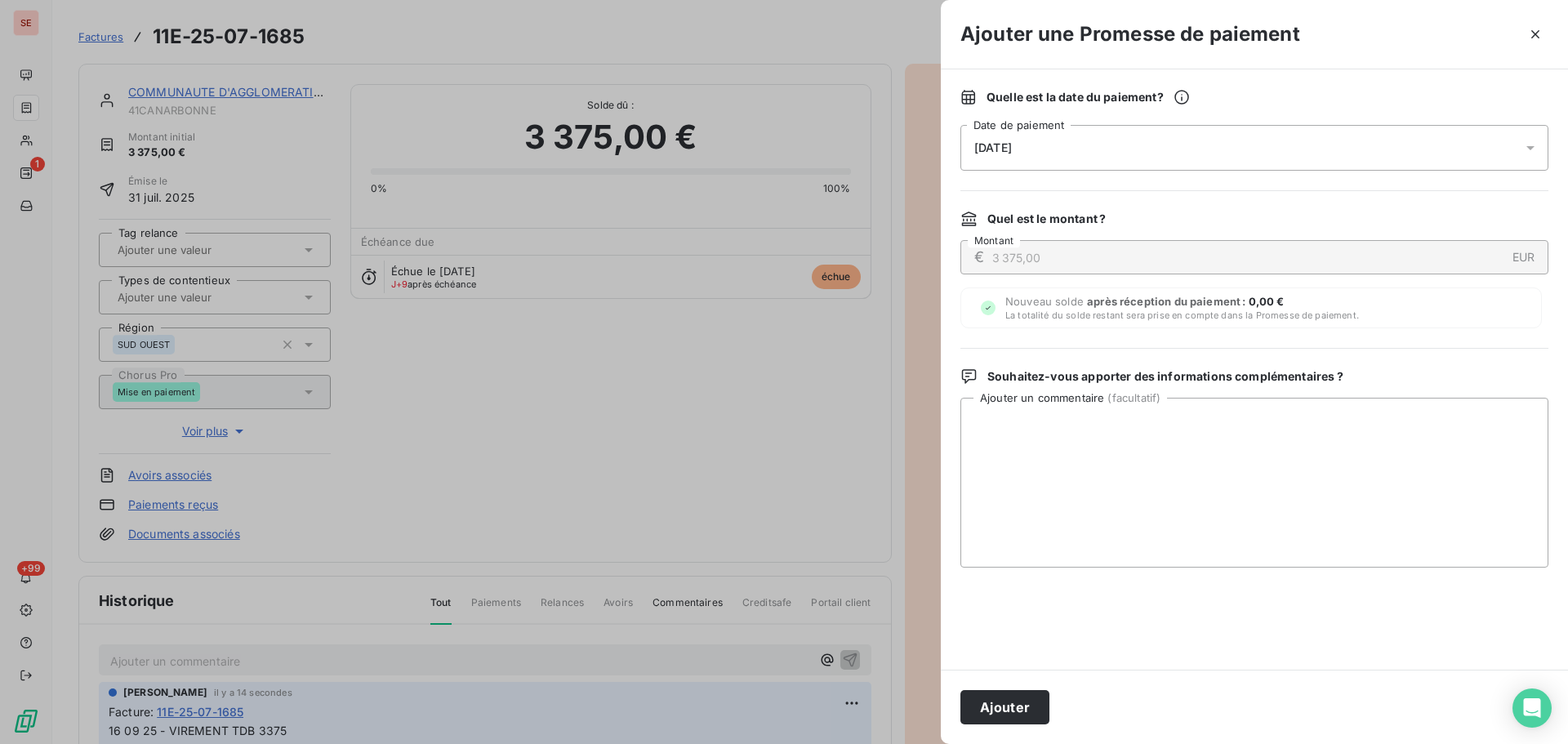
click at [1336, 146] on div "[DATE]" at bounding box center [1254, 148] width 588 height 46
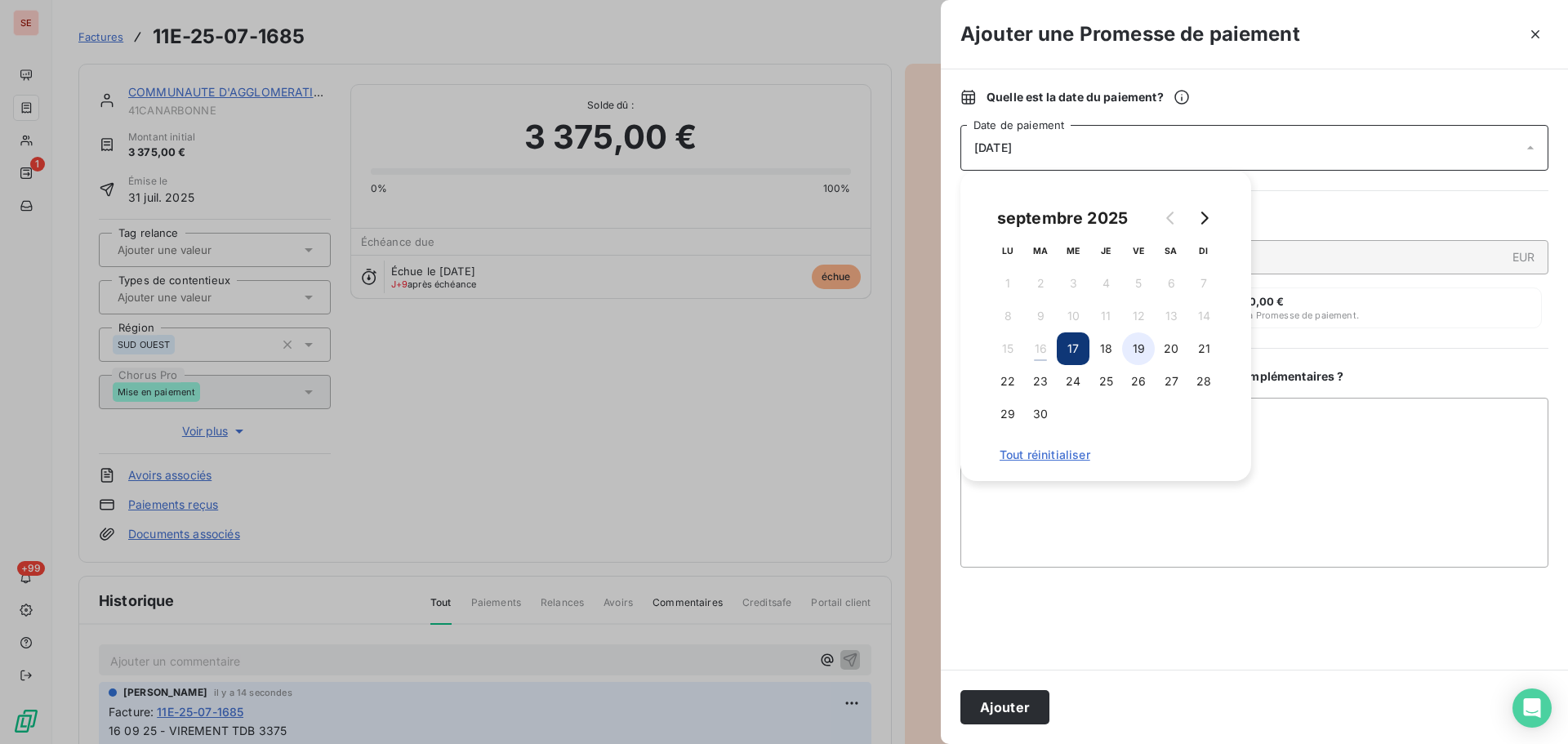
click at [1149, 355] on button "19" at bounding box center [1138, 348] width 32 height 32
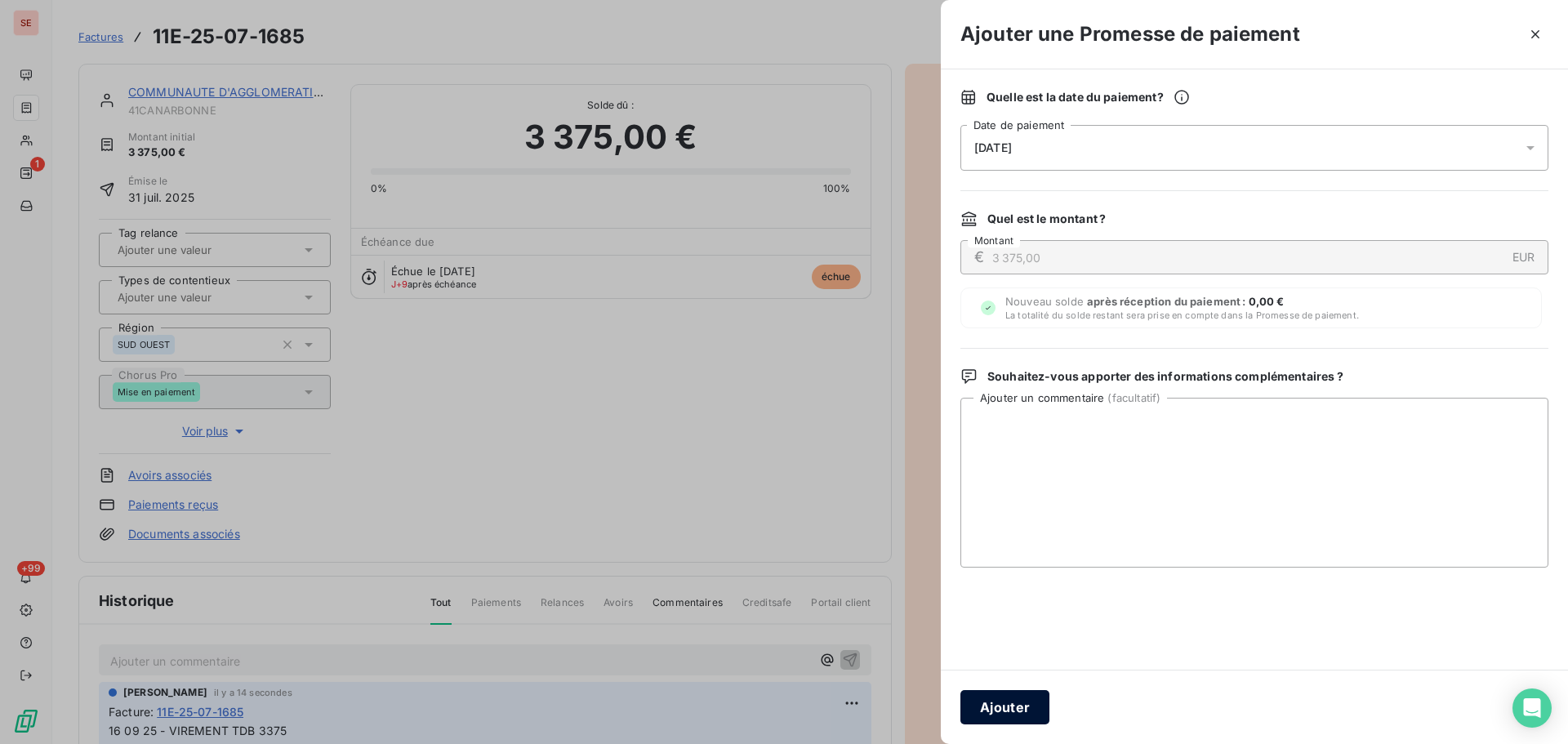
click at [1039, 694] on button "Ajouter" at bounding box center [1004, 707] width 89 height 34
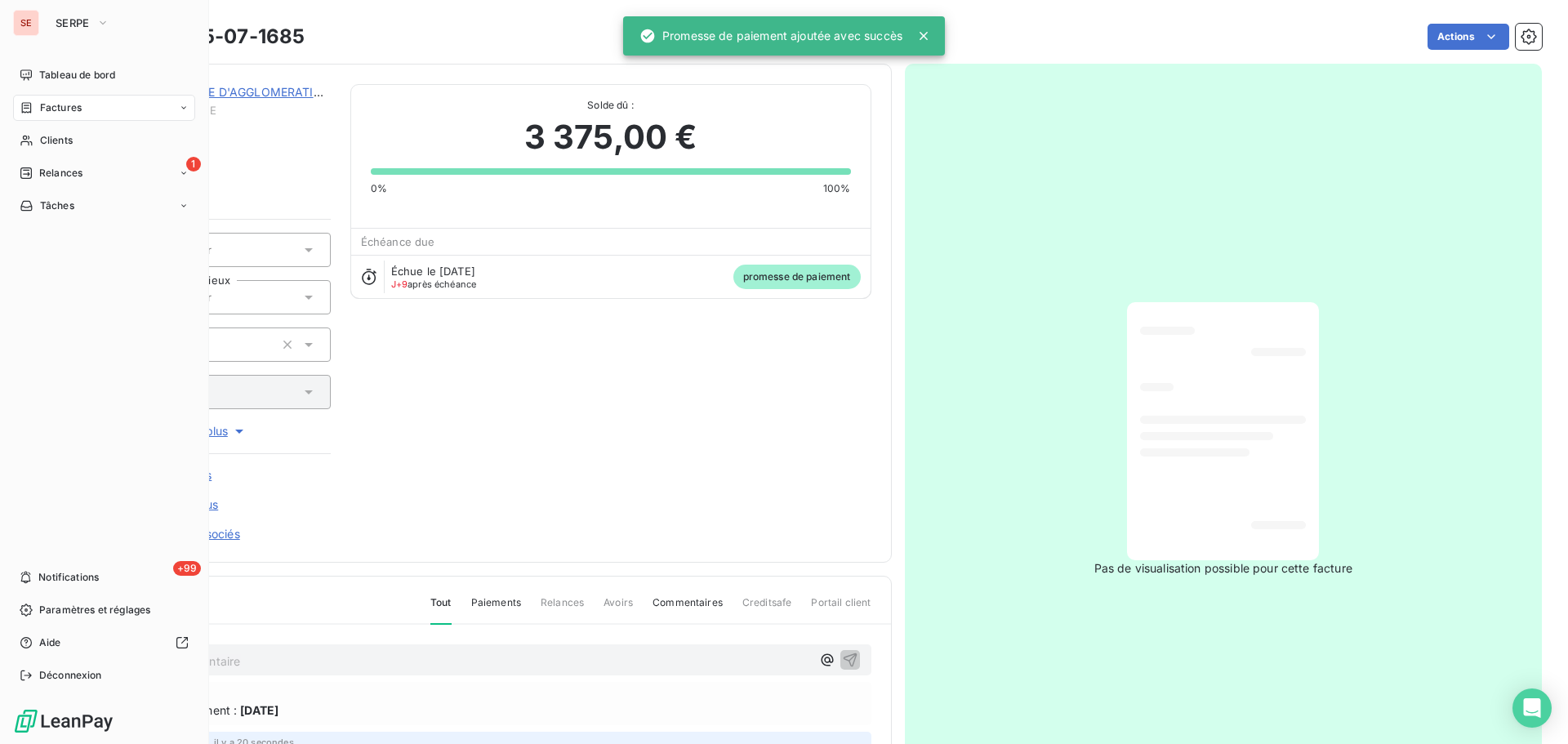
click at [46, 119] on div "Factures" at bounding box center [104, 108] width 182 height 27
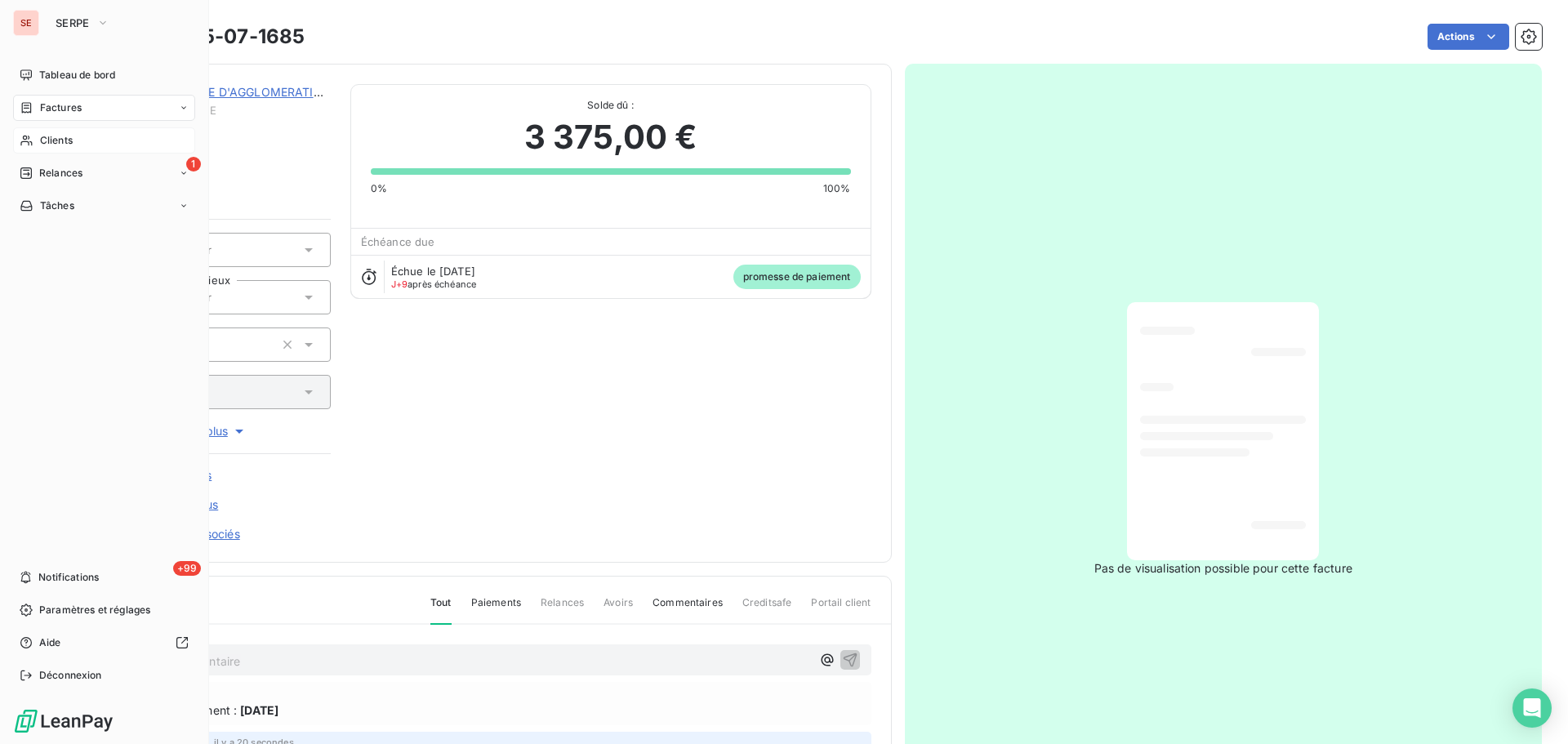
click at [20, 142] on div "Clients" at bounding box center [104, 141] width 182 height 27
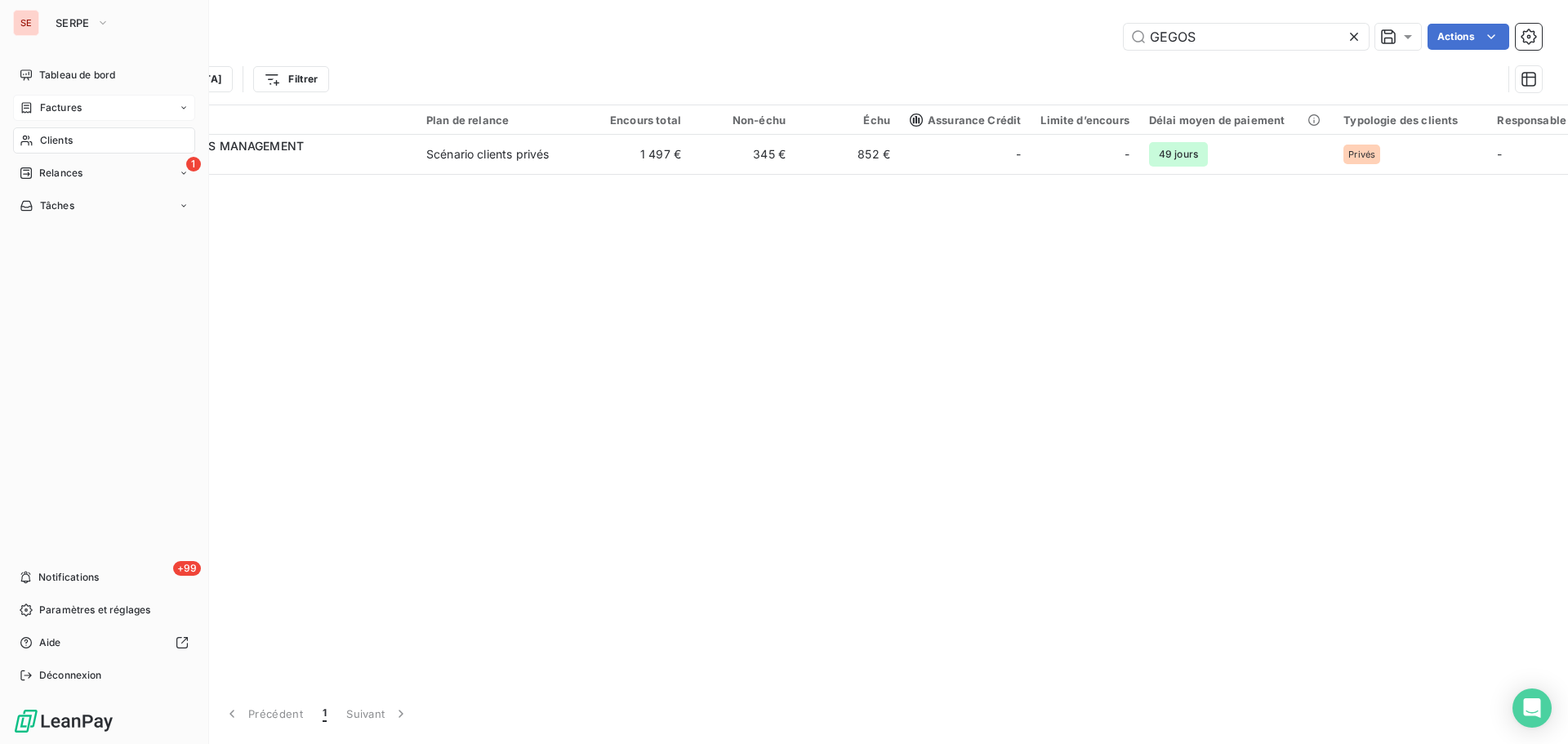
click at [62, 106] on span "Factures" at bounding box center [61, 108] width 41 height 15
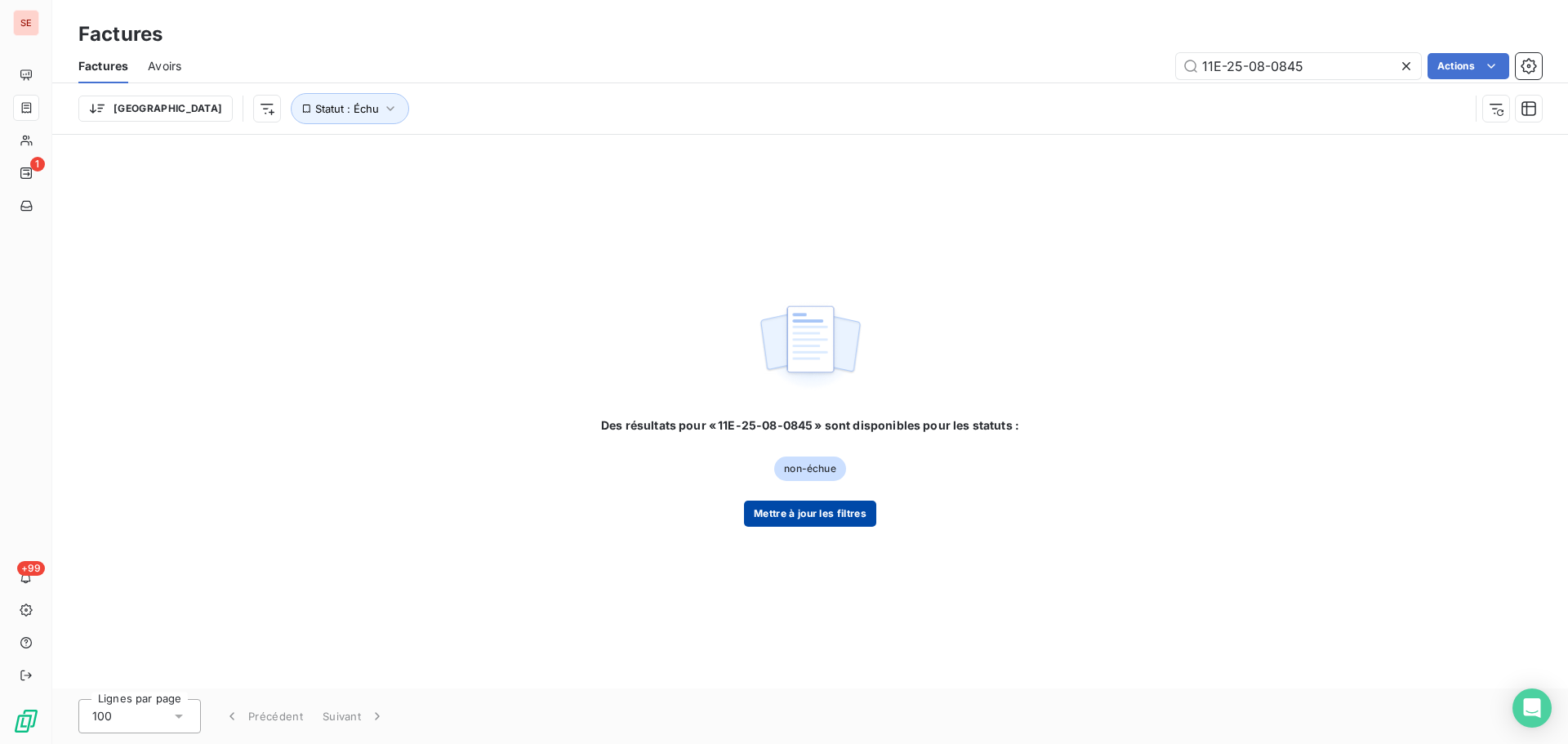
type input "11E-25-08-0845"
click at [842, 519] on button "Mettre à jour les filtres" at bounding box center [810, 514] width 133 height 27
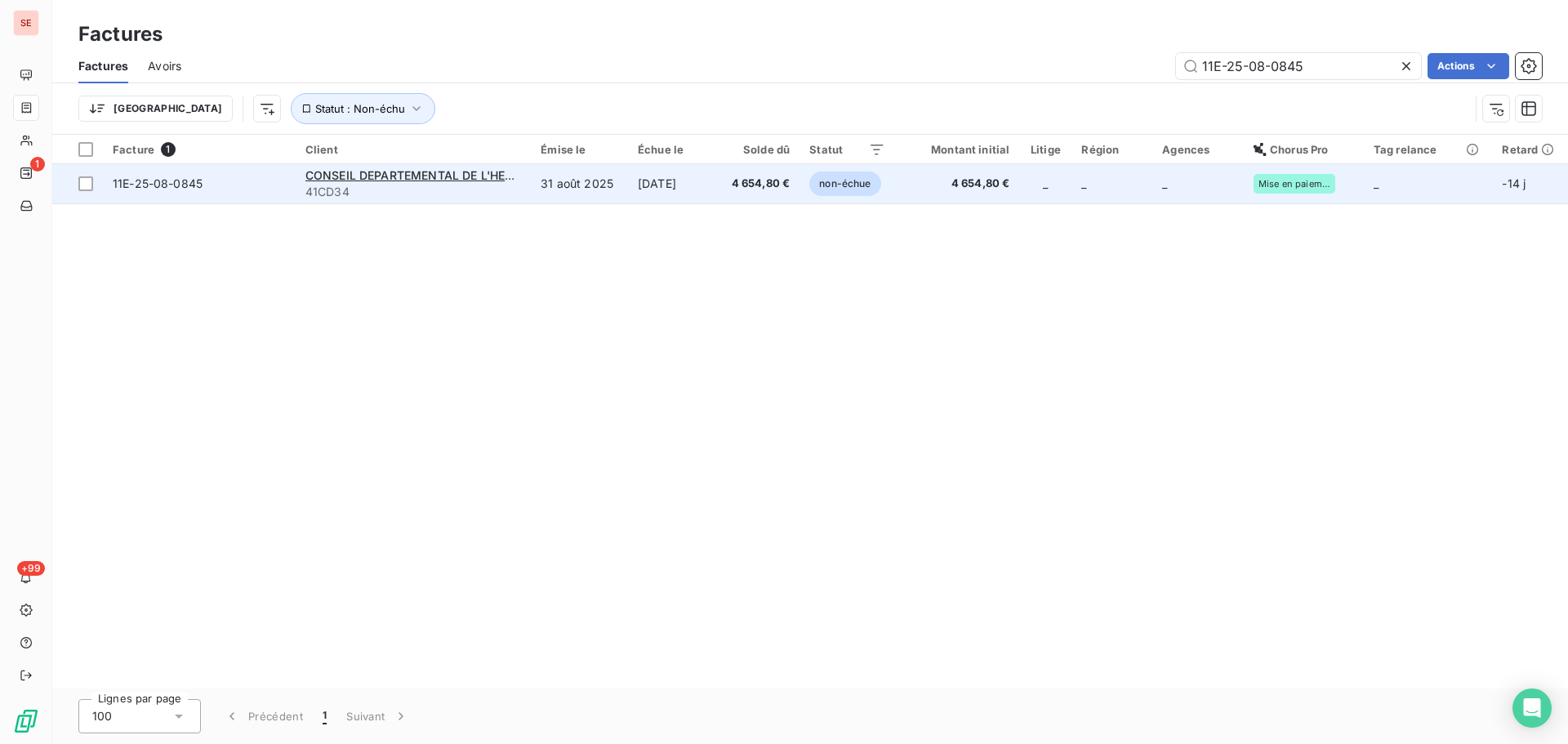
click at [681, 197] on td "[DATE]" at bounding box center [672, 183] width 90 height 39
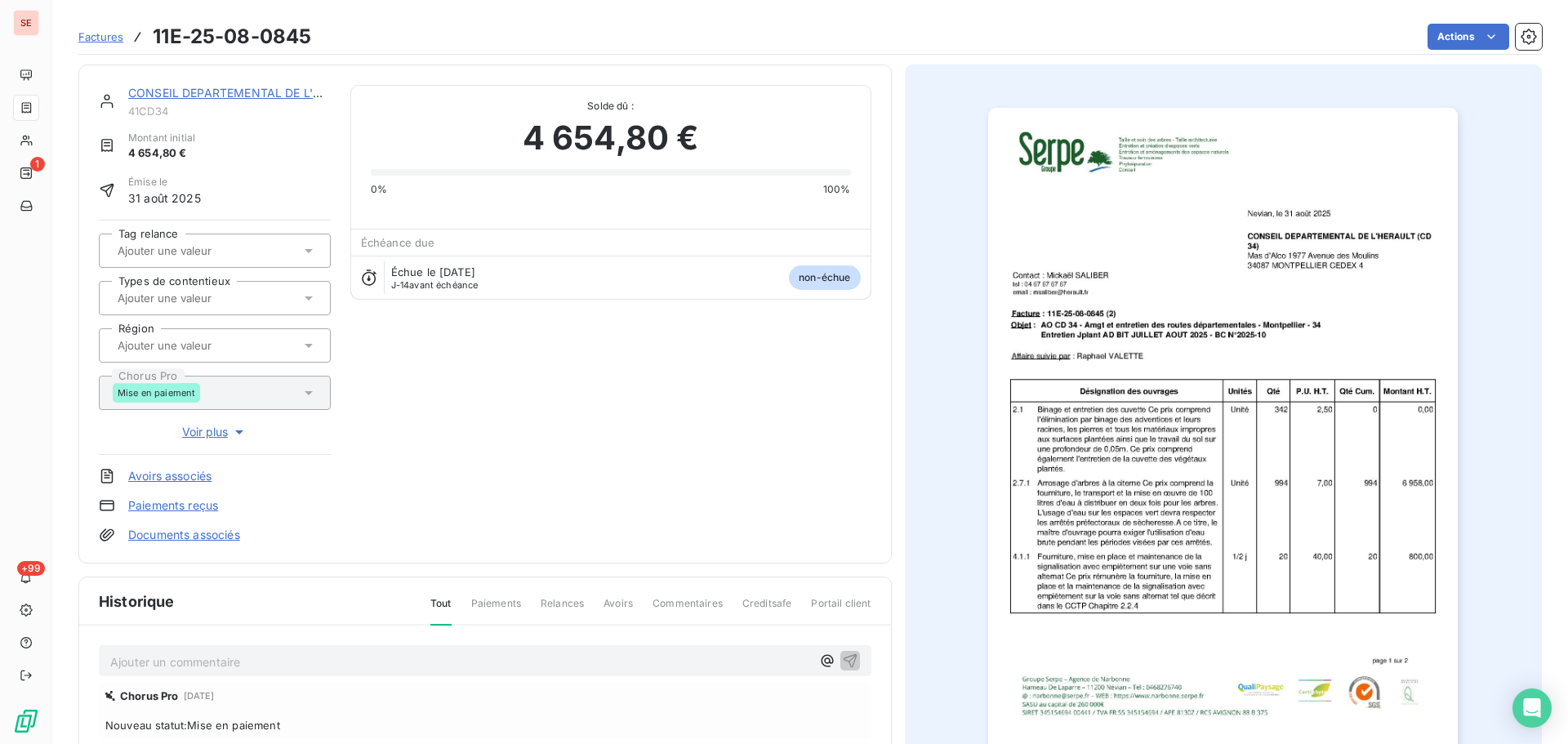
scroll to position [239, 0]
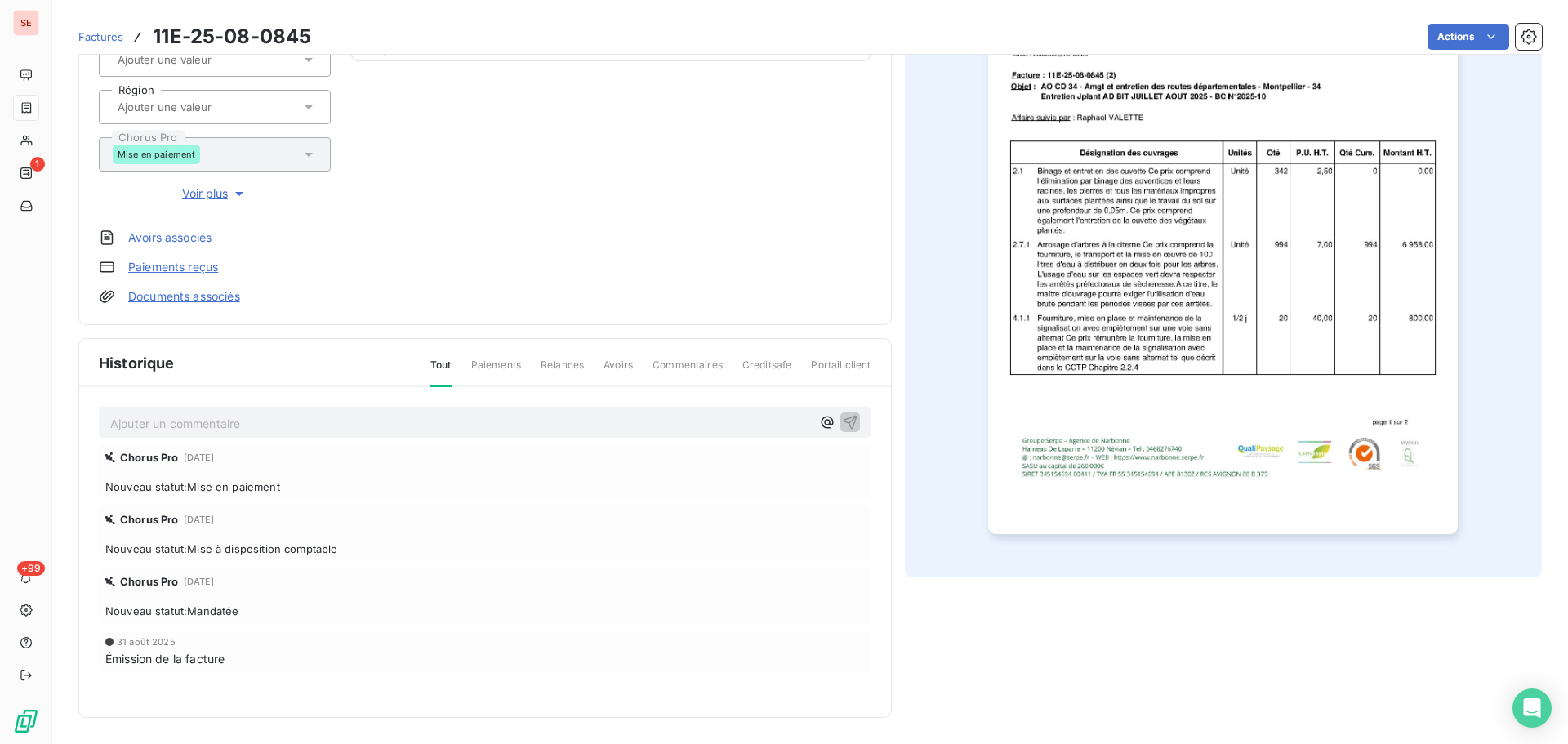
click at [341, 431] on p "Ajouter un commentaire ﻿" at bounding box center [460, 423] width 701 height 21
click at [847, 418] on icon "button" at bounding box center [849, 421] width 14 height 14
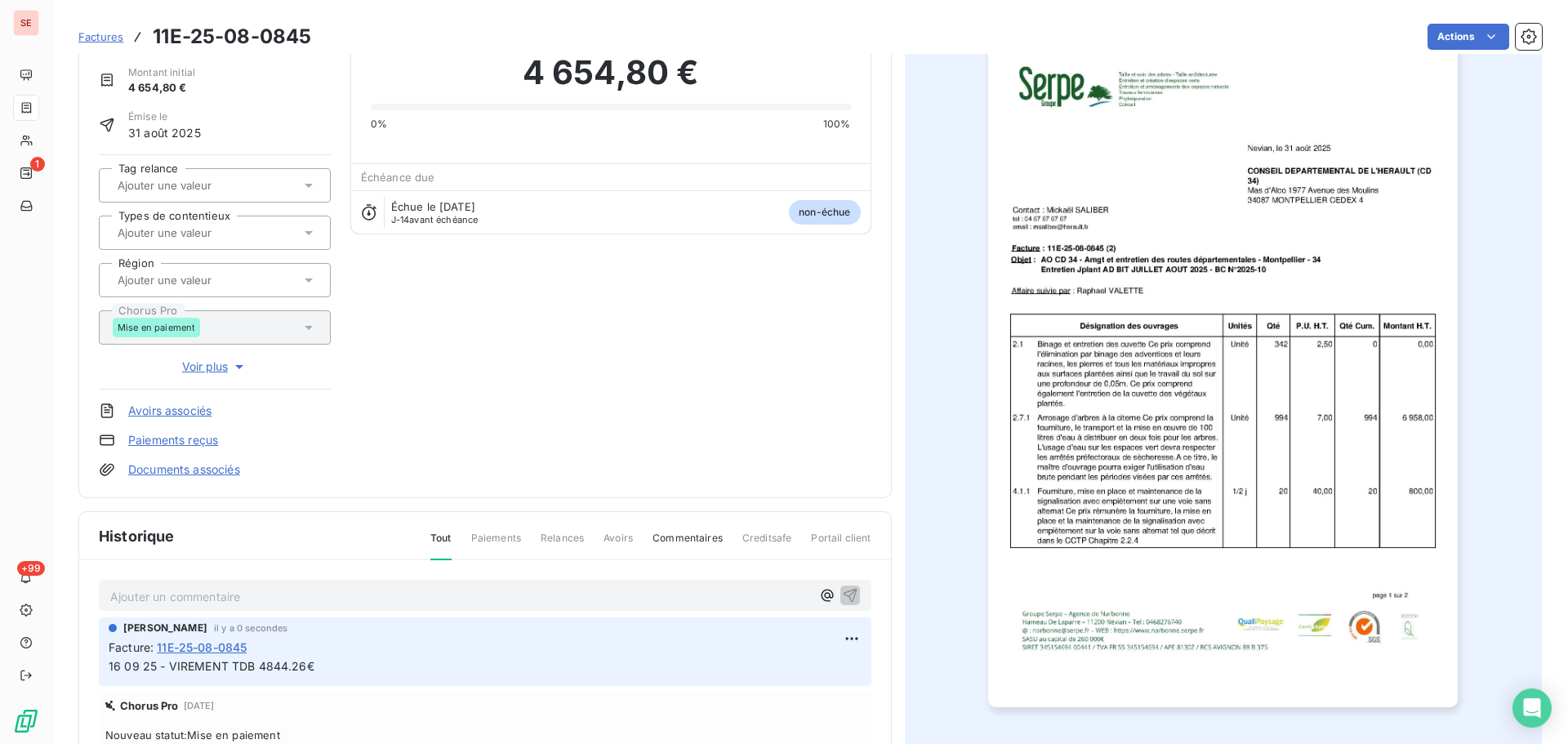
scroll to position [0, 0]
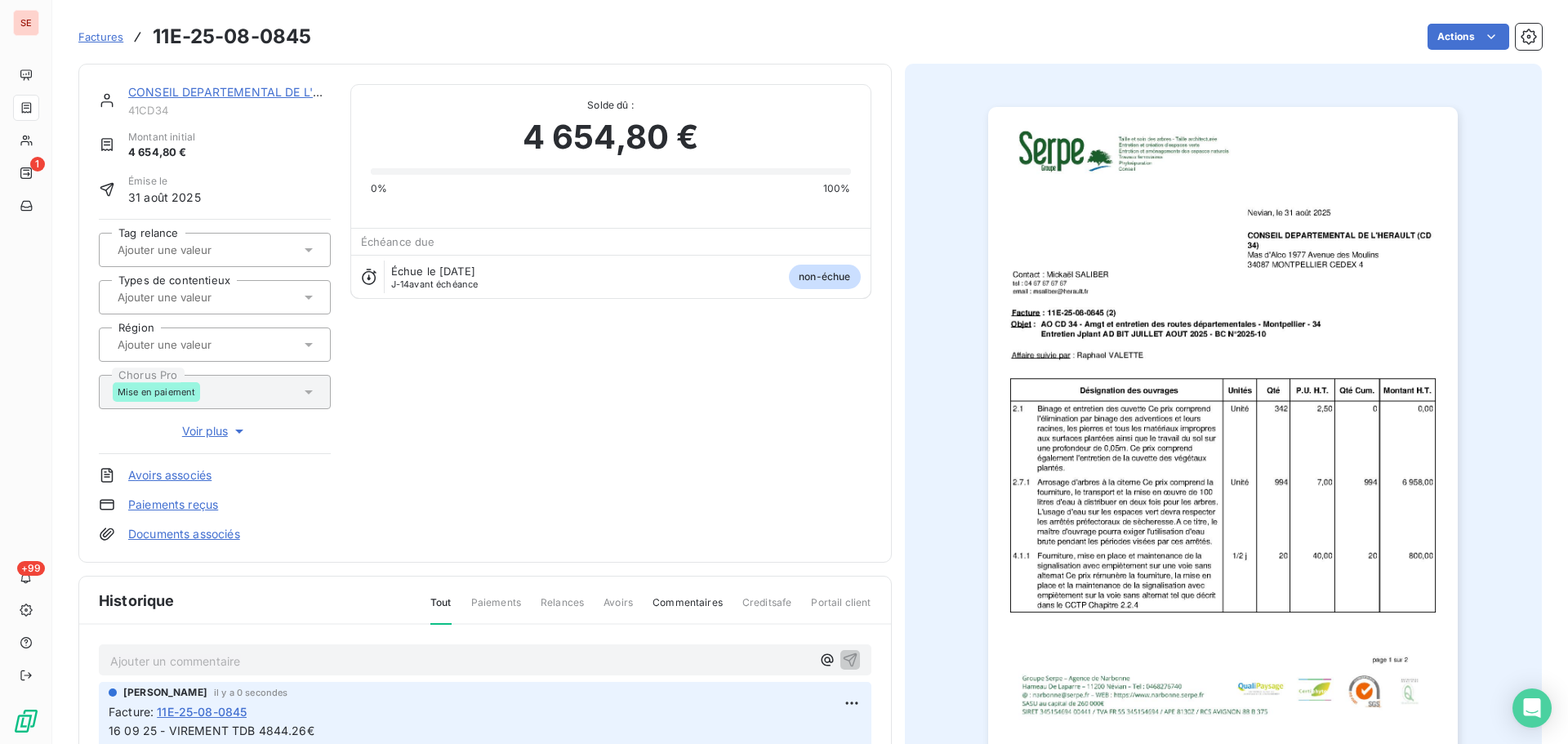
click at [226, 95] on link "CONSEIL DEPARTEMENTAL DE L'HERAULT" at bounding box center [247, 91] width 237 height 14
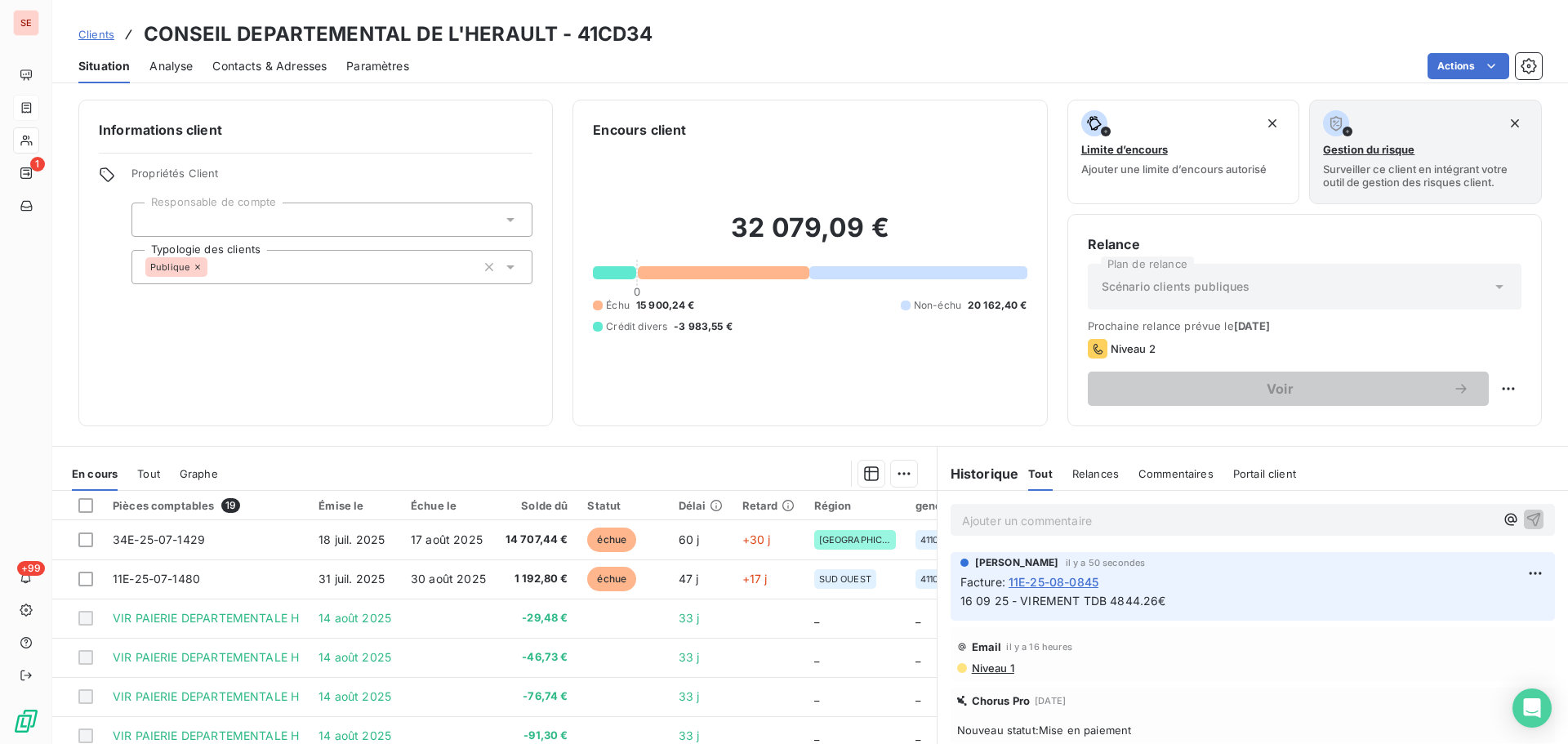
click at [290, 61] on span "Contacts & Adresses" at bounding box center [269, 66] width 114 height 17
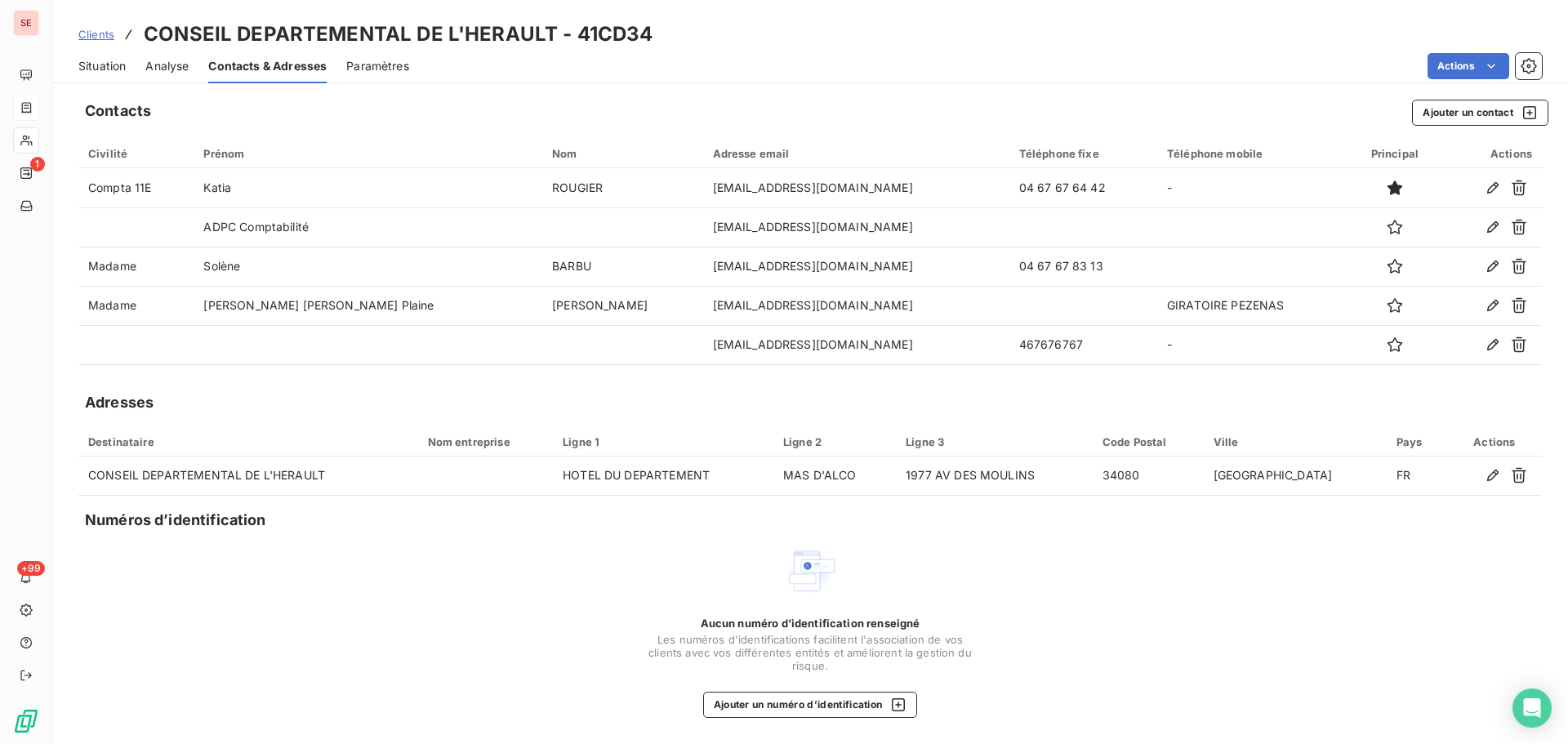
click at [120, 66] on span "Situation" at bounding box center [102, 66] width 47 height 17
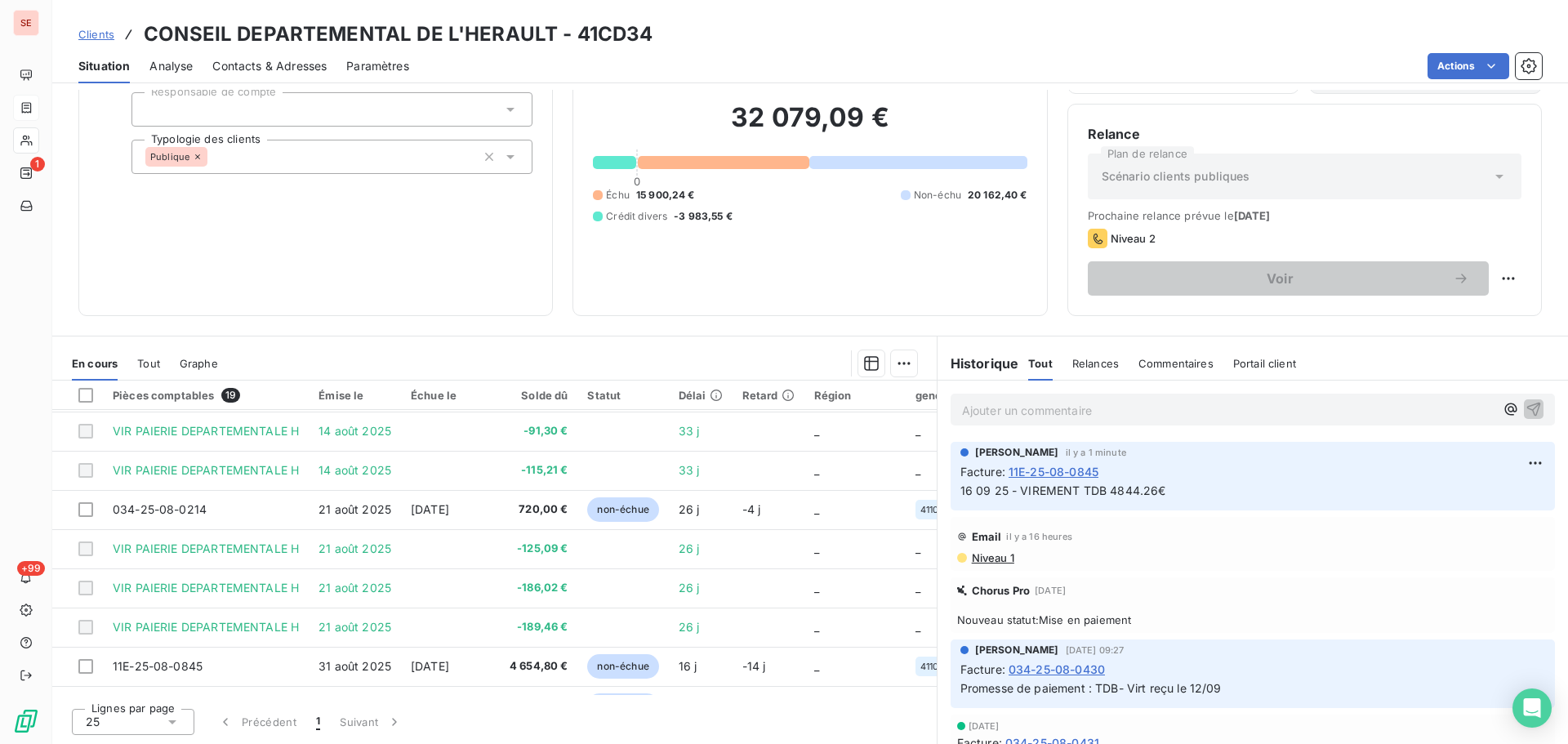
scroll to position [218, 0]
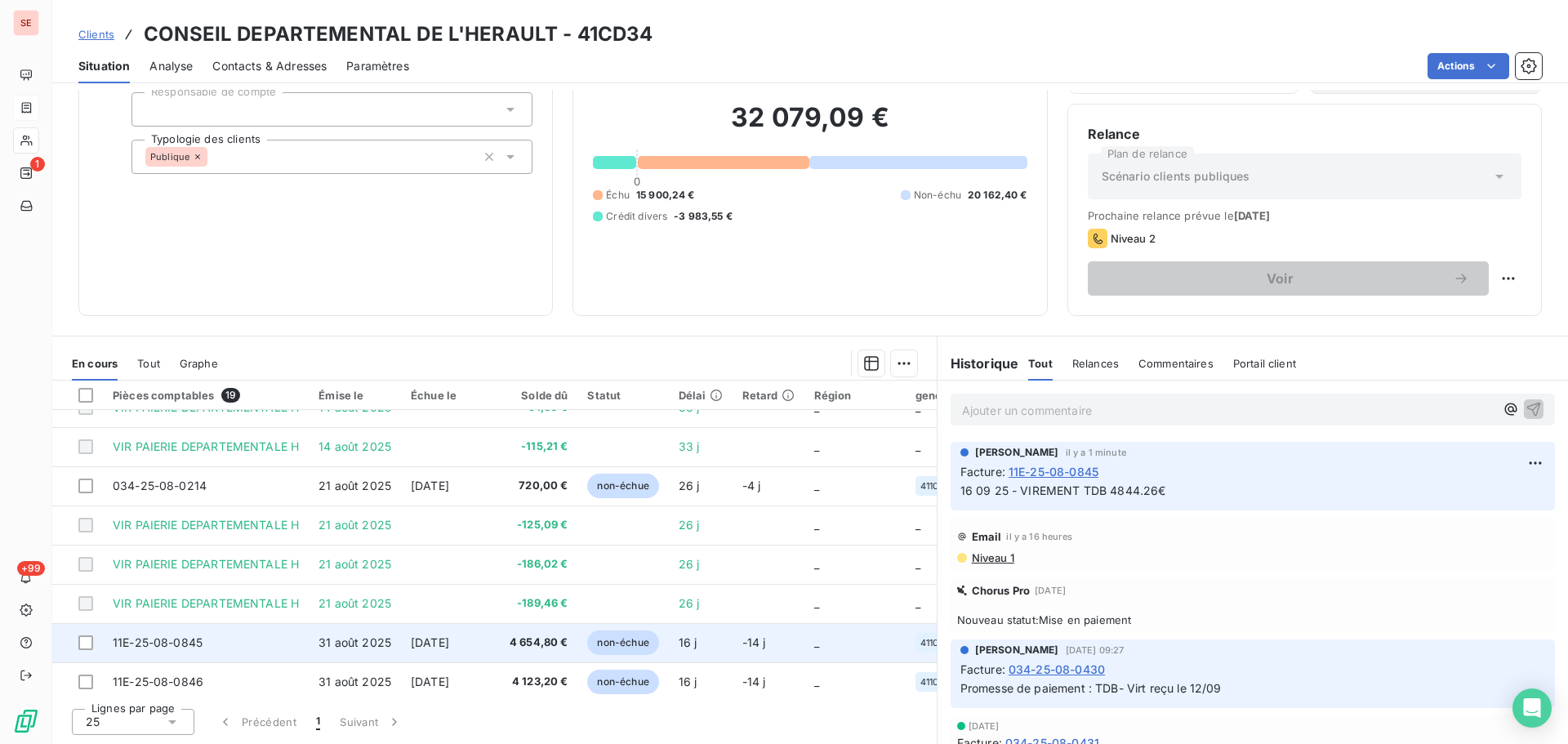
click at [309, 647] on td "31 août 2025" at bounding box center [354, 642] width 92 height 39
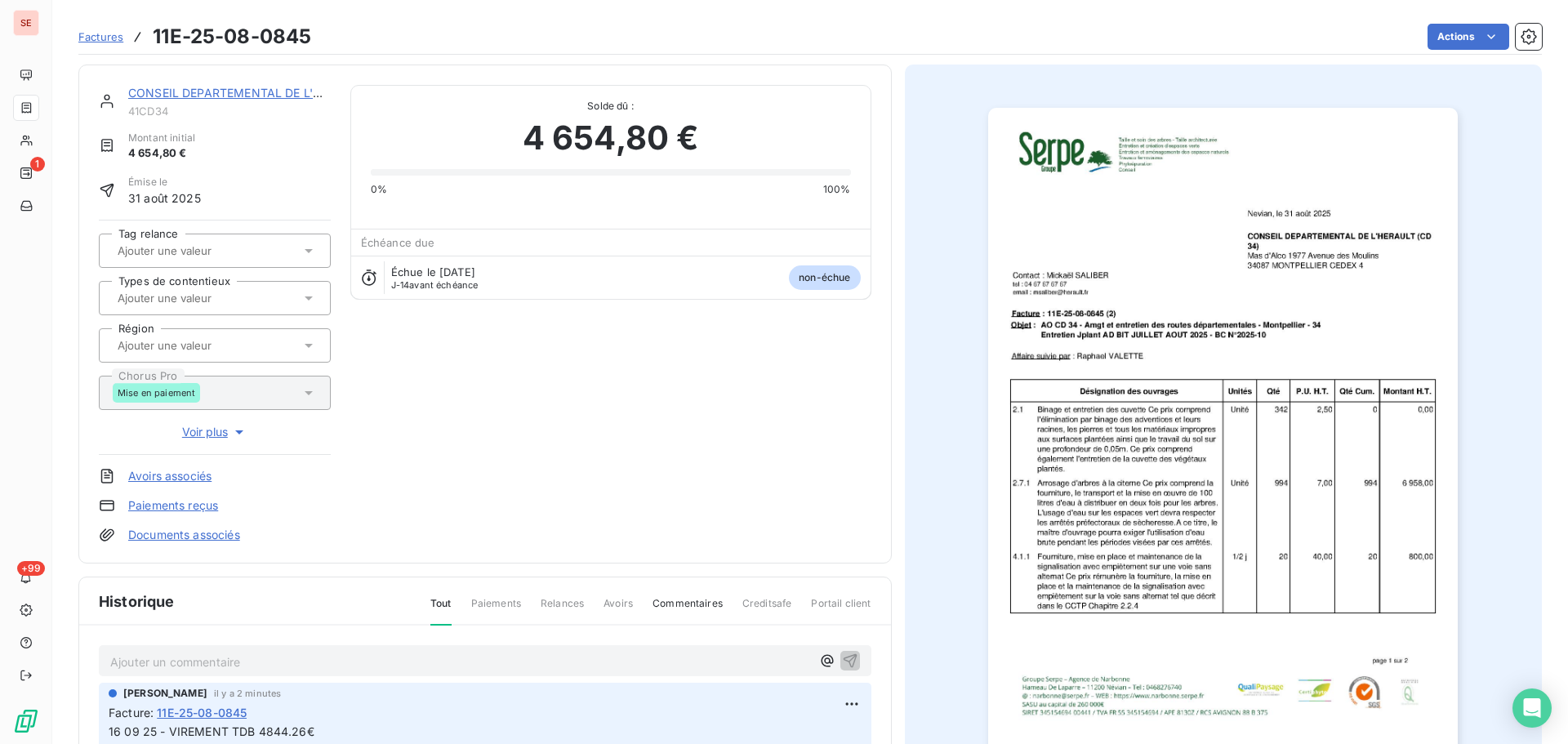
scroll to position [239, 0]
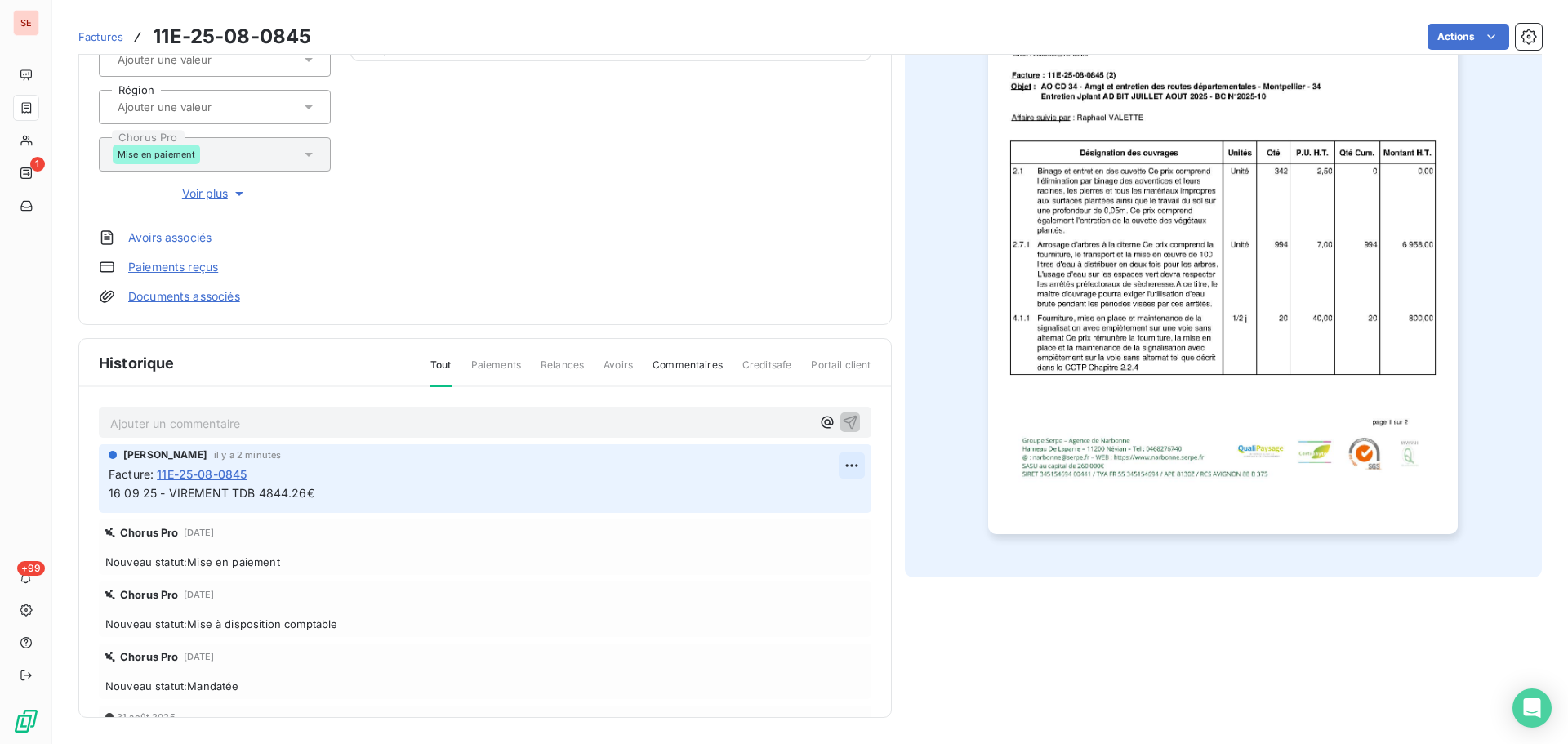
click at [829, 466] on html "SE 1 +99 Factures 11E-25-08-0845 Actions CONSEIL DEPARTEMENTAL DE L'HERAULT 41C…" at bounding box center [784, 372] width 1568 height 744
click at [786, 508] on div "Editer" at bounding box center [794, 502] width 91 height 27
click at [843, 492] on icon "button" at bounding box center [852, 494] width 17 height 17
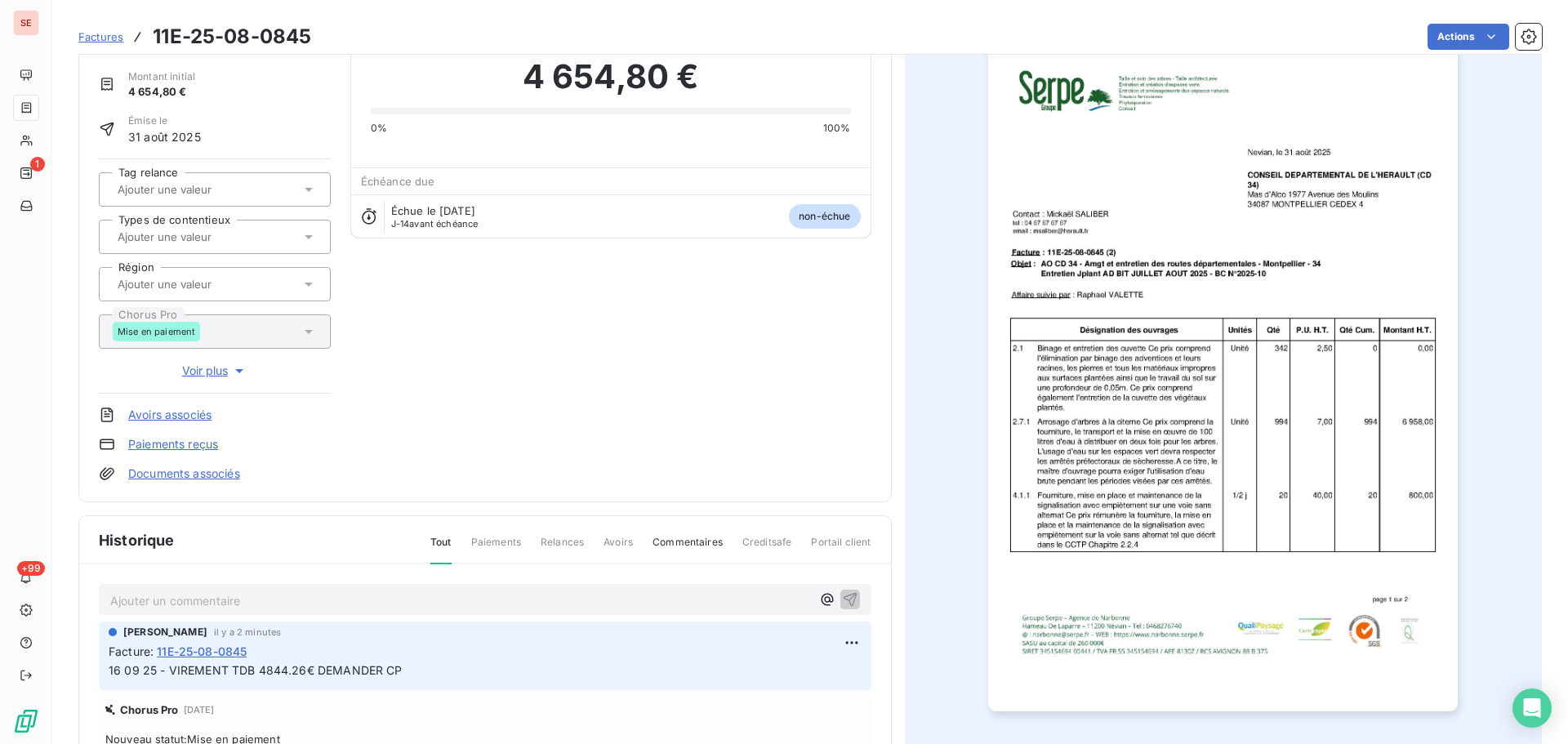
scroll to position [0, 0]
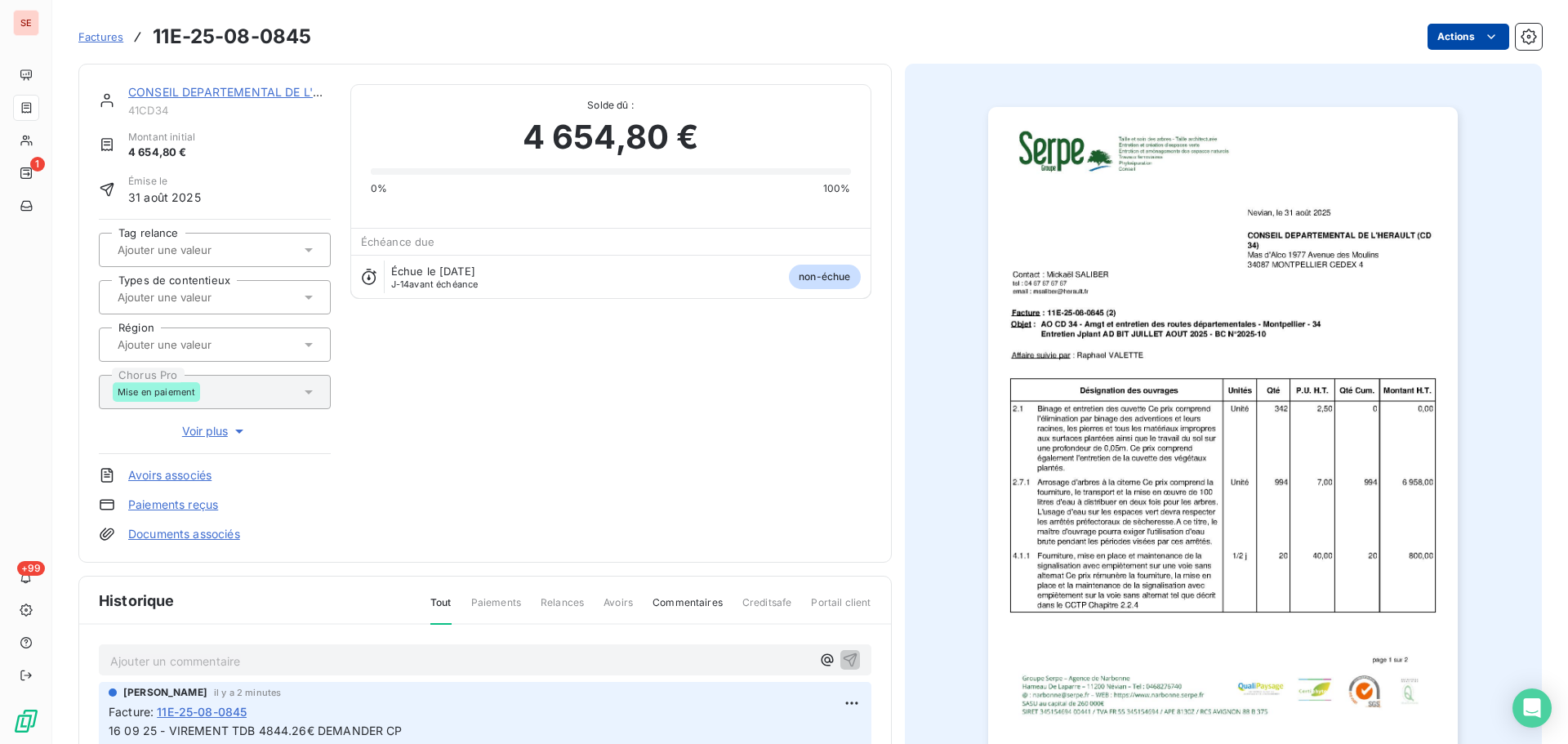
drag, startPoint x: 1459, startPoint y: 23, endPoint x: 1457, endPoint y: 36, distance: 13.2
click at [1459, 23] on div "Factures 11E-25-08-0845 Actions" at bounding box center [810, 36] width 1464 height 34
click at [1455, 45] on html "SE 1 +99 Factures 11E-25-08-0845 Actions CONSEIL DEPARTEMENTAL DE L'HERAULT 41C…" at bounding box center [784, 372] width 1568 height 744
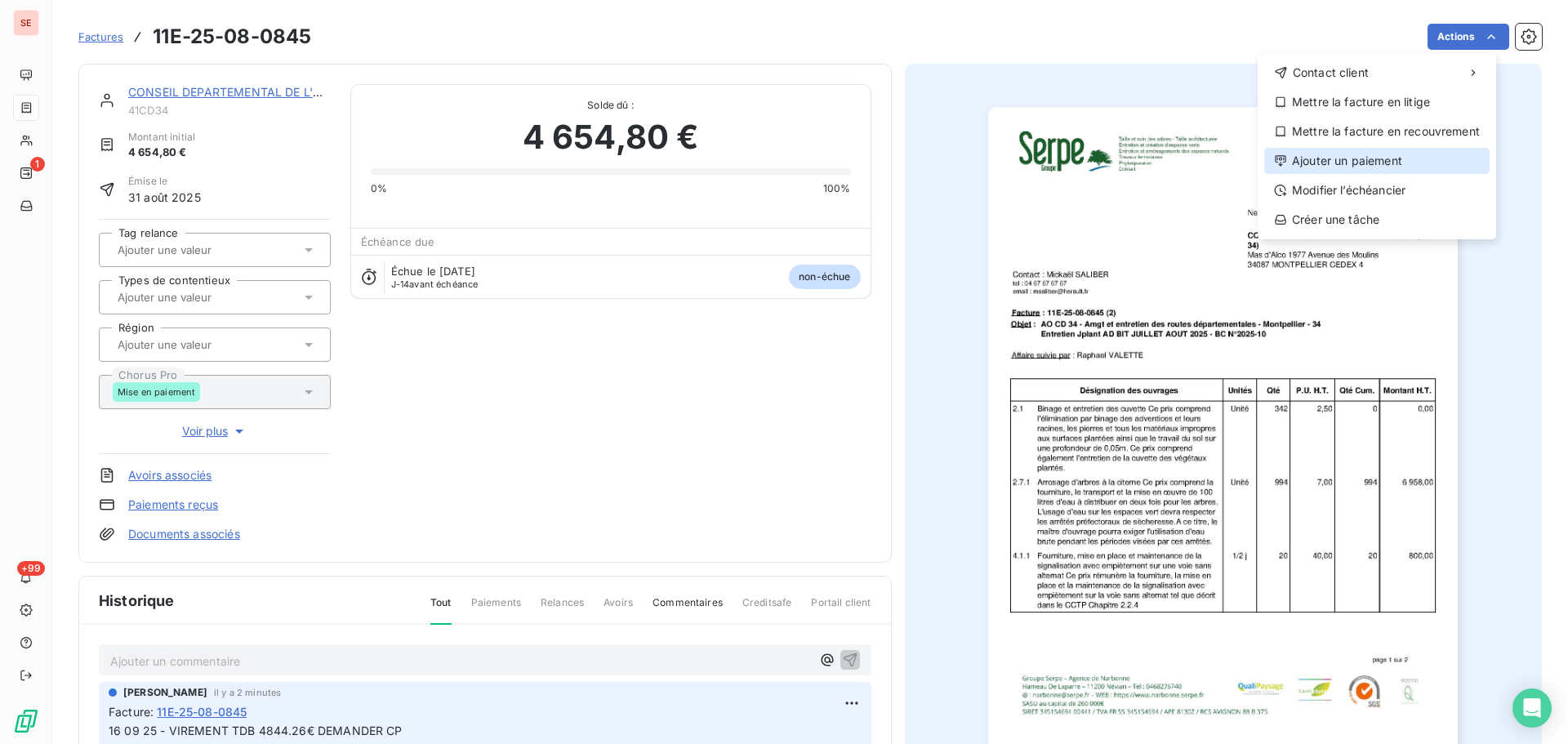
click at [1391, 173] on div "Ajouter un paiement" at bounding box center [1377, 161] width 226 height 27
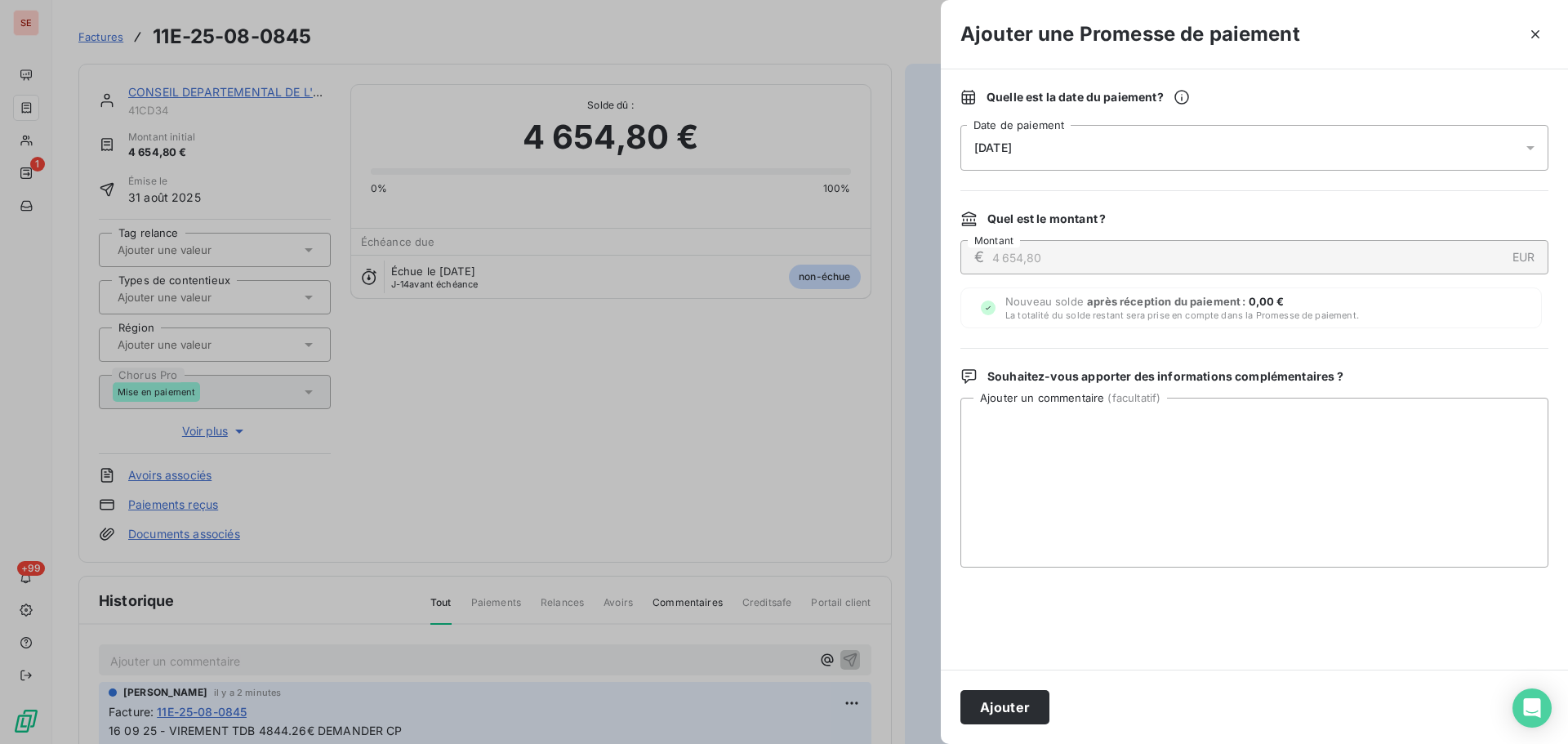
click at [1316, 163] on div "[DATE]" at bounding box center [1254, 148] width 588 height 46
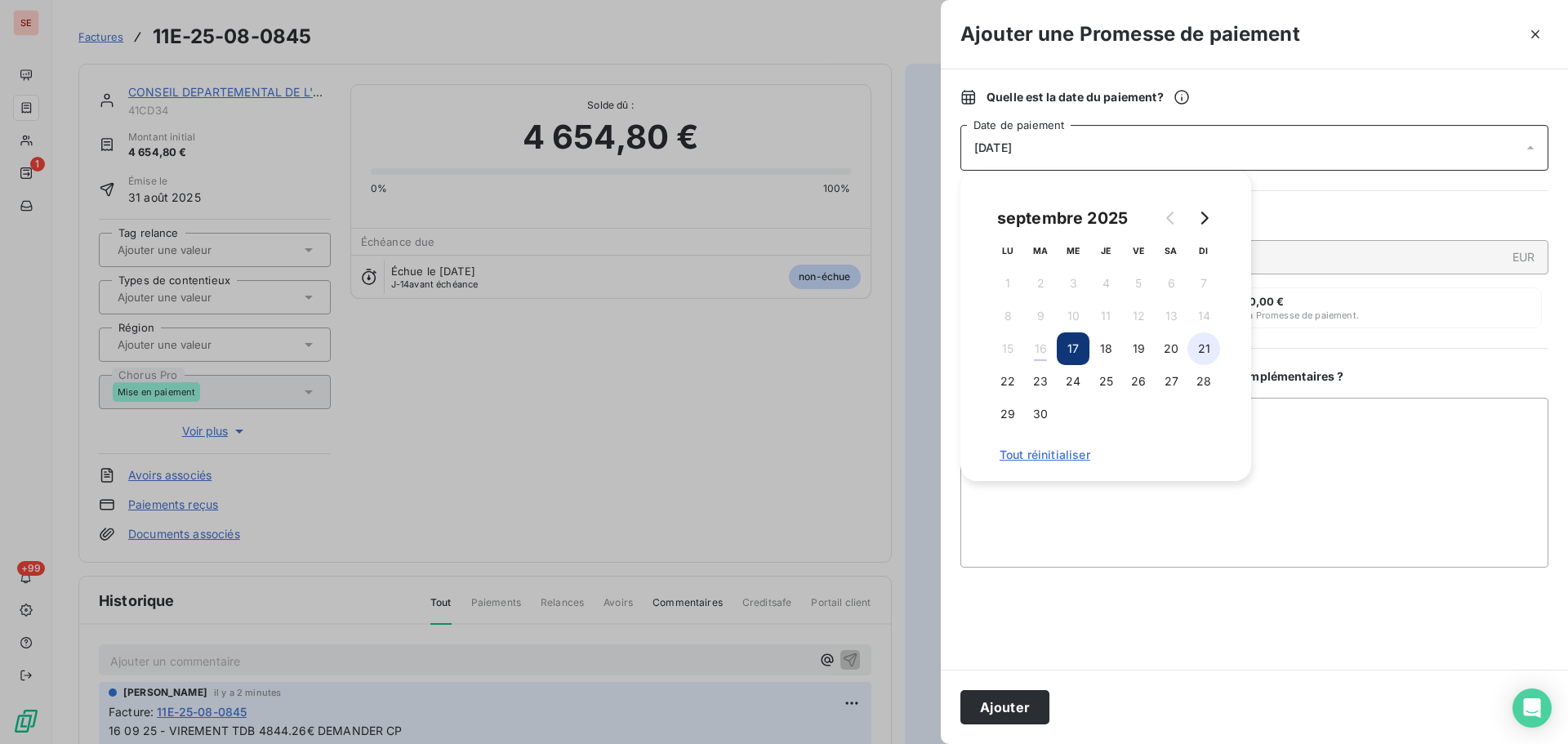
click at [1198, 343] on button "21" at bounding box center [1203, 348] width 32 height 32
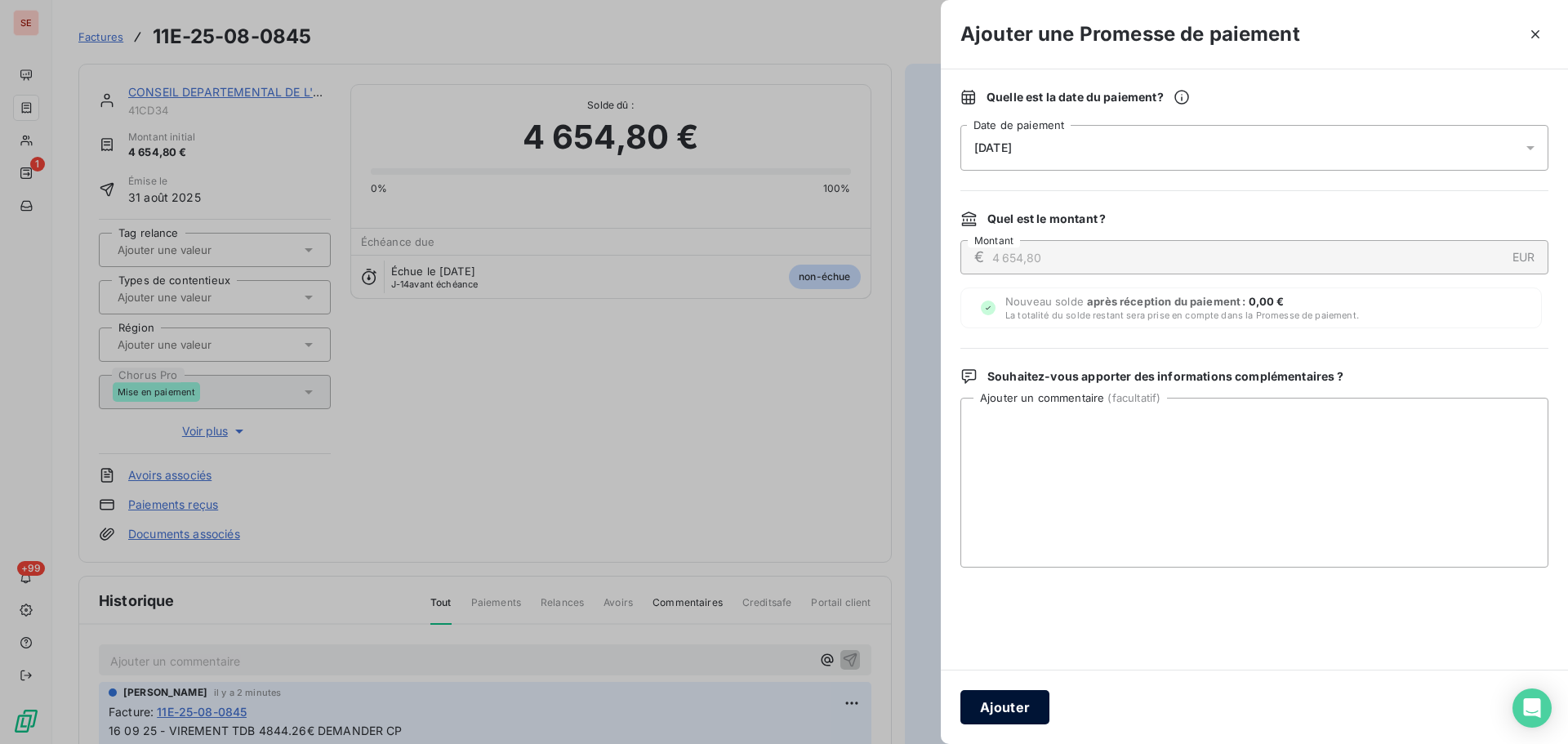
click at [1010, 701] on button "Ajouter" at bounding box center [1004, 707] width 89 height 34
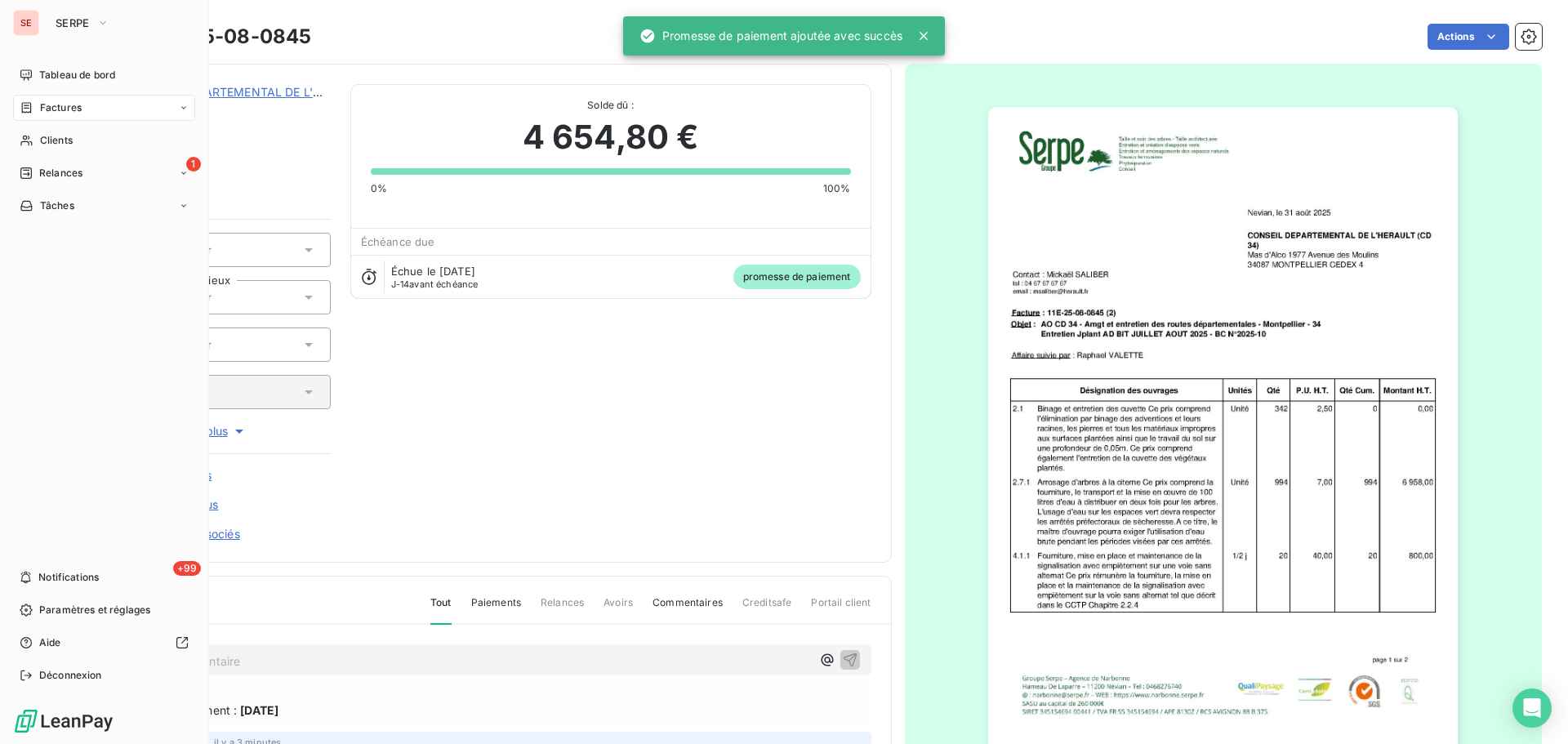
click at [45, 105] on span "Factures" at bounding box center [61, 108] width 41 height 15
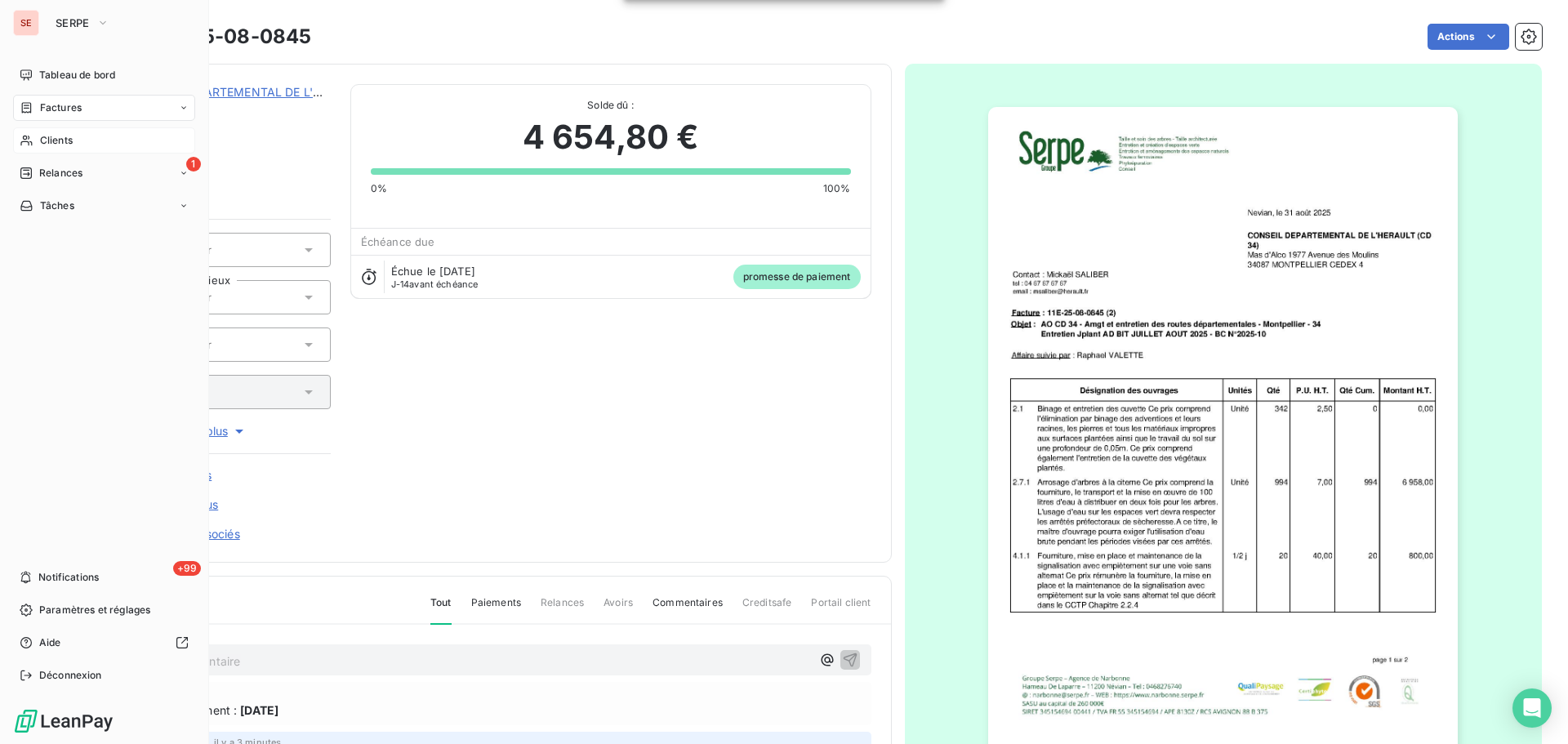
click at [41, 143] on span "Clients" at bounding box center [56, 141] width 32 height 15
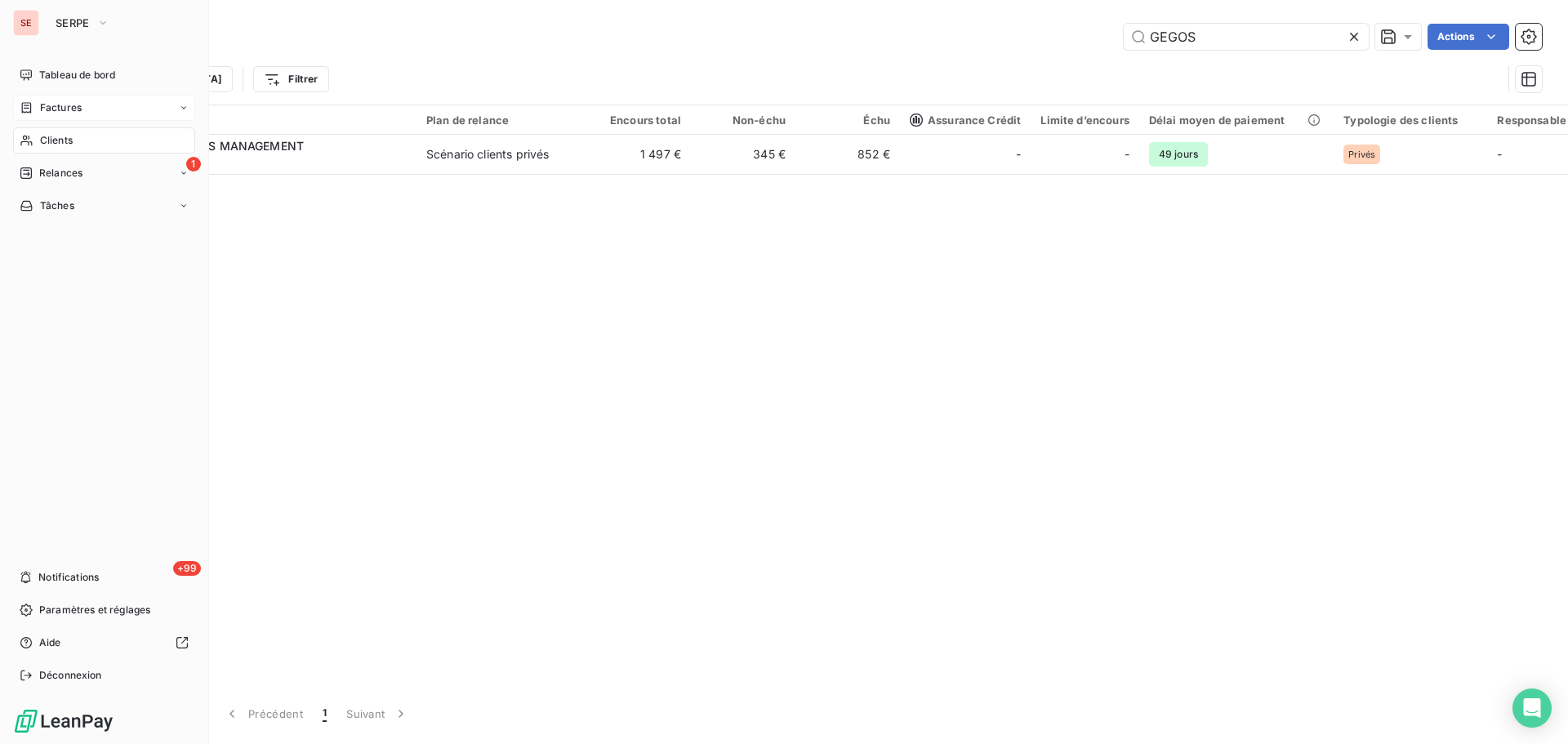
click at [60, 111] on span "Factures" at bounding box center [61, 108] width 41 height 15
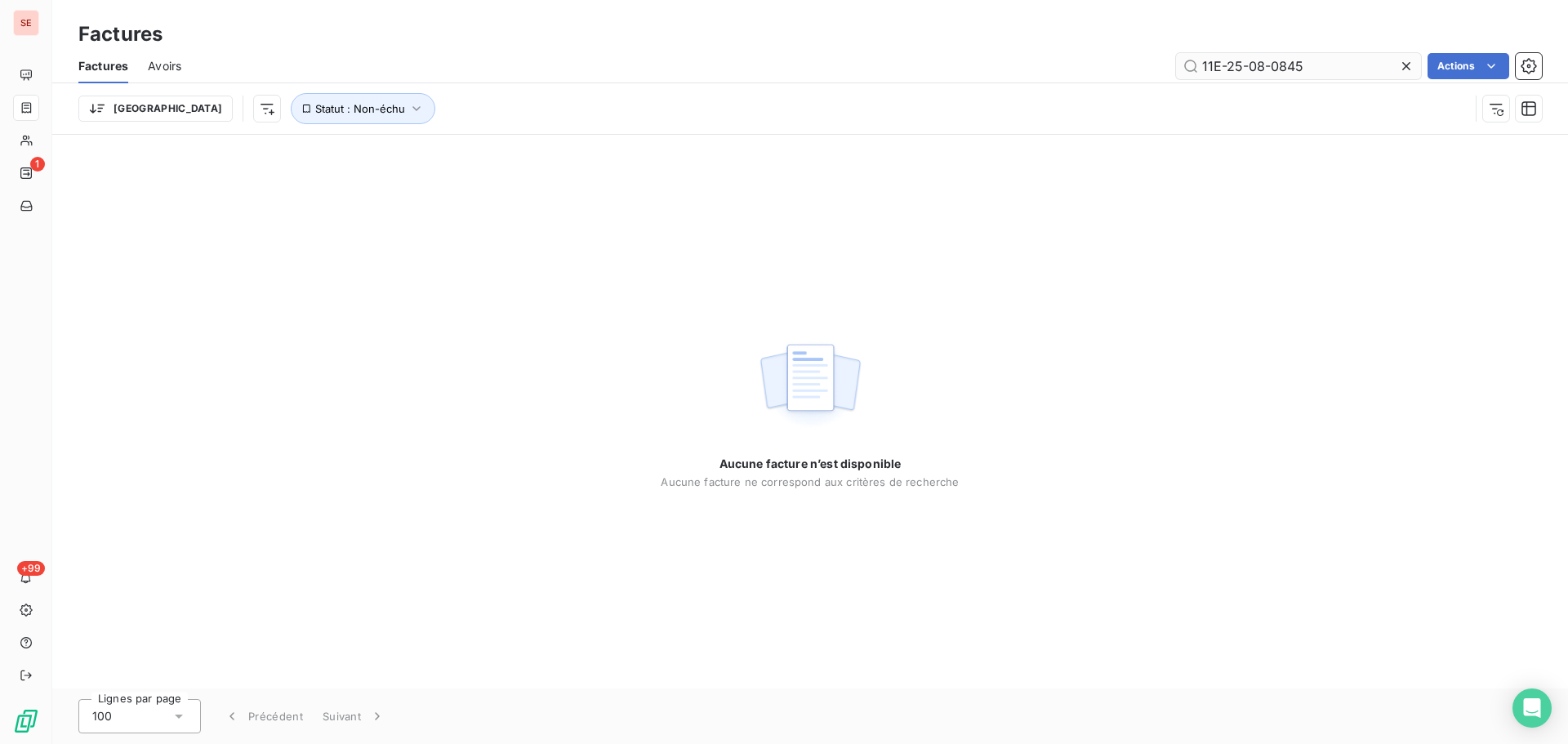
click at [1310, 66] on input "11E-25-08-0845" at bounding box center [1298, 66] width 245 height 27
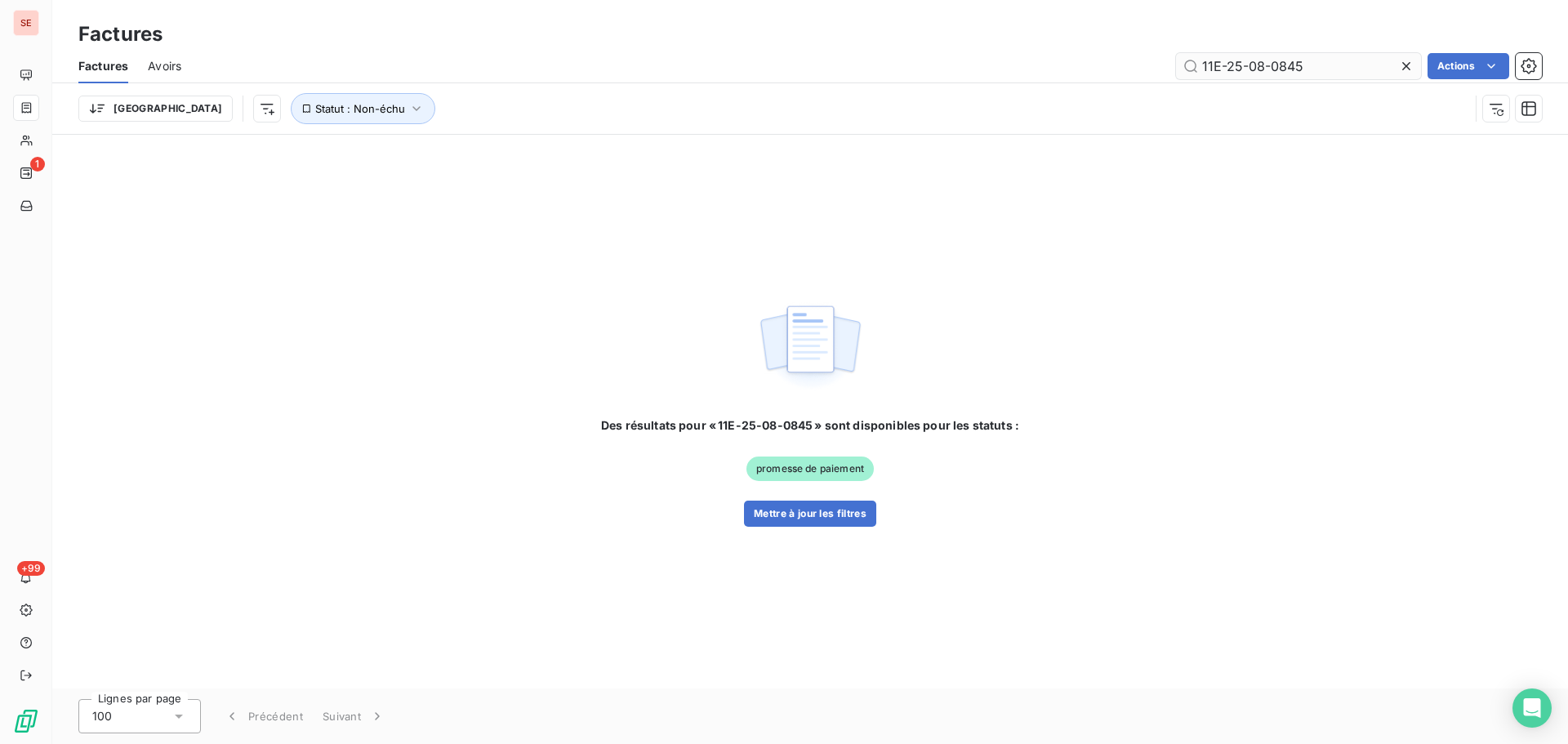
click at [1310, 66] on input "11E-25-08-0845" at bounding box center [1298, 66] width 245 height 27
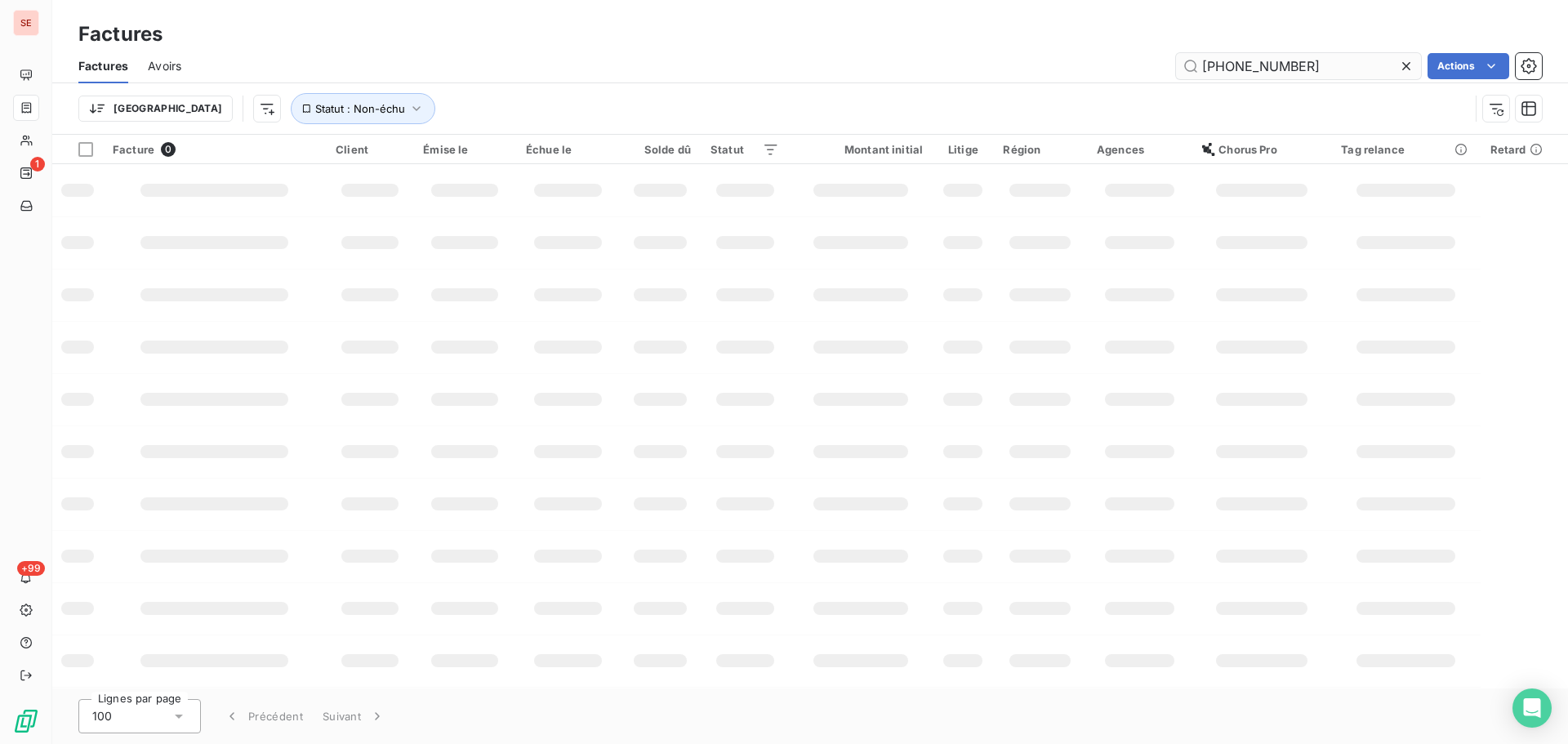
type input "066-25-08-0903"
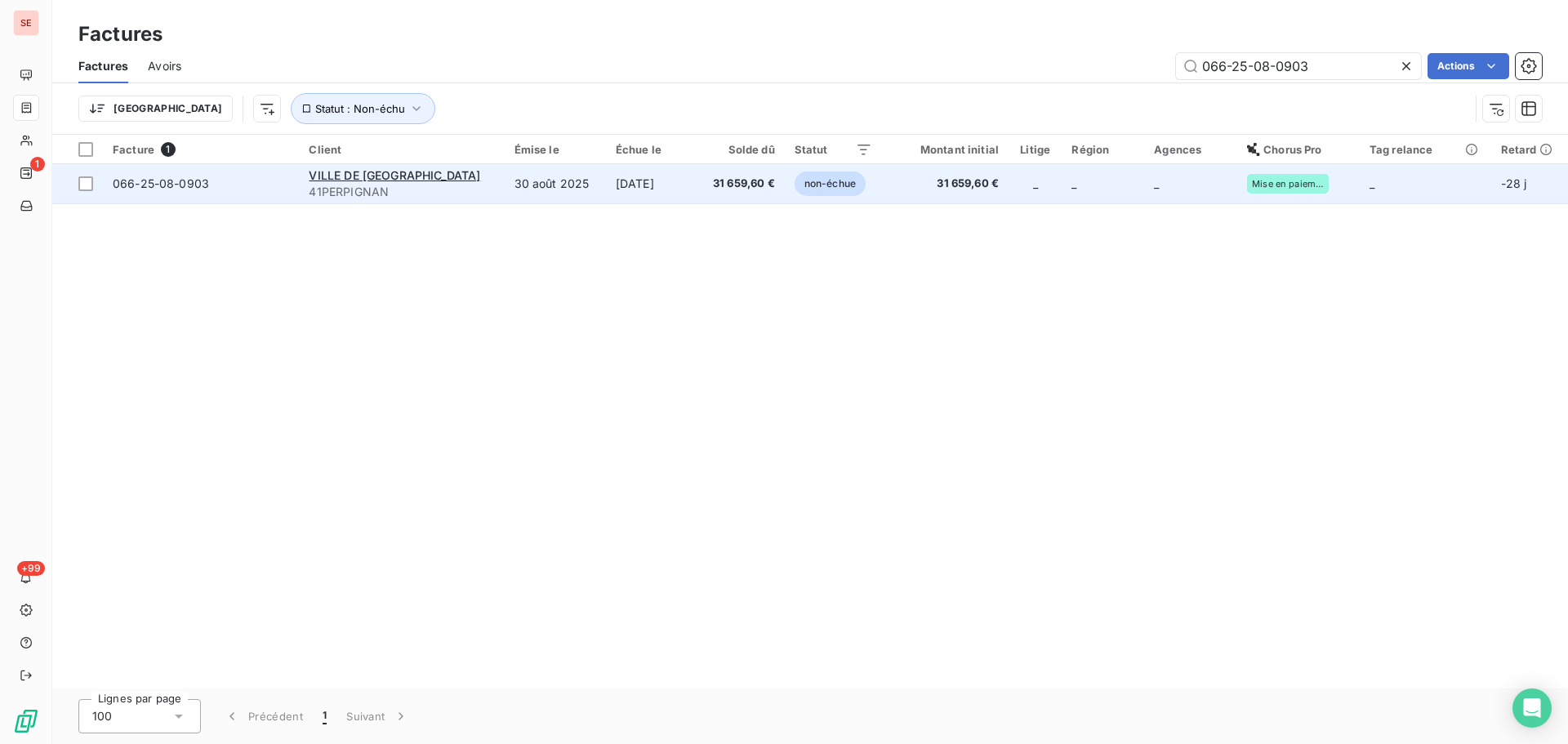
click at [697, 177] on td "31 659,60 €" at bounding box center [740, 183] width 87 height 39
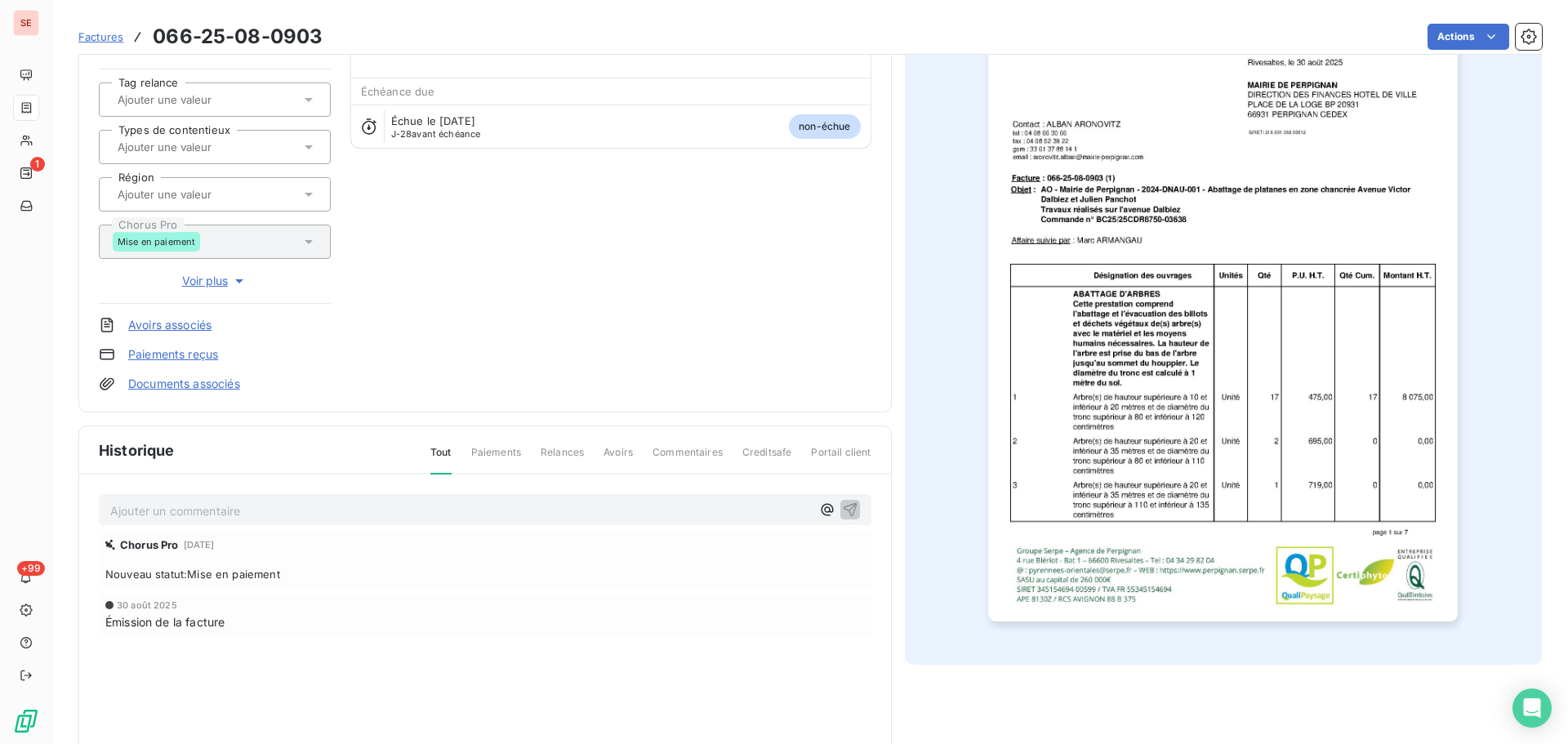
scroll to position [239, 0]
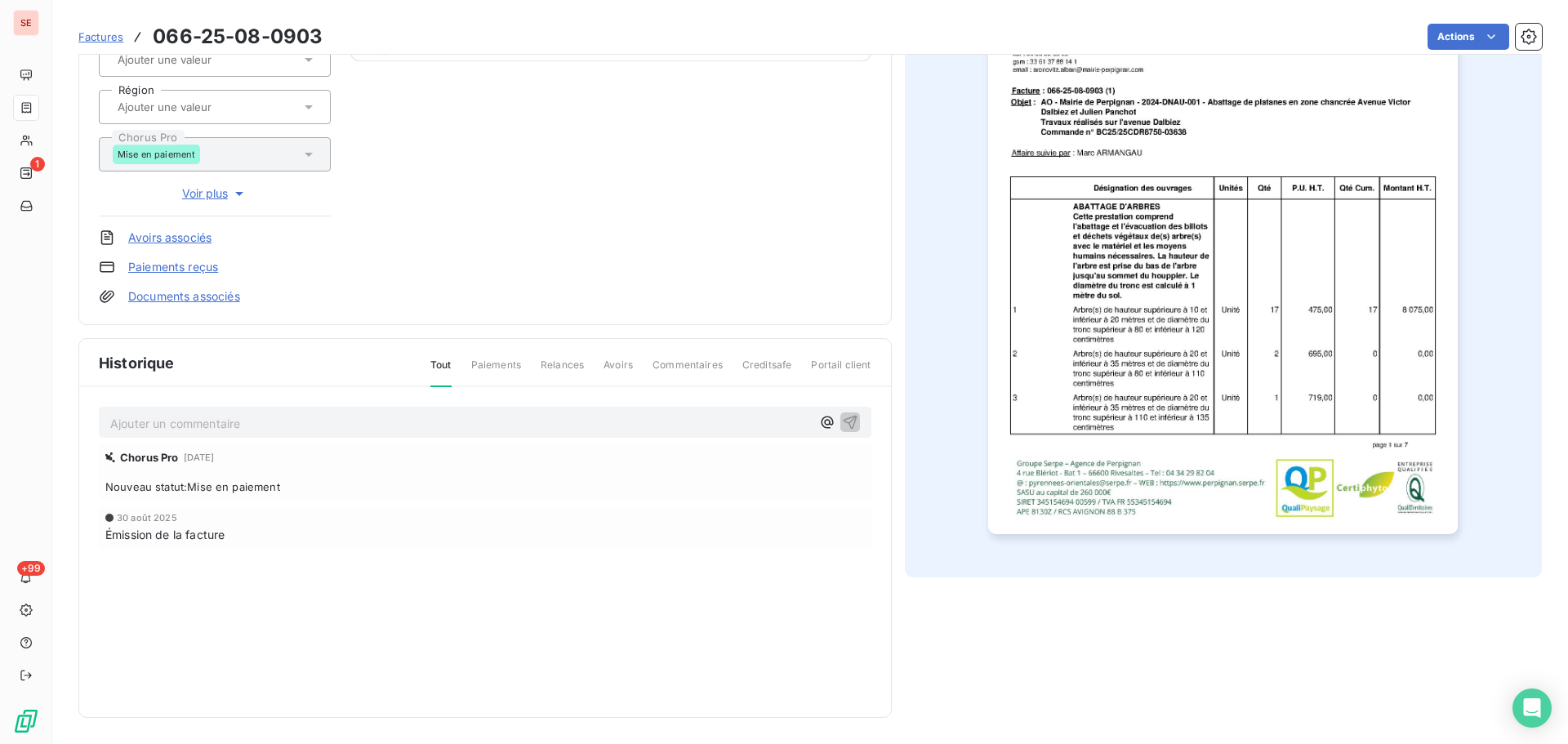
click at [427, 435] on div "Ajouter un commentaire ﻿" at bounding box center [485, 422] width 773 height 32
click at [425, 430] on p "Ajouter un commentaire ﻿" at bounding box center [460, 423] width 701 height 21
click at [544, 421] on p "Ajouter un commentaire ﻿" at bounding box center [460, 423] width 701 height 21
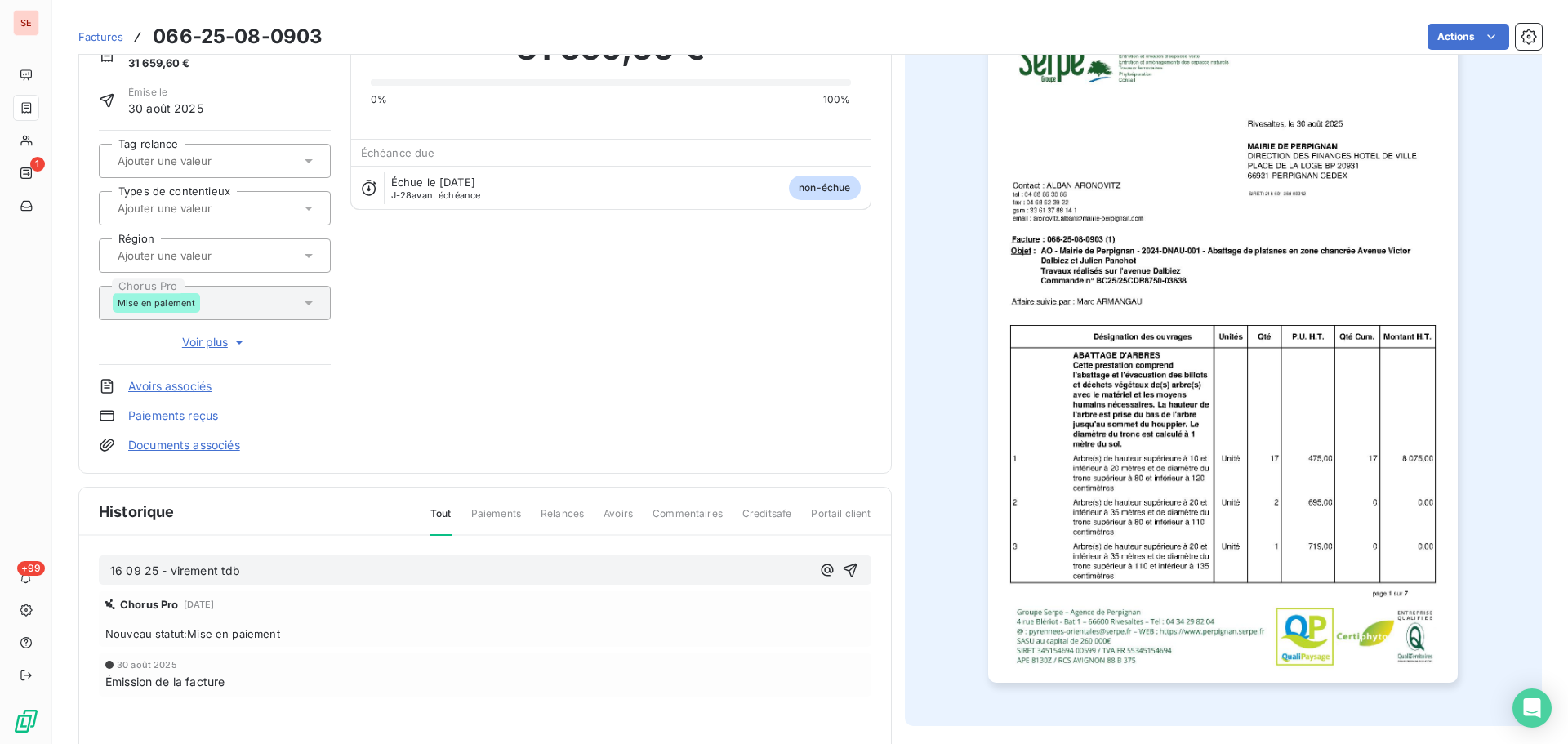
scroll to position [224, 0]
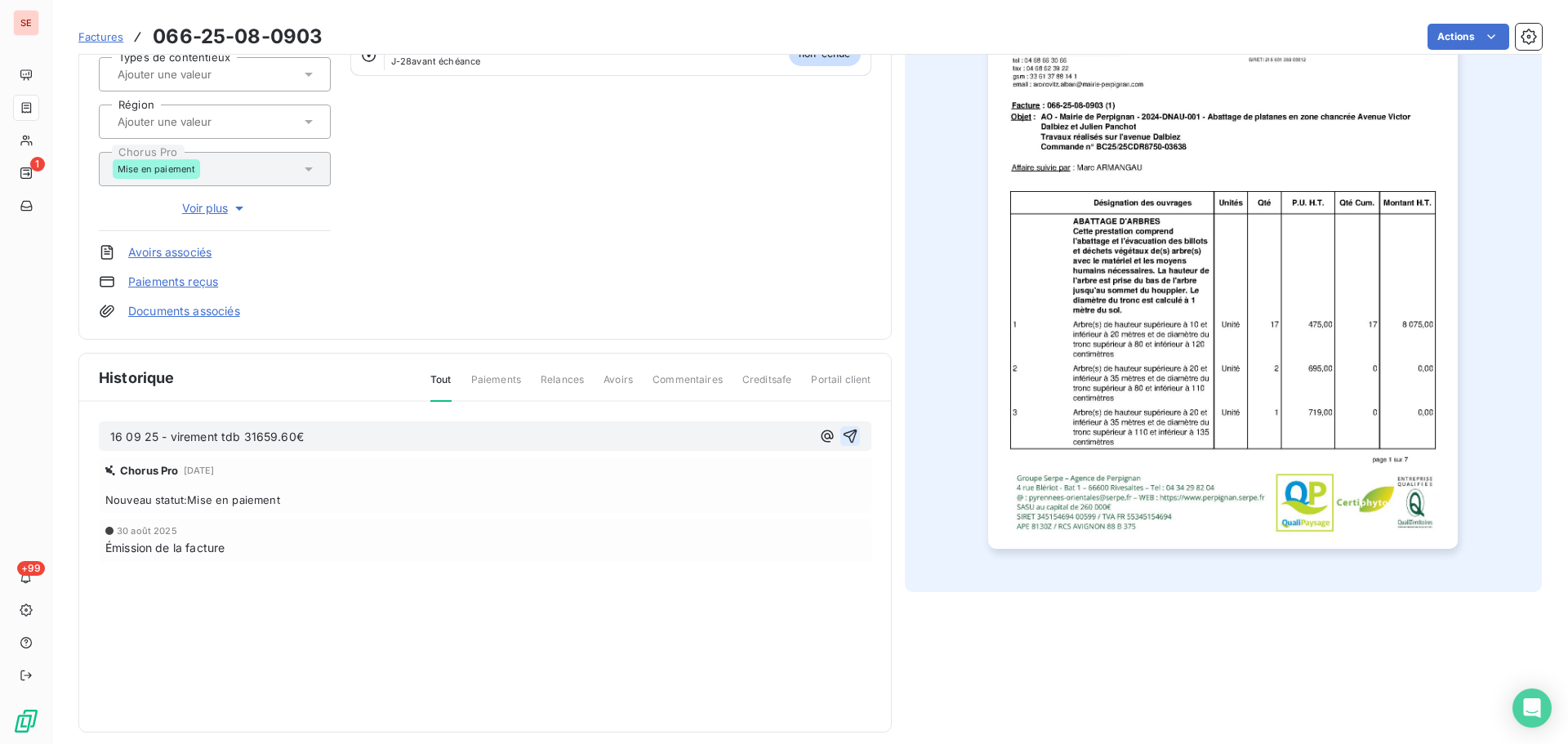
click at [847, 439] on icon "button" at bounding box center [849, 436] width 14 height 14
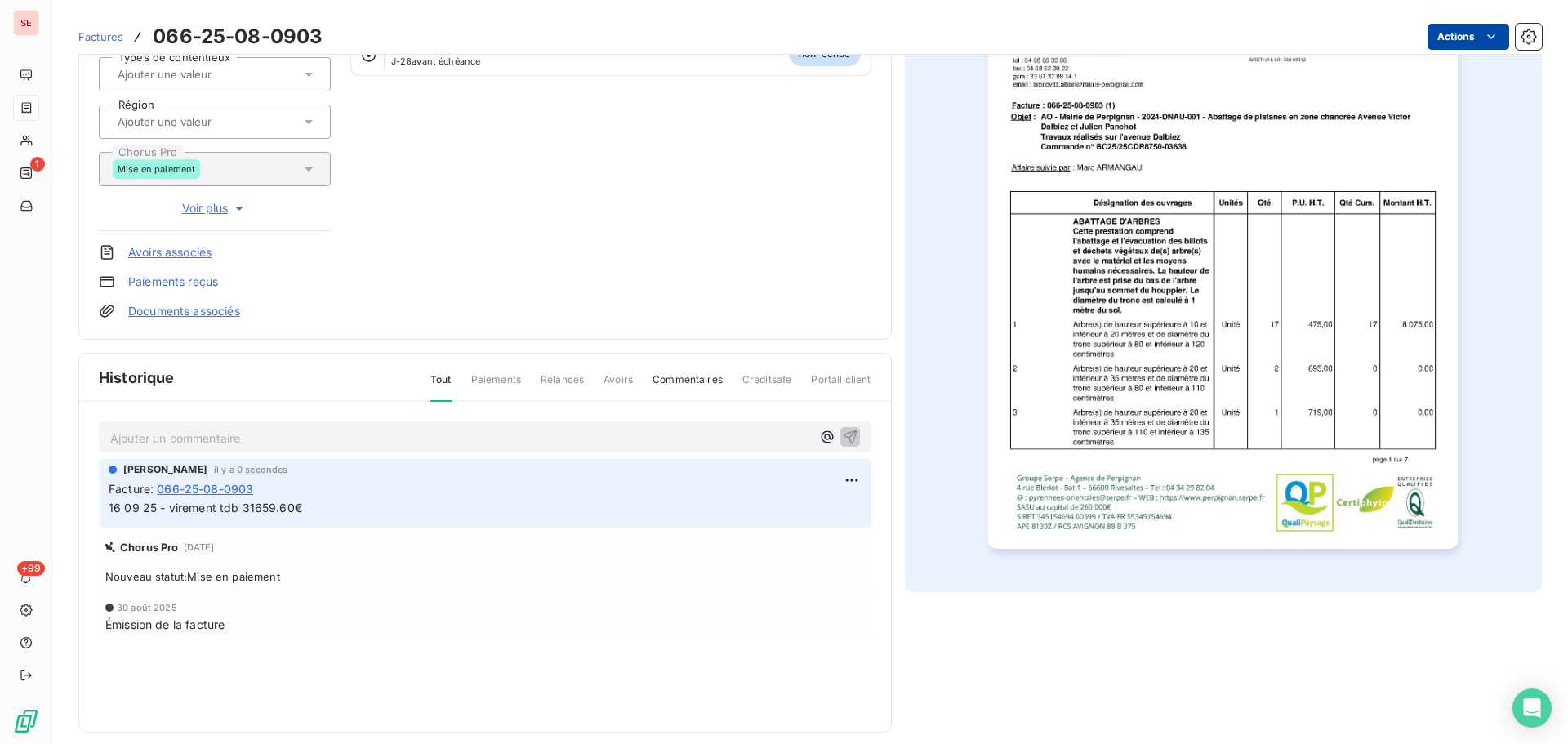
click at [1457, 30] on html "SE 1 +99 Factures 066-25-08-0903 Actions VILLE DE [GEOGRAPHIC_DATA] 41PERPIGNAN…" at bounding box center [784, 372] width 1568 height 744
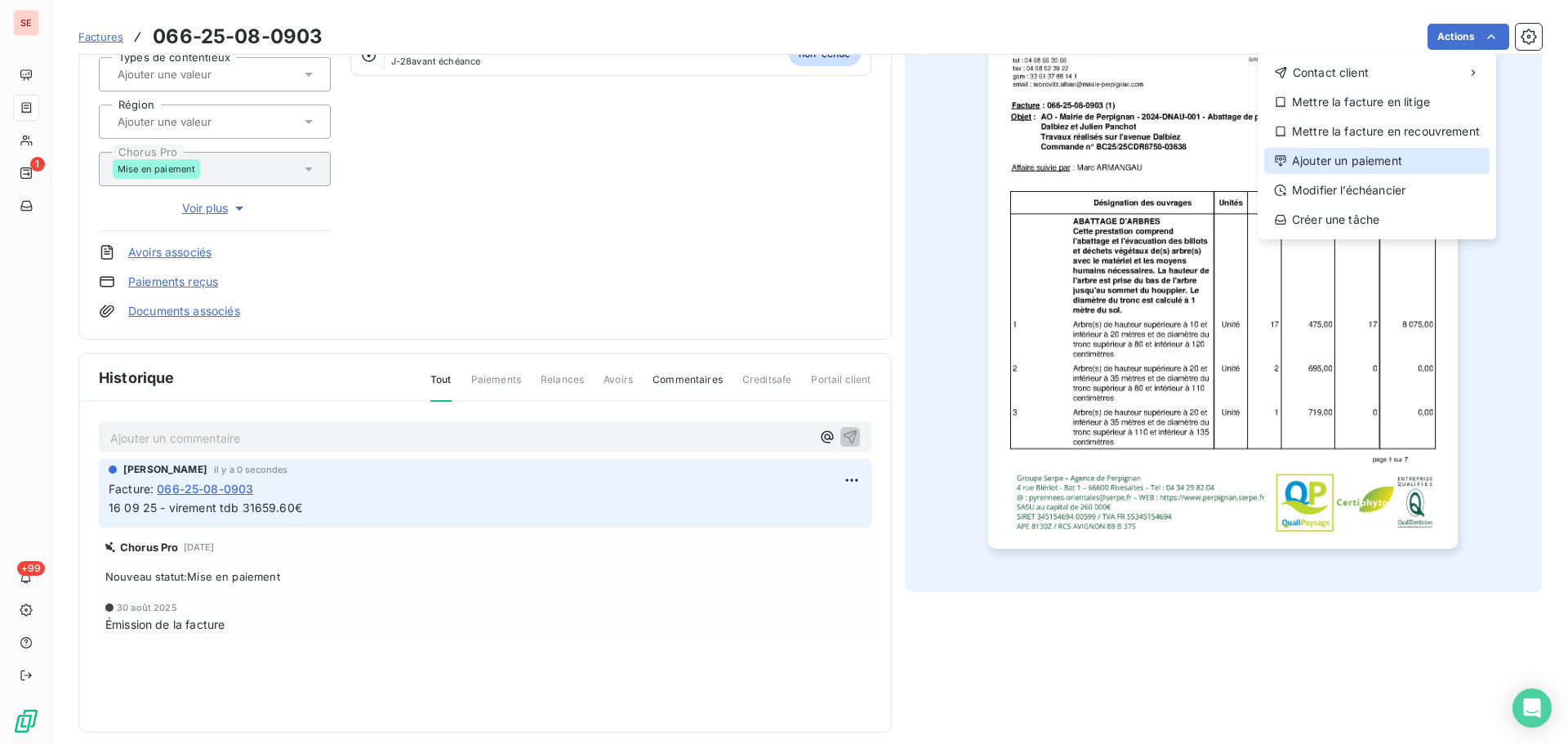
click at [1382, 168] on div "Ajouter un paiement" at bounding box center [1377, 161] width 226 height 27
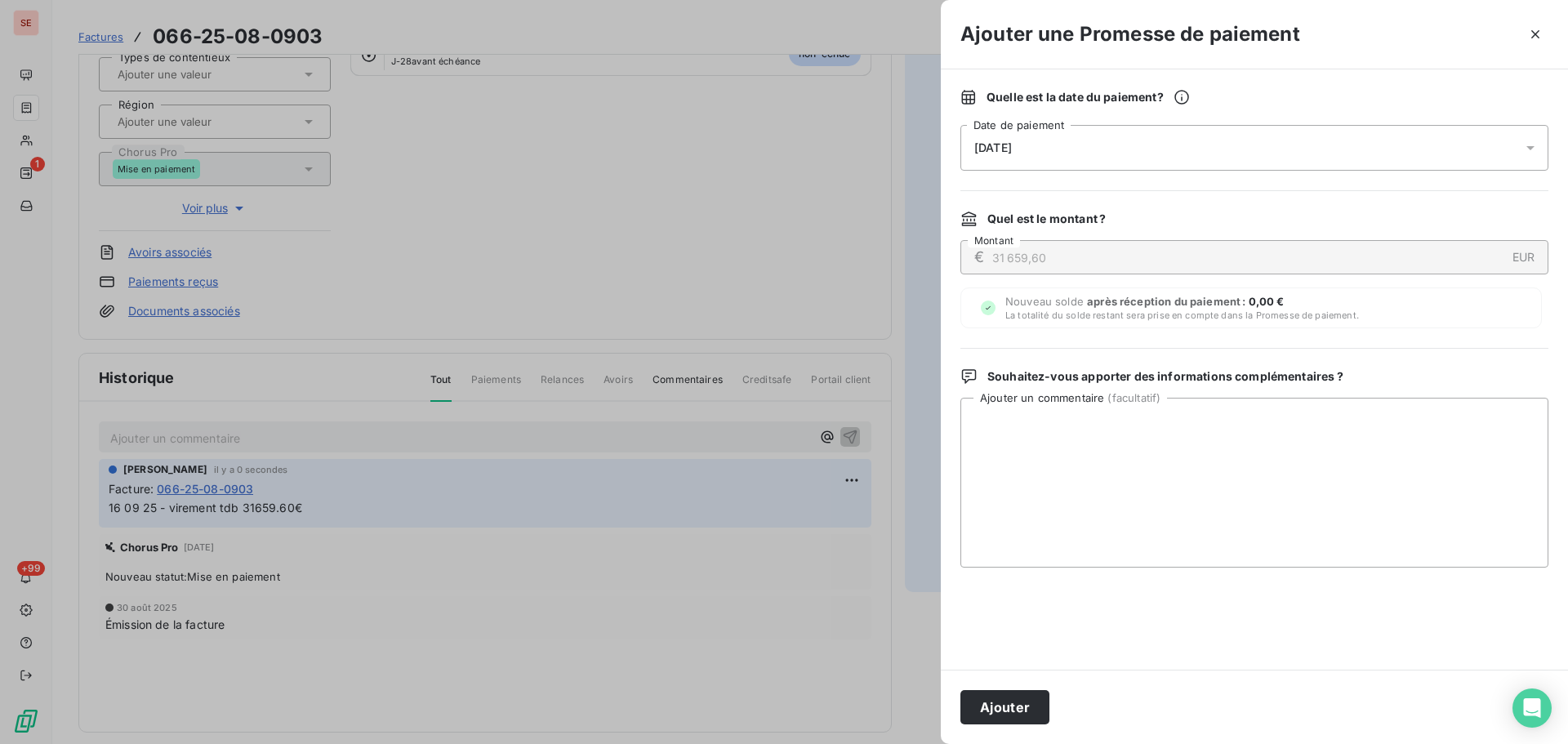
click at [1142, 140] on div "[DATE]" at bounding box center [1254, 148] width 588 height 46
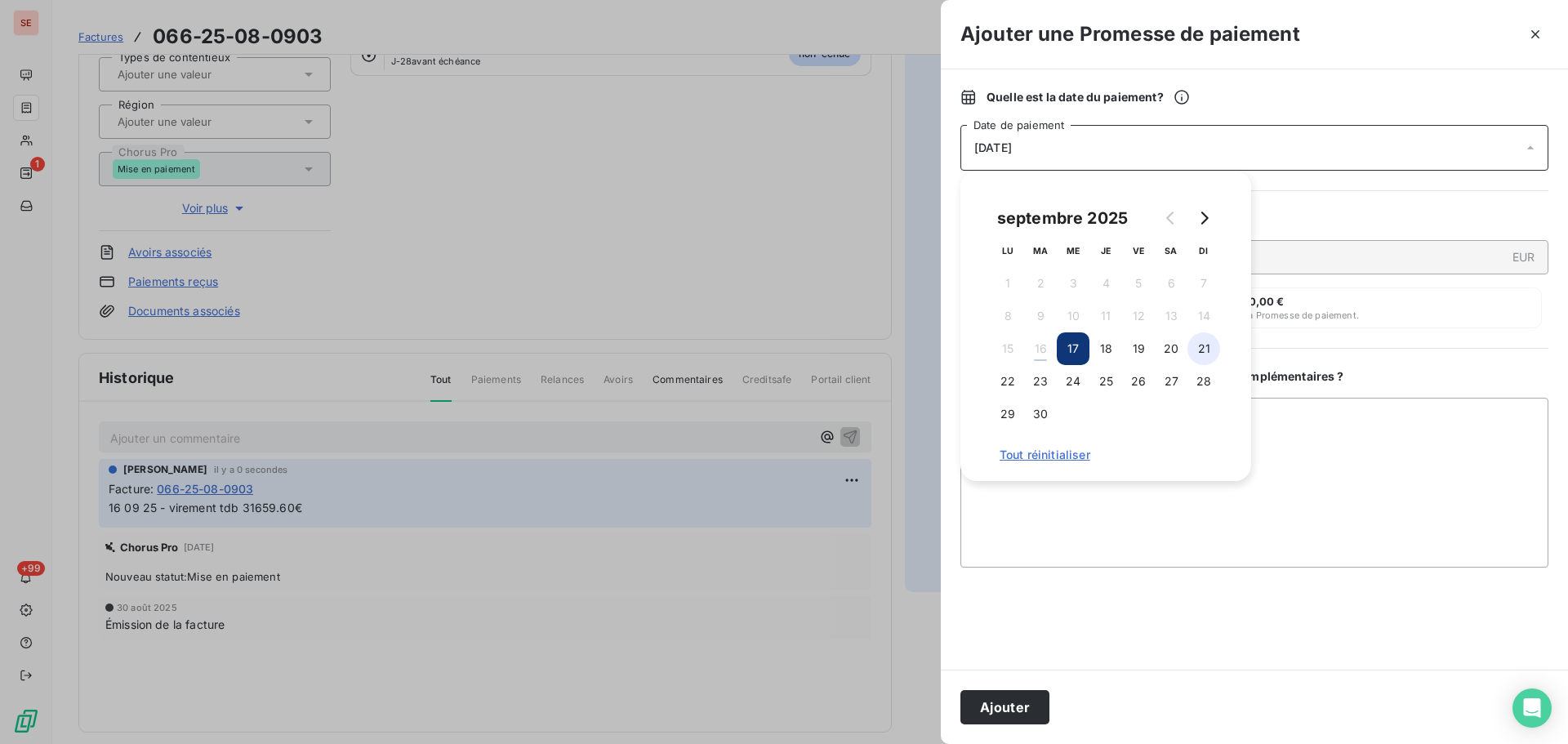
click at [1197, 348] on button "21" at bounding box center [1203, 348] width 32 height 32
click at [1012, 712] on button "Ajouter" at bounding box center [1004, 707] width 89 height 34
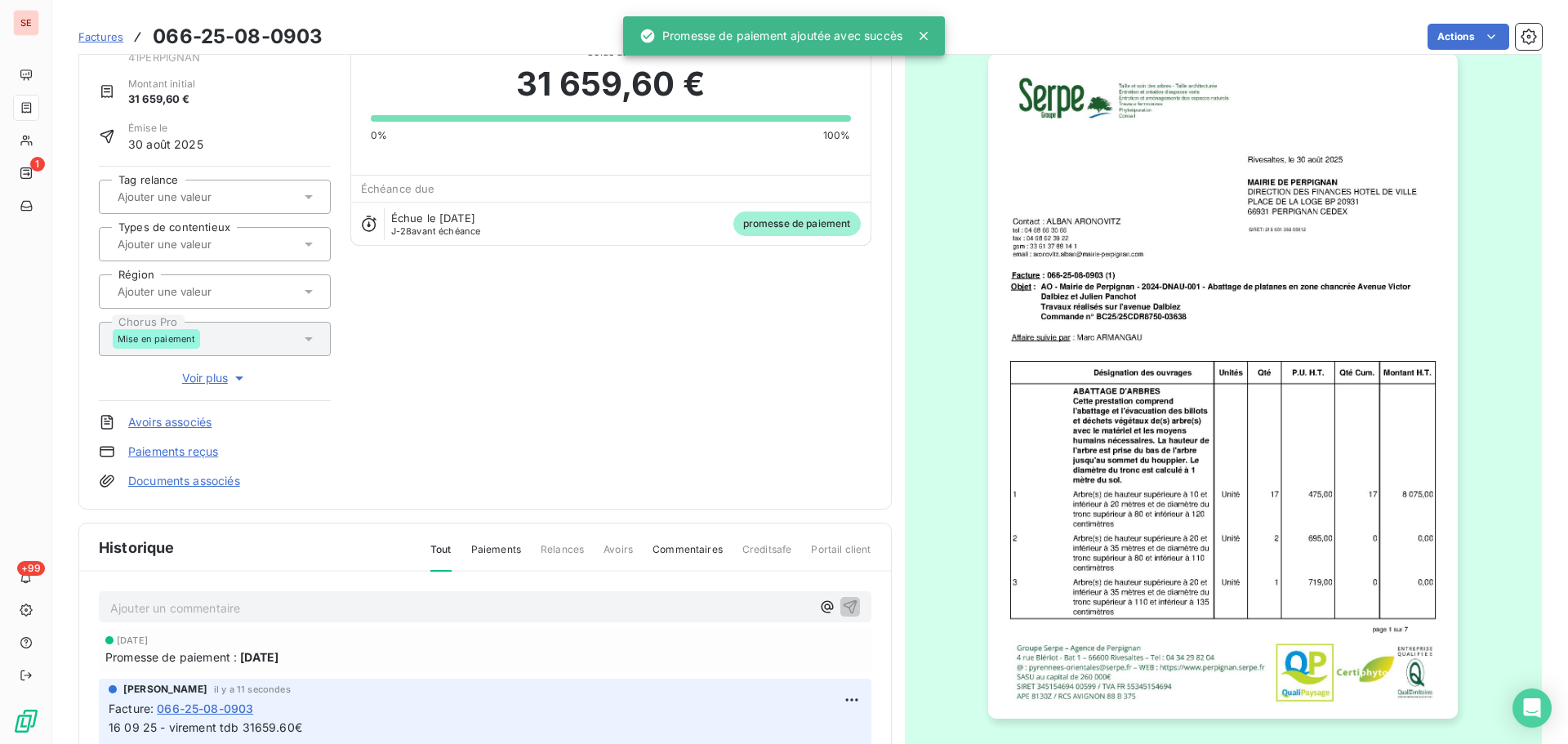
scroll to position [0, 0]
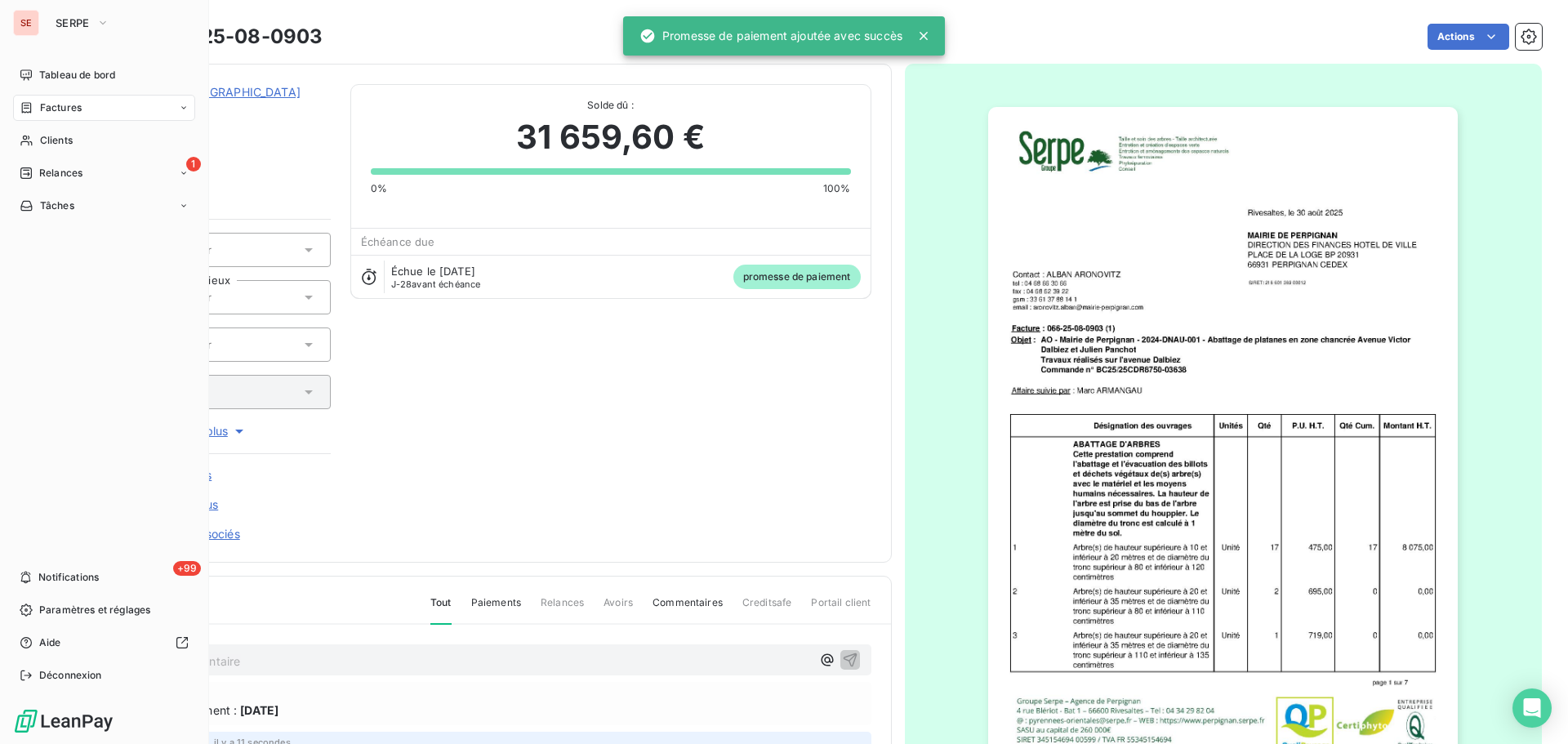
click at [34, 110] on div "Factures" at bounding box center [51, 108] width 62 height 15
click at [21, 153] on div "Clients" at bounding box center [104, 141] width 182 height 27
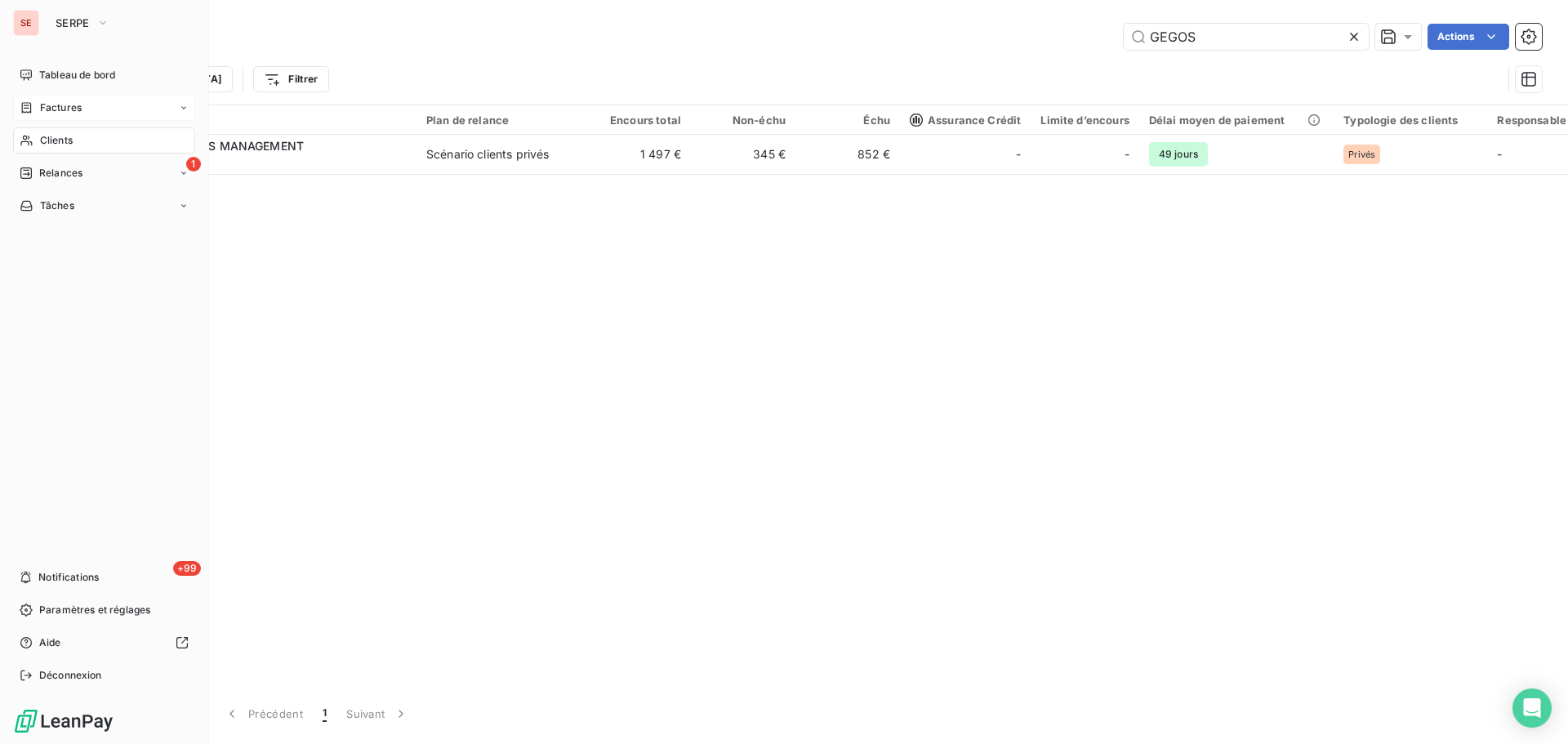
click at [66, 109] on span "Factures" at bounding box center [61, 108] width 41 height 15
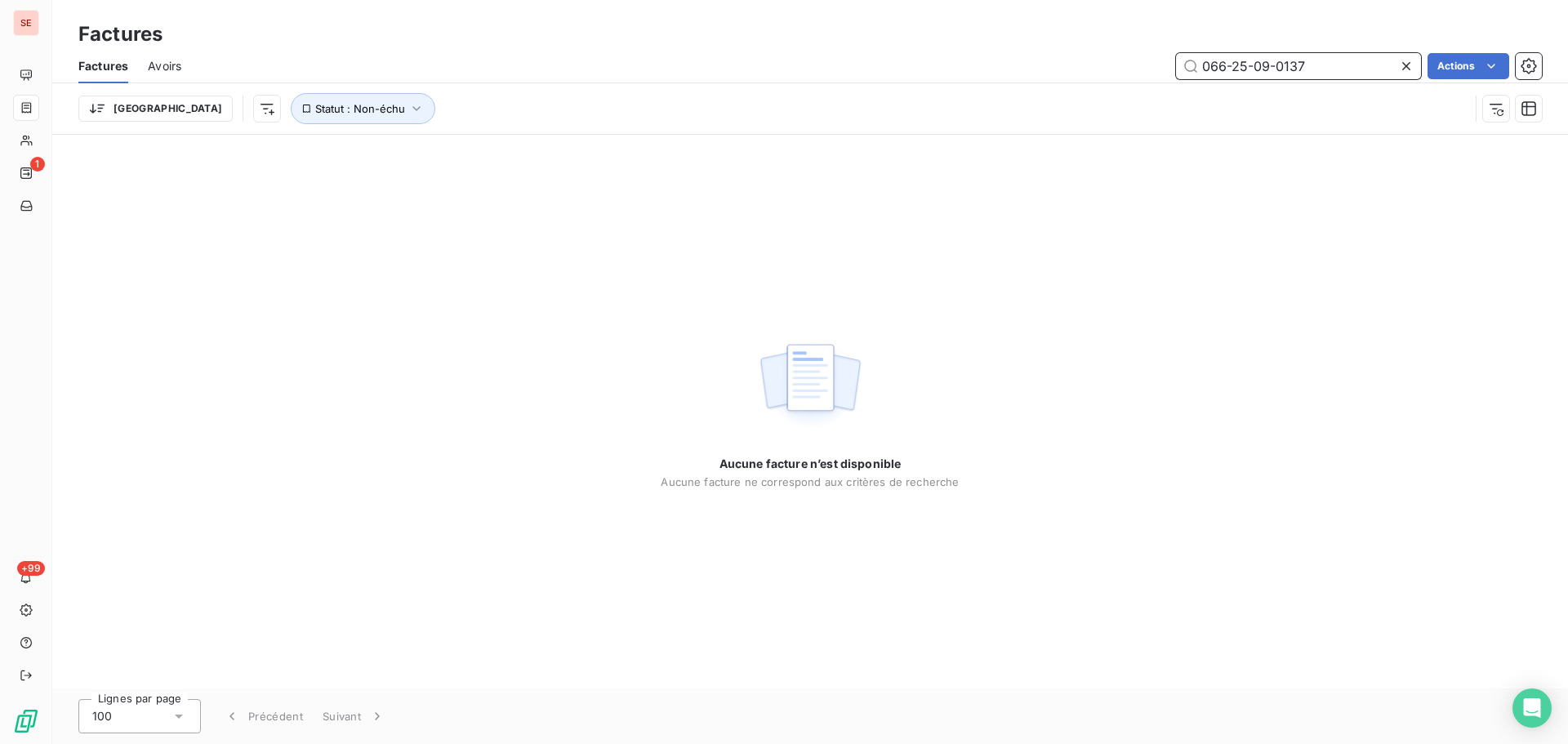
click at [1314, 67] on input "066-25-09-0137" at bounding box center [1298, 66] width 245 height 27
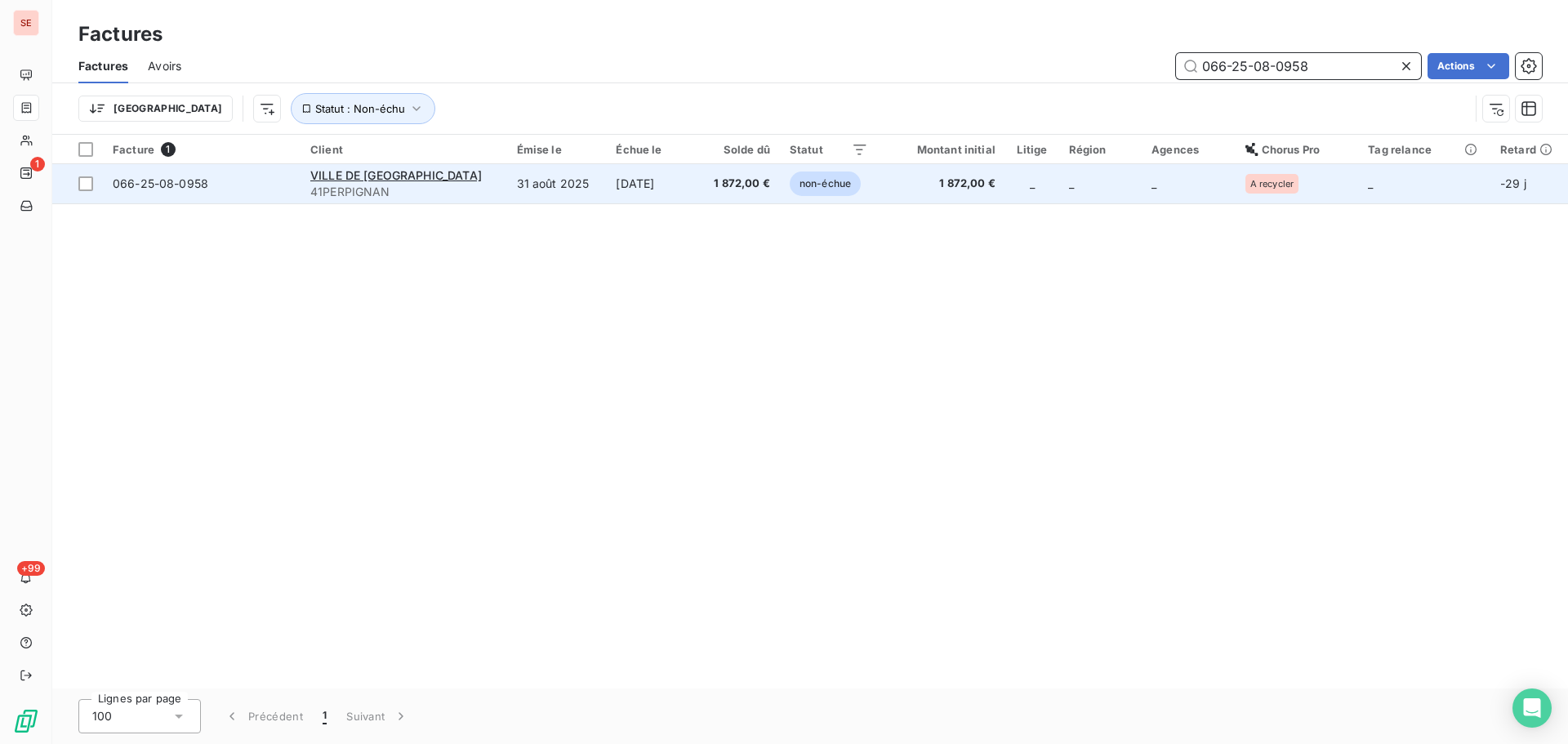
type input "066-25-08-0958"
click at [635, 190] on td "[DATE]" at bounding box center [652, 183] width 92 height 39
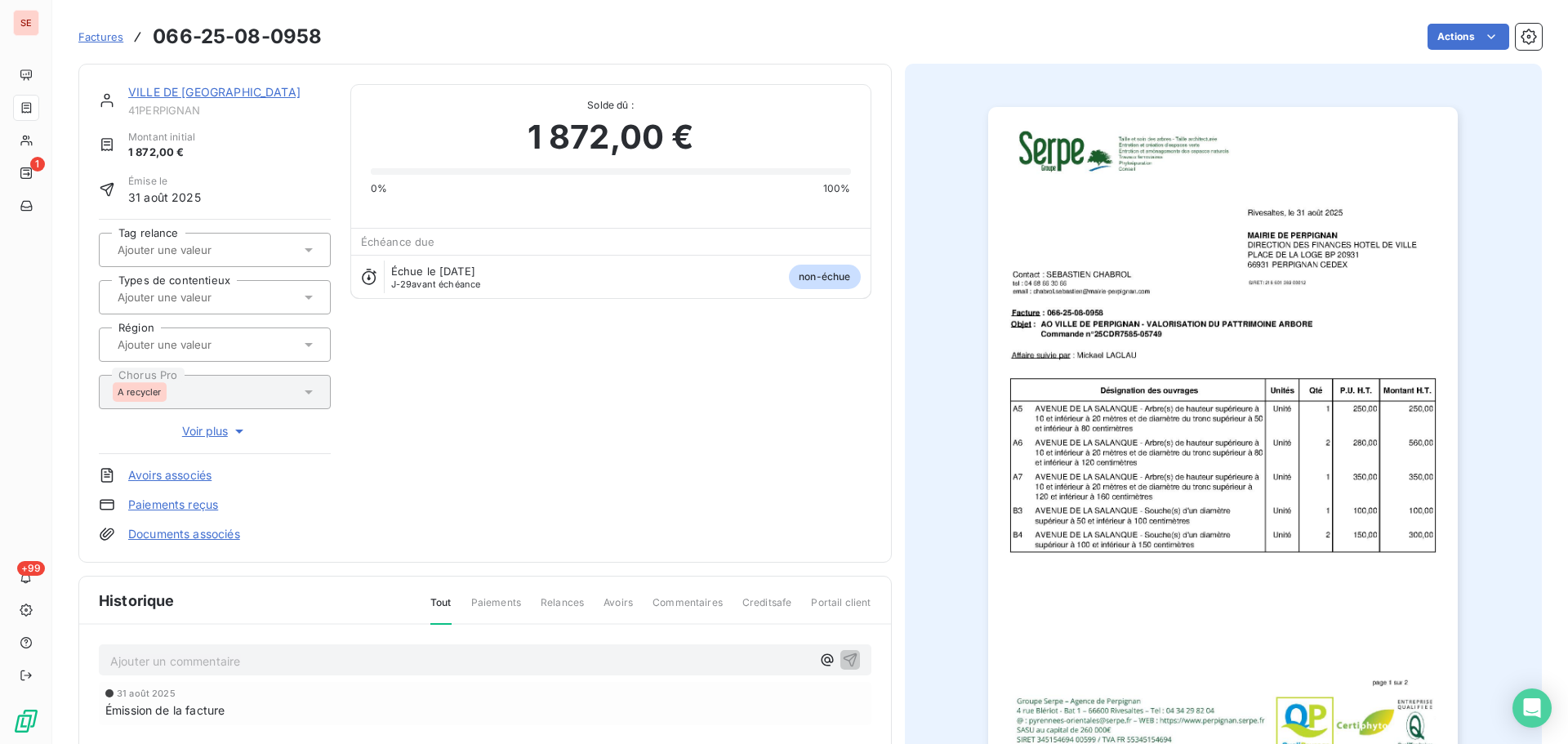
click at [386, 659] on p "Ajouter un commentaire ﻿" at bounding box center [460, 661] width 701 height 21
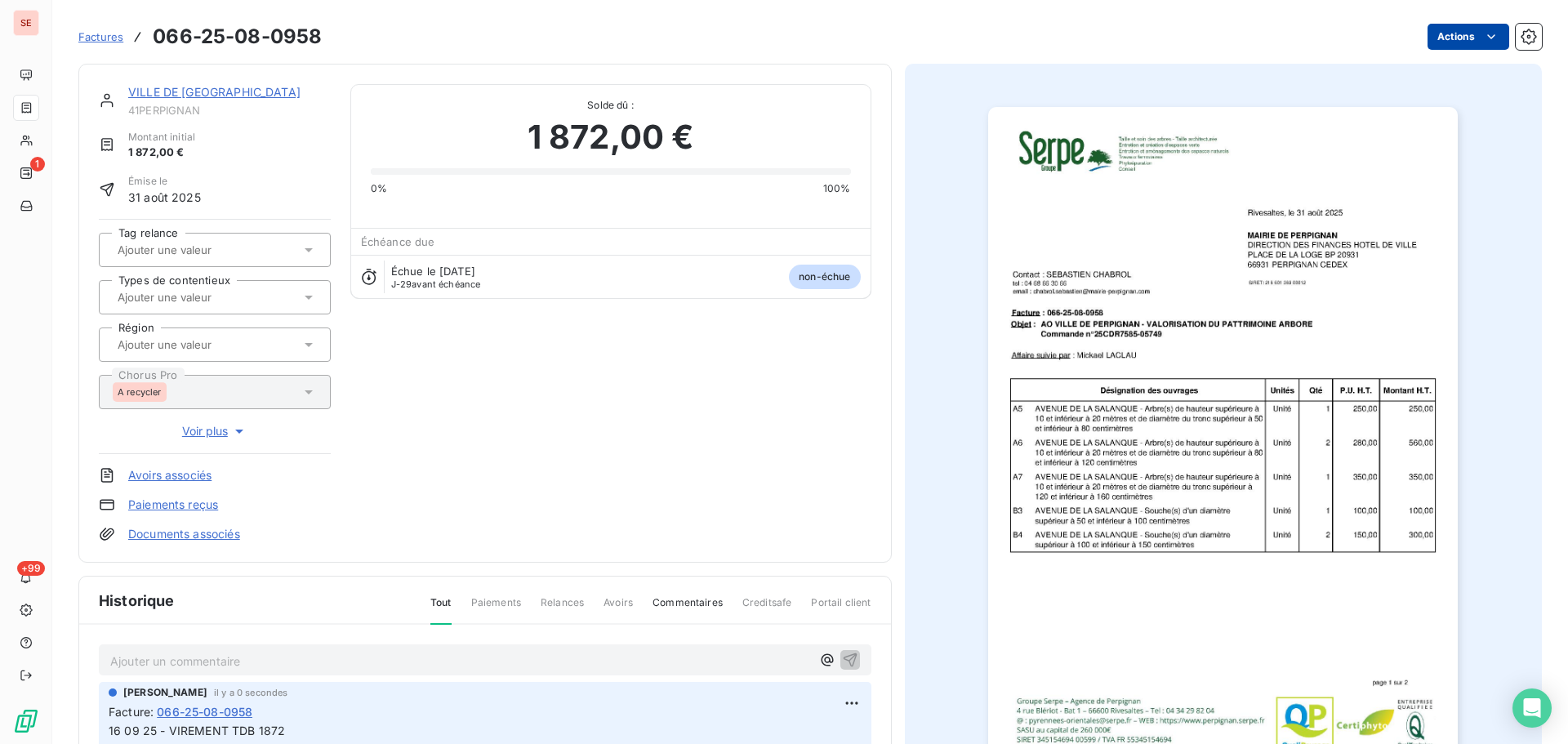
click at [1451, 41] on html "SE 1 +99 Factures 066-25-08-0958 Actions VILLE DE [GEOGRAPHIC_DATA] 41PERPIGNAN…" at bounding box center [784, 372] width 1568 height 744
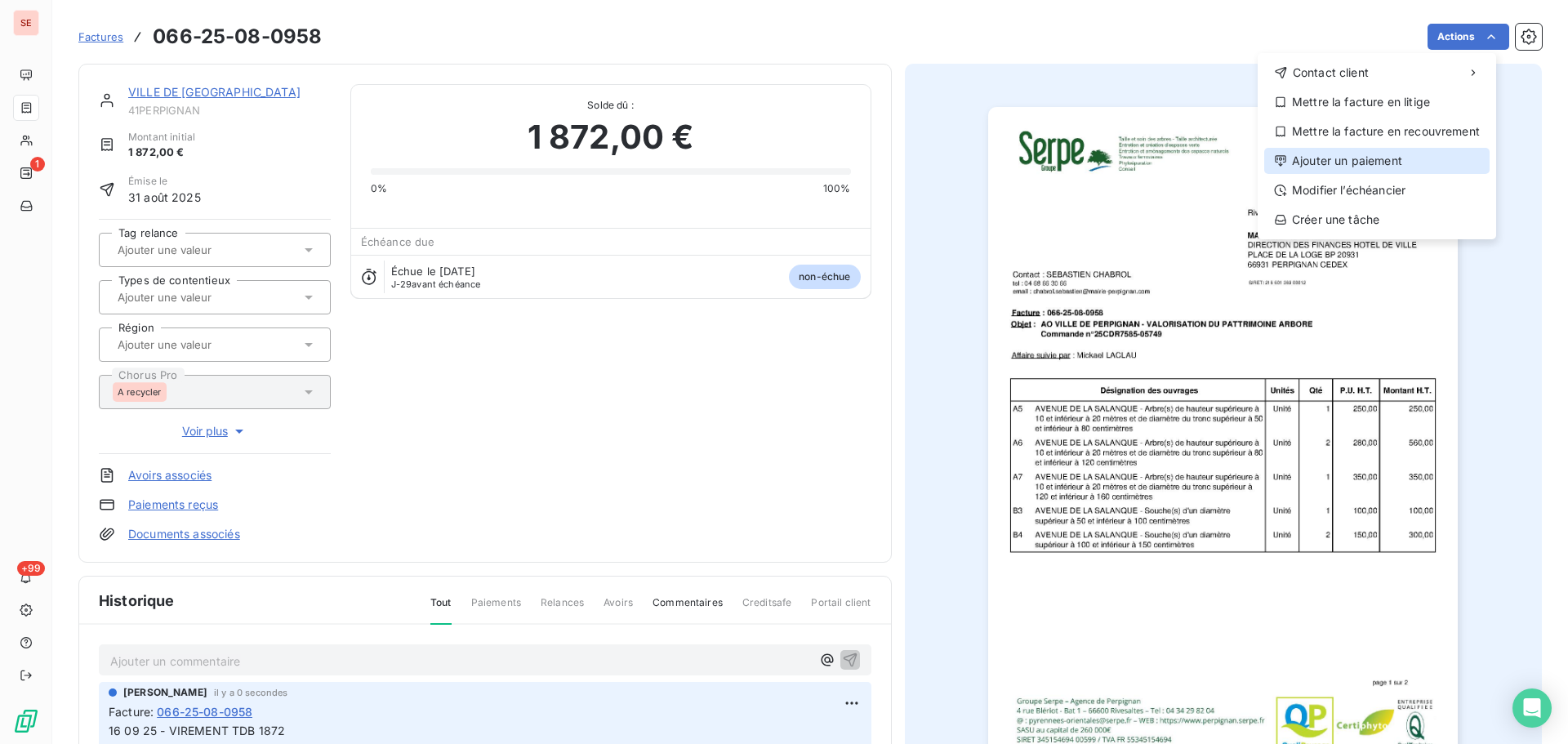
click at [1366, 153] on div "Ajouter un paiement" at bounding box center [1377, 161] width 226 height 27
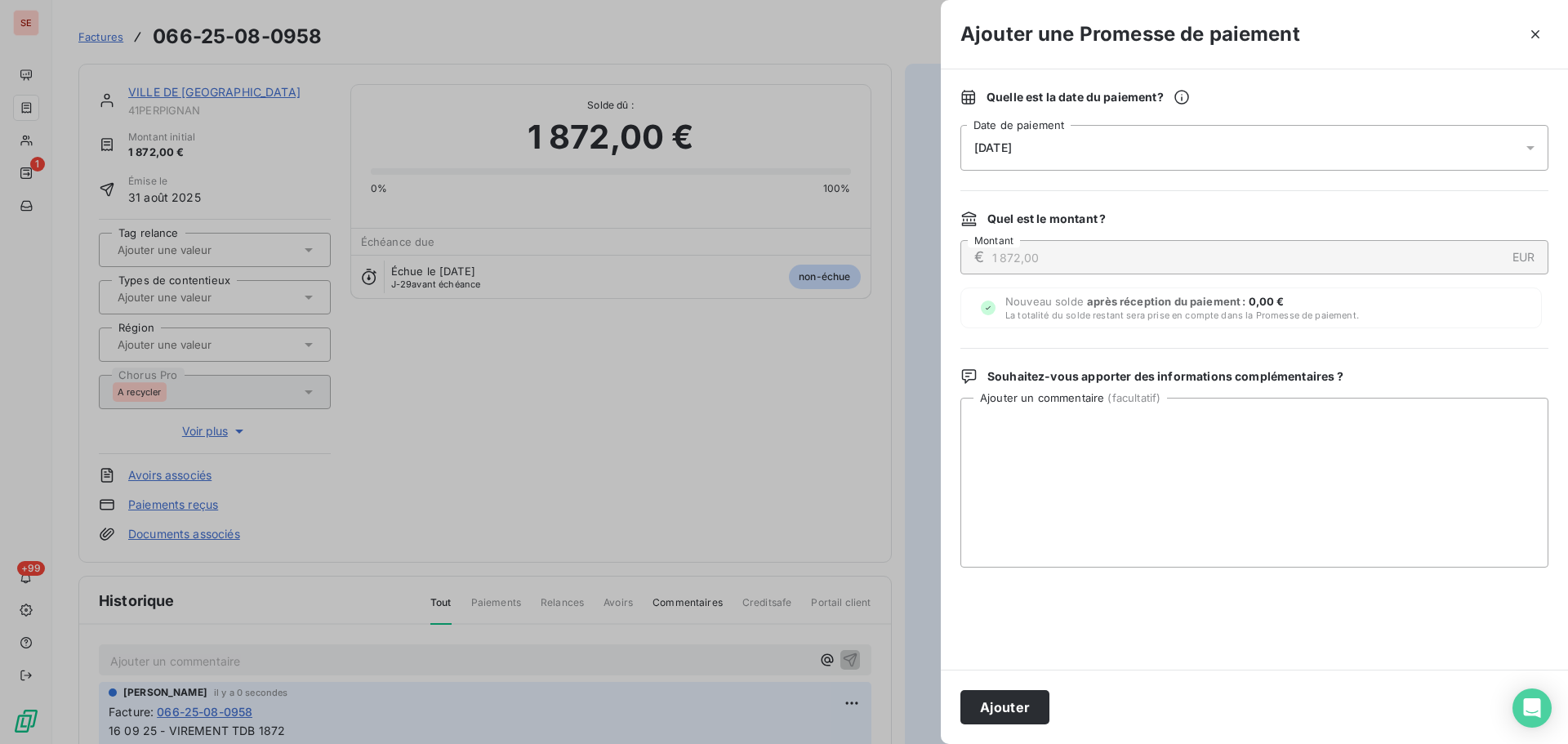
click at [1164, 163] on div "[DATE]" at bounding box center [1254, 148] width 588 height 46
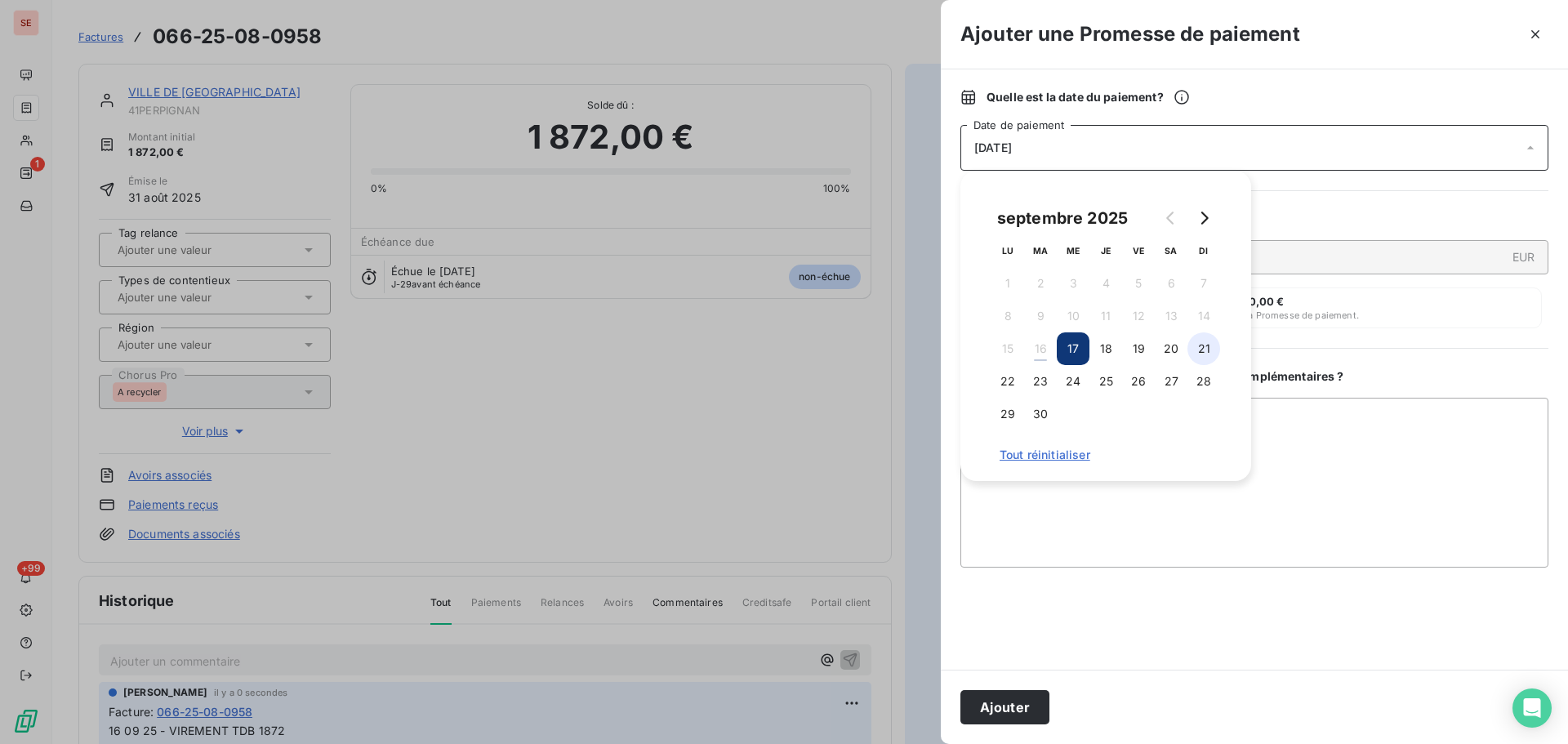
click at [1200, 348] on button "21" at bounding box center [1203, 348] width 32 height 32
click at [1014, 702] on button "Ajouter" at bounding box center [1004, 707] width 89 height 34
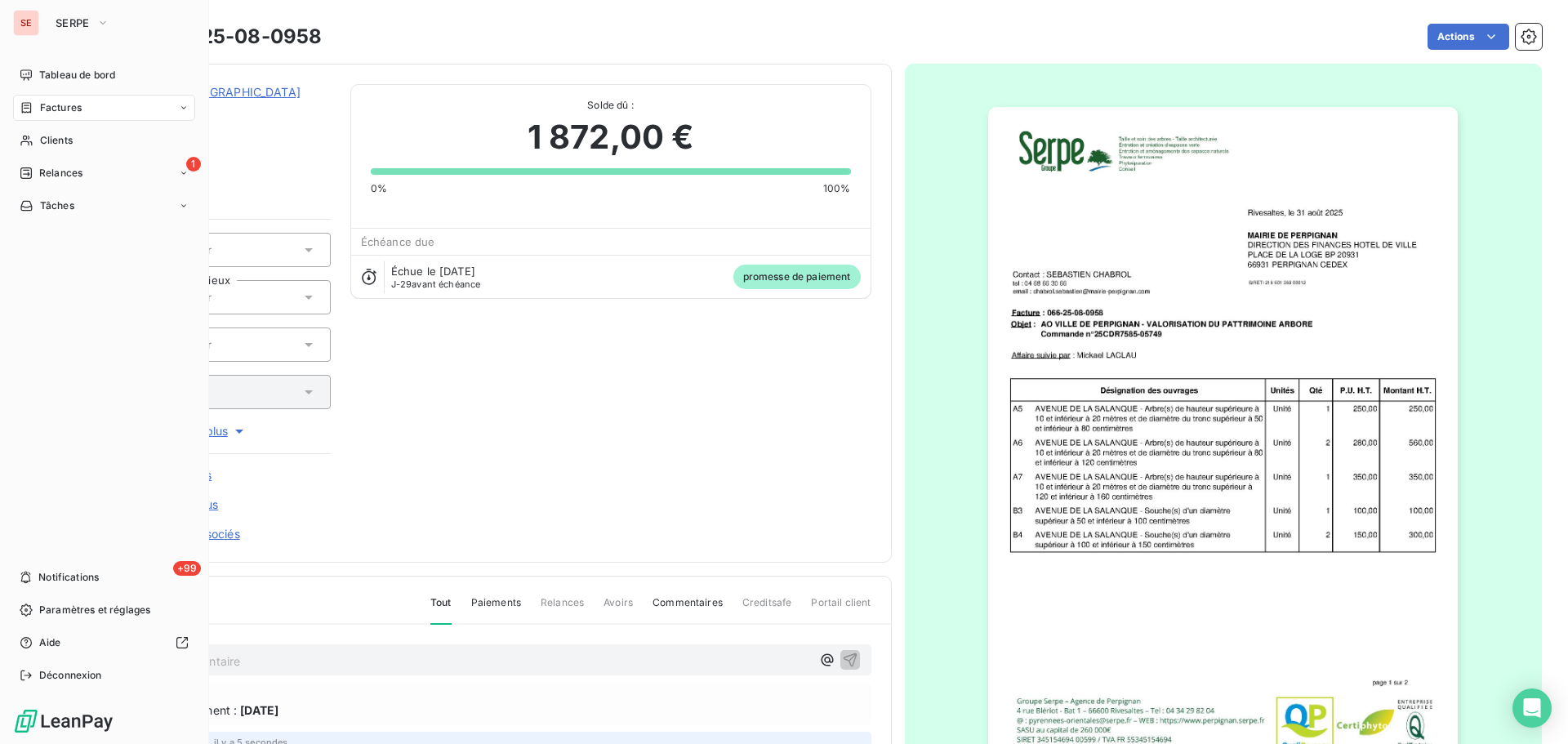
click at [36, 106] on div "Factures" at bounding box center [51, 108] width 62 height 15
click at [93, 143] on div "Factures" at bounding box center [114, 141] width 163 height 27
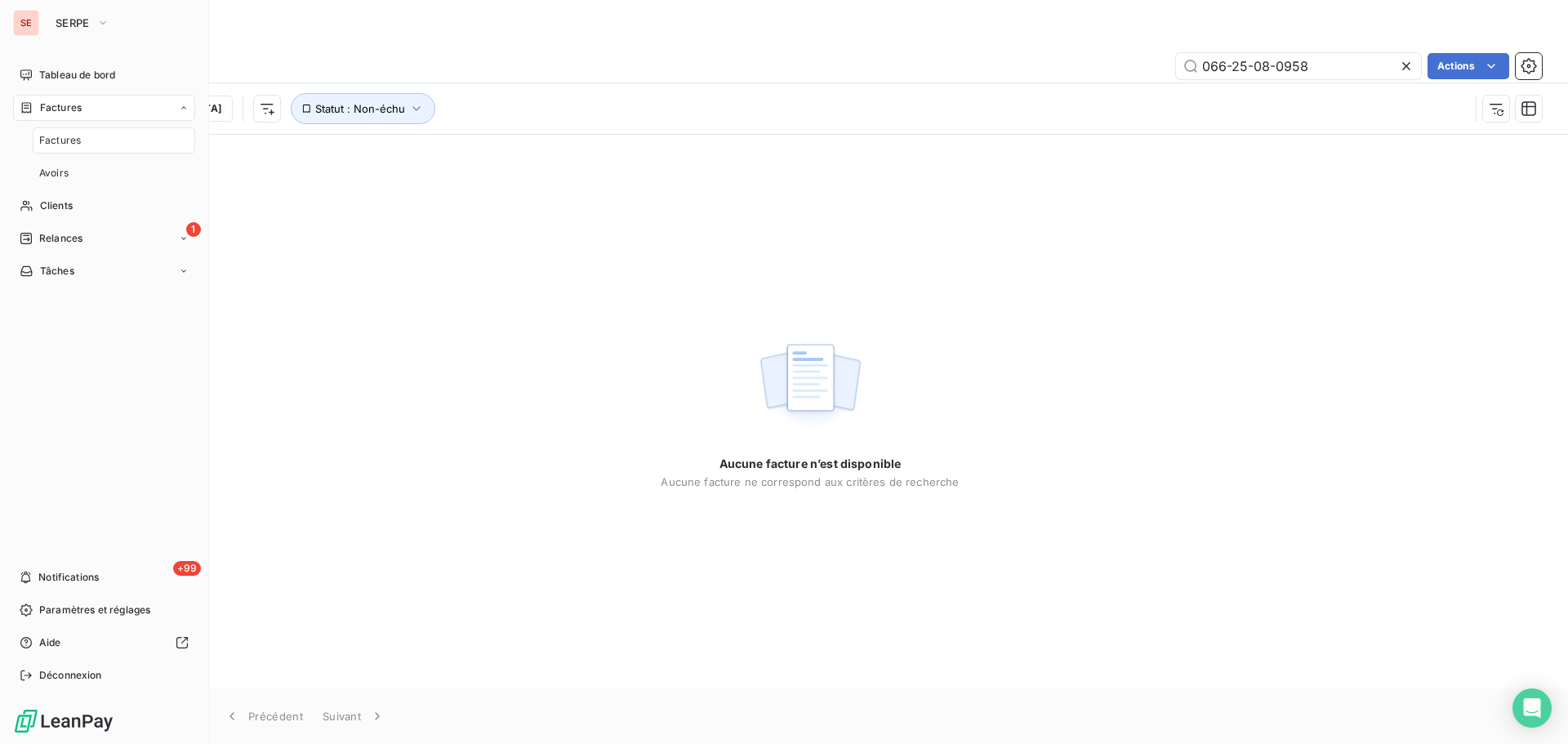
click at [95, 105] on div "Factures" at bounding box center [104, 108] width 182 height 27
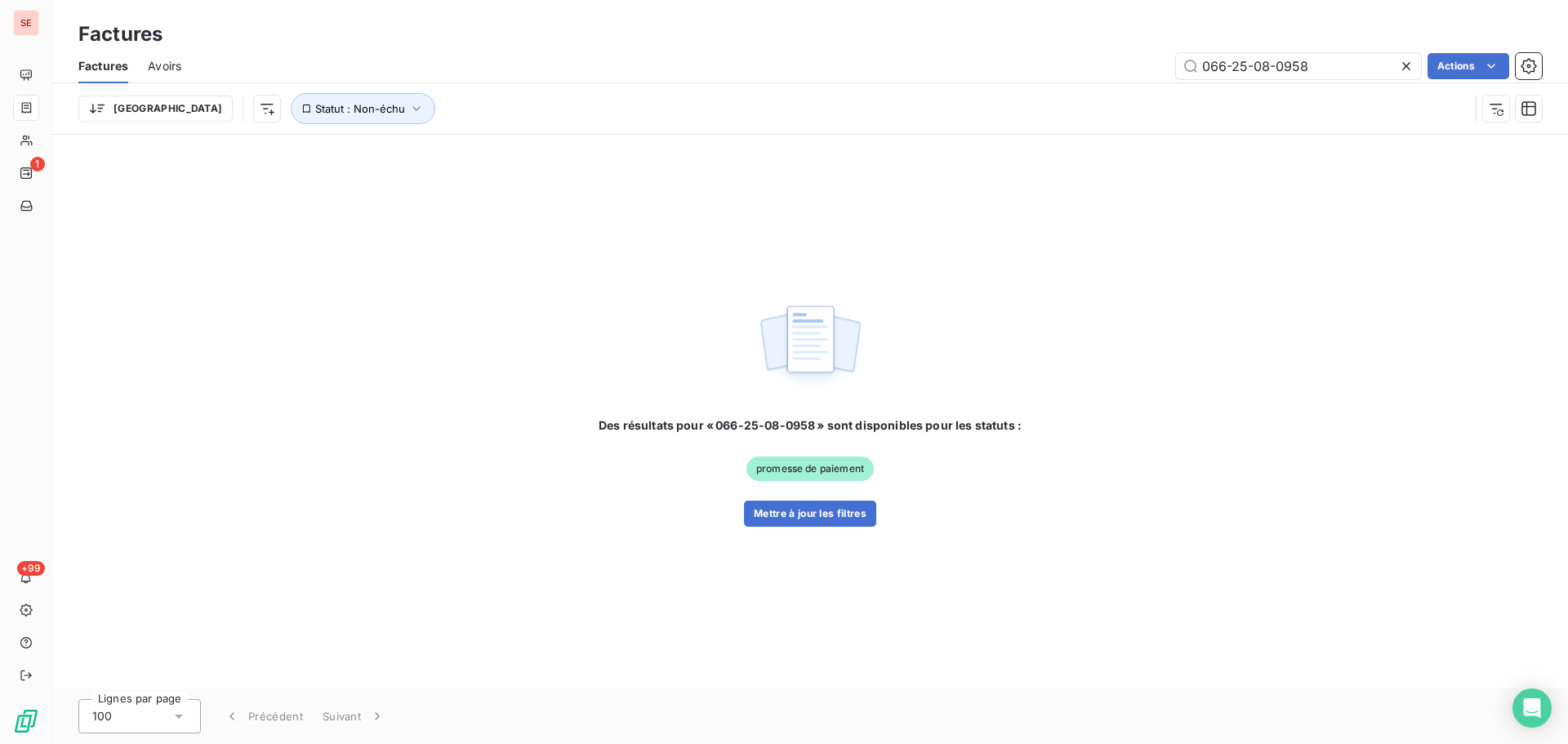
click at [1347, 80] on div "Factures Avoirs 066-25-08-0958 Actions" at bounding box center [810, 66] width 1516 height 34
click at [1401, 69] on icon at bounding box center [1406, 66] width 17 height 17
click at [1306, 80] on div "Factures Avoirs Actions" at bounding box center [810, 66] width 1516 height 34
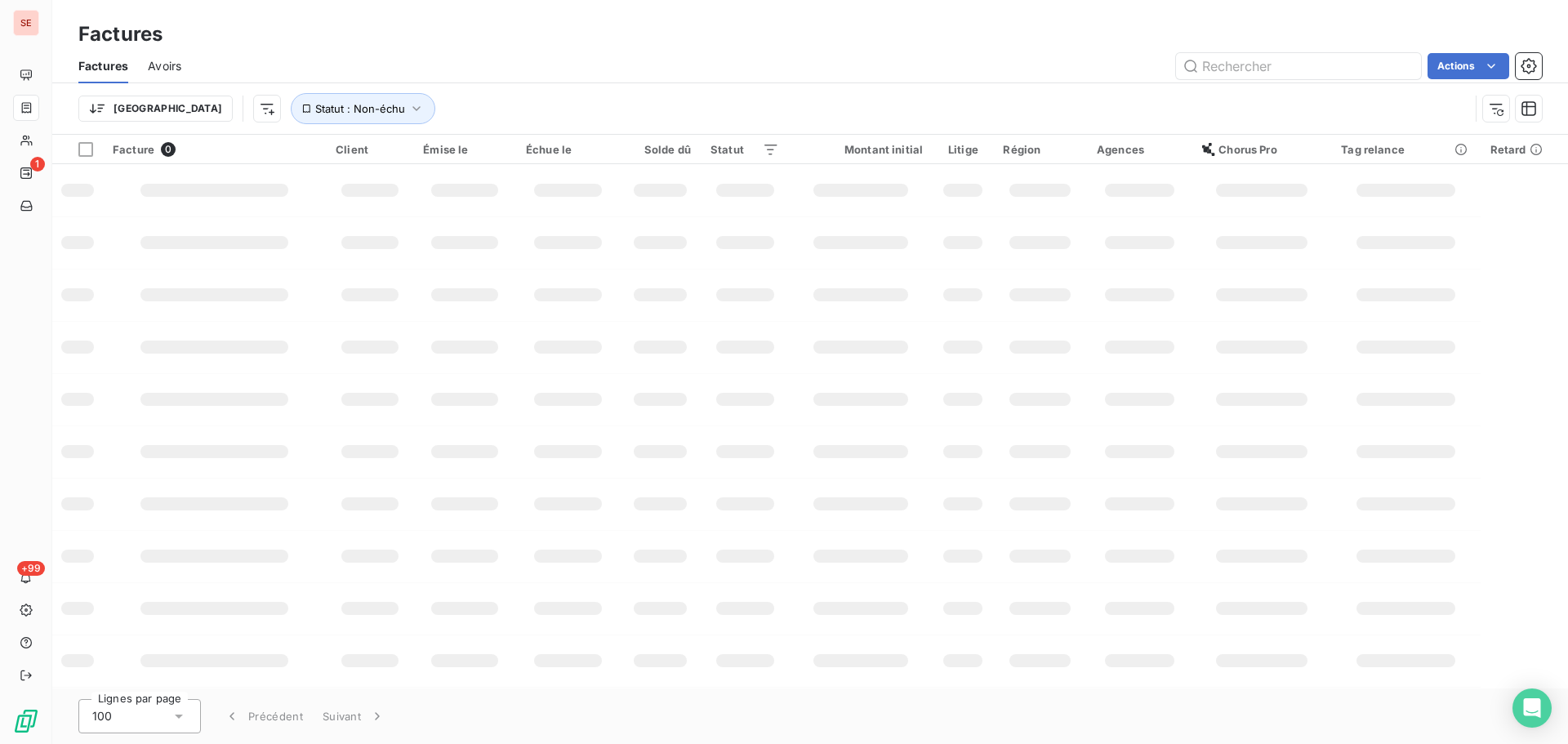
click at [1323, 50] on div "Factures Avoirs Actions" at bounding box center [810, 66] width 1516 height 34
click at [1325, 69] on input "text" at bounding box center [1298, 66] width 245 height 27
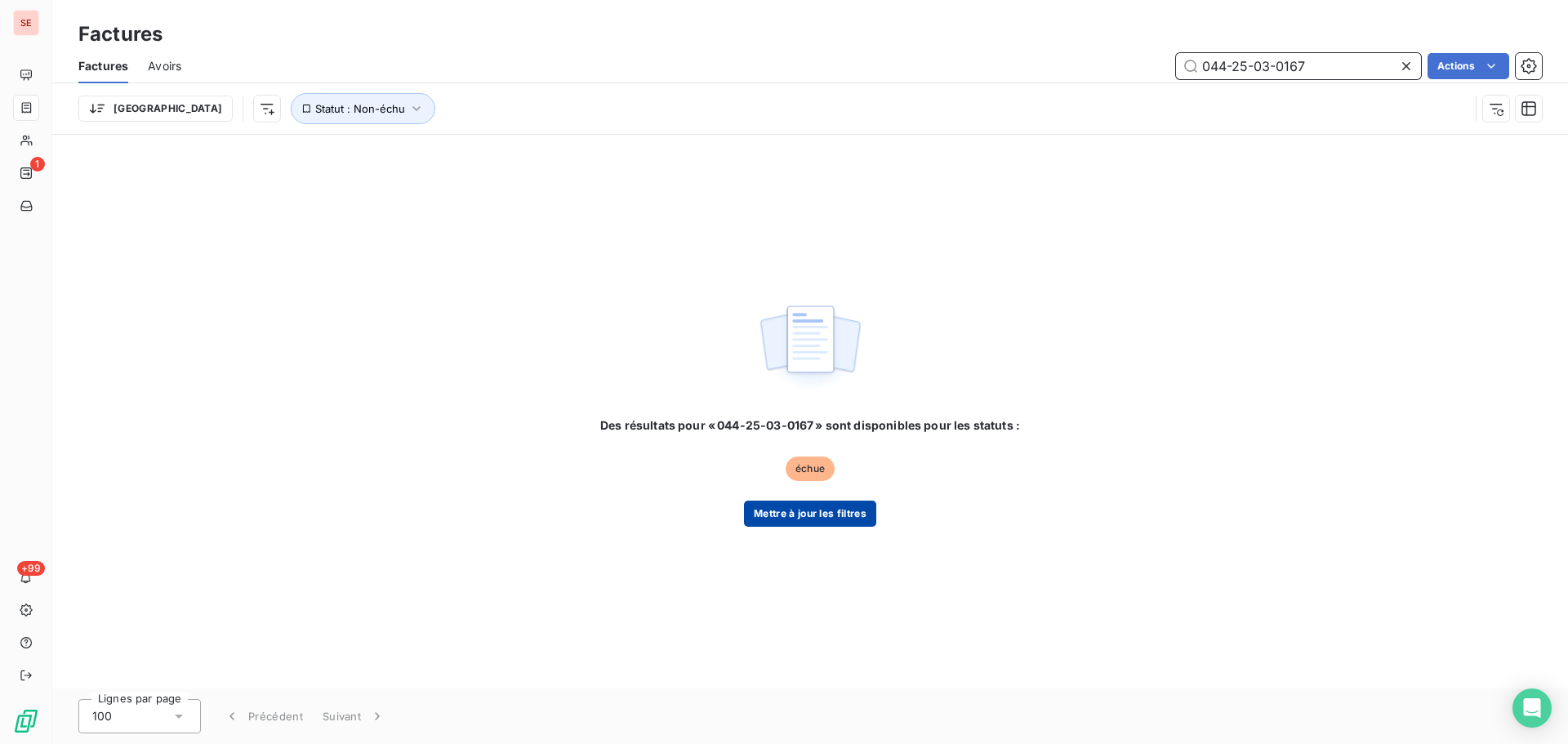
type input "044-25-03-0167"
click at [830, 518] on button "Mettre à jour les filtres" at bounding box center [810, 514] width 133 height 27
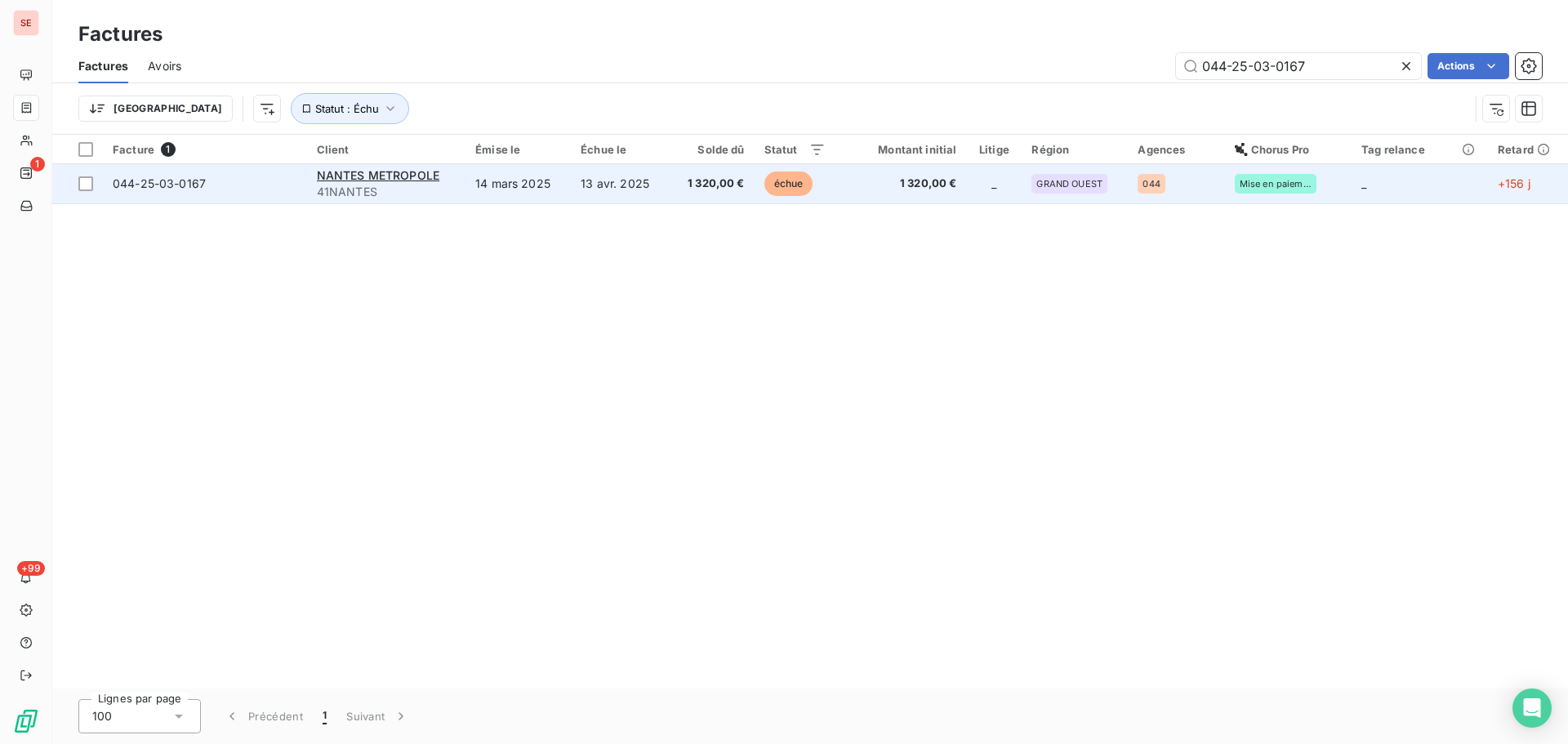
click at [725, 192] on td "1 320,00 €" at bounding box center [711, 183] width 85 height 39
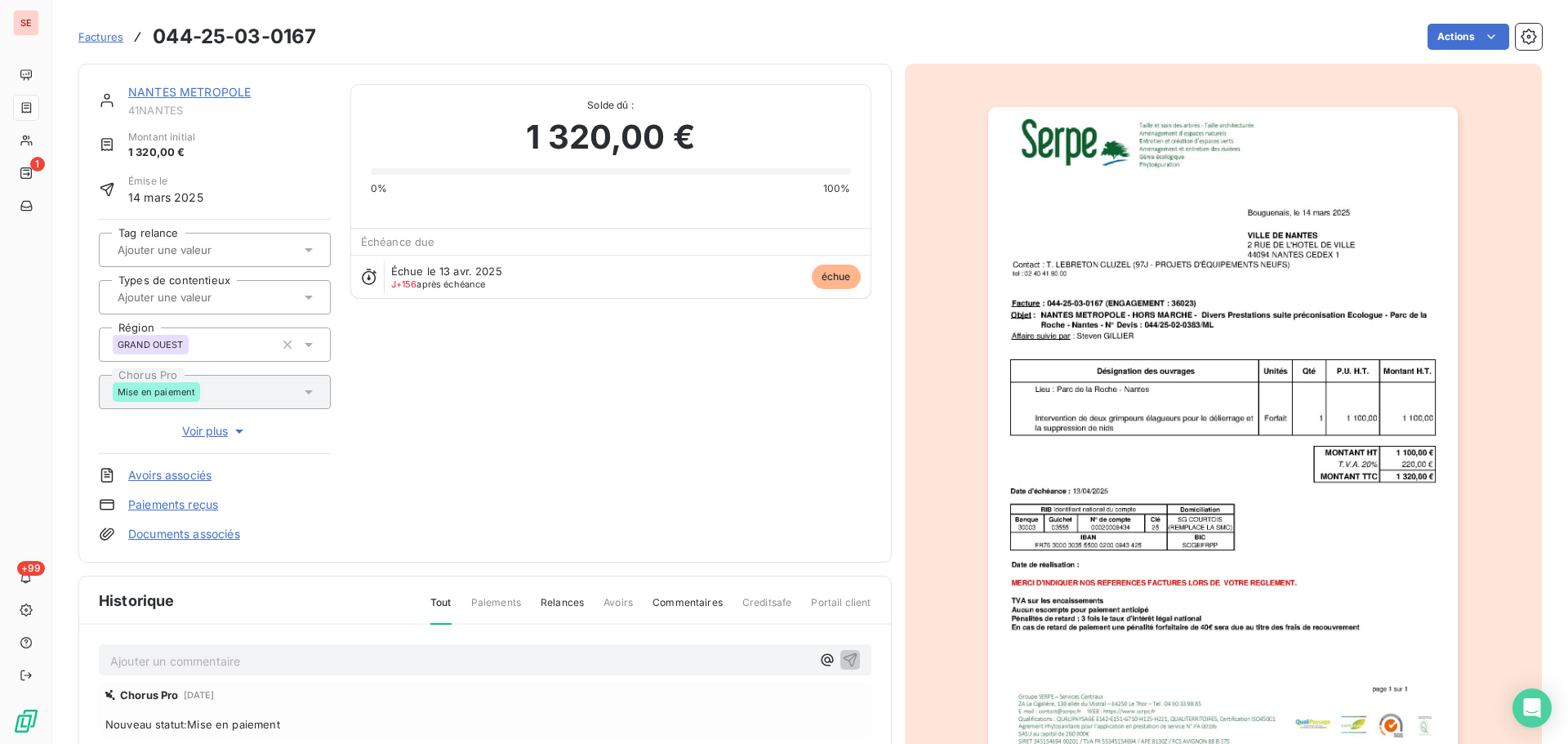
click at [303, 662] on p "Ajouter un commentaire ﻿" at bounding box center [460, 661] width 701 height 21
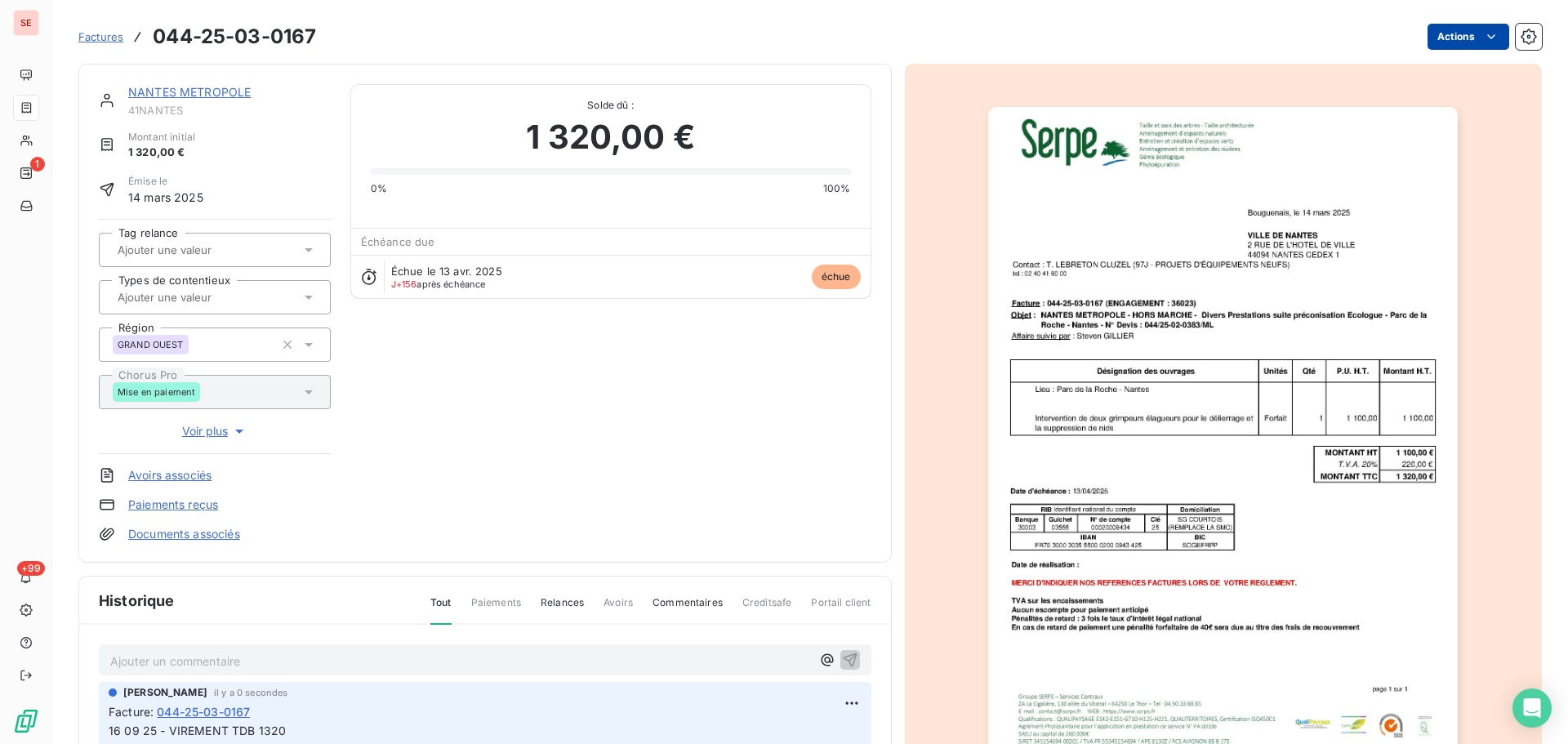
click at [1466, 30] on html "SE 1 +99 Factures 044-25-03-0167 Actions NANTES METROPOLE 41NANTES Montant init…" at bounding box center [784, 372] width 1568 height 744
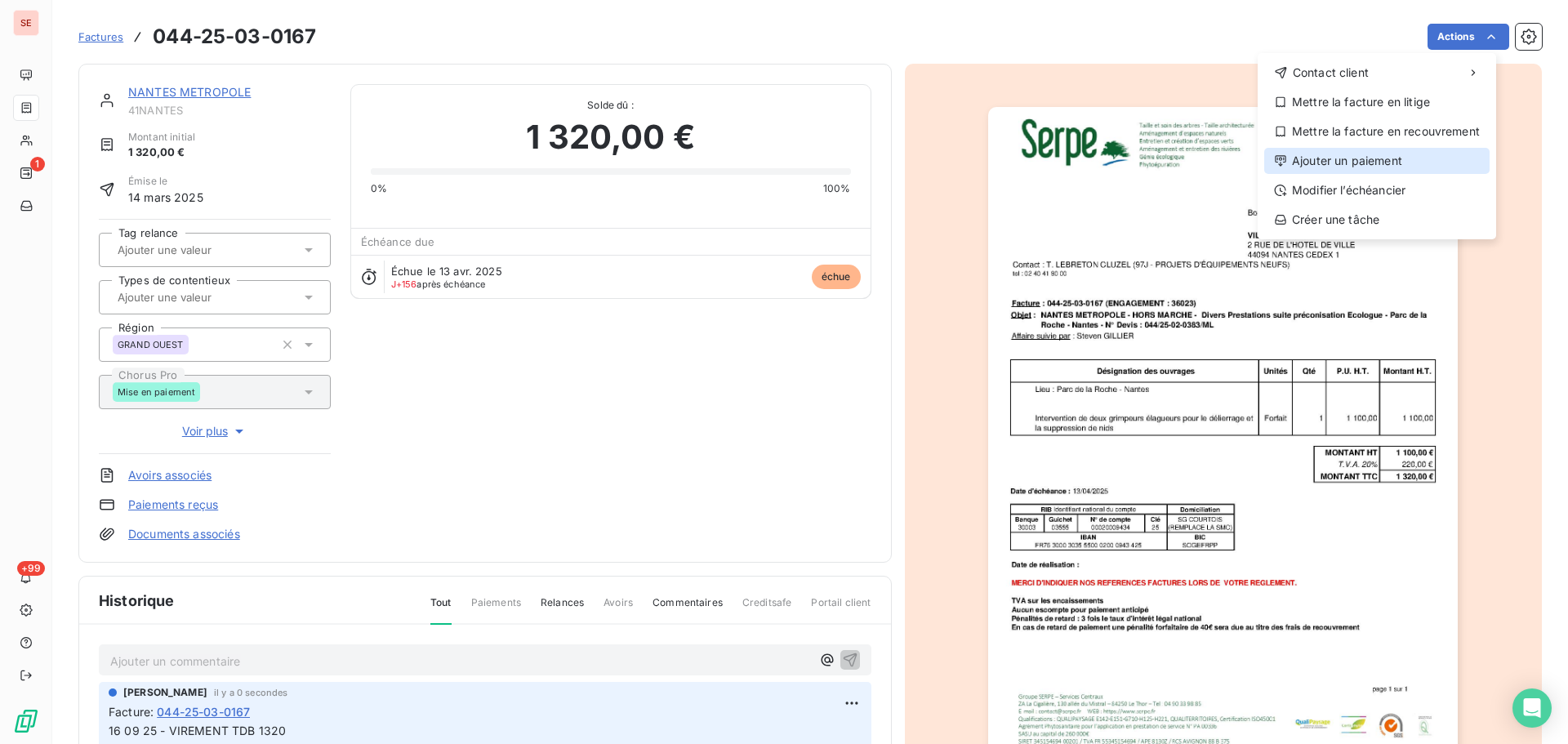
click at [1377, 171] on div "Ajouter un paiement" at bounding box center [1377, 161] width 226 height 27
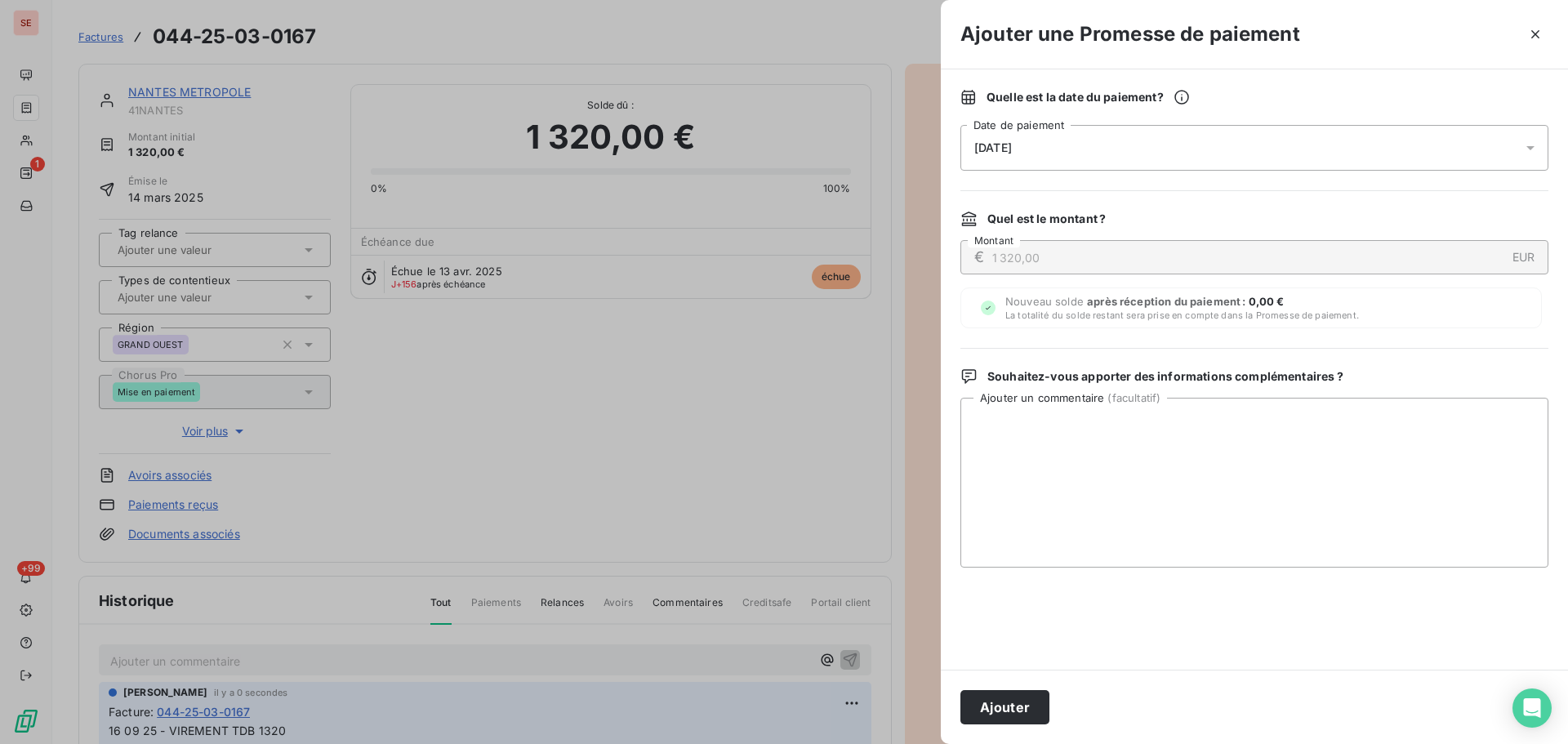
click at [1220, 148] on div "[DATE]" at bounding box center [1254, 148] width 588 height 46
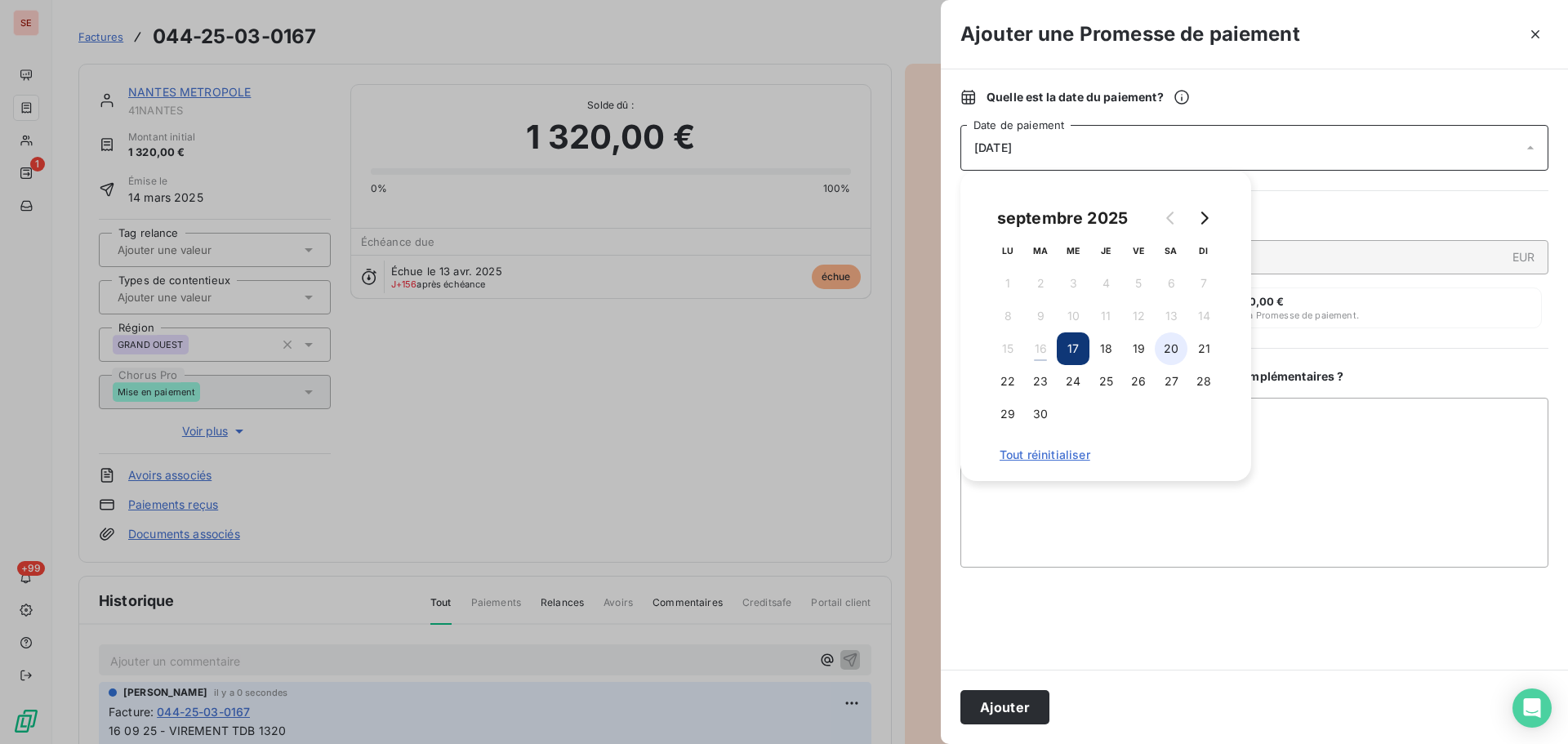
click at [1172, 341] on button "20" at bounding box center [1171, 348] width 32 height 32
click at [1019, 703] on button "Ajouter" at bounding box center [1004, 707] width 89 height 34
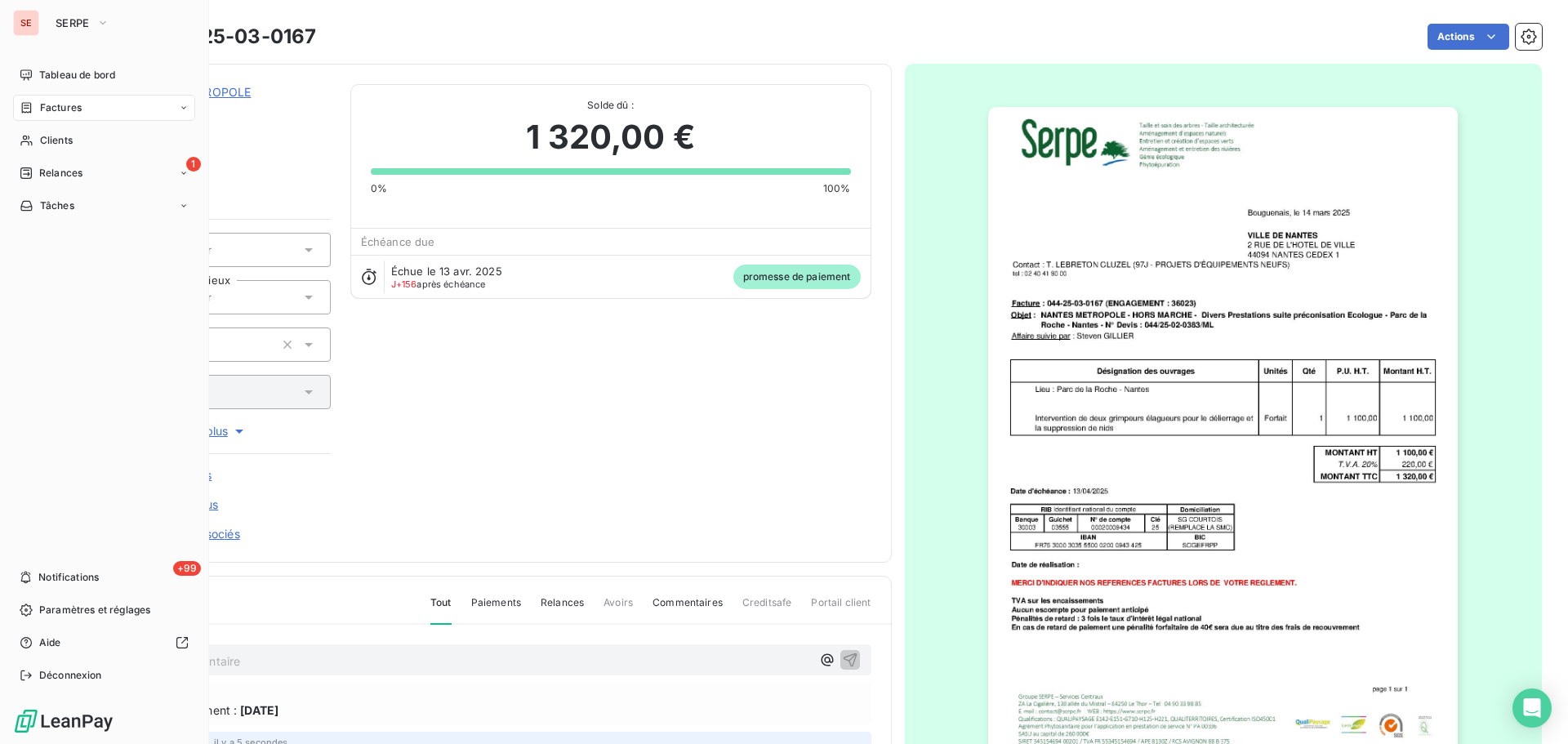
click at [47, 108] on span "Factures" at bounding box center [61, 108] width 41 height 15
click at [25, 170] on icon at bounding box center [27, 173] width 12 height 12
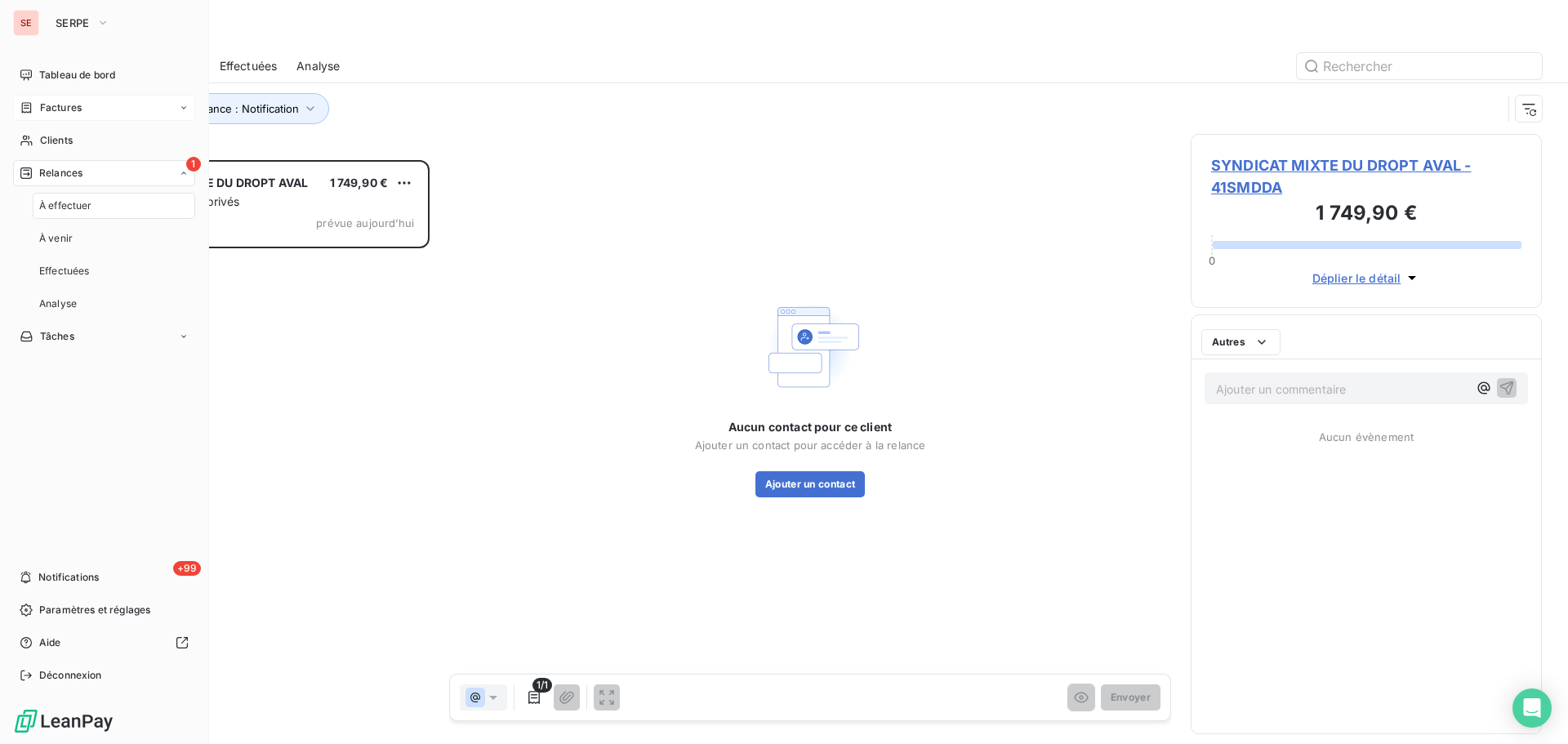
scroll to position [571, 339]
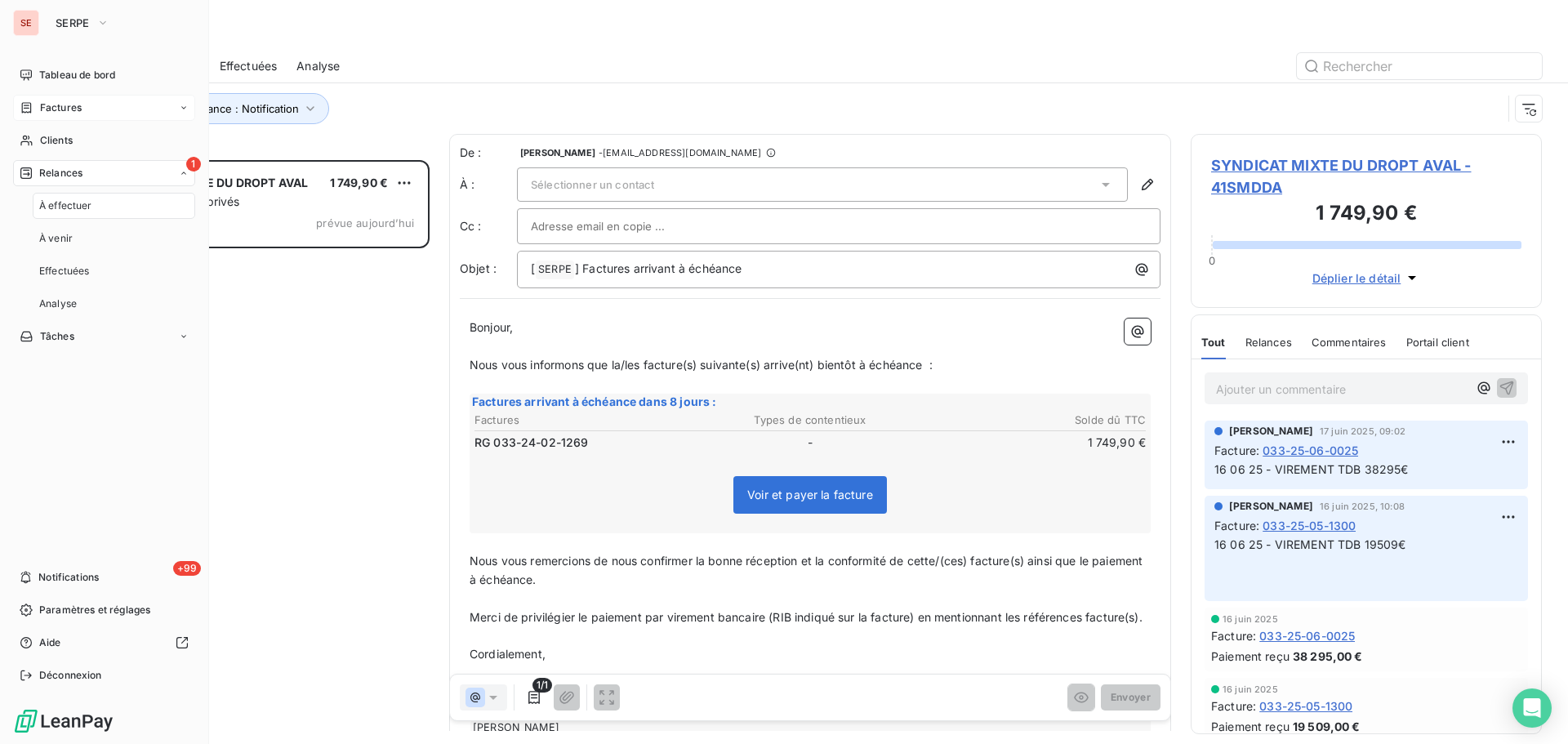
click at [99, 106] on div "Factures" at bounding box center [104, 108] width 182 height 27
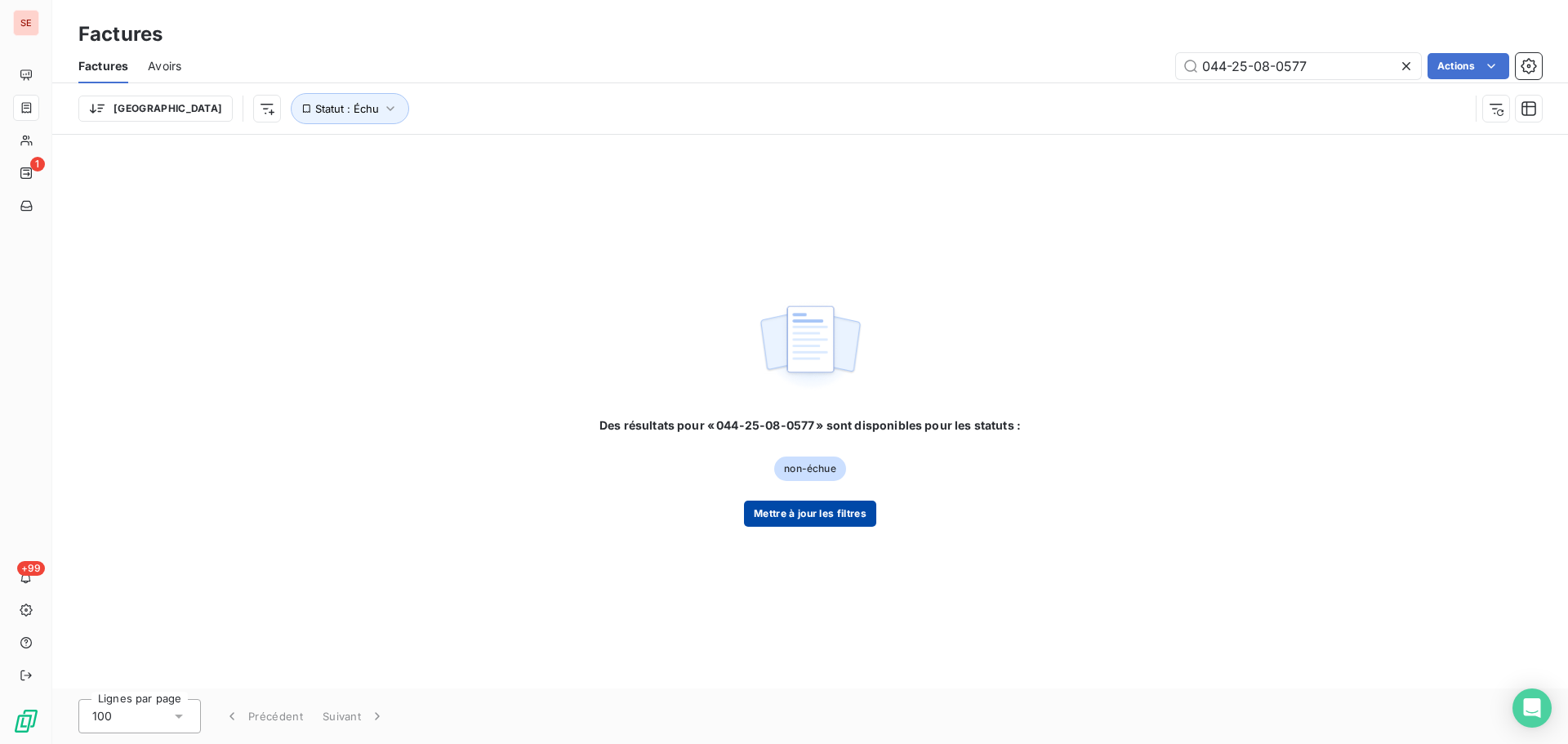
type input "044-25-08-0577"
click at [845, 513] on button "Mettre à jour les filtres" at bounding box center [810, 514] width 133 height 27
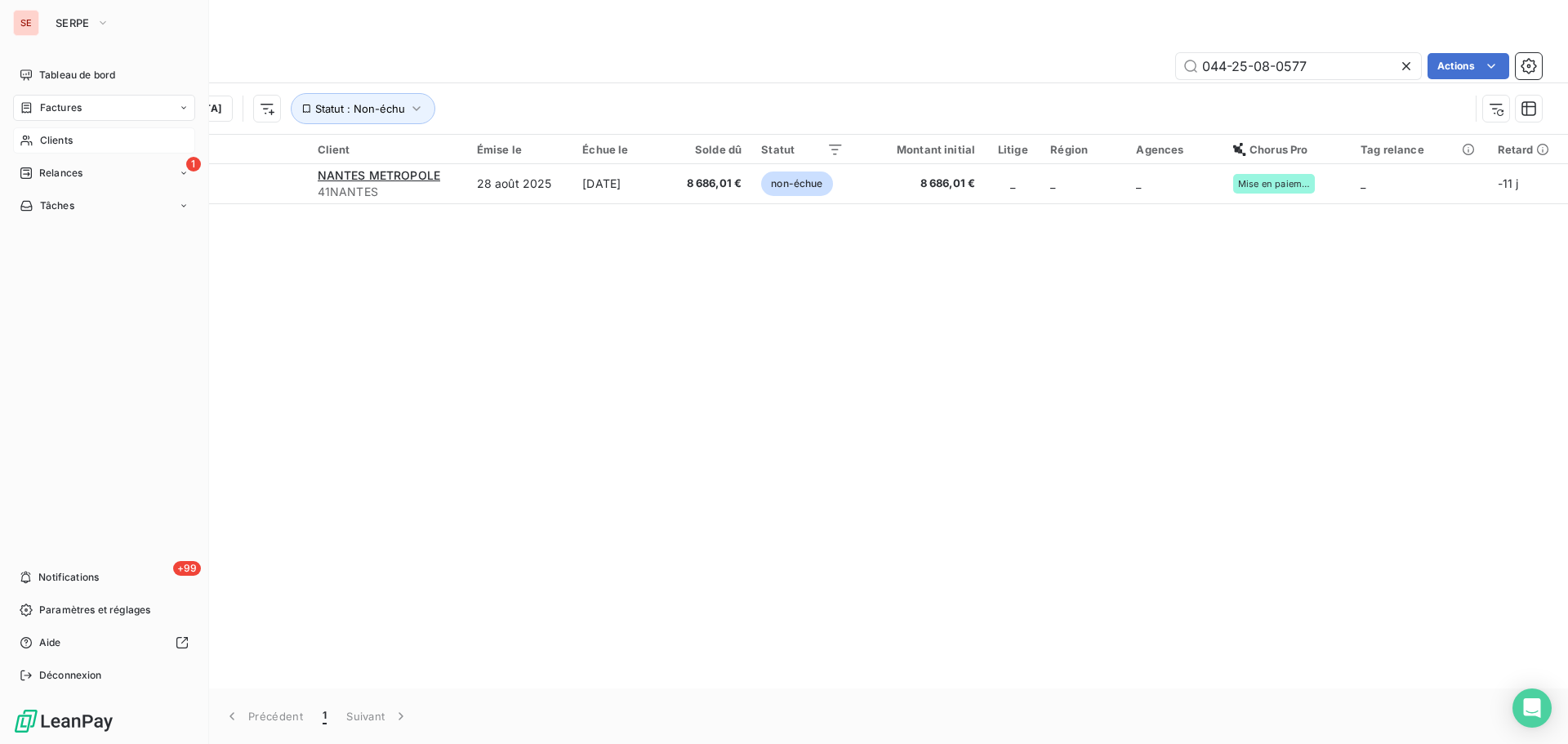
click at [40, 139] on span "Clients" at bounding box center [56, 141] width 32 height 15
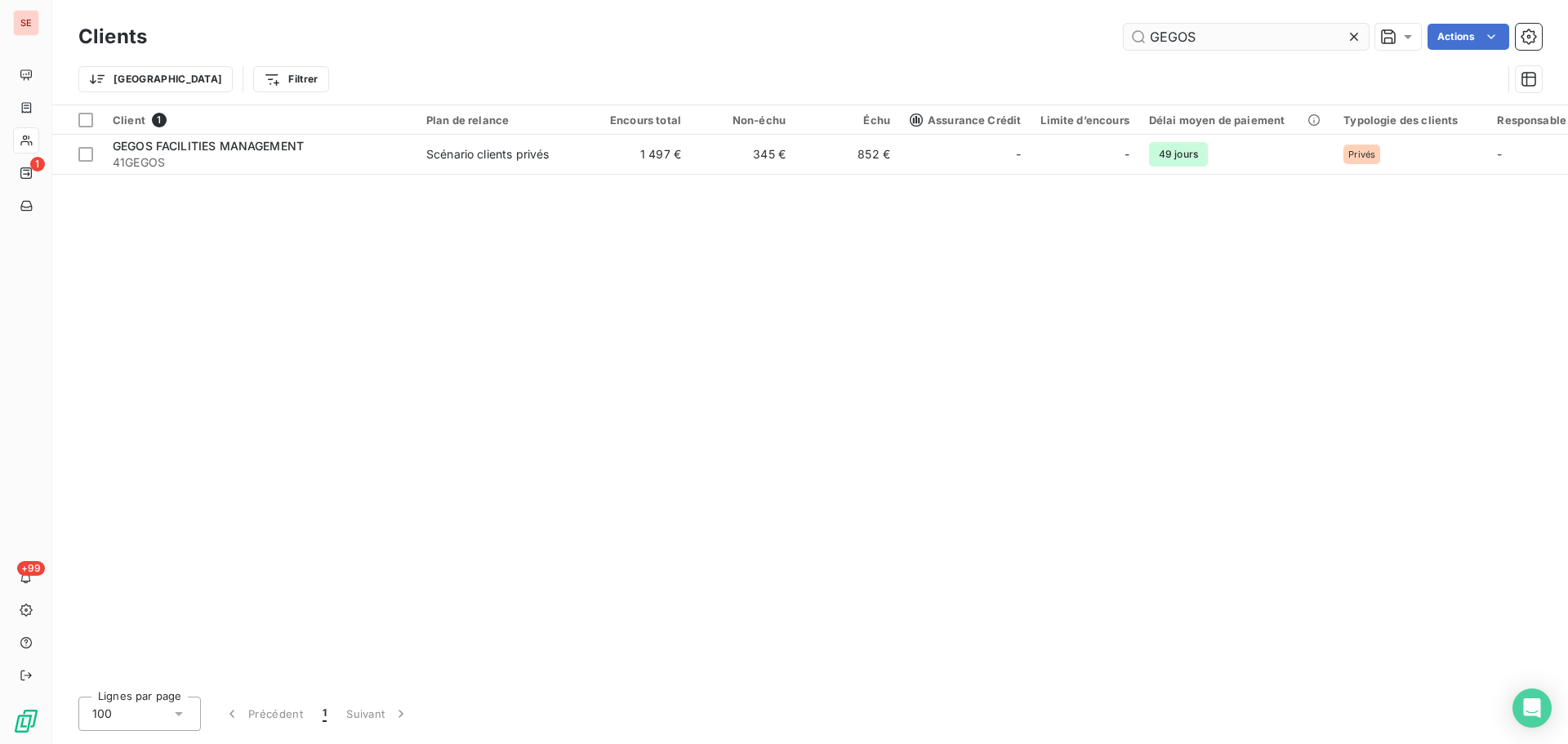
click at [1235, 39] on input "GEGOS" at bounding box center [1245, 37] width 245 height 27
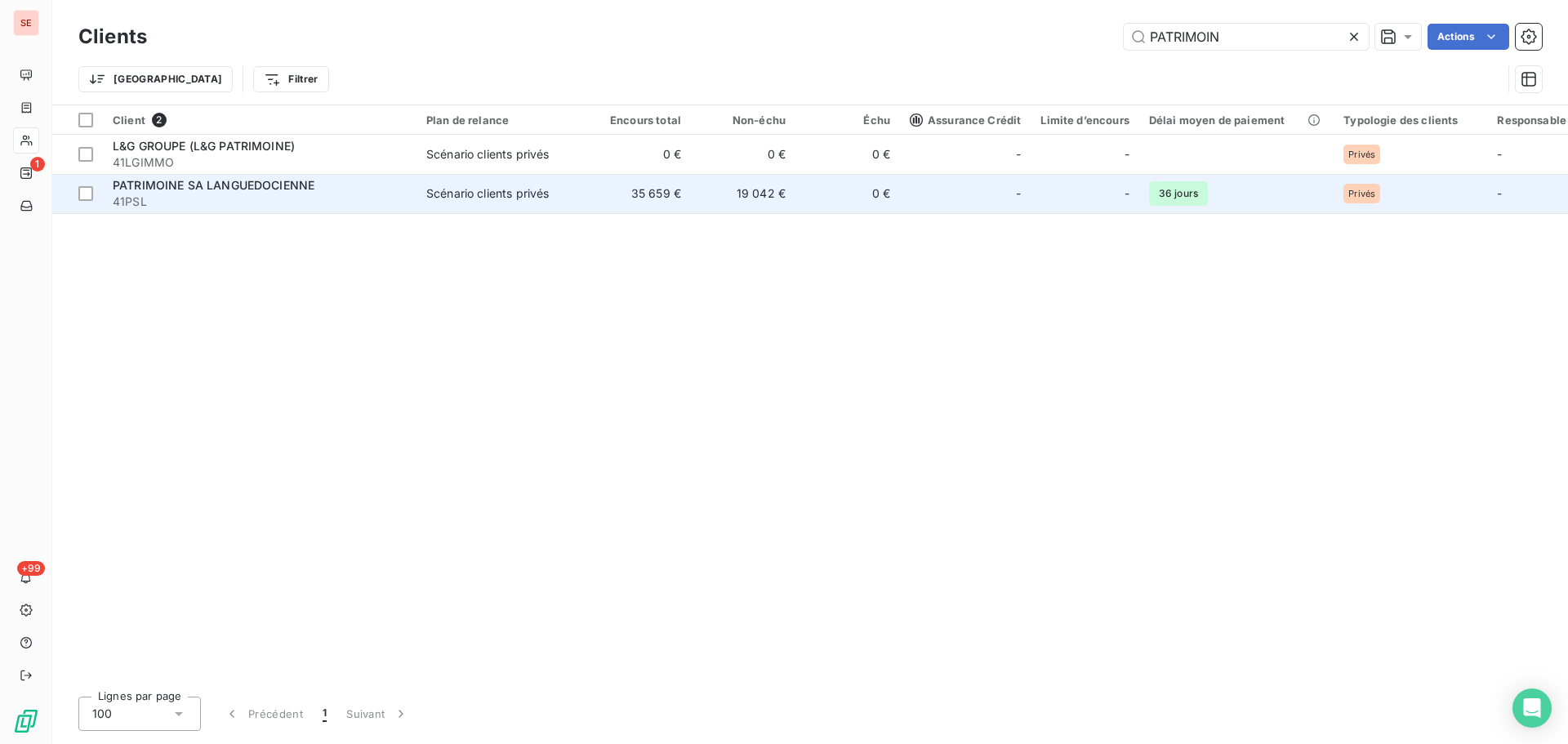
type input "PATRIMOIN"
click at [624, 187] on td "35 659 €" at bounding box center [638, 193] width 104 height 39
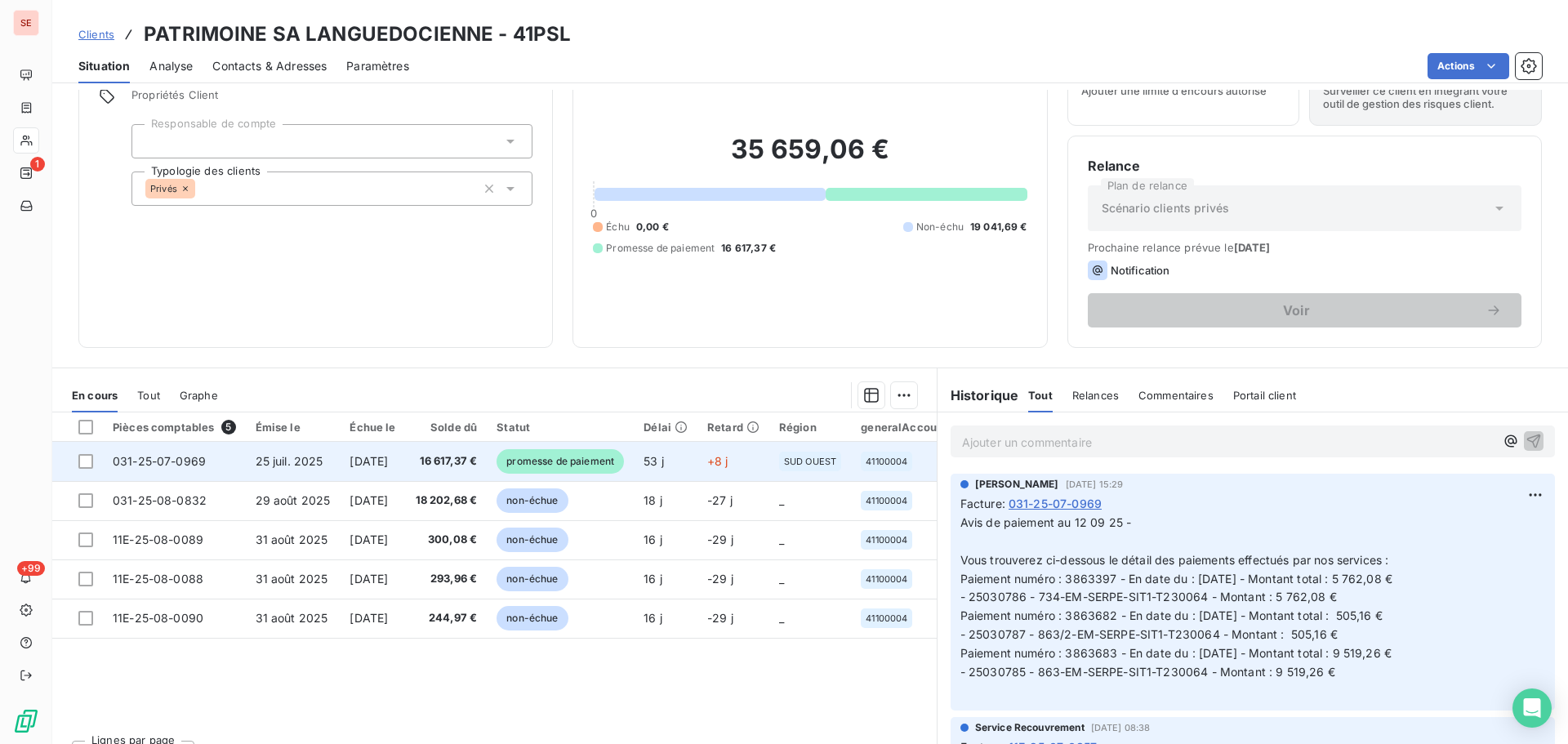
scroll to position [110, 0]
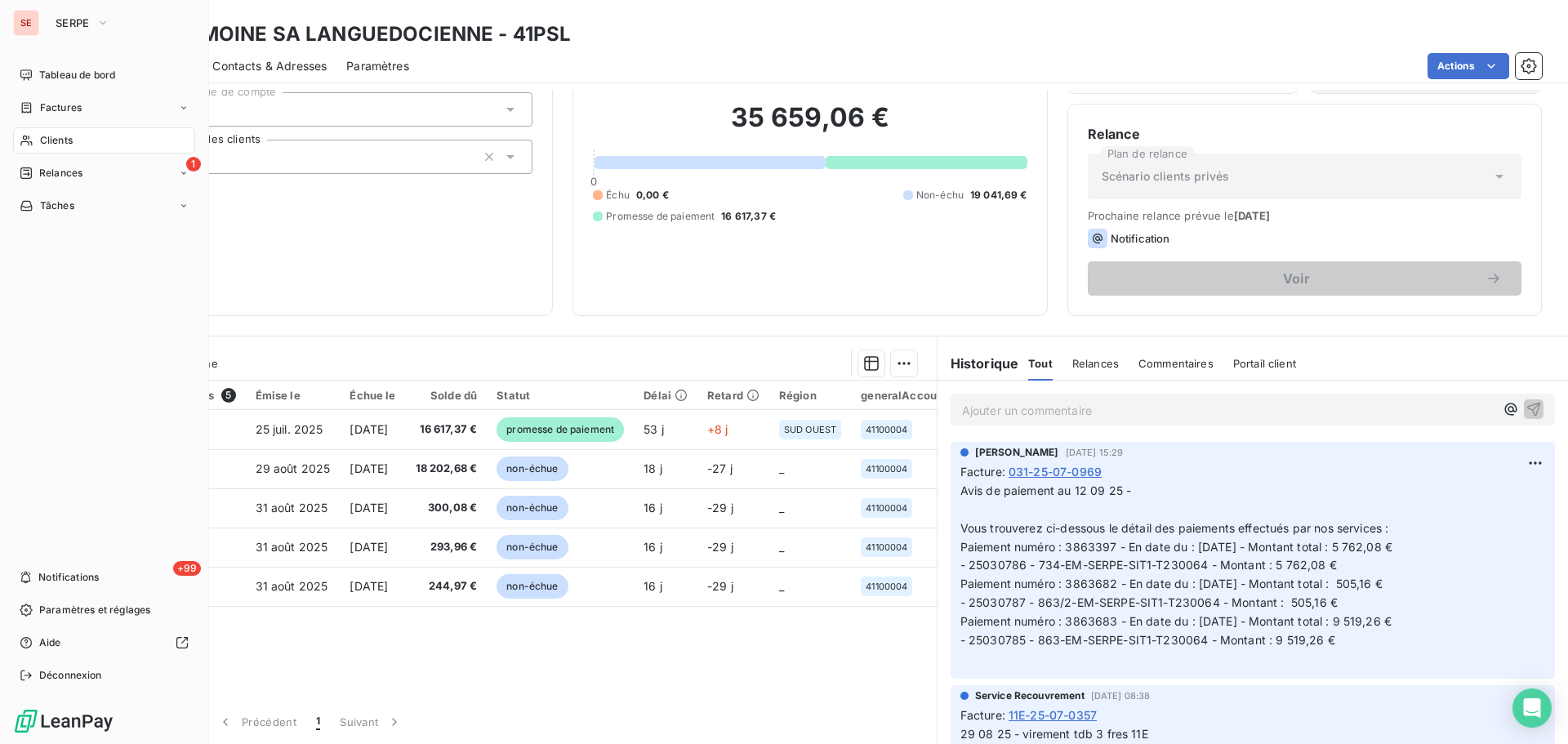
click at [26, 141] on icon at bounding box center [27, 140] width 12 height 11
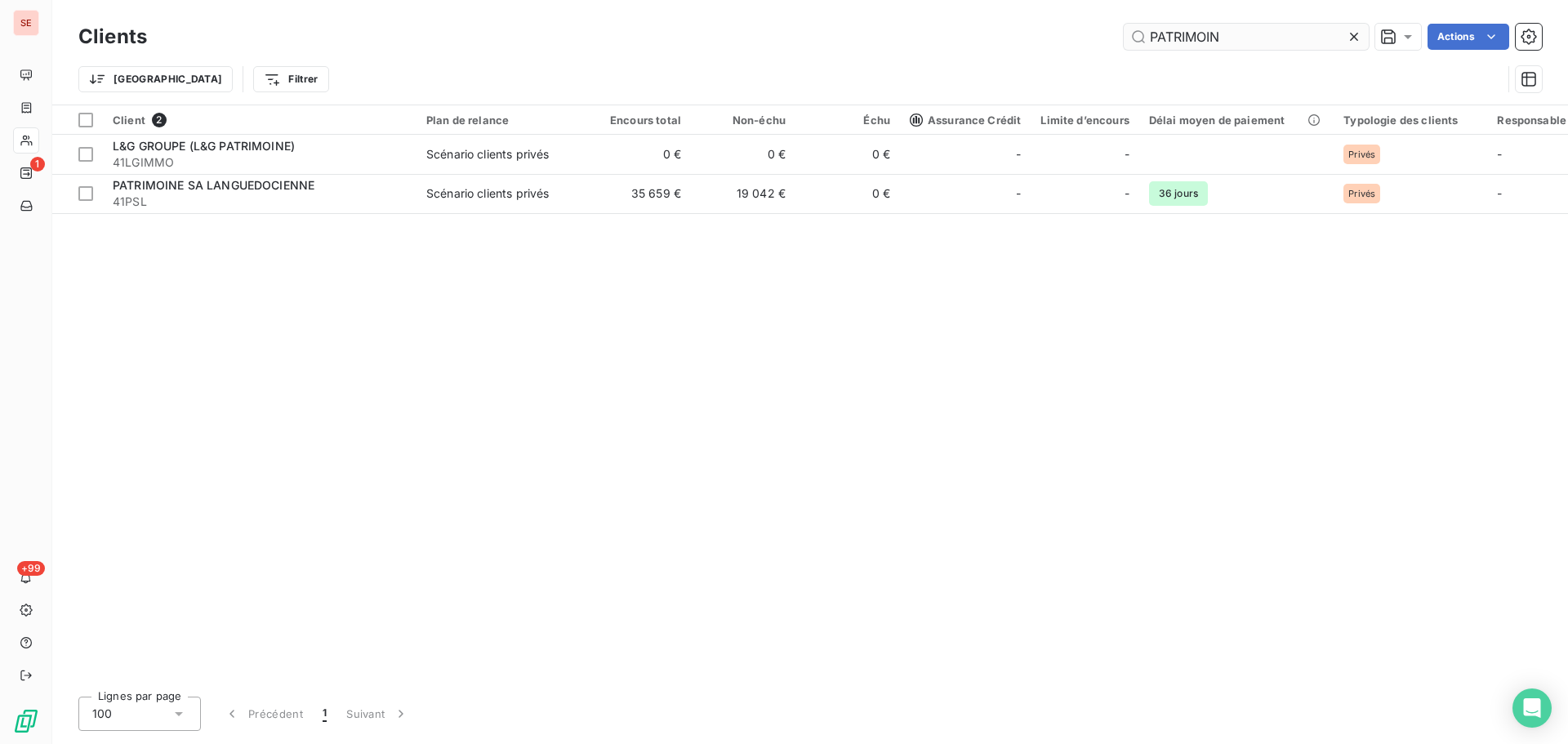
click at [1244, 37] on input "PATRIMOIN" at bounding box center [1245, 37] width 245 height 27
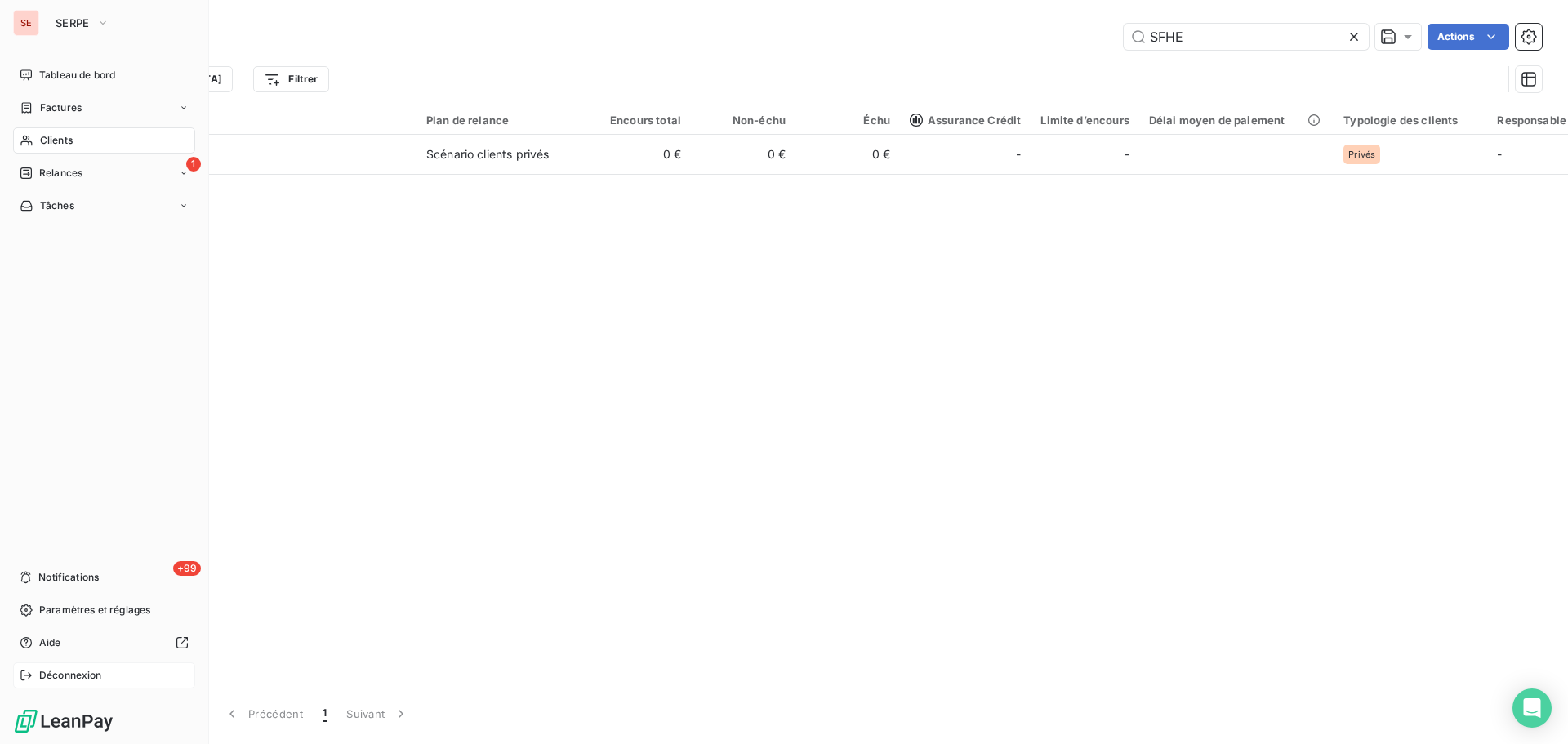
type input "SFHE"
click at [37, 671] on div "Déconnexion" at bounding box center [104, 676] width 182 height 27
